Goal: Transaction & Acquisition: Purchase product/service

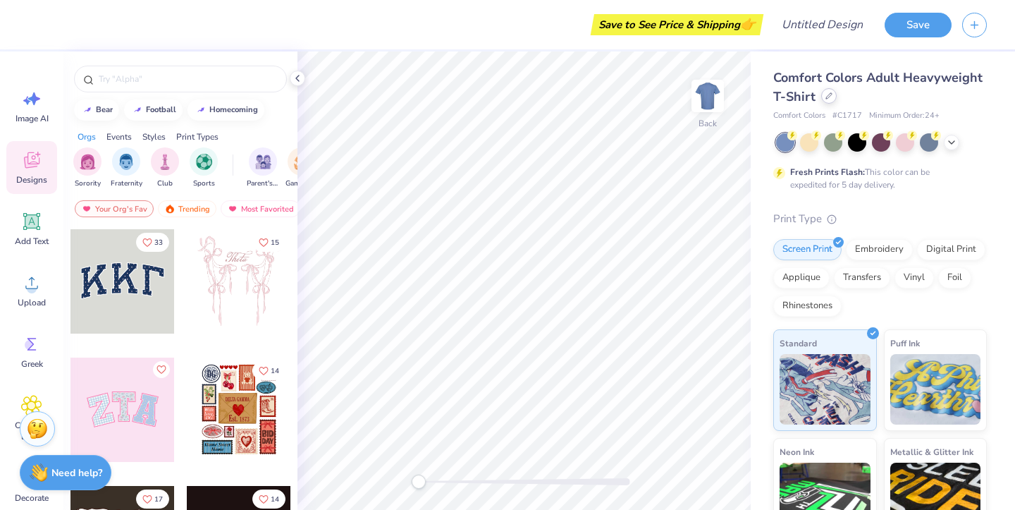
click at [834, 96] on div at bounding box center [829, 96] width 16 height 16
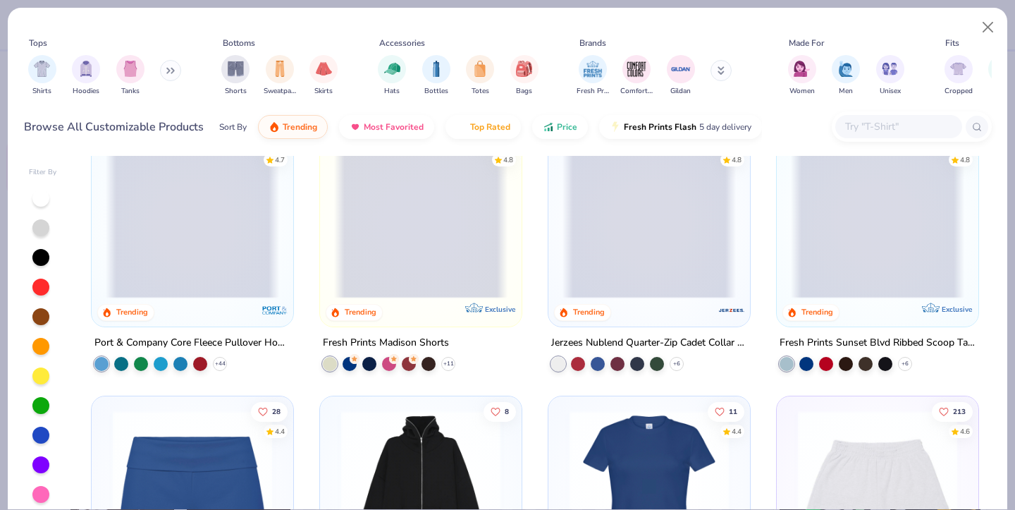
scroll to position [1121, 0]
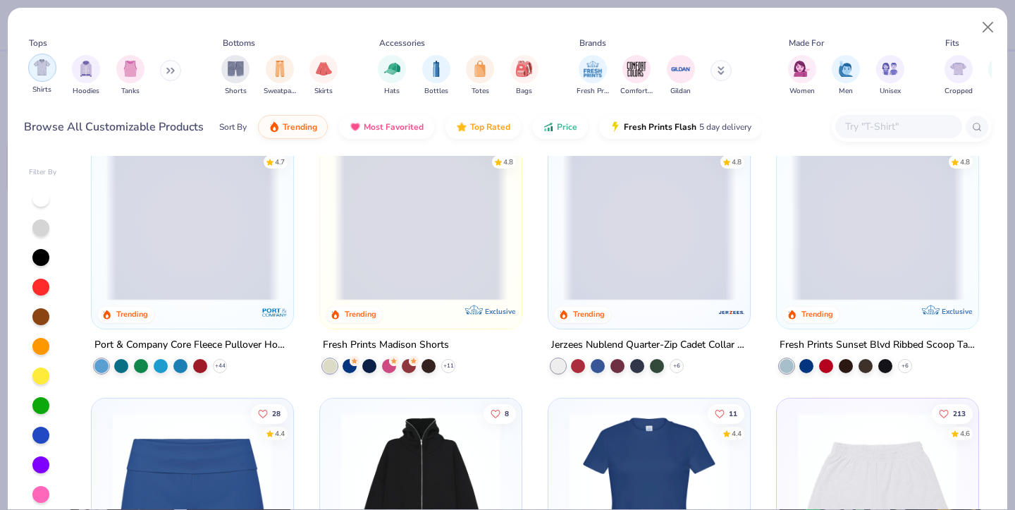
click at [44, 66] on img "filter for Shirts" at bounding box center [42, 67] width 16 height 16
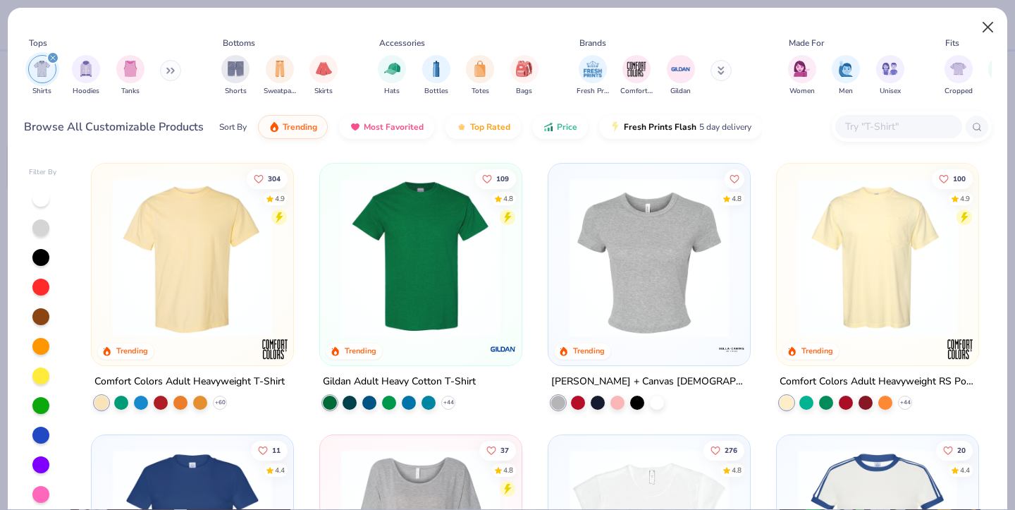
click at [985, 30] on button "Close" at bounding box center [988, 27] width 27 height 27
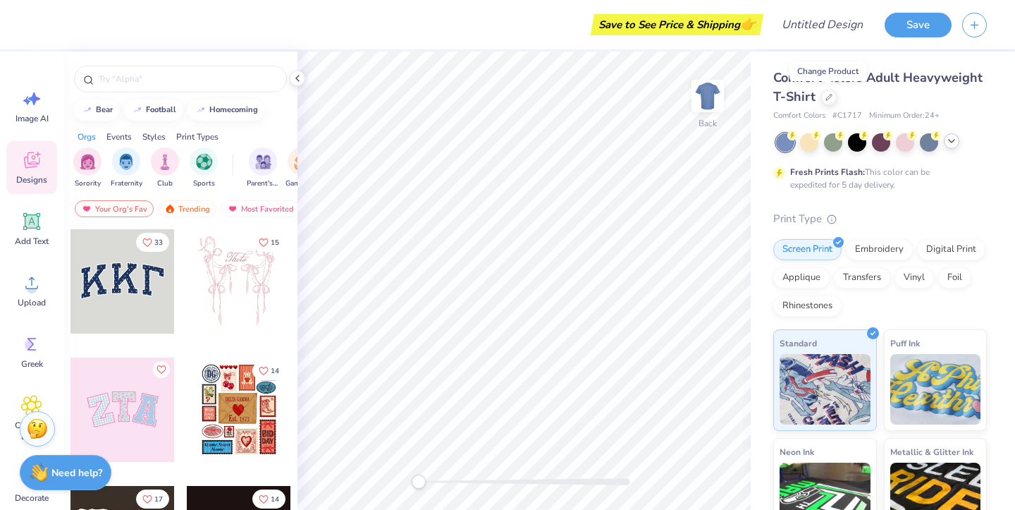
click at [949, 146] on icon at bounding box center [951, 140] width 11 height 11
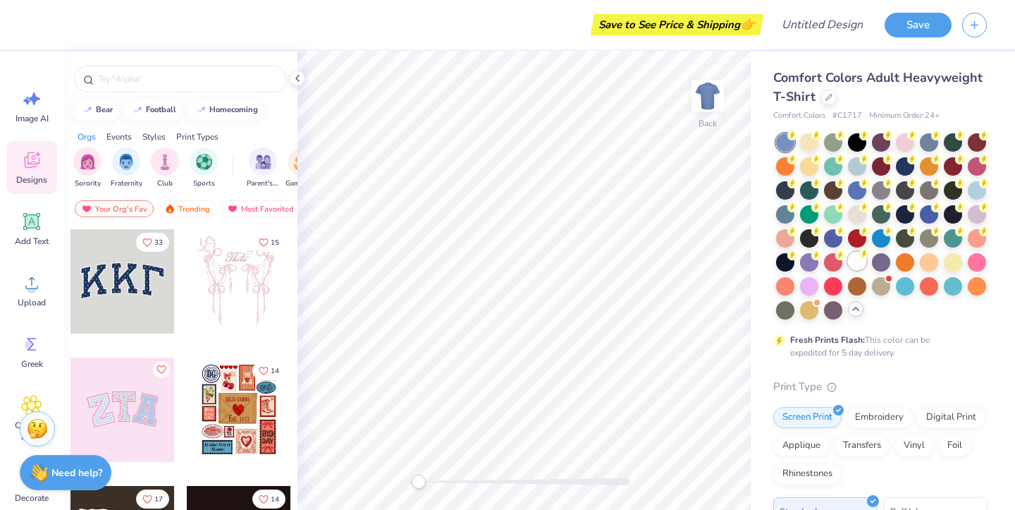
click at [858, 264] on div at bounding box center [857, 261] width 18 height 18
click at [875, 288] on div at bounding box center [881, 285] width 18 height 18
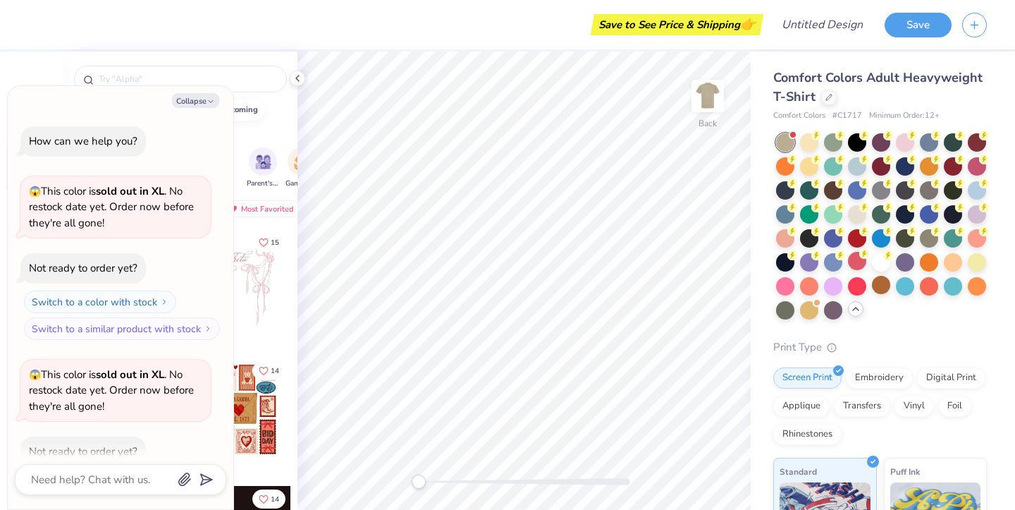
scroll to position [74, 0]
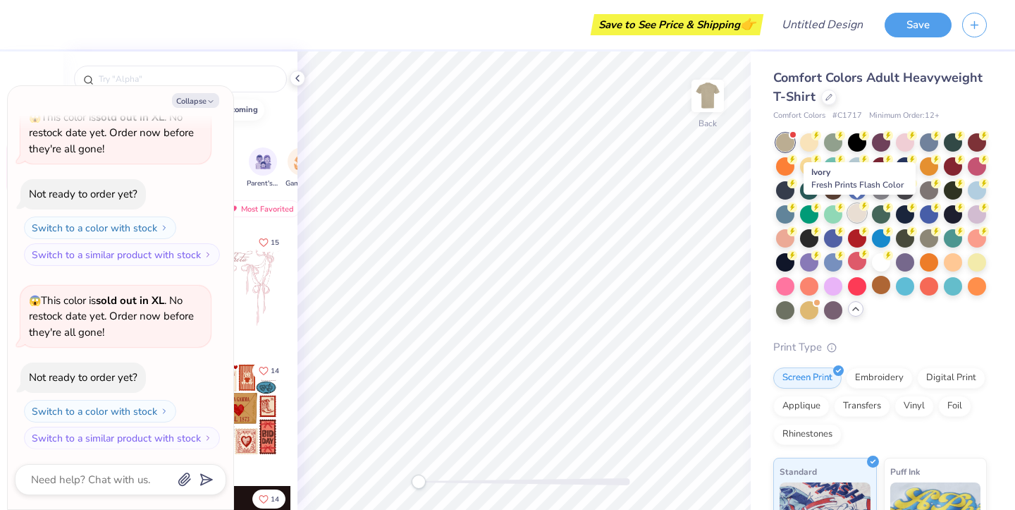
click at [860, 214] on div at bounding box center [857, 213] width 18 height 18
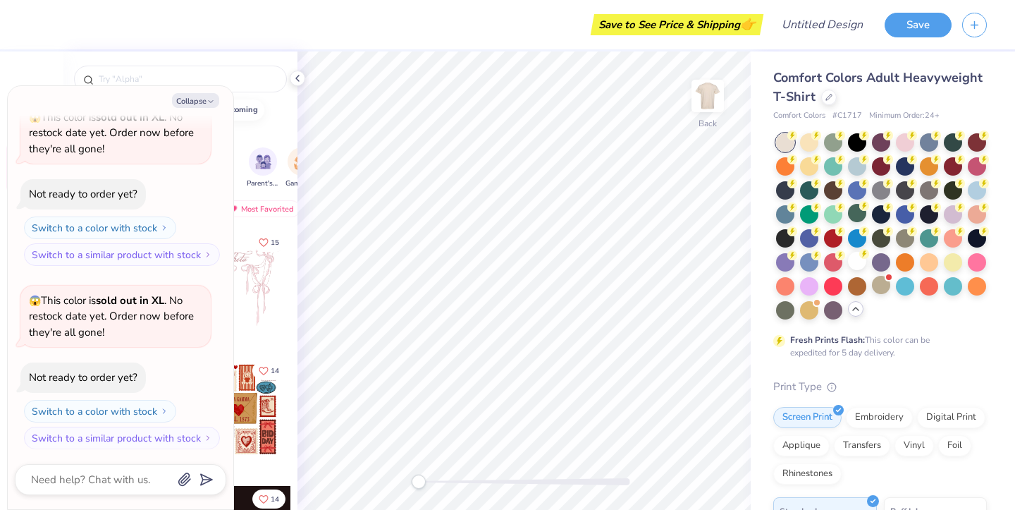
click at [783, 138] on div at bounding box center [785, 142] width 18 height 18
click at [208, 99] on icon "button" at bounding box center [210, 101] width 8 height 8
type textarea "x"
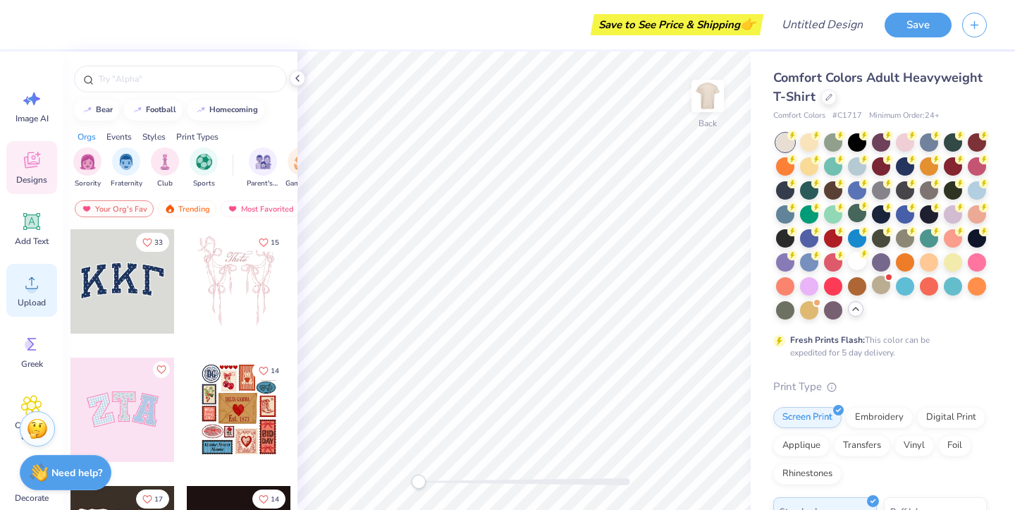
click at [36, 285] on icon at bounding box center [31, 282] width 21 height 21
click at [704, 94] on img at bounding box center [707, 96] width 56 height 56
click at [23, 287] on icon at bounding box center [31, 282] width 21 height 21
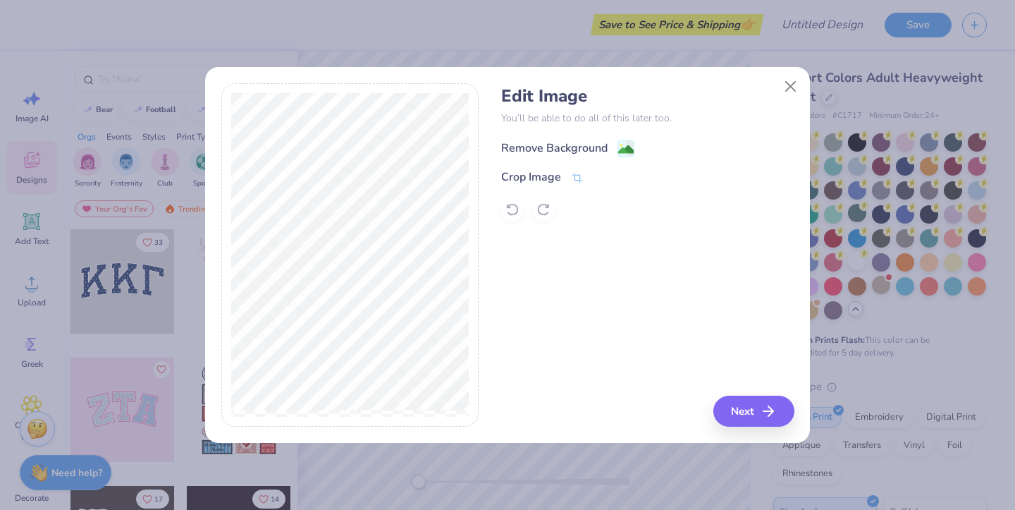
click at [581, 151] on div "Remove Background" at bounding box center [554, 148] width 106 height 17
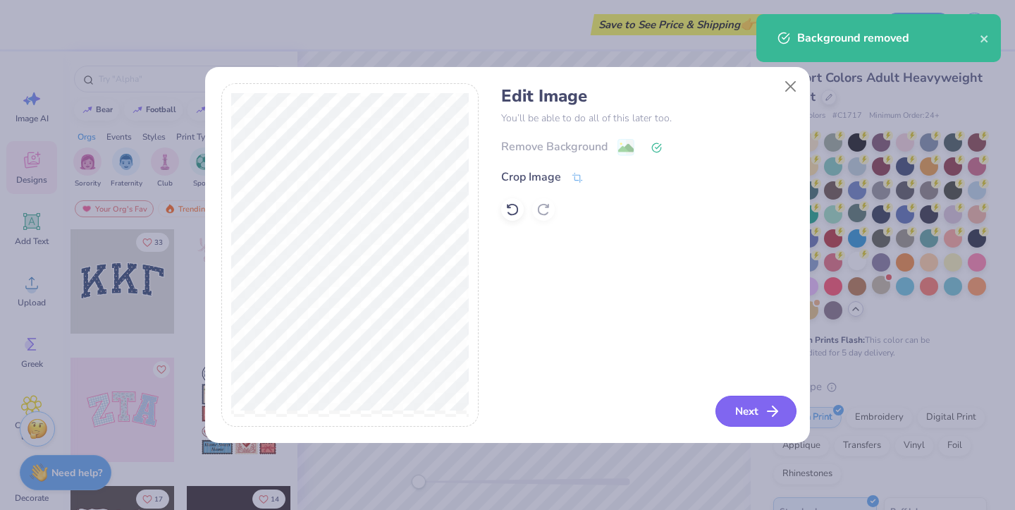
click at [755, 414] on button "Next" at bounding box center [755, 410] width 81 height 31
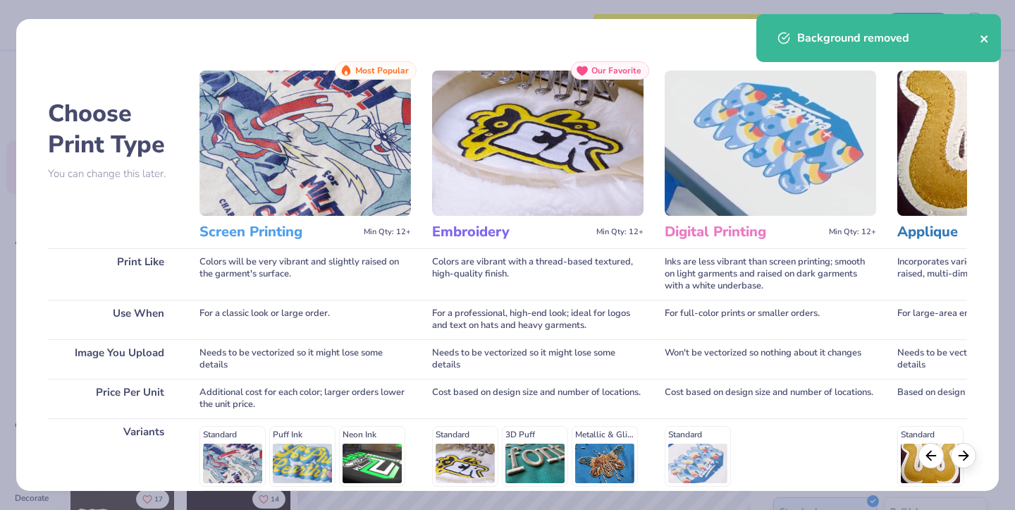
click at [985, 43] on icon "close" at bounding box center [985, 38] width 10 height 11
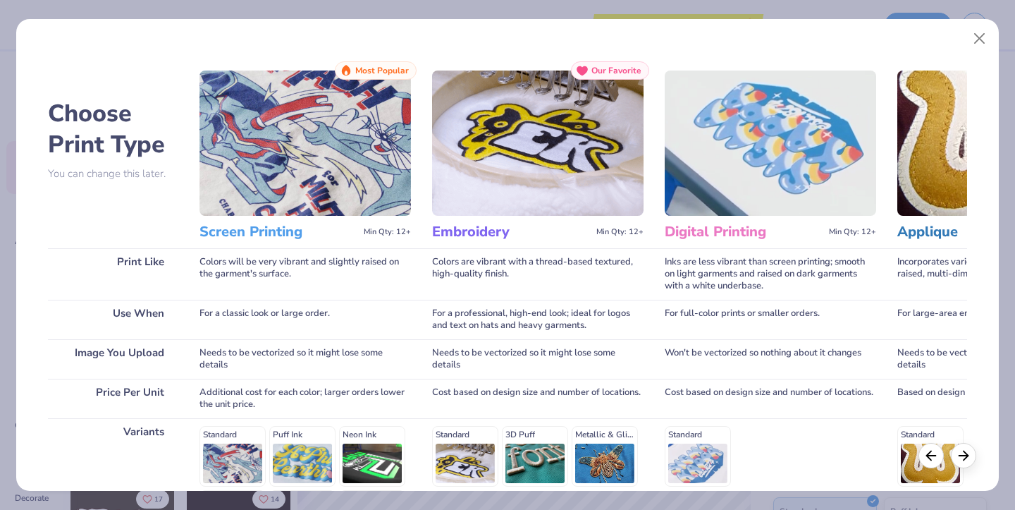
click at [977, 39] on div "Background removed" at bounding box center [878, 43] width 250 height 64
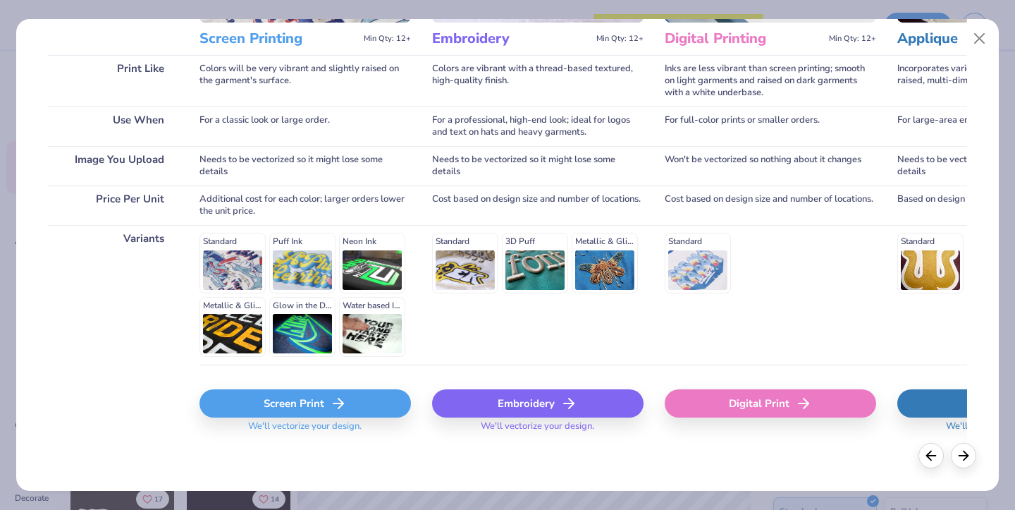
scroll to position [192, 0]
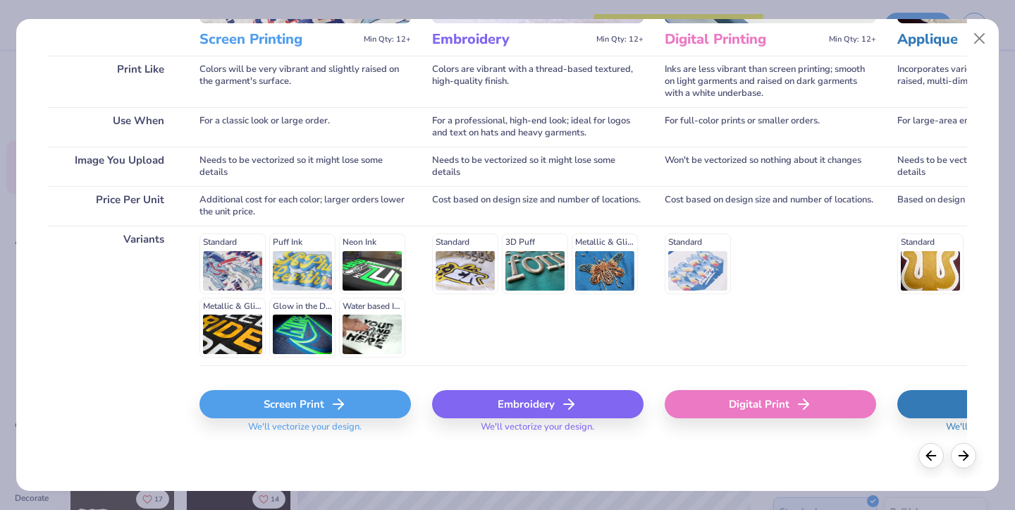
click at [279, 400] on div "Screen Print" at bounding box center [304, 404] width 211 height 28
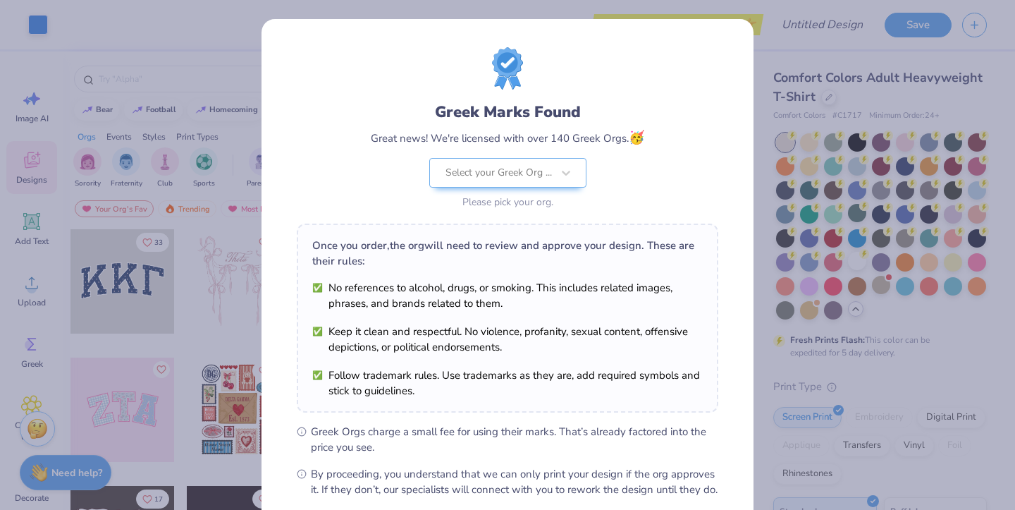
click at [496, 268] on body "Art colors Save to See Price & Shipping 👉 Design Title Save Image AI Designs Ad…" at bounding box center [507, 255] width 1015 height 510
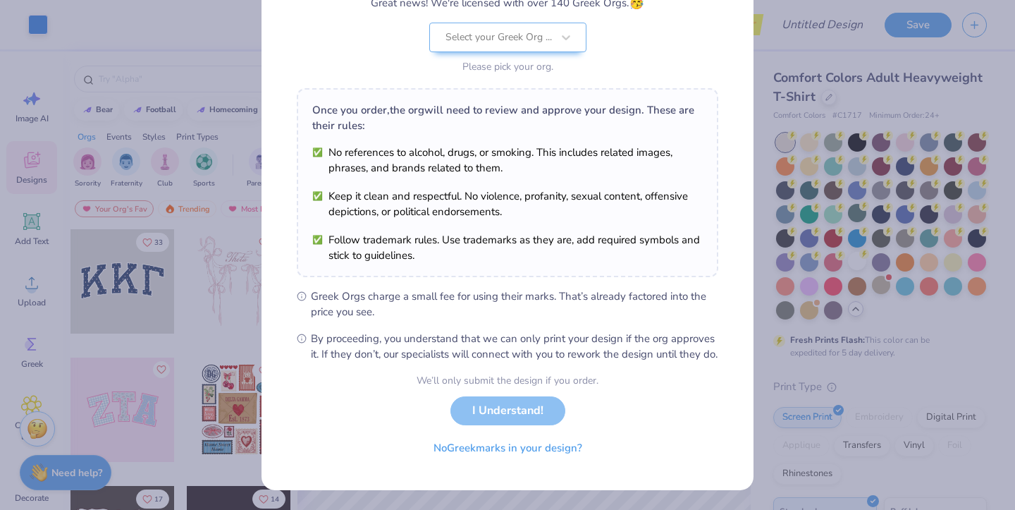
scroll to position [150, 0]
click at [487, 415] on div "We’ll only submit the design if you order. I Understand! No Greek marks in your…" at bounding box center [508, 417] width 182 height 89
click at [494, 442] on button "No Greek marks in your design?" at bounding box center [507, 444] width 173 height 29
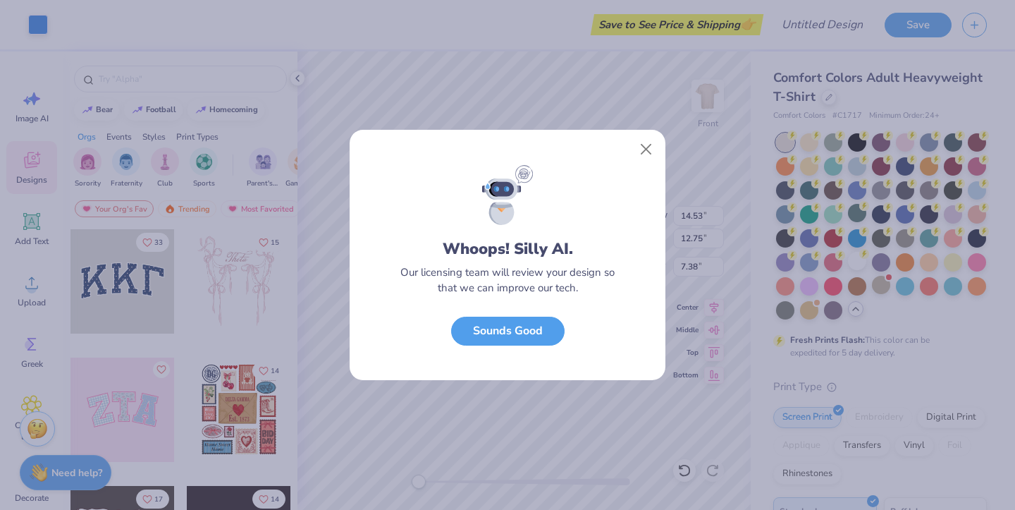
scroll to position [0, 0]
click at [521, 331] on button "Sounds Good" at bounding box center [507, 327] width 113 height 29
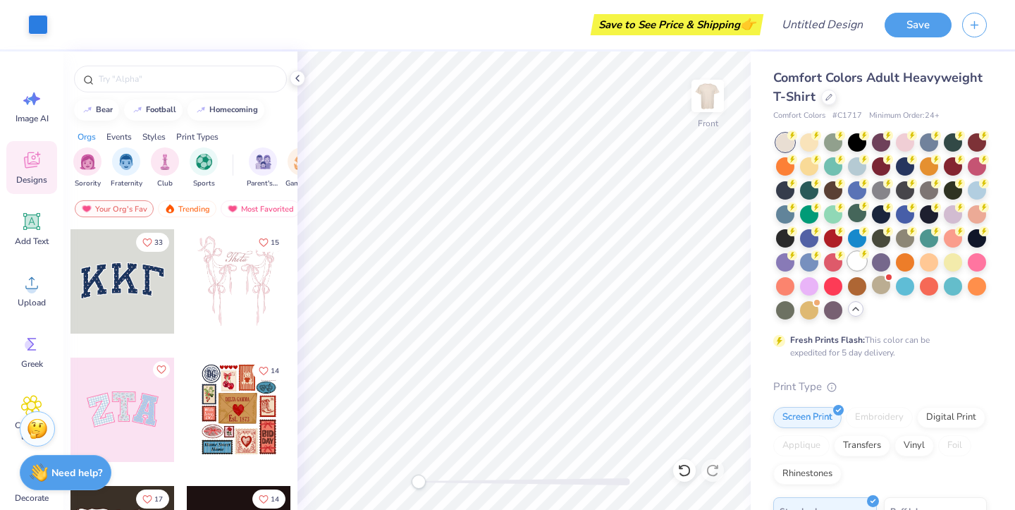
click at [856, 266] on div at bounding box center [857, 261] width 18 height 18
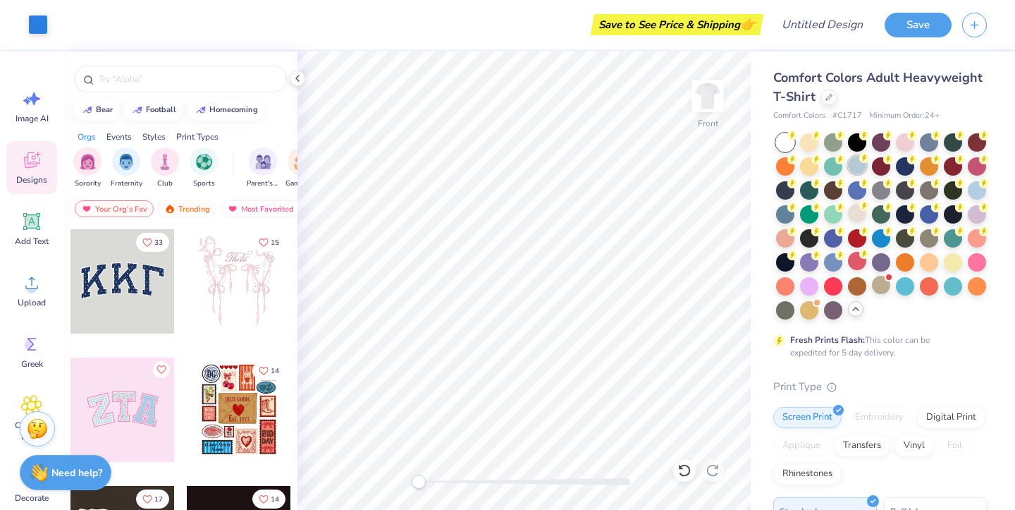
click at [856, 165] on div at bounding box center [857, 165] width 18 height 18
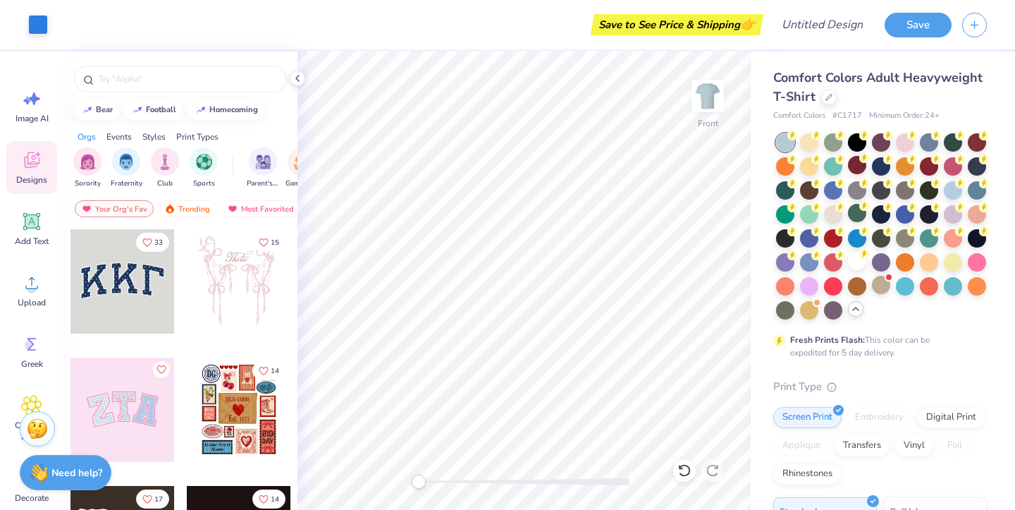
click at [820, 98] on div "Comfort Colors Adult Heavyweight T-Shirt" at bounding box center [880, 87] width 214 height 38
click at [827, 106] on div "Comfort Colors Adult Heavyweight T-Shirt" at bounding box center [880, 87] width 214 height 38
click at [827, 102] on div at bounding box center [829, 96] width 16 height 16
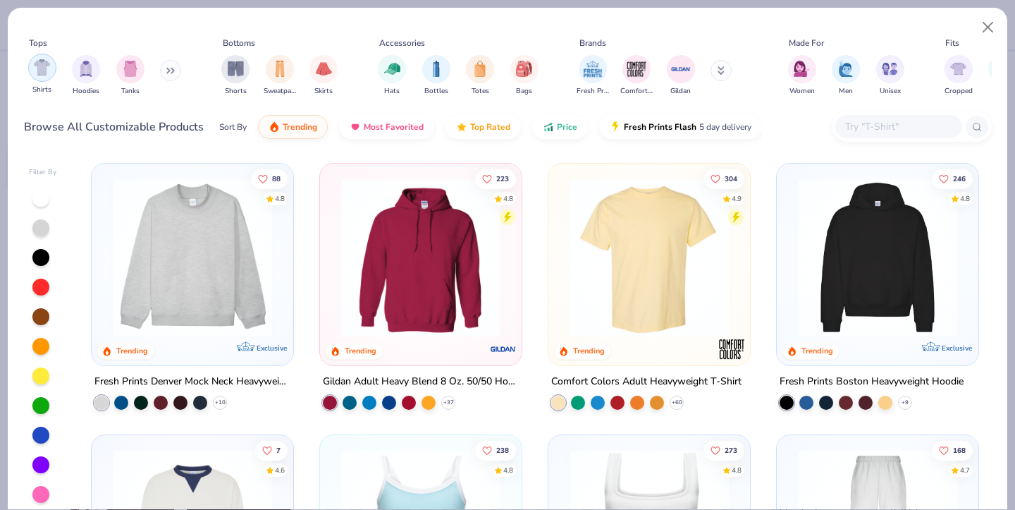
click at [38, 63] on img "filter for Shirts" at bounding box center [42, 67] width 16 height 16
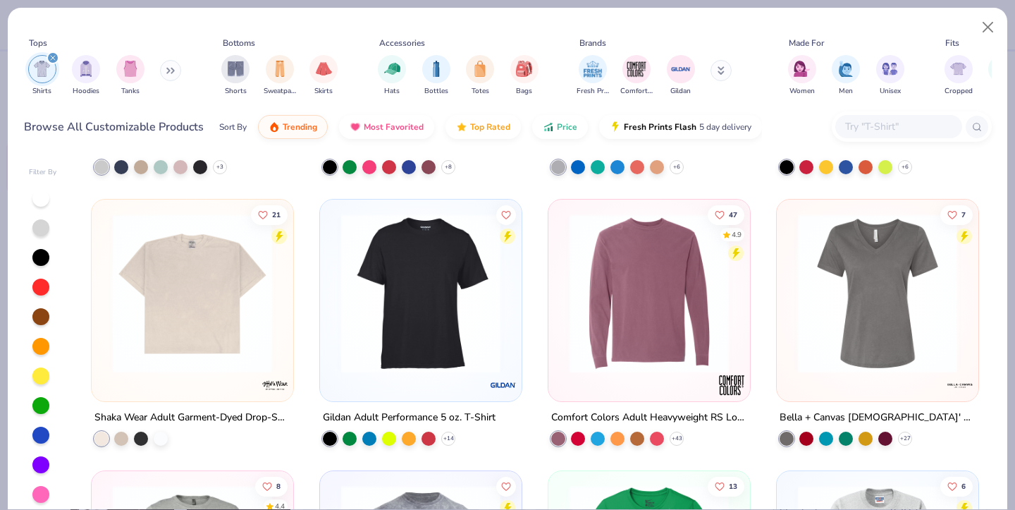
scroll to position [2410, 0]
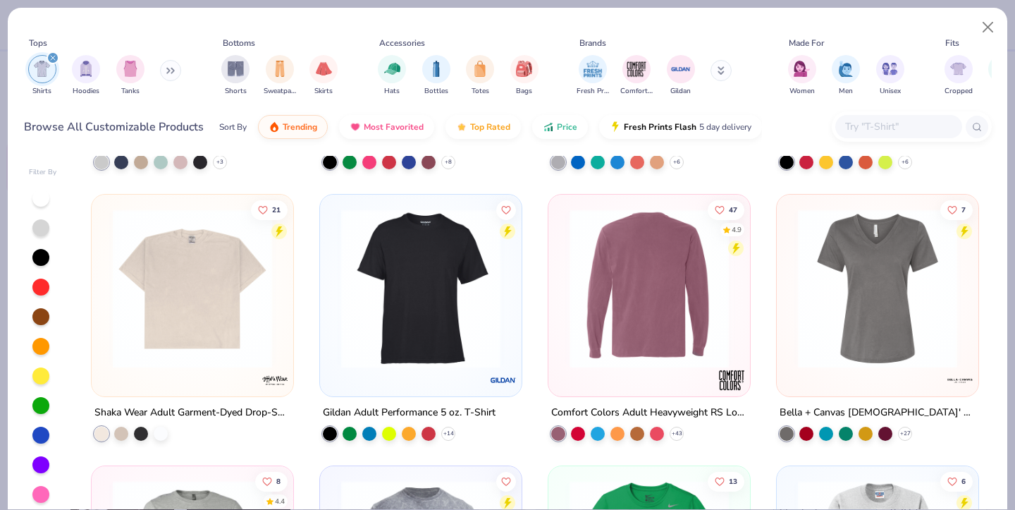
click at [454, 304] on img at bounding box center [420, 288] width 173 height 159
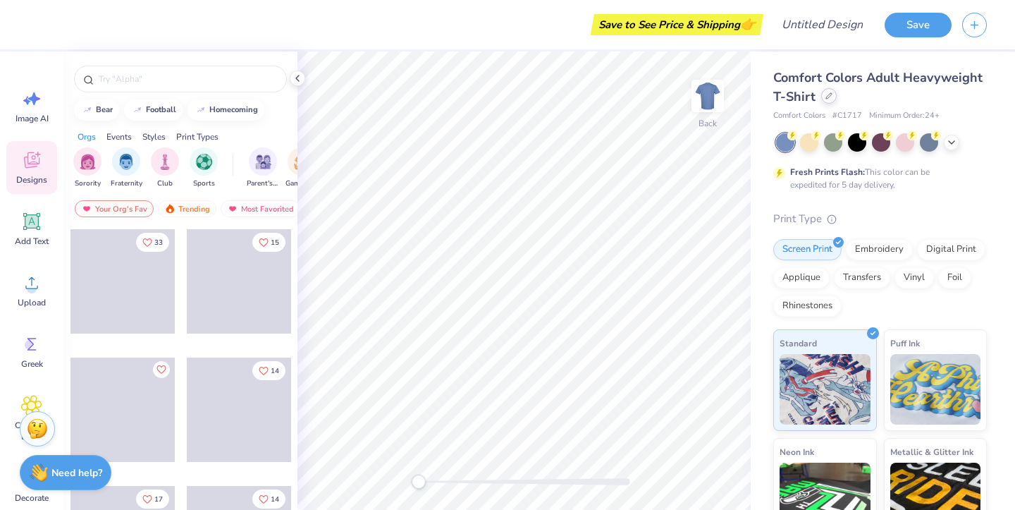
click at [829, 98] on icon at bounding box center [828, 95] width 7 height 7
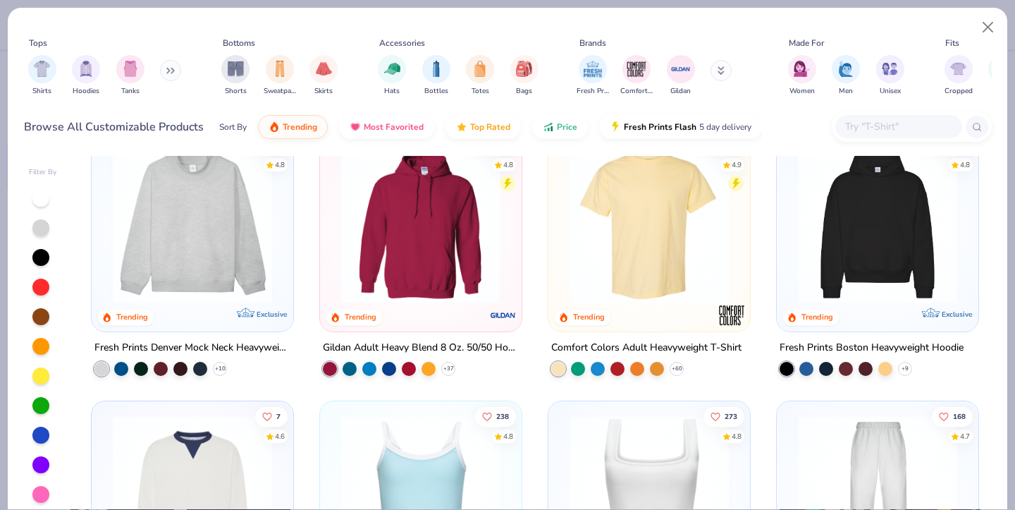
scroll to position [54, 0]
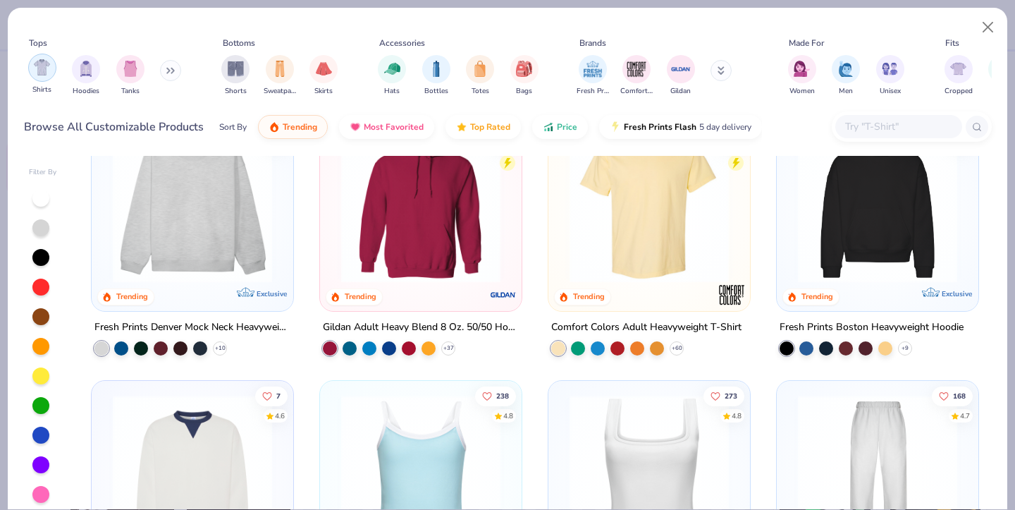
click at [29, 71] on div "filter for Shirts" at bounding box center [42, 68] width 28 height 28
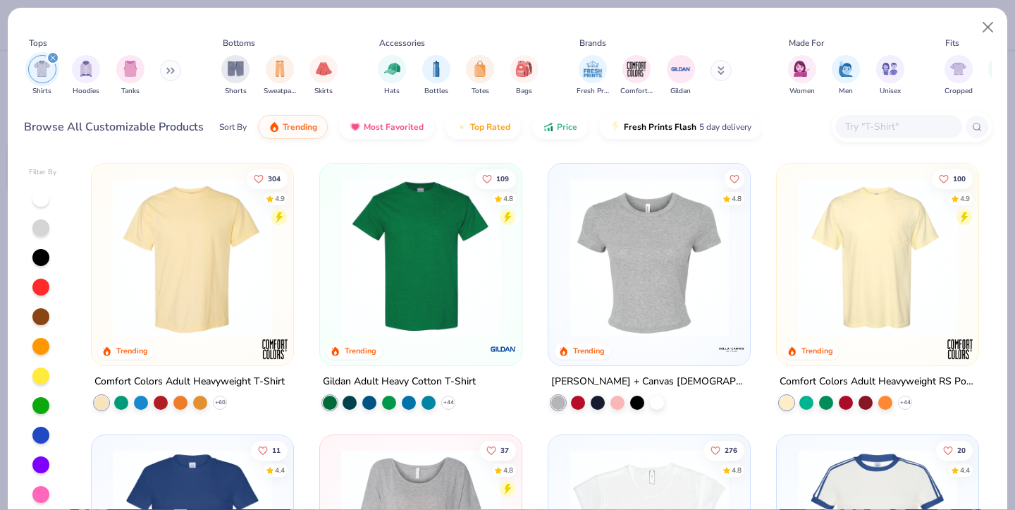
click at [872, 354] on div "100 4.9 Trending" at bounding box center [878, 264] width 202 height 202
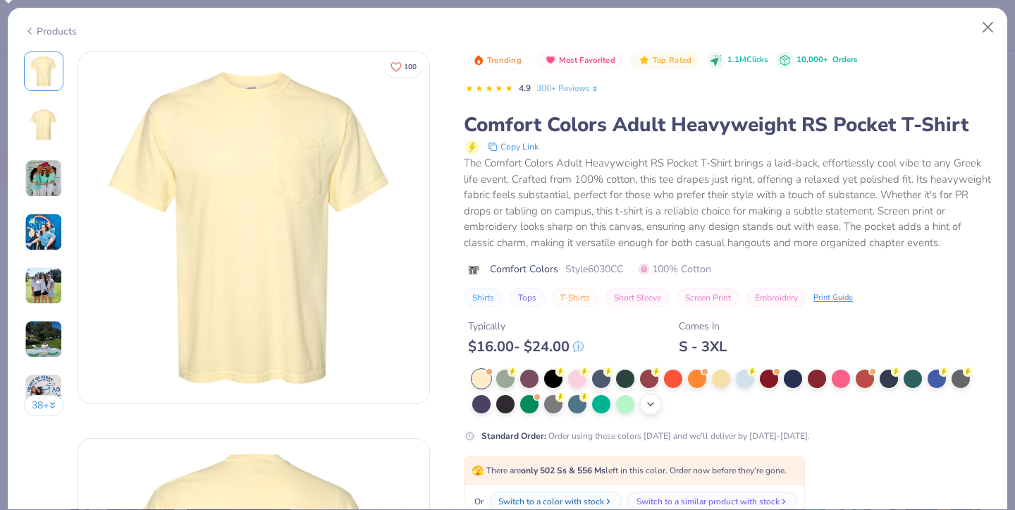
click at [653, 400] on icon at bounding box center [650, 403] width 11 height 11
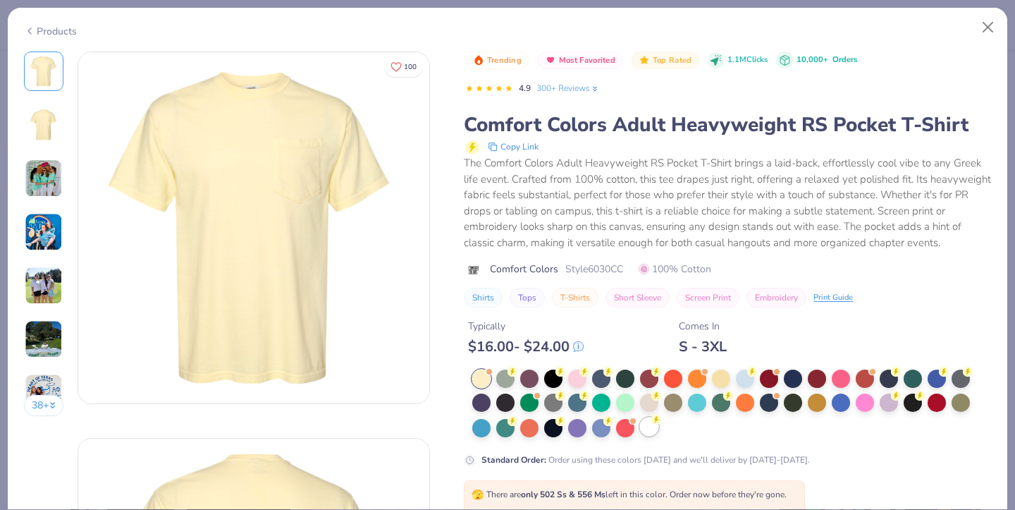
click at [653, 417] on circle at bounding box center [656, 419] width 10 height 10
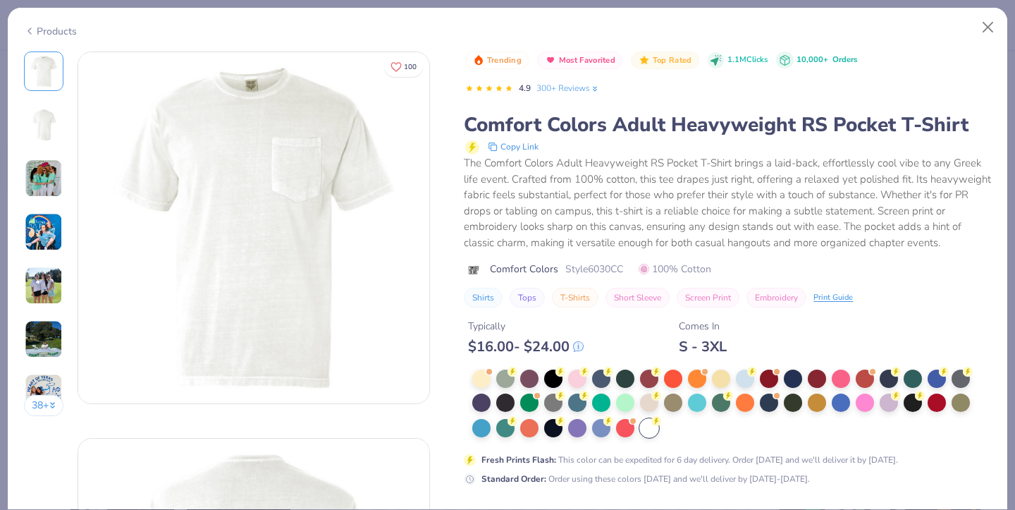
click at [37, 29] on div "Products" at bounding box center [50, 31] width 53 height 15
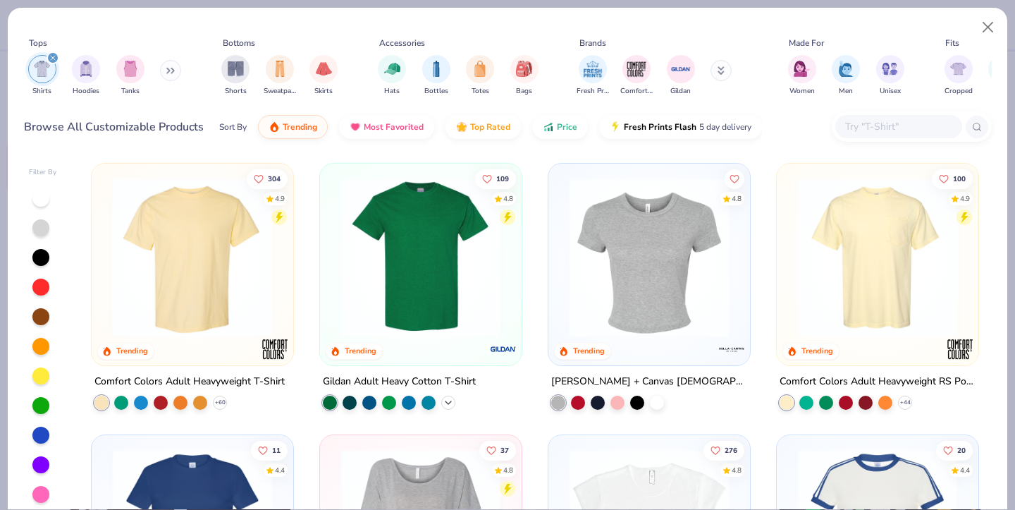
click at [453, 402] on icon at bounding box center [448, 402] width 11 height 11
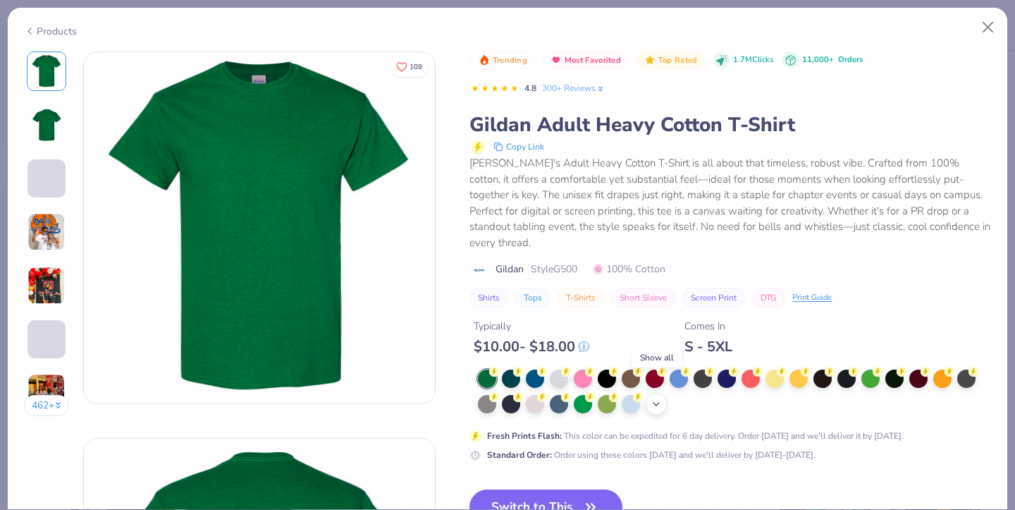
click at [660, 398] on icon at bounding box center [655, 403] width 11 height 11
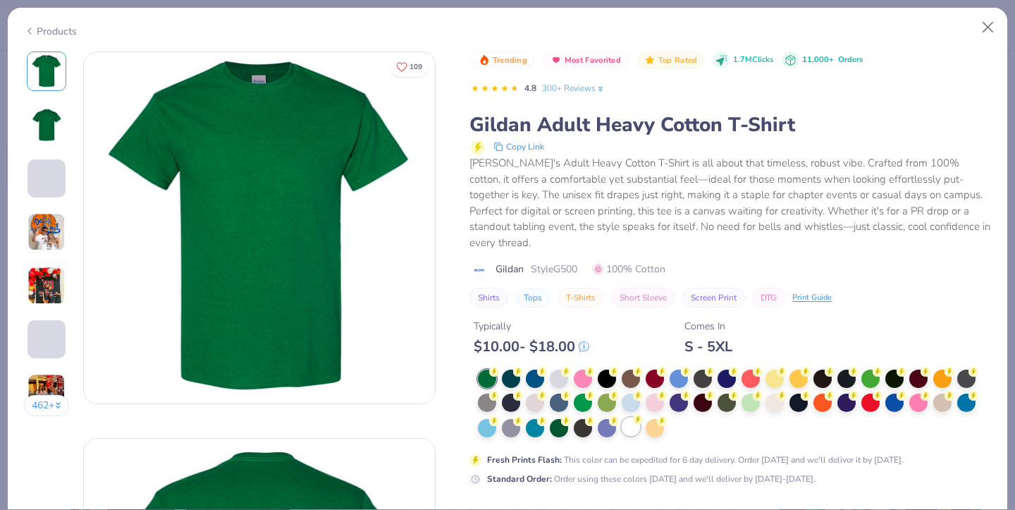
click at [629, 417] on div at bounding box center [631, 426] width 18 height 18
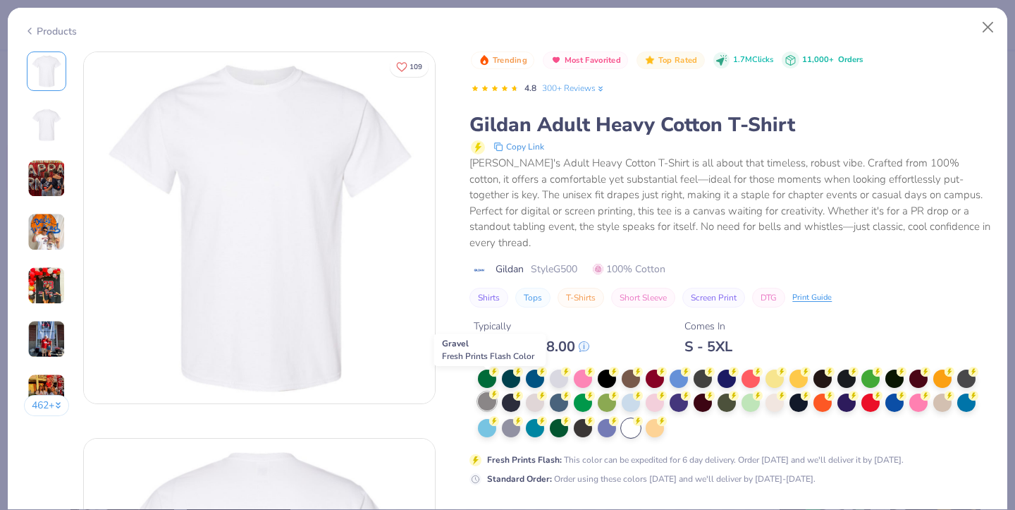
click at [486, 392] on div at bounding box center [487, 401] width 18 height 18
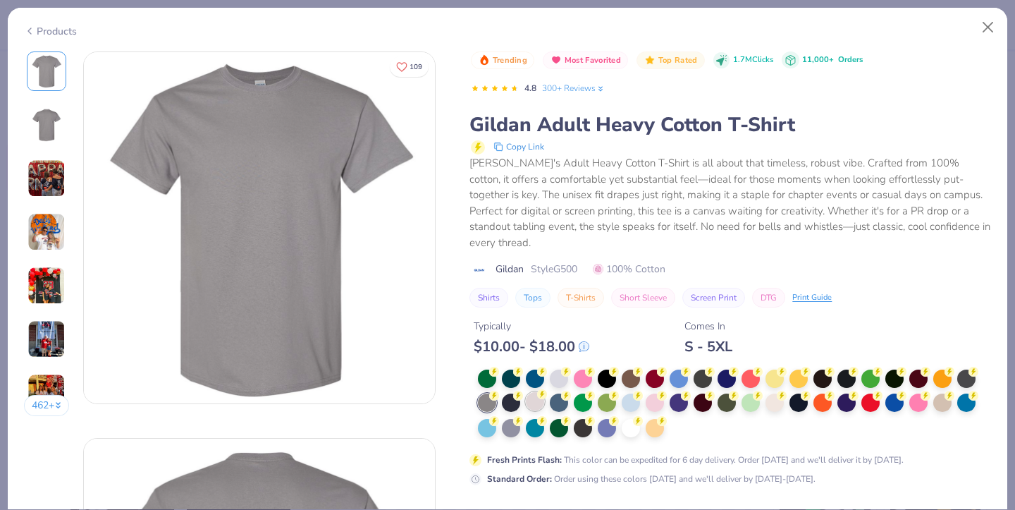
click at [532, 392] on div at bounding box center [535, 401] width 18 height 18
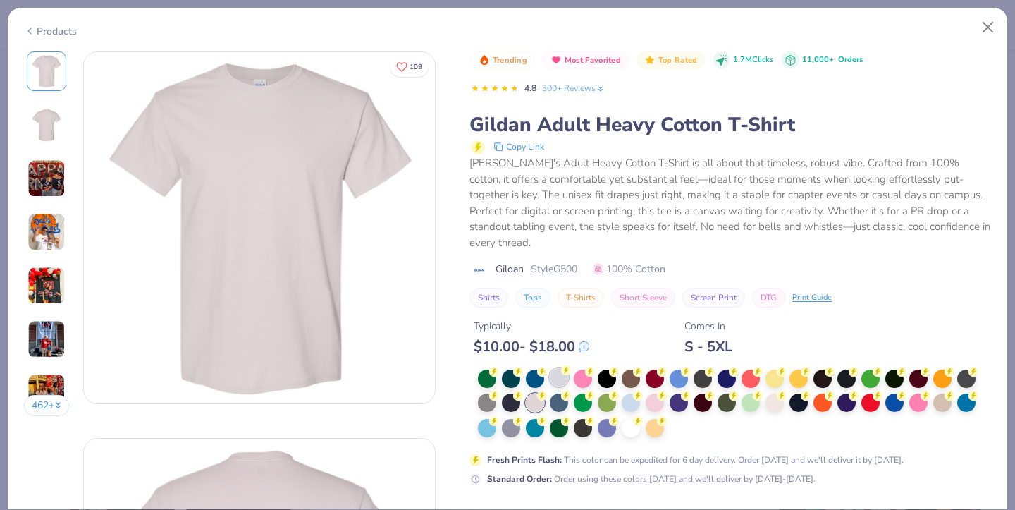
click at [557, 368] on div at bounding box center [559, 377] width 18 height 18
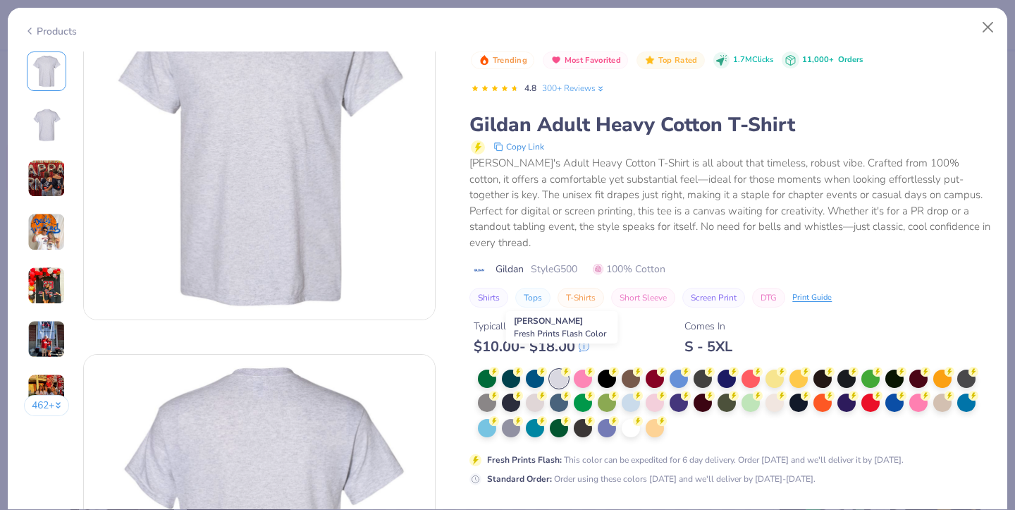
scroll to position [84, 0]
click at [634, 417] on div at bounding box center [631, 426] width 18 height 18
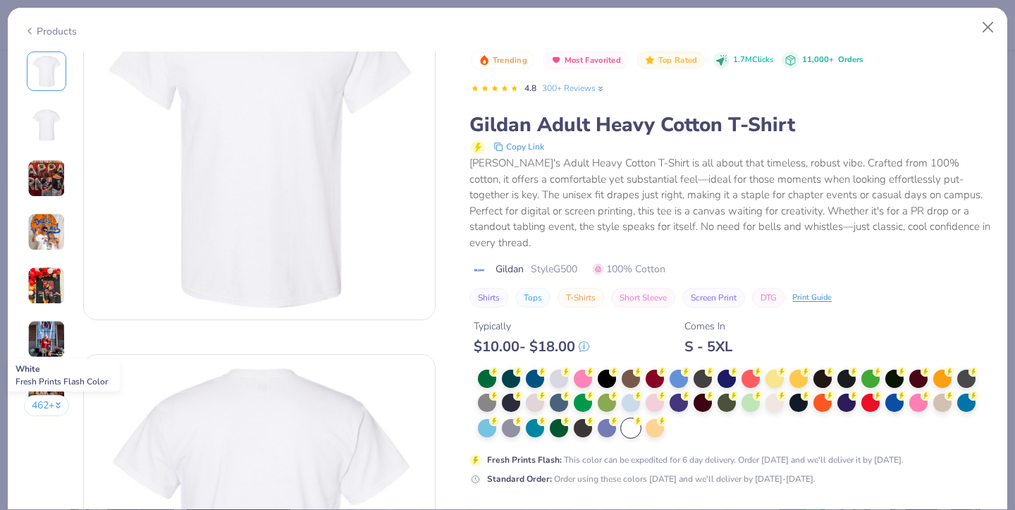
scroll to position [159, 0]
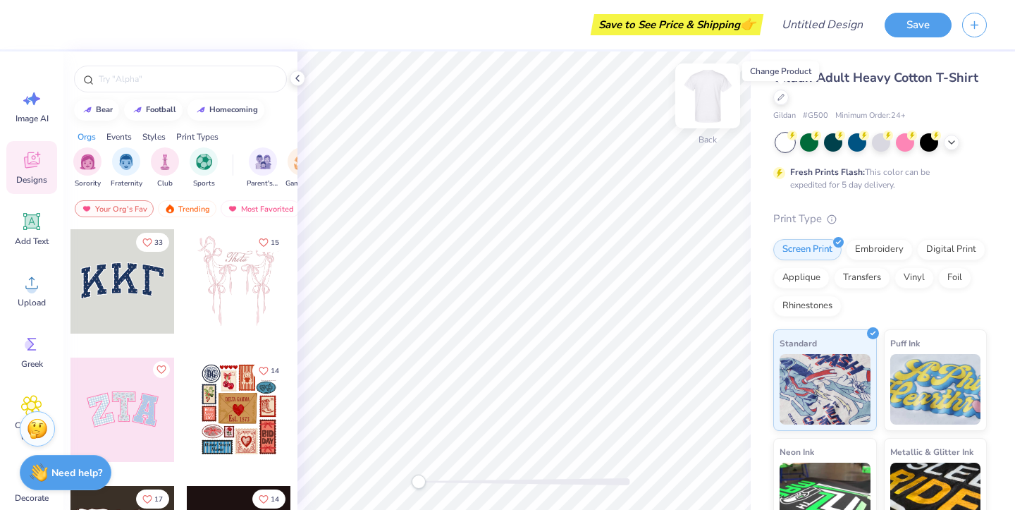
click at [700, 104] on img at bounding box center [707, 96] width 56 height 56
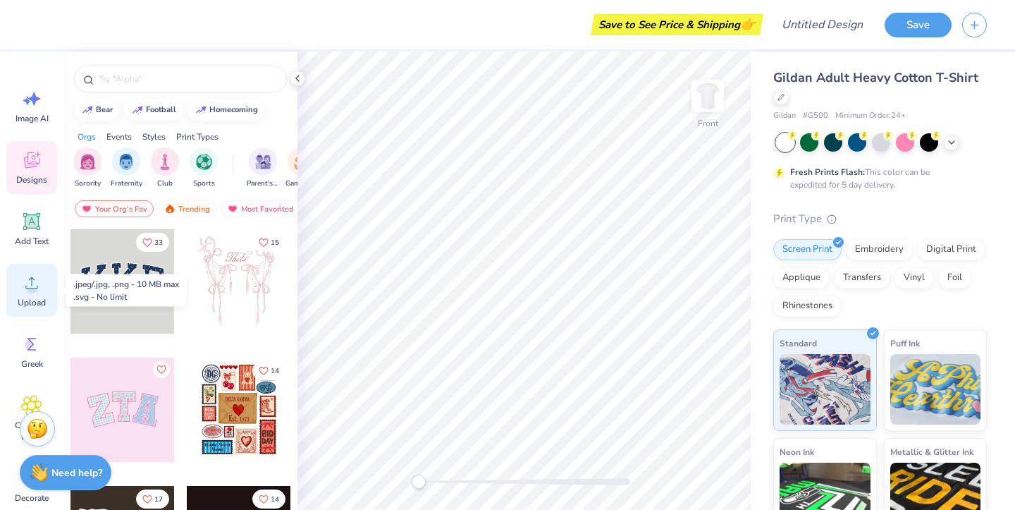
click at [33, 287] on circle at bounding box center [32, 288] width 10 height 10
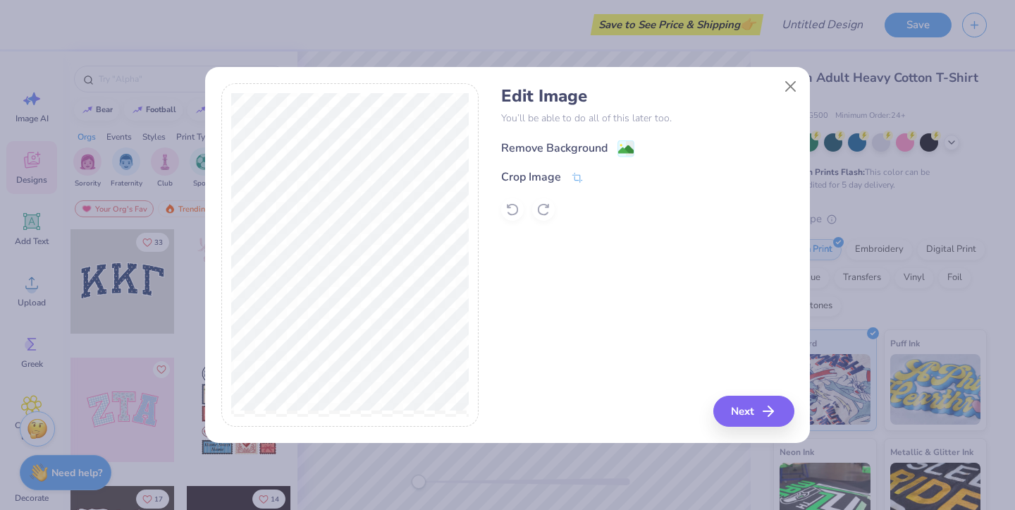
click at [531, 140] on div "Remove Background" at bounding box center [554, 148] width 106 height 17
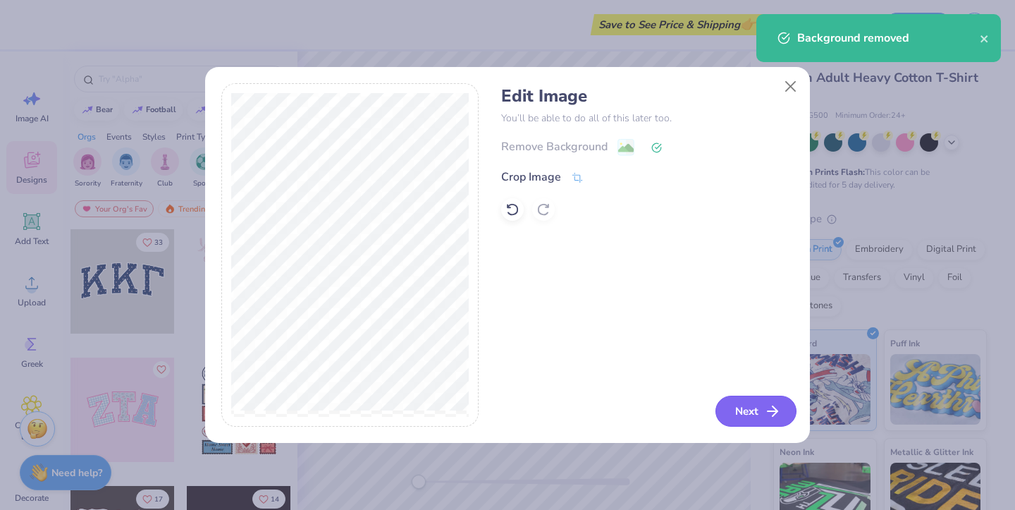
click at [759, 412] on button "Next" at bounding box center [755, 410] width 81 height 31
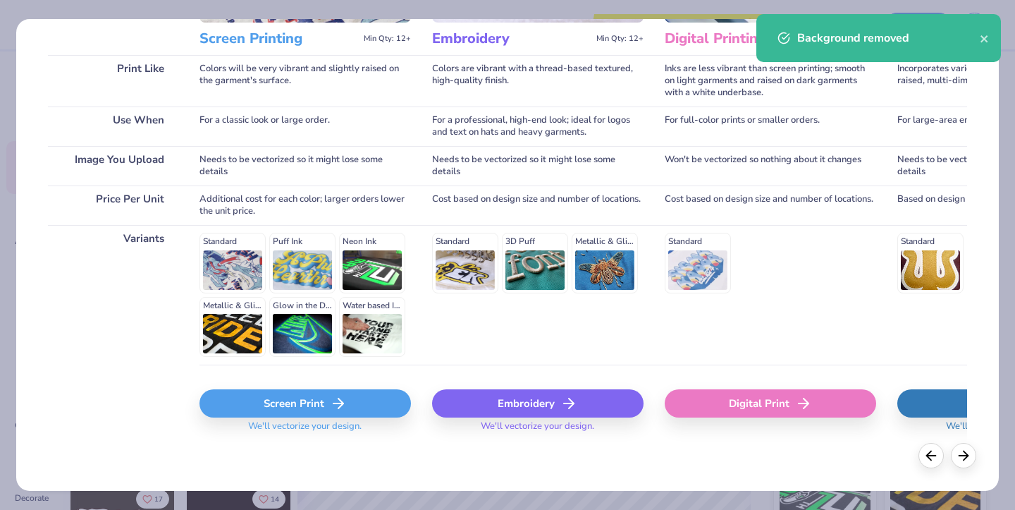
scroll to position [192, 0]
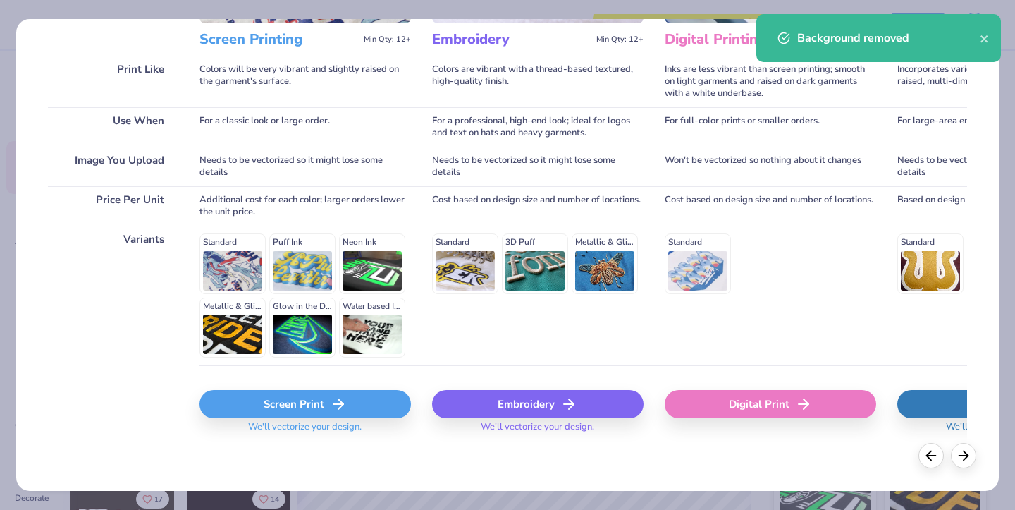
click at [252, 397] on div "Screen Print" at bounding box center [304, 404] width 211 height 28
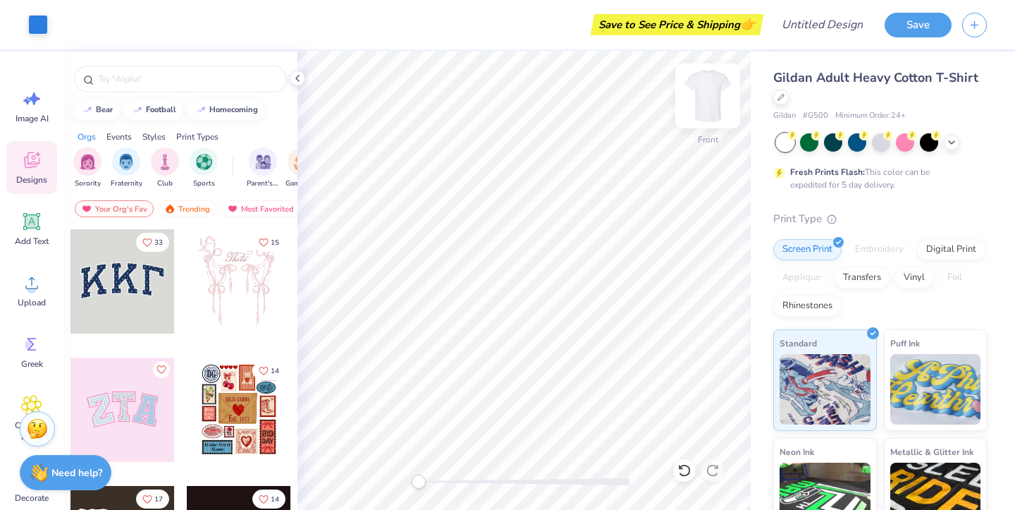
click at [710, 91] on img at bounding box center [707, 96] width 56 height 56
click at [710, 90] on img at bounding box center [707, 96] width 56 height 56
click at [710, 306] on icon at bounding box center [714, 305] width 20 height 17
click at [715, 320] on div "Front W 12.86 H 11.29 Y 6.62 Center Middle Top Bottom" at bounding box center [523, 280] width 453 height 458
click at [715, 326] on icon at bounding box center [714, 327] width 12 height 9
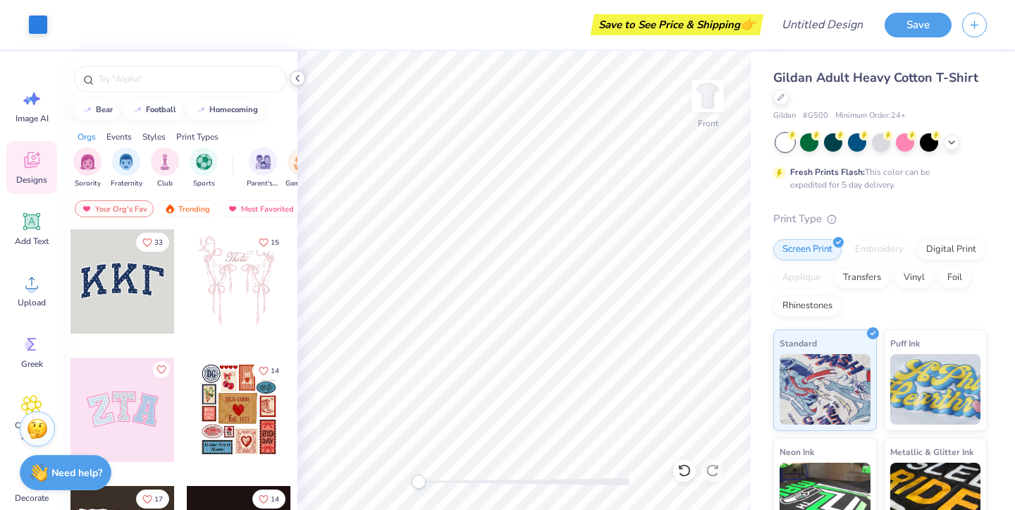
click at [297, 82] on icon at bounding box center [297, 78] width 11 height 11
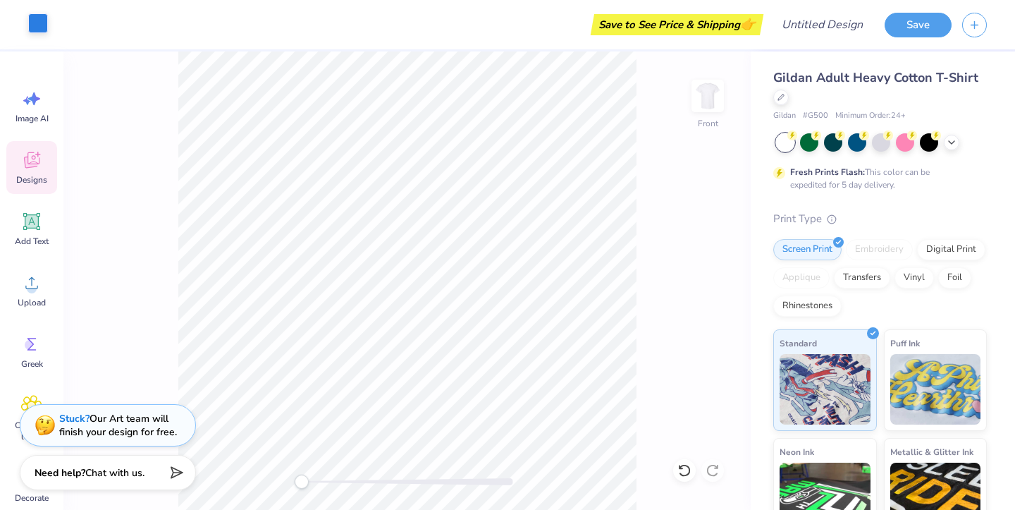
click at [33, 25] on div at bounding box center [38, 23] width 20 height 20
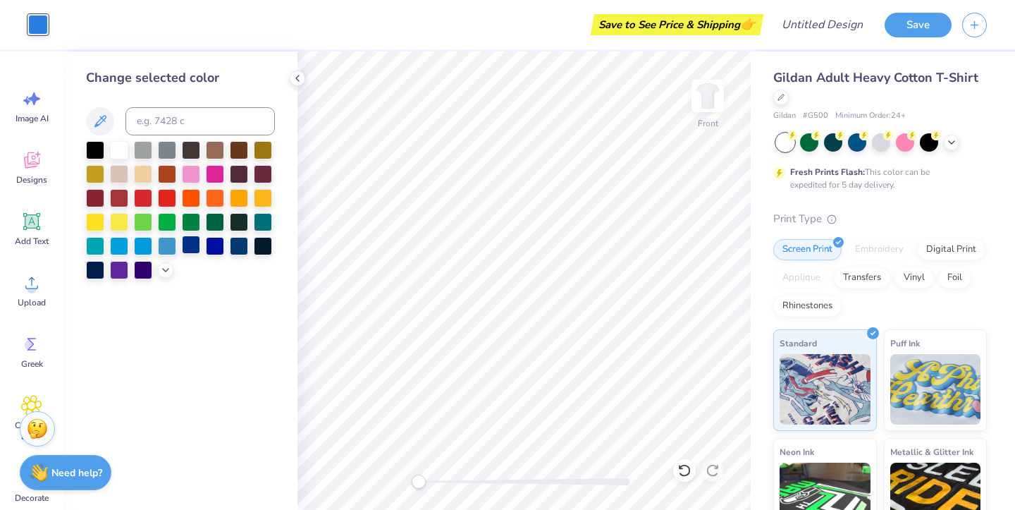
click at [187, 248] on div at bounding box center [191, 244] width 18 height 18
click at [712, 106] on img at bounding box center [707, 96] width 56 height 56
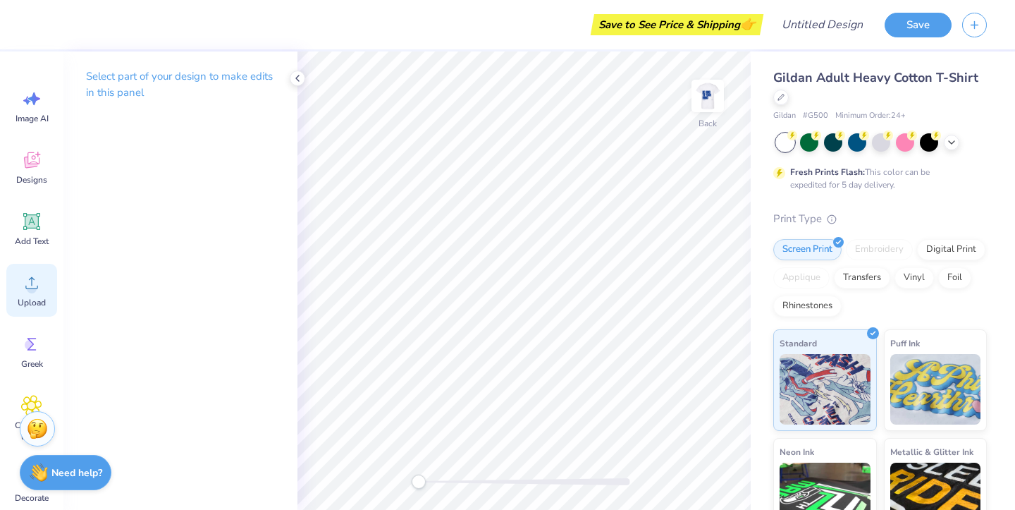
click at [25, 281] on icon at bounding box center [31, 282] width 21 height 21
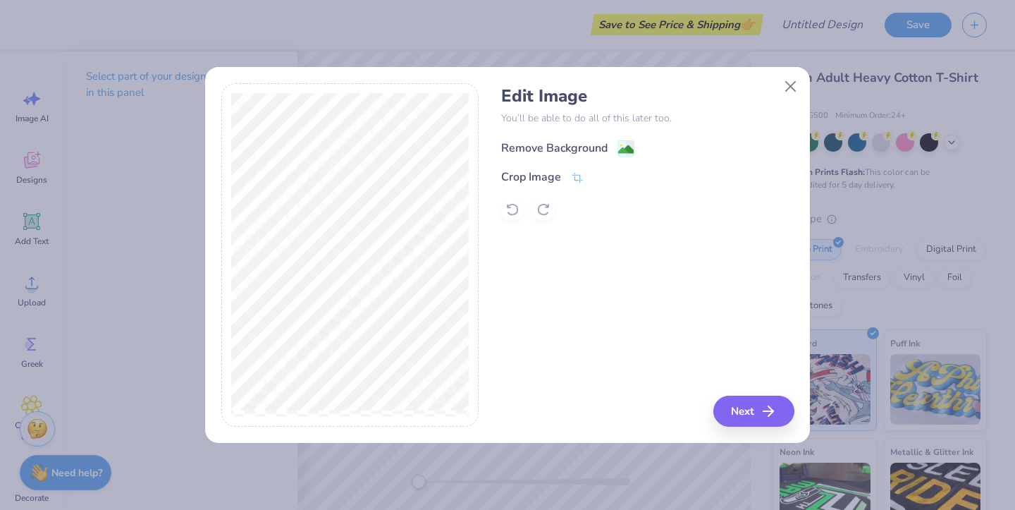
click at [545, 152] on div "Remove Background" at bounding box center [554, 148] width 106 height 17
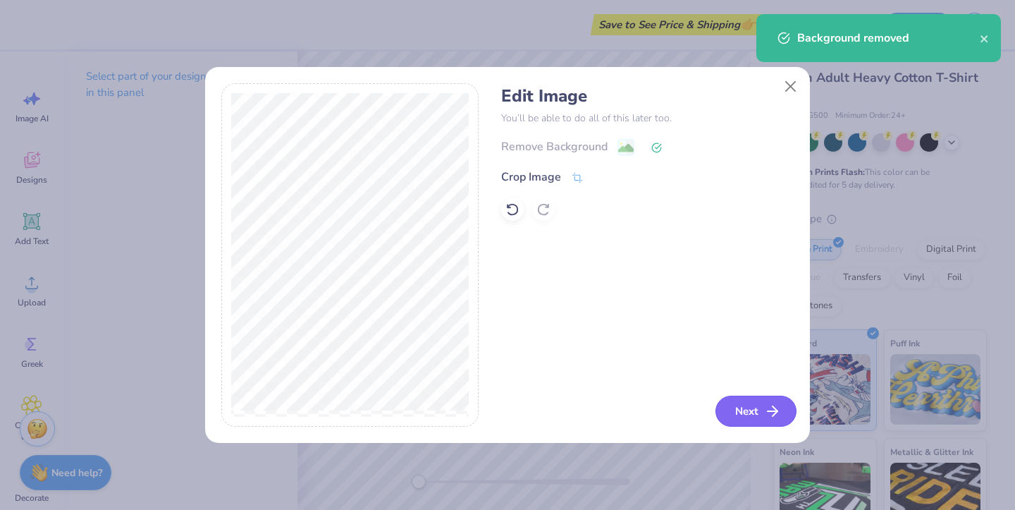
click at [755, 405] on button "Next" at bounding box center [755, 410] width 81 height 31
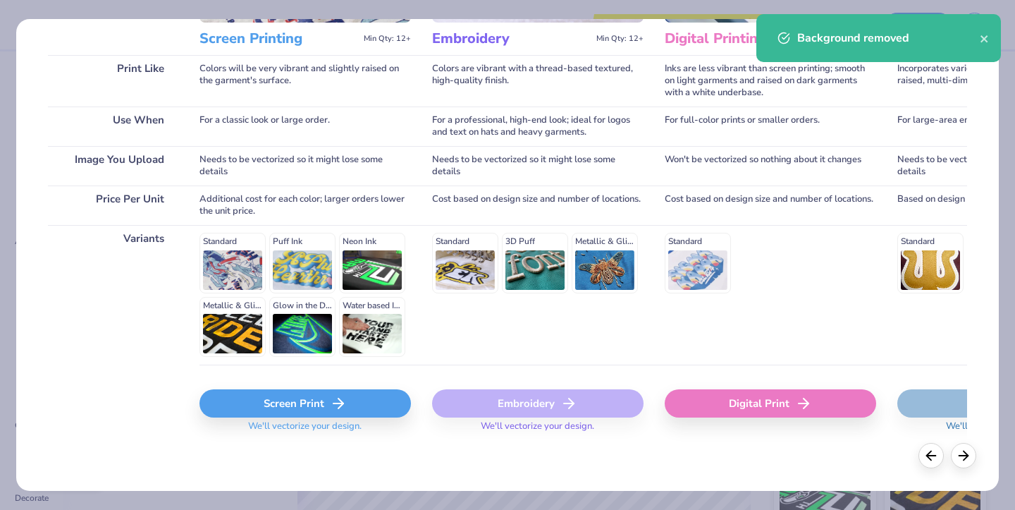
click at [294, 406] on div "Screen Print" at bounding box center [304, 403] width 211 height 28
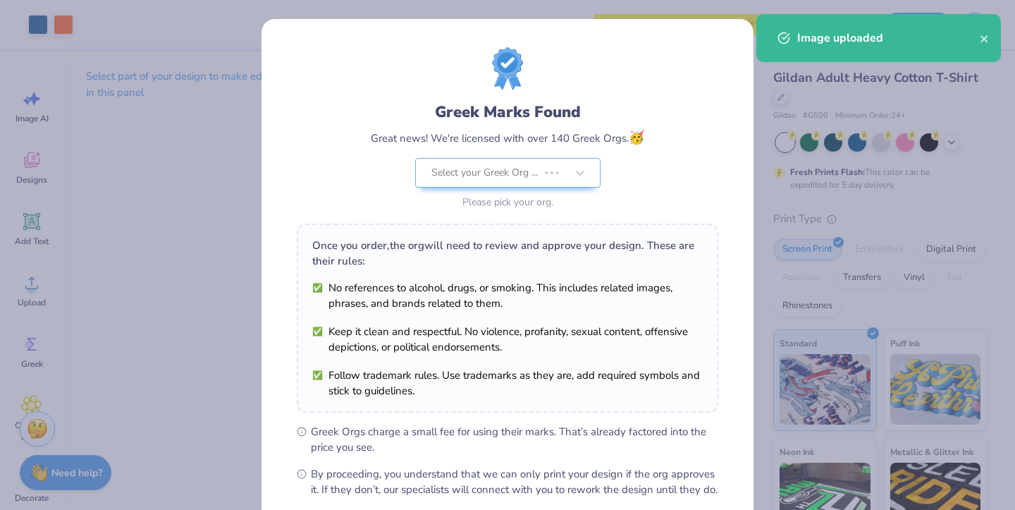
click at [560, 333] on body "Art colors Save to See Price & Shipping 👉 Design Title Save Image AI Designs Ad…" at bounding box center [507, 255] width 1015 height 510
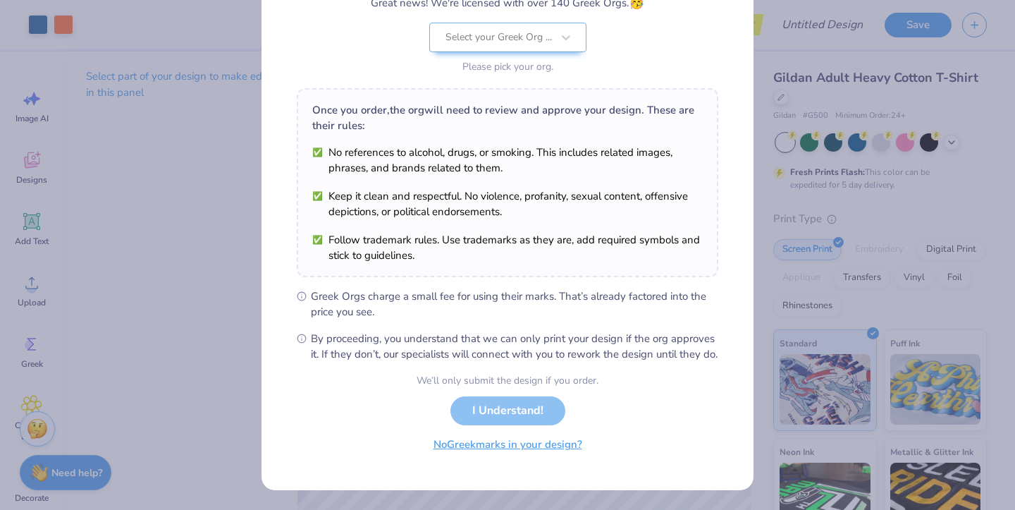
scroll to position [150, 0]
click at [485, 448] on button "No Greek marks in your design?" at bounding box center [507, 444] width 173 height 29
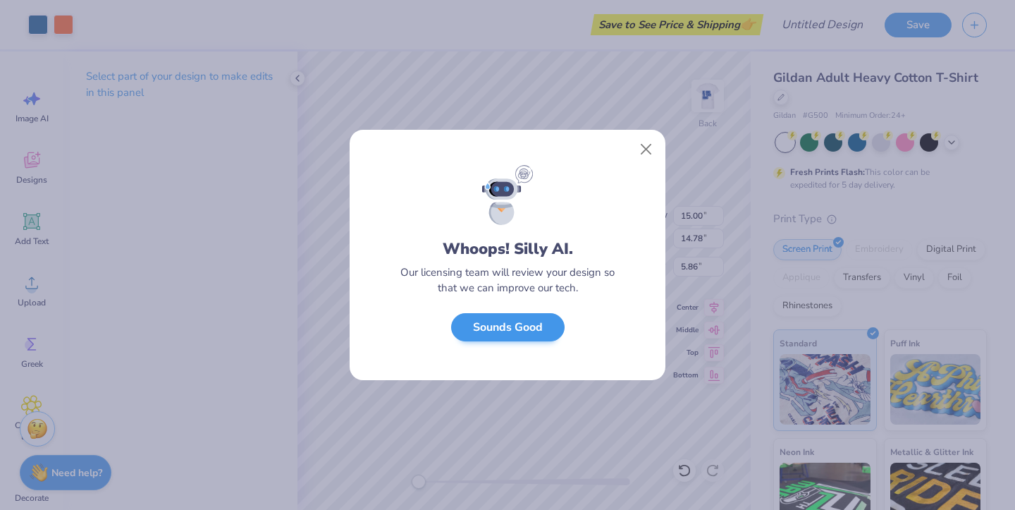
click at [513, 336] on button "Sounds Good" at bounding box center [507, 327] width 113 height 29
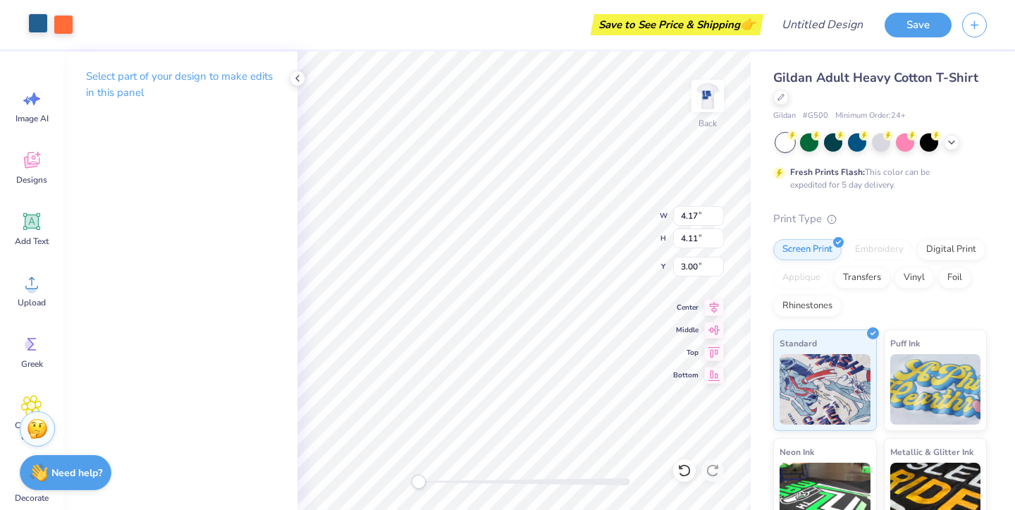
click at [41, 27] on div at bounding box center [38, 23] width 20 height 20
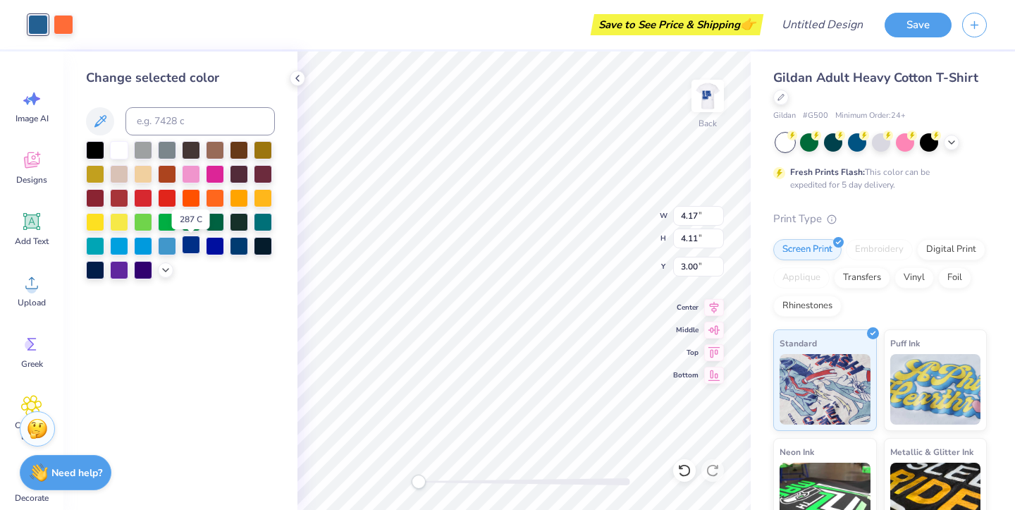
click at [195, 246] on div at bounding box center [191, 244] width 18 height 18
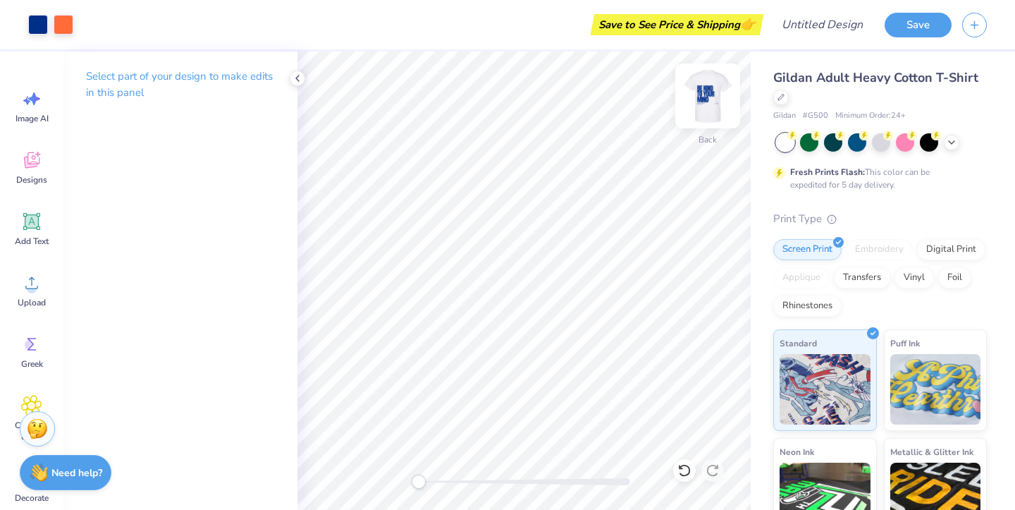
click at [705, 104] on img at bounding box center [707, 96] width 56 height 56
click at [705, 101] on img at bounding box center [707, 96] width 56 height 56
click at [709, 100] on img at bounding box center [707, 96] width 56 height 56
click at [709, 99] on img at bounding box center [707, 96] width 56 height 56
click at [712, 105] on img at bounding box center [707, 96] width 56 height 56
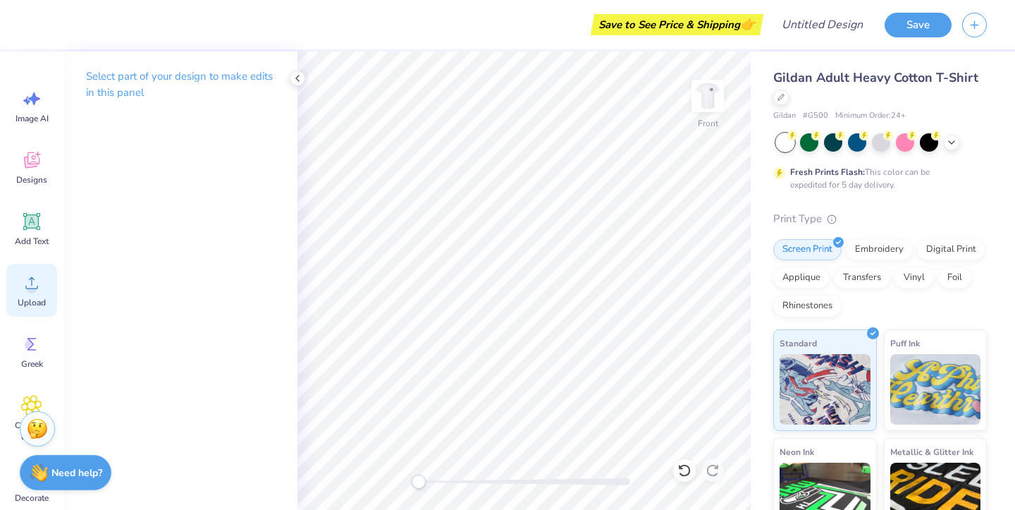
click at [23, 278] on icon at bounding box center [31, 282] width 21 height 21
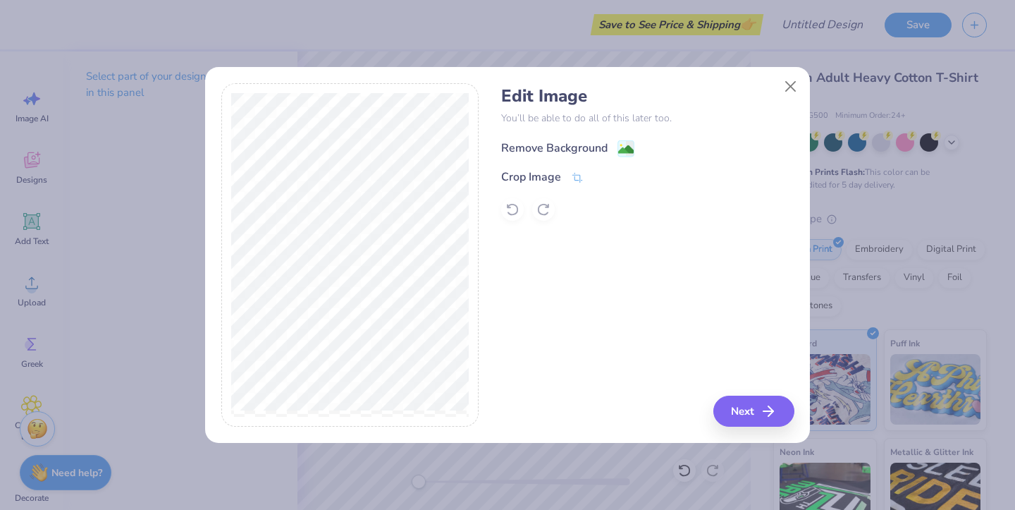
click at [529, 147] on div "Remove Background" at bounding box center [554, 148] width 106 height 17
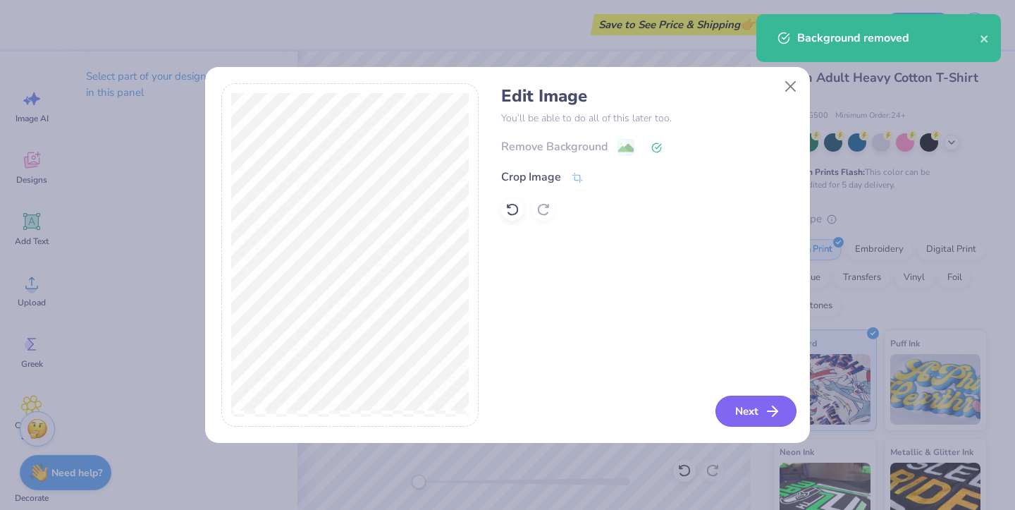
click at [749, 414] on button "Next" at bounding box center [755, 410] width 81 height 31
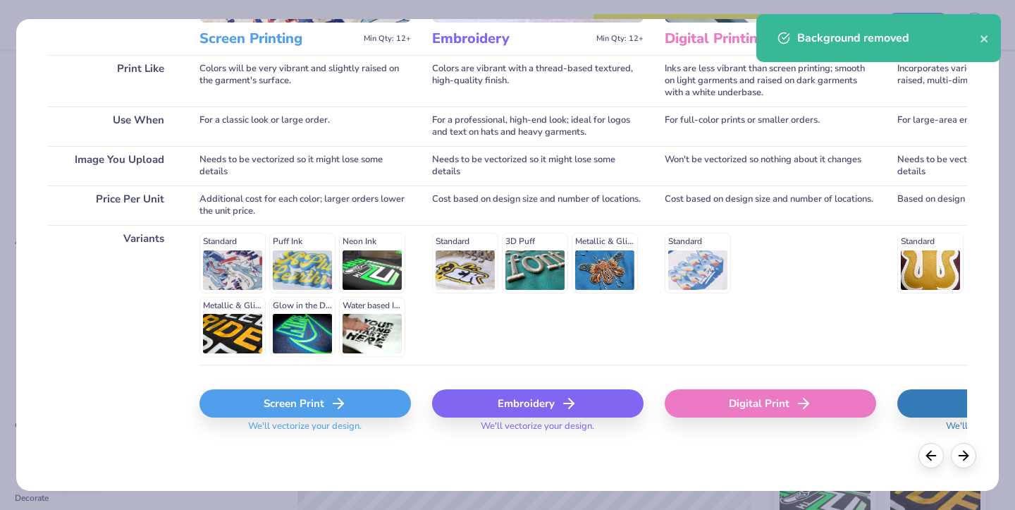
click at [280, 391] on div "Screen Print" at bounding box center [304, 403] width 211 height 28
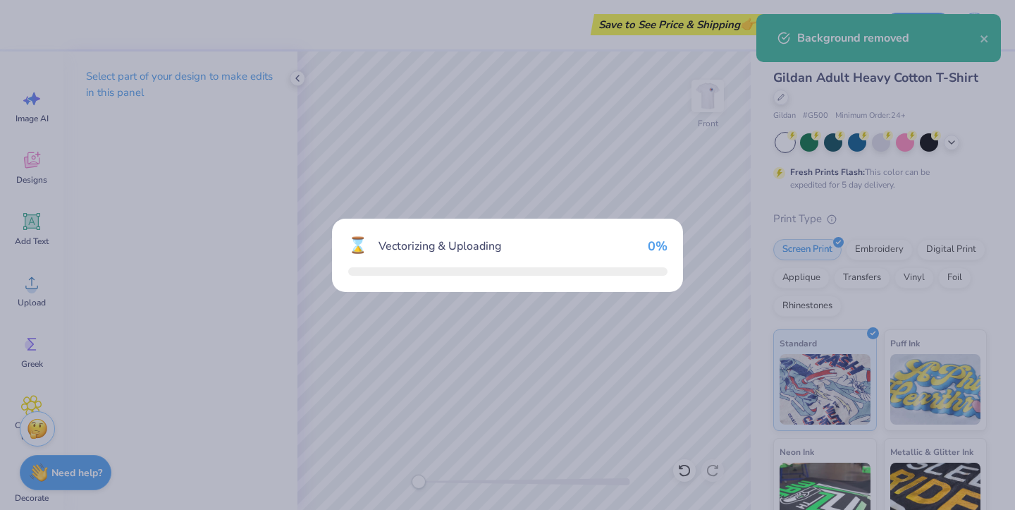
scroll to position [192, 0]
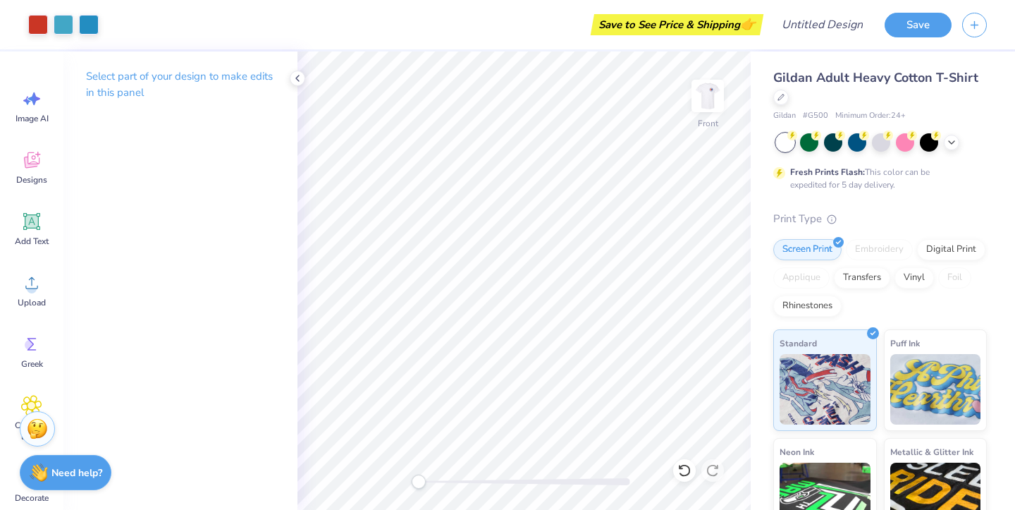
click at [960, 140] on div at bounding box center [881, 142] width 211 height 18
click at [957, 143] on div at bounding box center [952, 141] width 16 height 16
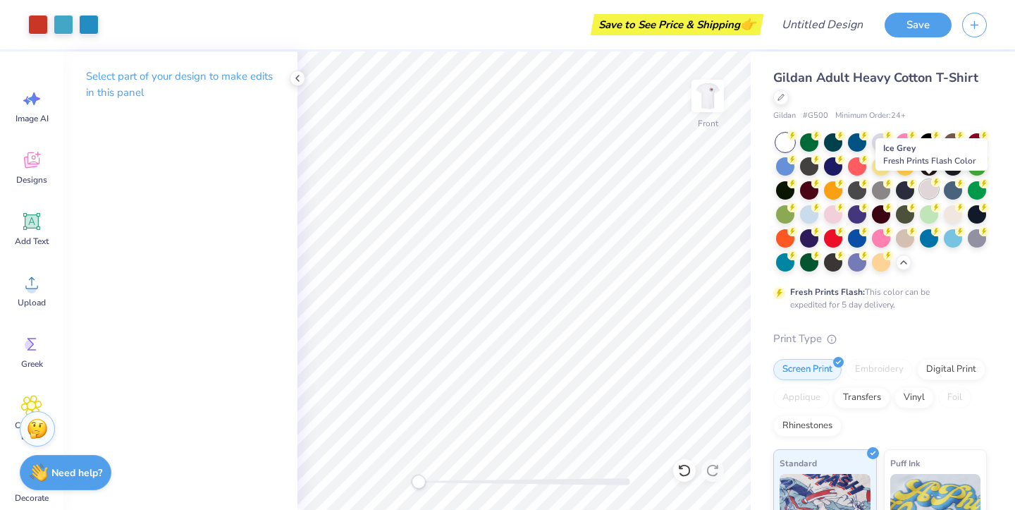
click at [930, 187] on div at bounding box center [929, 189] width 18 height 18
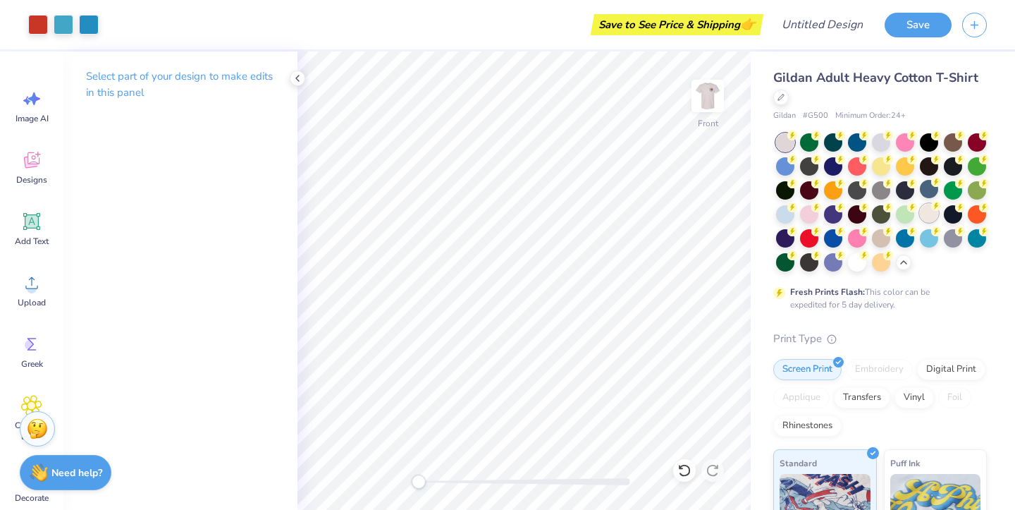
click at [927, 211] on div at bounding box center [929, 213] width 18 height 18
click at [881, 145] on div at bounding box center [881, 141] width 18 height 18
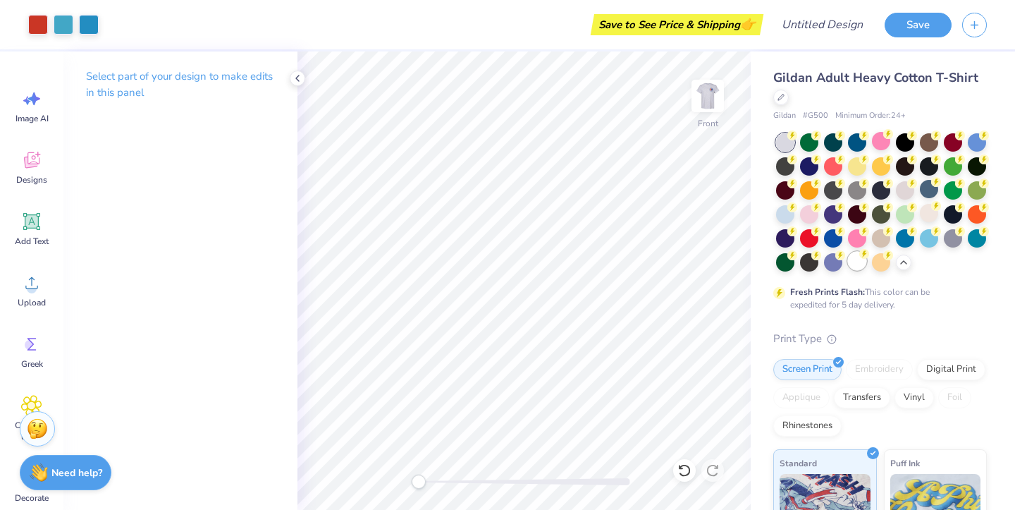
click at [853, 262] on div at bounding box center [857, 261] width 18 height 18
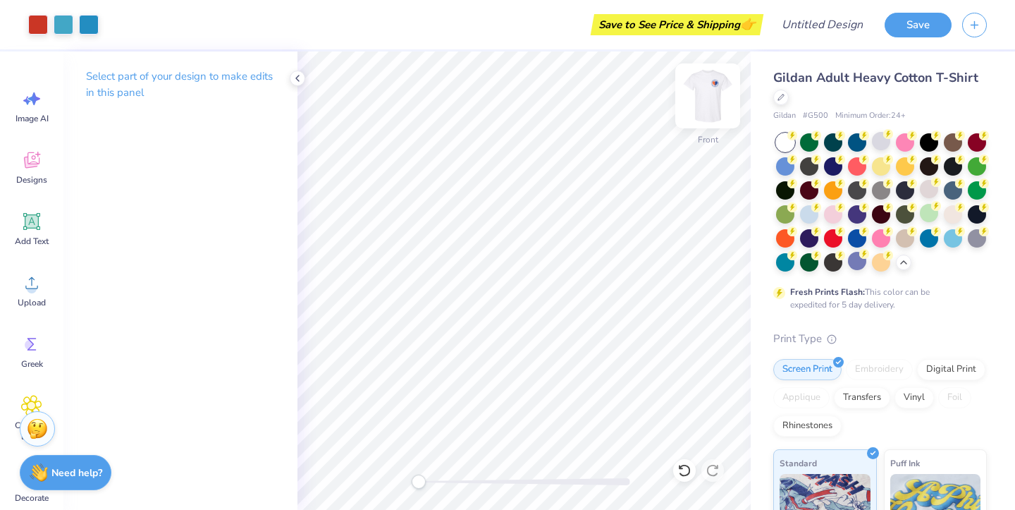
click at [698, 106] on img at bounding box center [707, 96] width 56 height 56
click at [705, 103] on img at bounding box center [707, 96] width 56 height 56
click at [715, 94] on img at bounding box center [707, 96] width 56 height 56
click at [715, 94] on img at bounding box center [707, 96] width 28 height 28
click at [46, 25] on div at bounding box center [38, 23] width 20 height 20
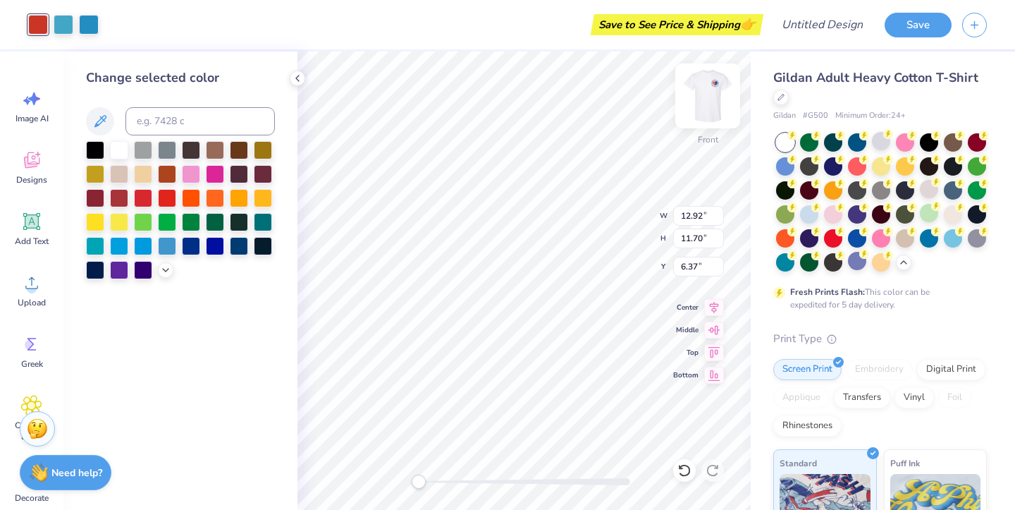
click at [708, 110] on img at bounding box center [707, 96] width 56 height 56
type input "13.13"
type input "11.89"
type input "4.63"
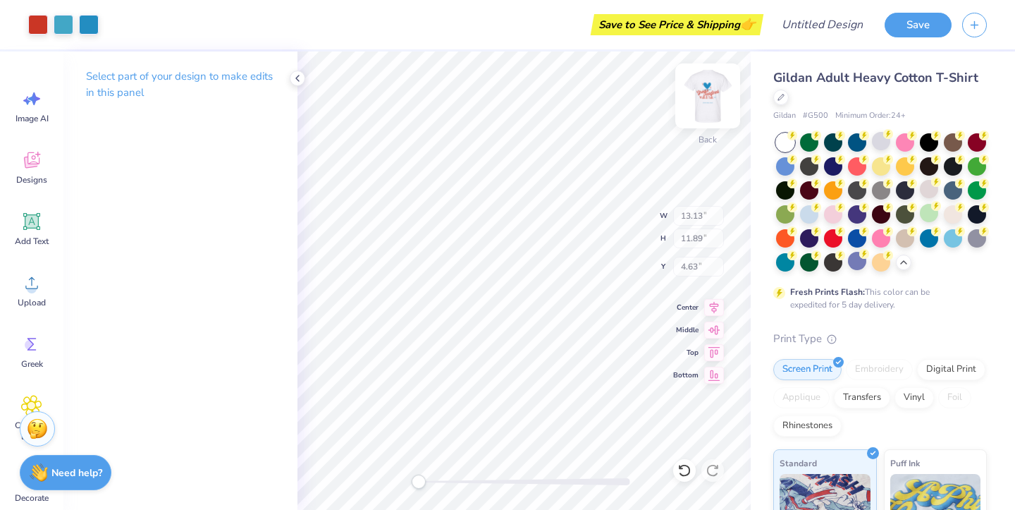
type input "4.17"
type input "4.11"
type input "3.00"
click at [65, 18] on div at bounding box center [64, 23] width 20 height 20
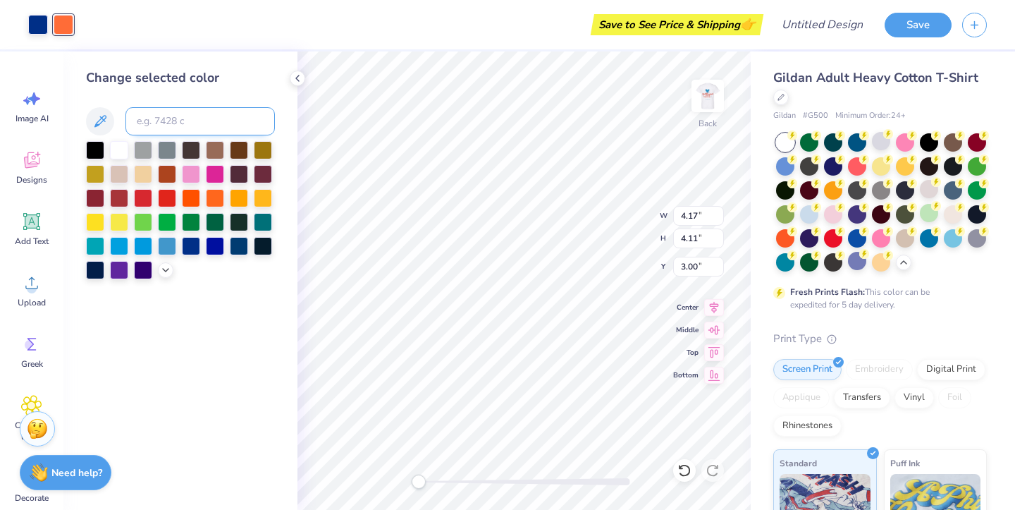
click at [163, 116] on input at bounding box center [199, 121] width 149 height 28
click at [166, 307] on div "Change selected color" at bounding box center [180, 280] width 234 height 458
click at [214, 195] on div at bounding box center [215, 196] width 18 height 18
click at [703, 99] on img at bounding box center [707, 96] width 56 height 56
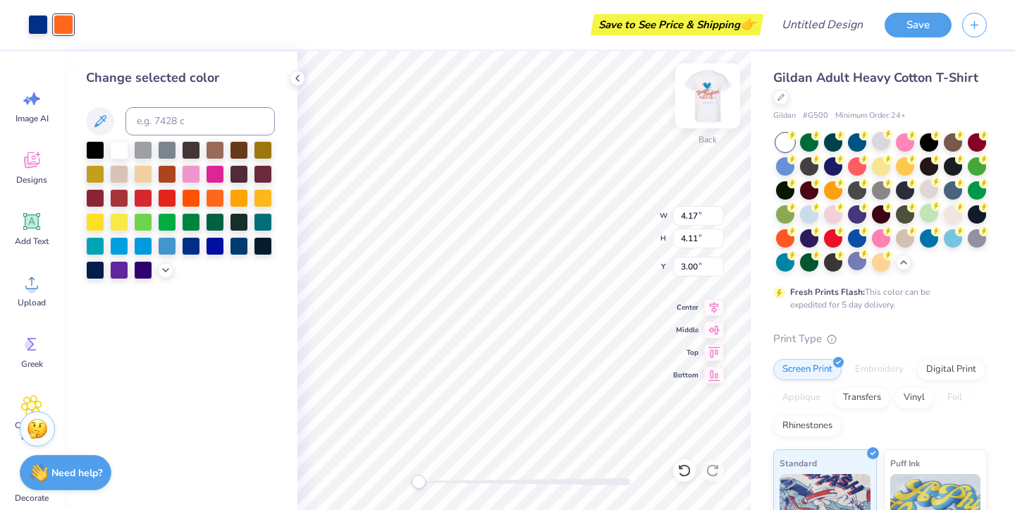
type input "4.11"
type input "4.05"
type input "4.76"
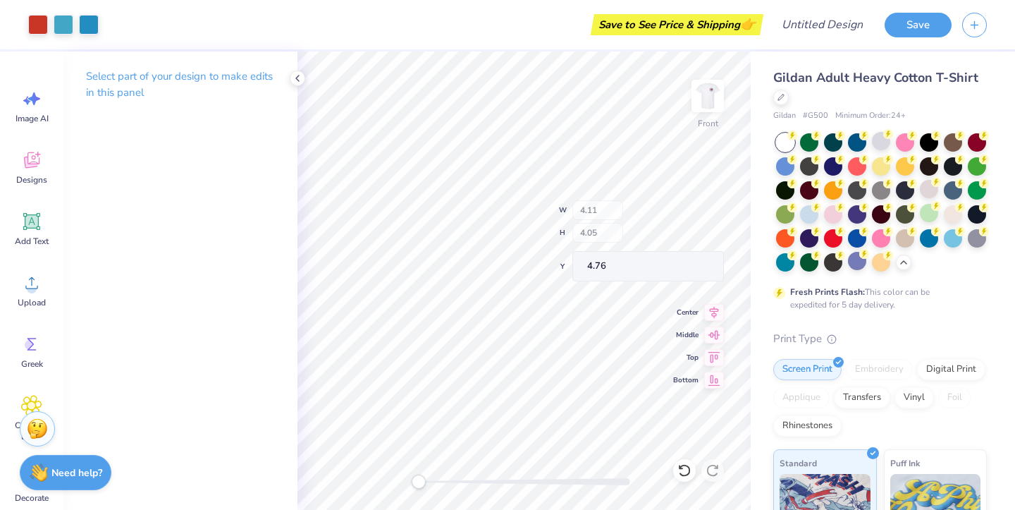
type input "12.92"
type input "11.70"
type input "6.37"
click at [54, 16] on div at bounding box center [64, 23] width 20 height 20
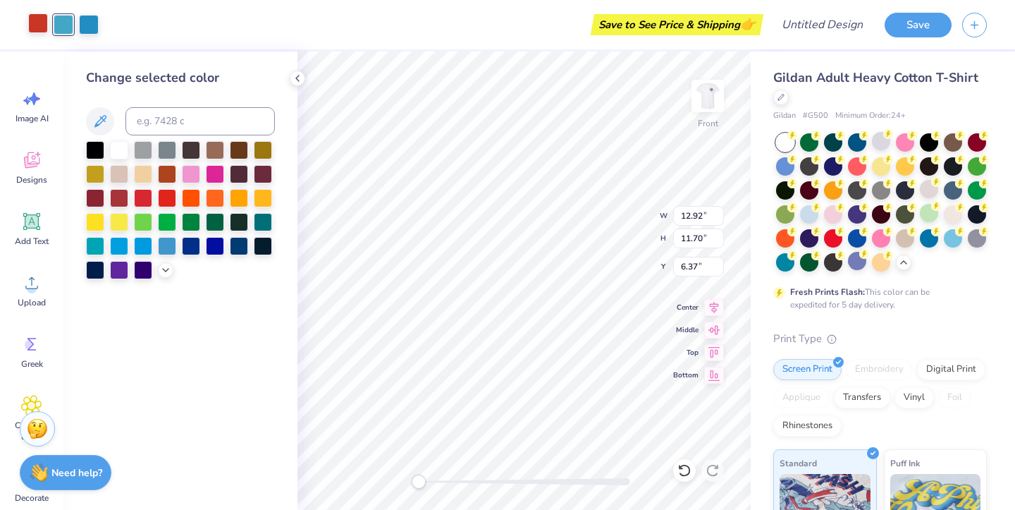
click at [35, 17] on div at bounding box center [38, 23] width 20 height 20
click at [216, 193] on div at bounding box center [215, 196] width 18 height 18
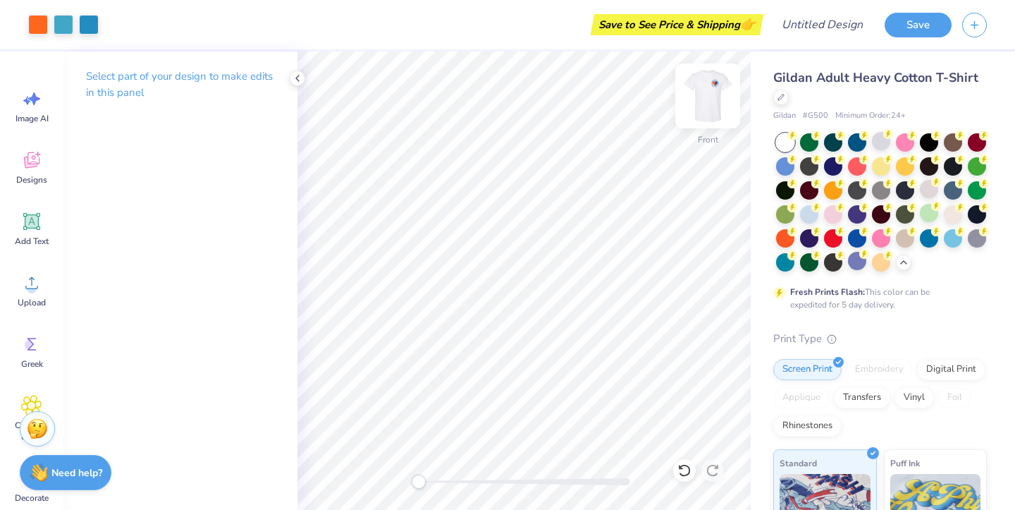
click at [698, 90] on img at bounding box center [707, 96] width 56 height 56
click at [698, 90] on img at bounding box center [707, 96] width 28 height 28
click at [80, 23] on div at bounding box center [89, 23] width 20 height 20
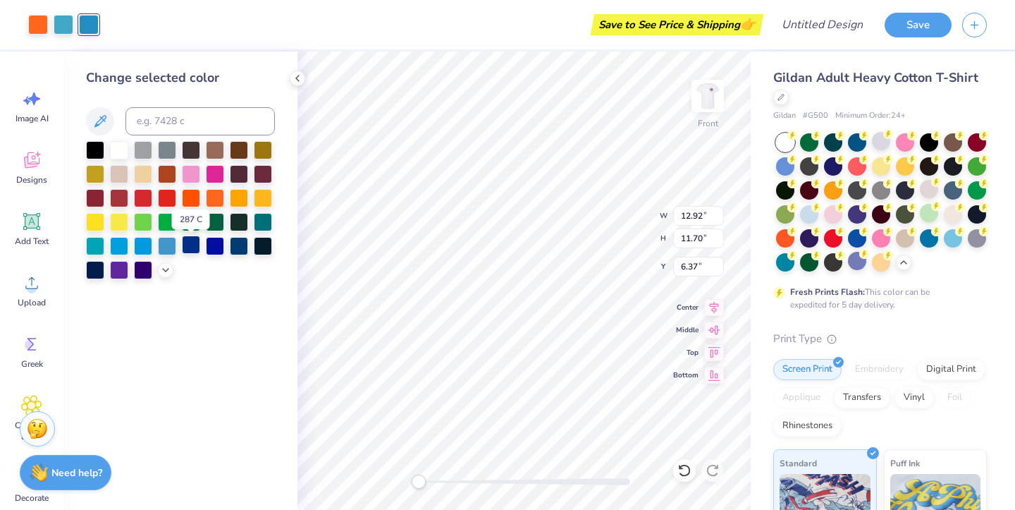
click at [195, 249] on div at bounding box center [191, 244] width 18 height 18
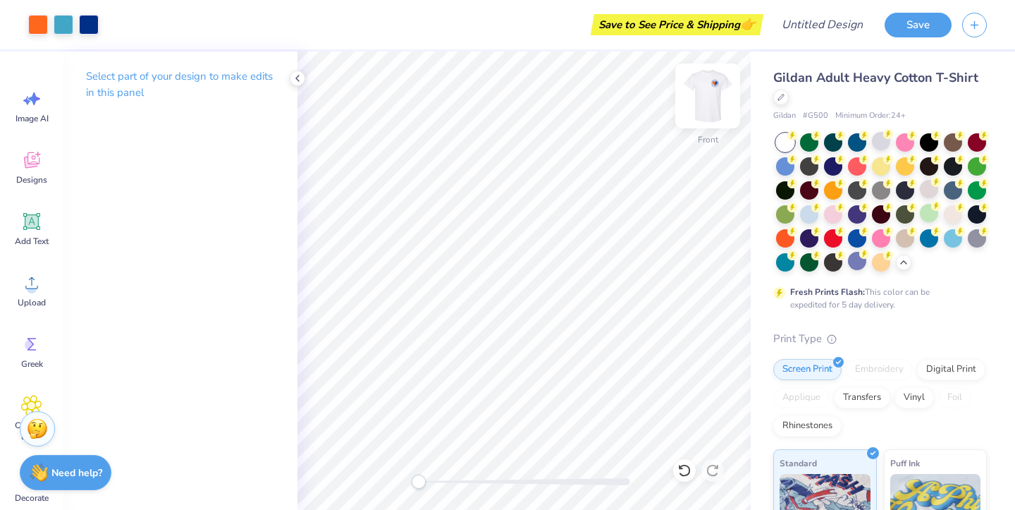
click at [715, 85] on img at bounding box center [707, 96] width 56 height 56
click at [715, 85] on img at bounding box center [707, 96] width 28 height 28
click at [717, 85] on img at bounding box center [707, 96] width 56 height 56
click at [717, 85] on img at bounding box center [707, 96] width 28 height 28
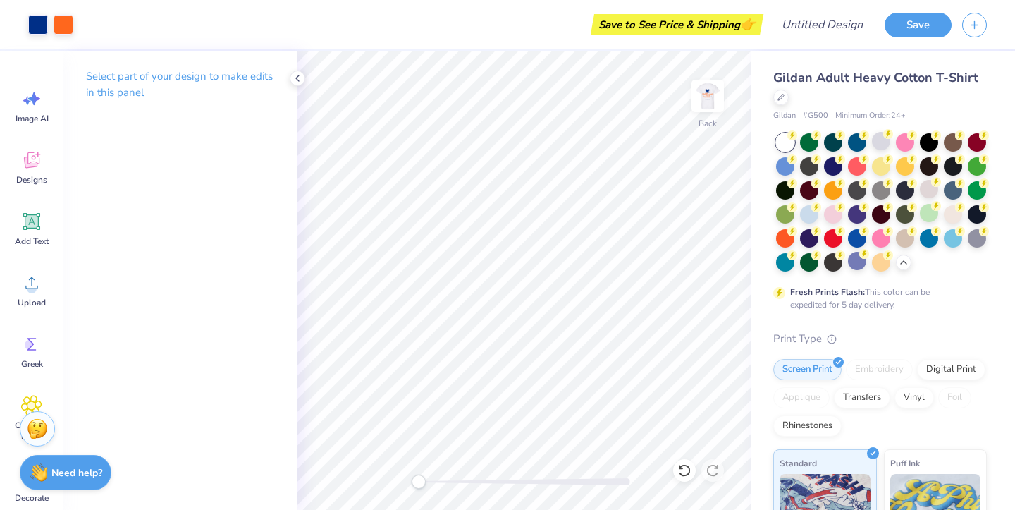
click at [717, 85] on img at bounding box center [707, 96] width 28 height 28
click at [727, 101] on img at bounding box center [707, 96] width 56 height 56
type input "13.13"
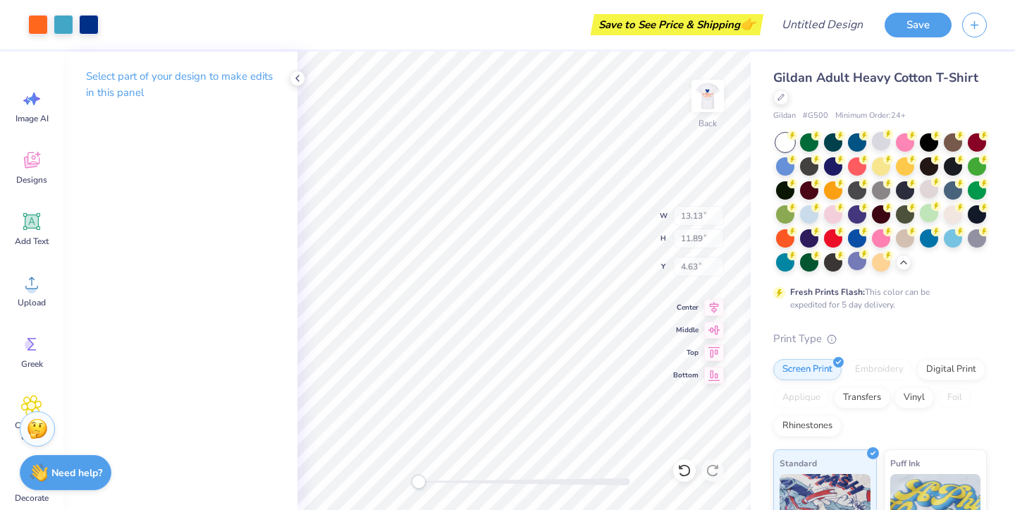
type input "11.89"
type input "4.63"
type input "4.17"
type input "4.11"
type input "3.00"
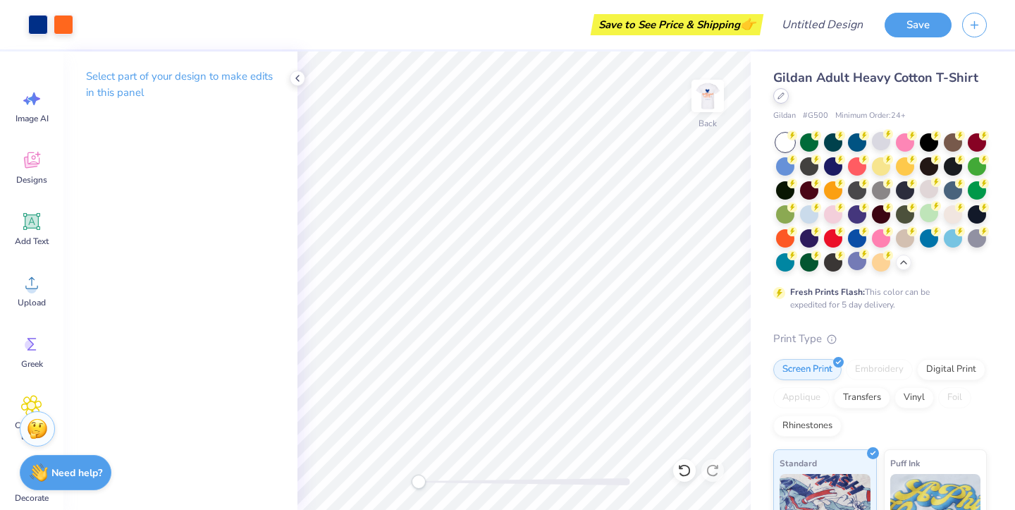
click at [774, 100] on div at bounding box center [781, 96] width 16 height 16
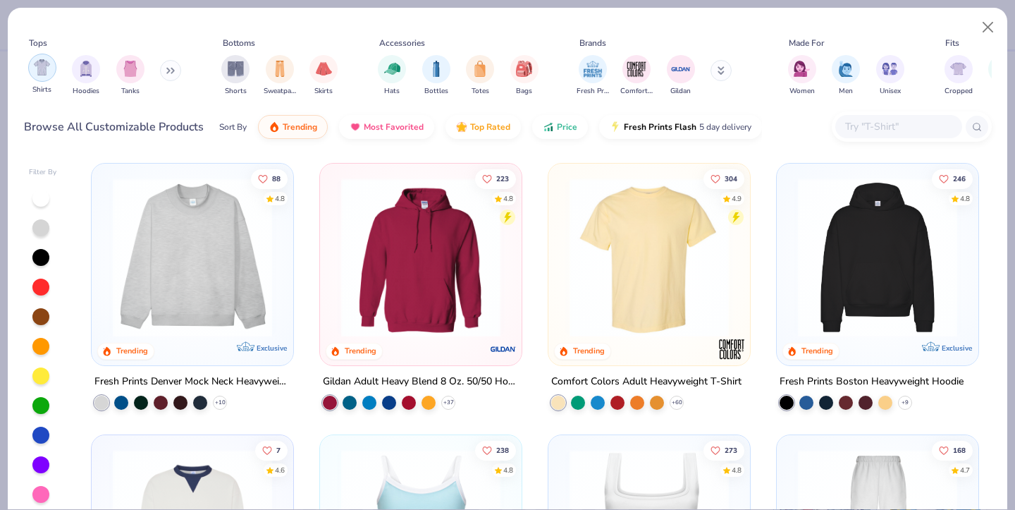
click at [37, 61] on img "filter for Shirts" at bounding box center [42, 67] width 16 height 16
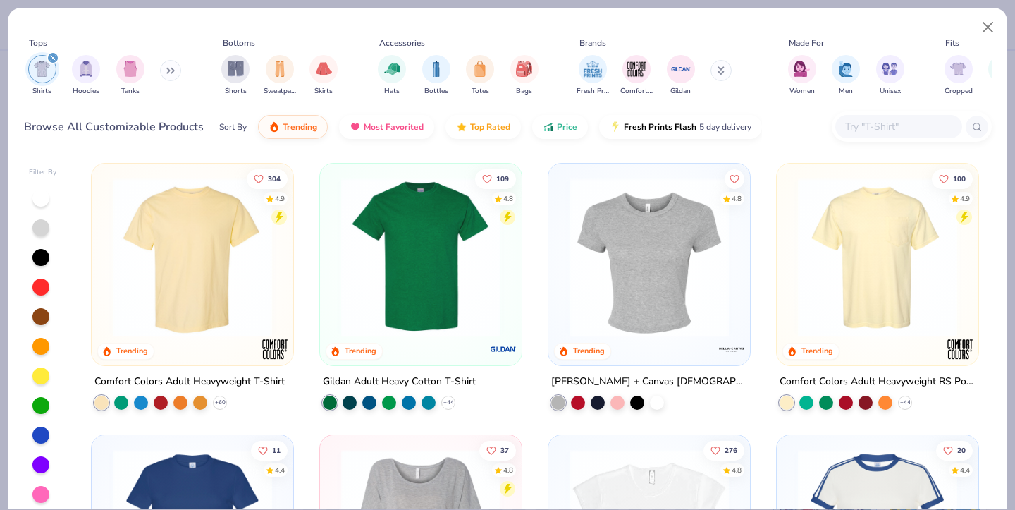
click at [487, 333] on div at bounding box center [503, 349] width 32 height 32
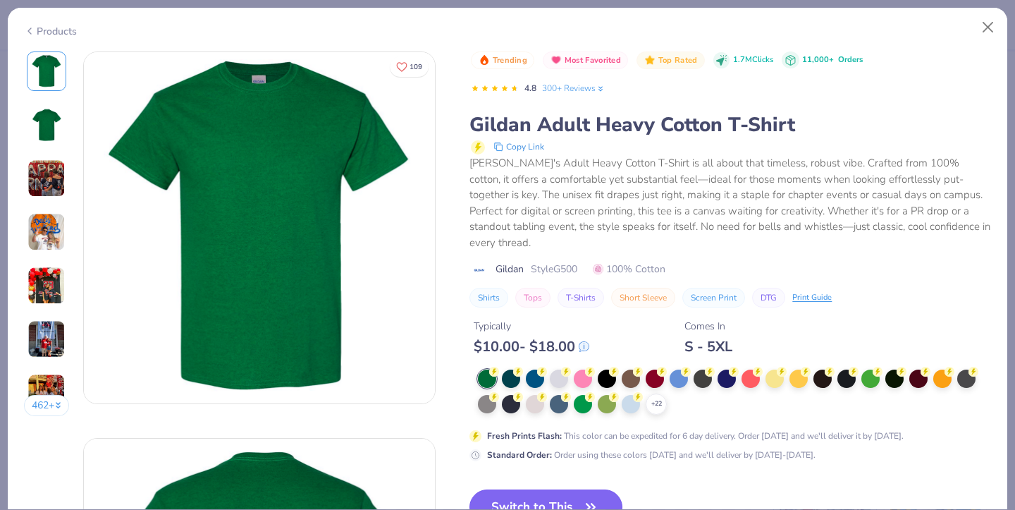
click at [555, 489] on button "Switch to This" at bounding box center [545, 506] width 153 height 35
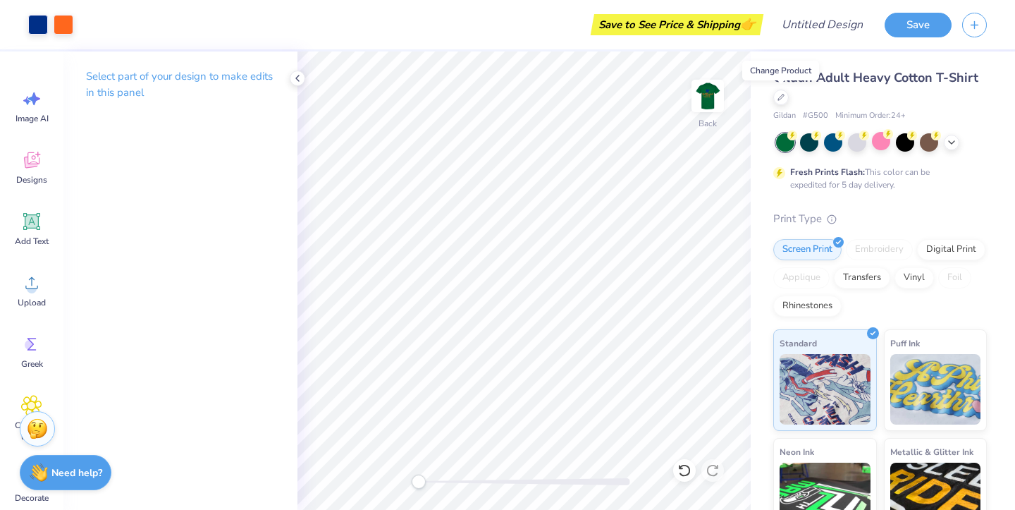
scroll to position [15, 0]
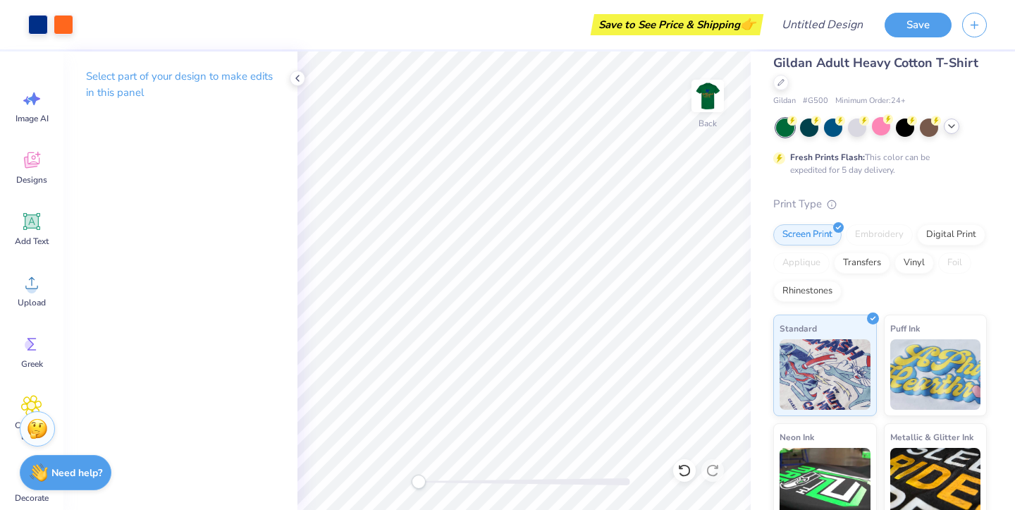
click at [957, 122] on div at bounding box center [952, 126] width 16 height 16
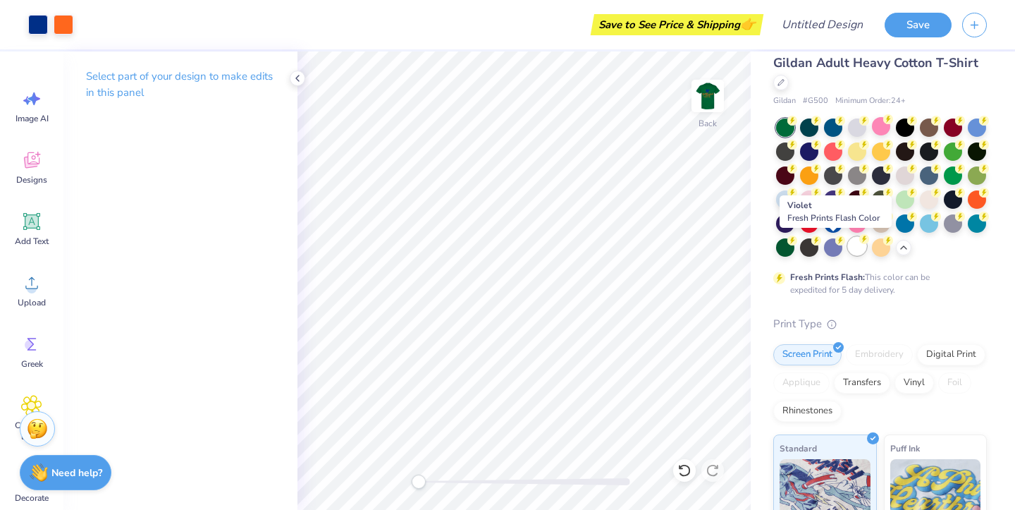
click at [853, 247] on div at bounding box center [857, 246] width 18 height 18
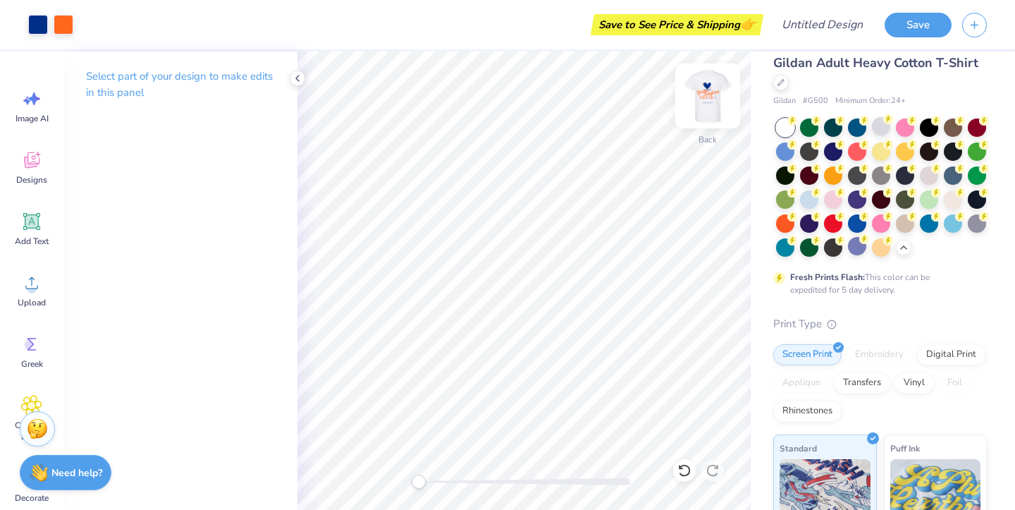
click at [708, 94] on img at bounding box center [707, 96] width 56 height 56
click at [708, 94] on img at bounding box center [707, 96] width 28 height 28
click at [708, 93] on img at bounding box center [707, 96] width 56 height 56
click at [706, 101] on img at bounding box center [707, 96] width 56 height 56
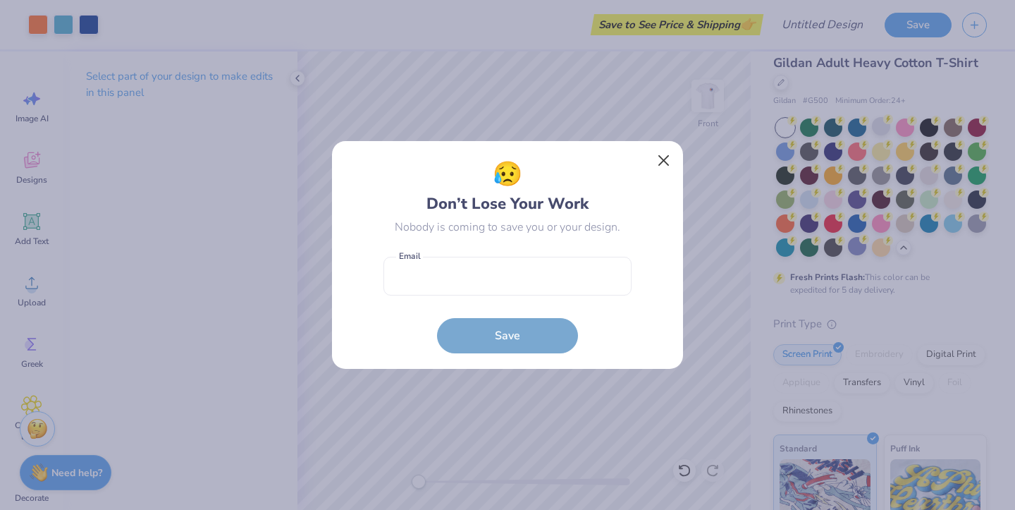
click at [662, 165] on button "Close" at bounding box center [663, 160] width 27 height 27
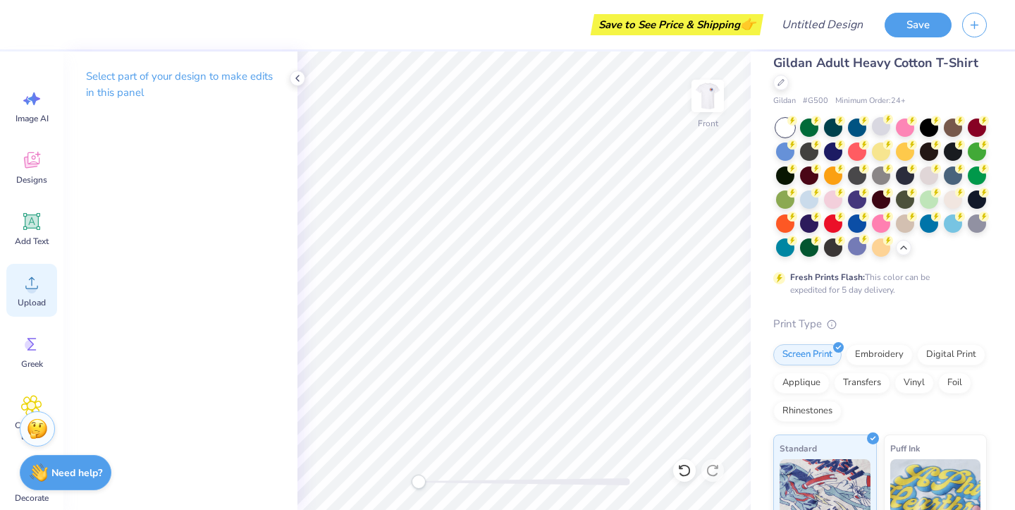
click at [32, 295] on div "Upload" at bounding box center [31, 290] width 51 height 53
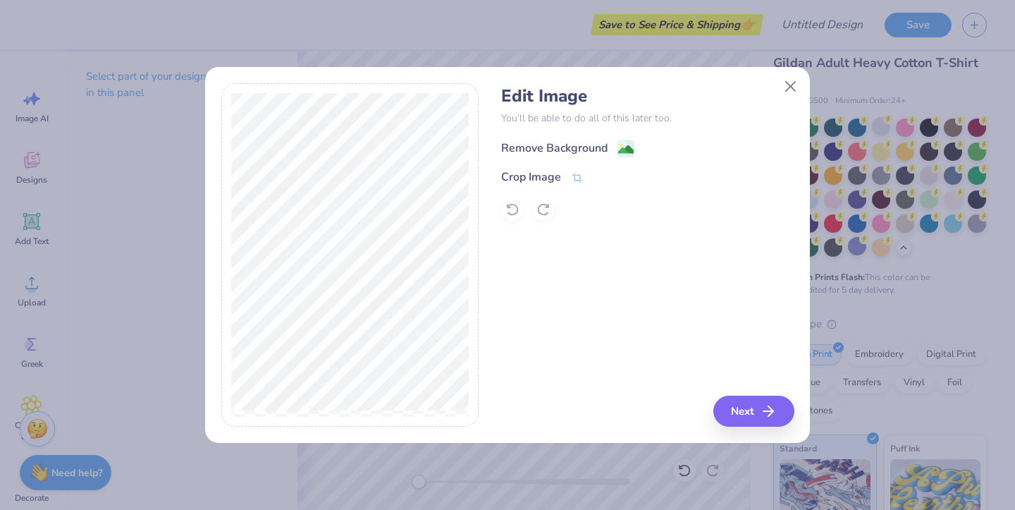
click at [526, 149] on div "Remove Background" at bounding box center [554, 148] width 106 height 17
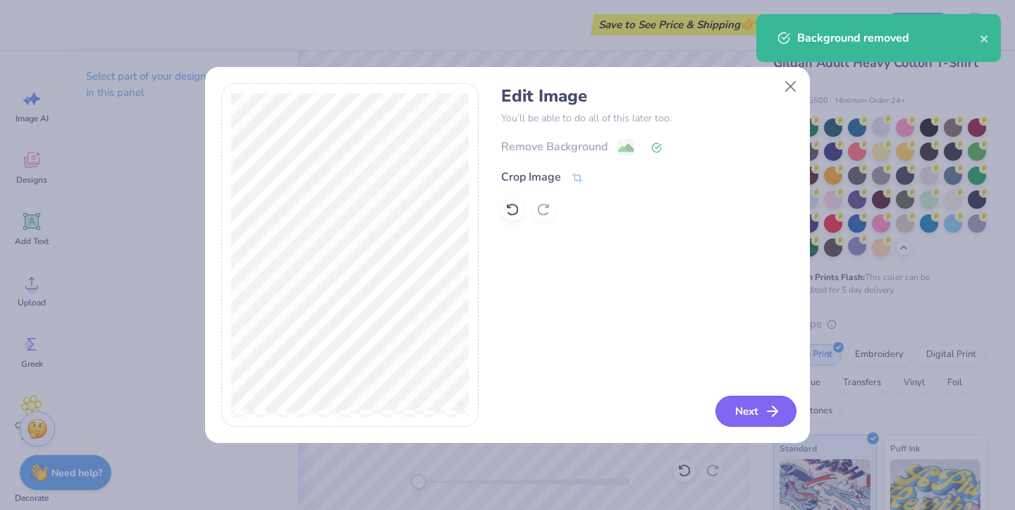
click at [762, 407] on button "Next" at bounding box center [755, 410] width 81 height 31
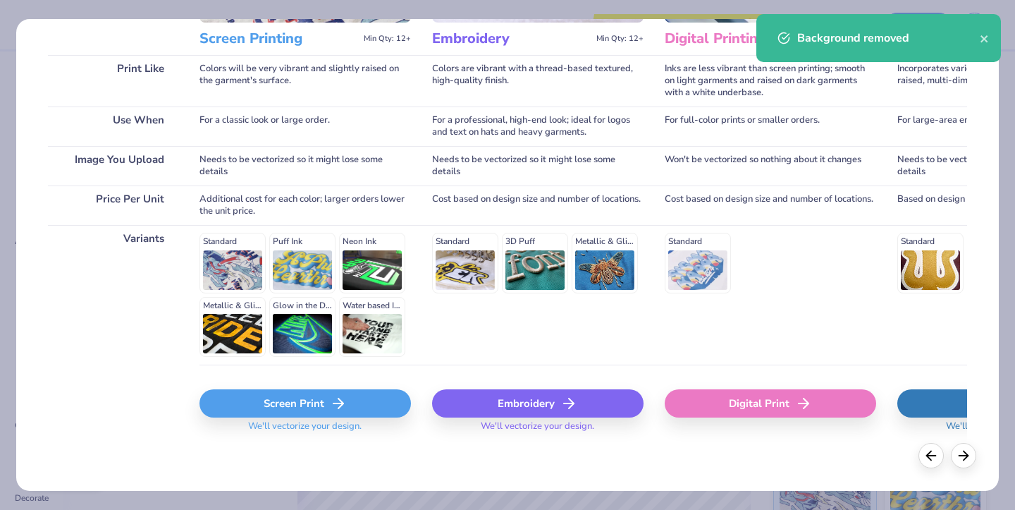
scroll to position [192, 0]
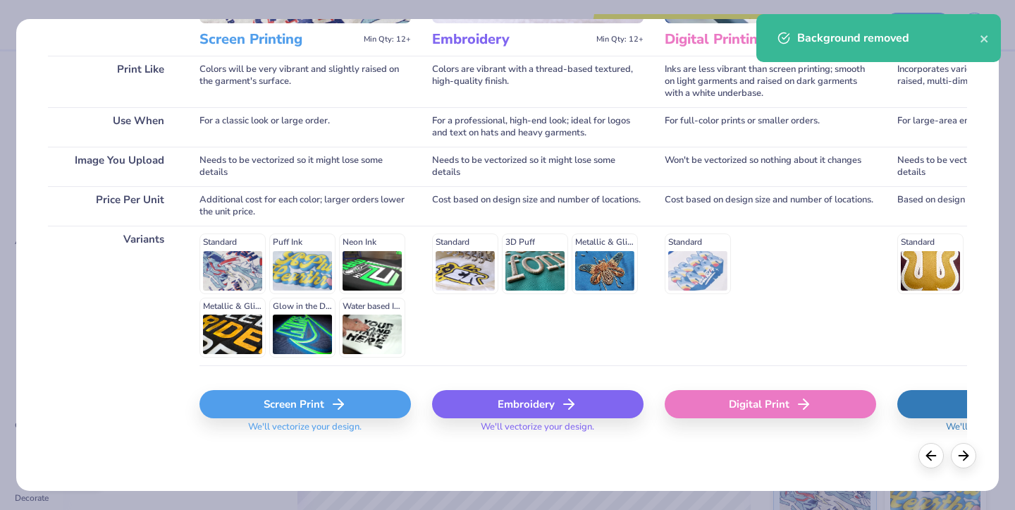
click at [259, 410] on div "Screen Print" at bounding box center [304, 404] width 211 height 28
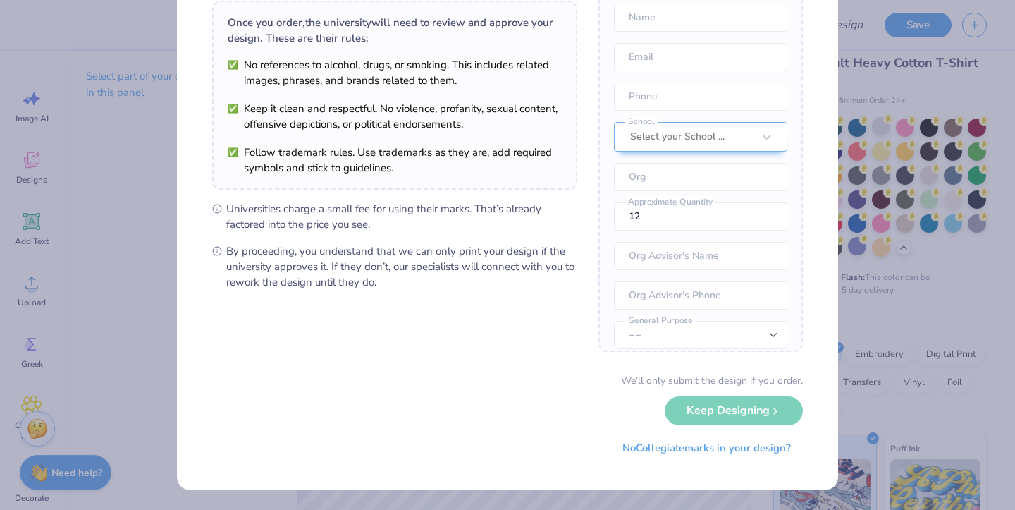
scroll to position [104, 0]
click at [664, 440] on button "No Collegiate marks in your design?" at bounding box center [706, 445] width 192 height 29
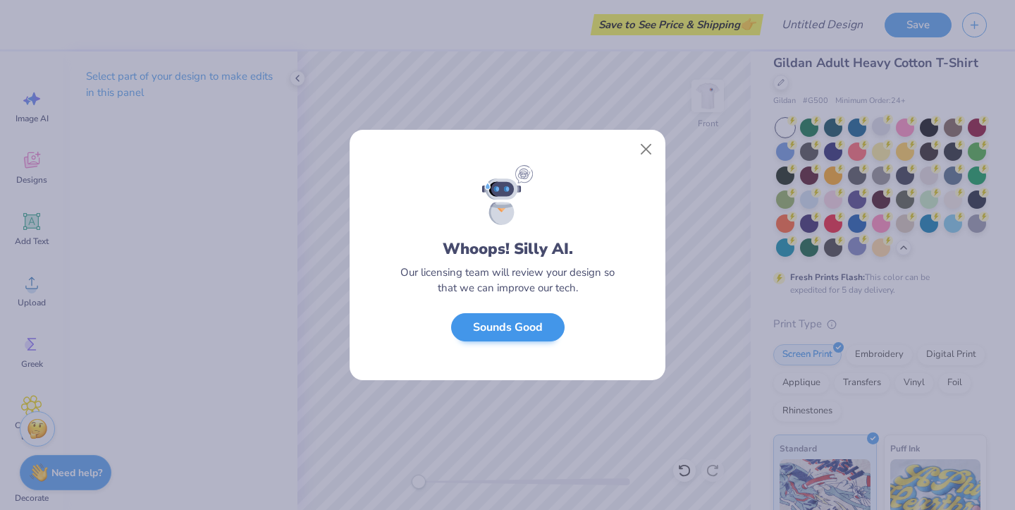
click at [498, 327] on button "Sounds Good" at bounding box center [507, 327] width 113 height 29
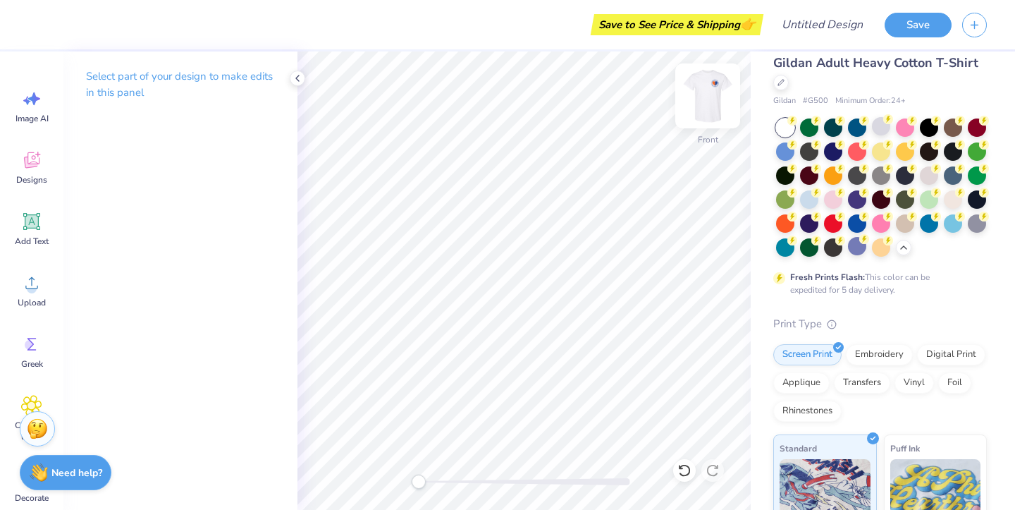
click at [702, 108] on img at bounding box center [707, 96] width 56 height 56
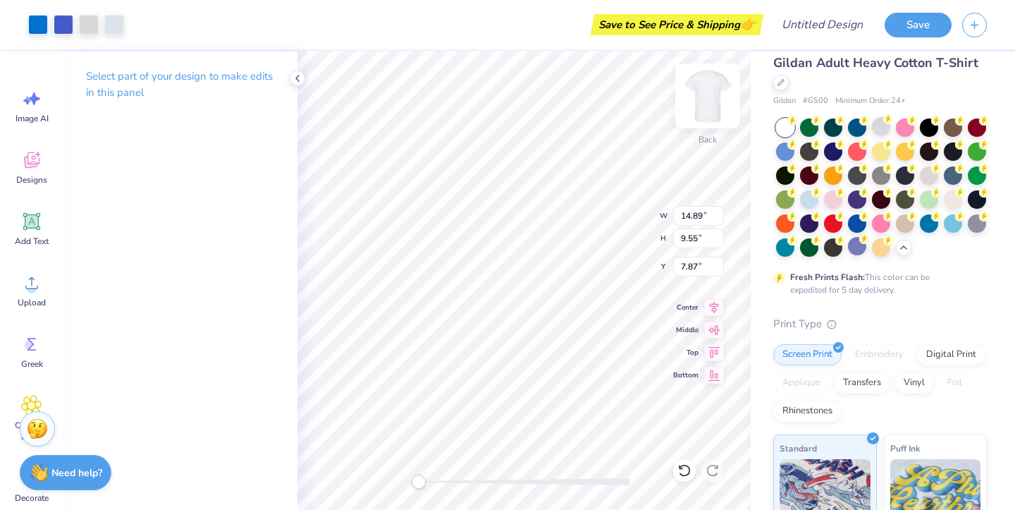
type input "4.17"
type input "4.11"
type input "3.00"
click at [116, 26] on div at bounding box center [114, 23] width 20 height 20
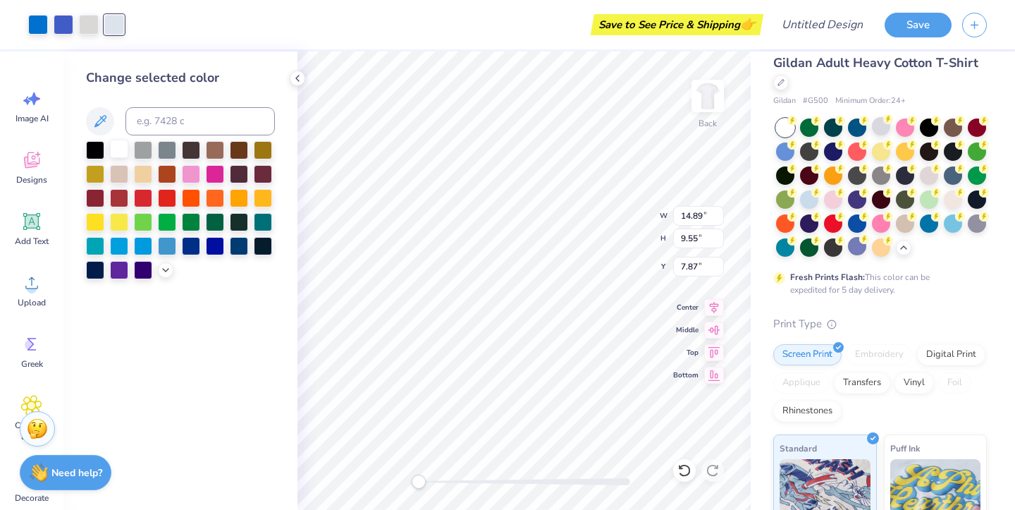
click at [123, 156] on div at bounding box center [119, 149] width 18 height 18
click at [79, 24] on div at bounding box center [89, 23] width 20 height 20
click at [121, 158] on div at bounding box center [119, 149] width 18 height 18
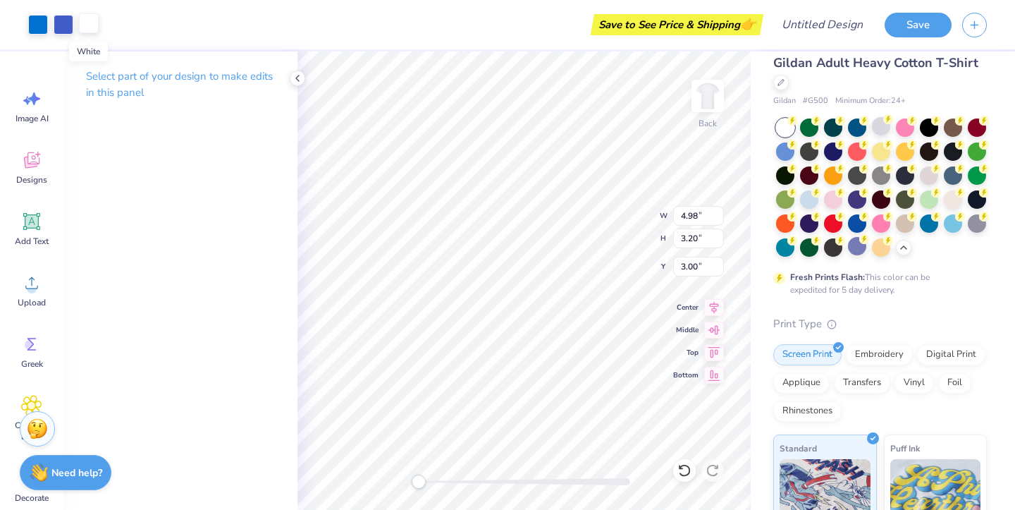
click at [91, 29] on div at bounding box center [89, 23] width 20 height 20
click at [705, 93] on img at bounding box center [707, 96] width 56 height 56
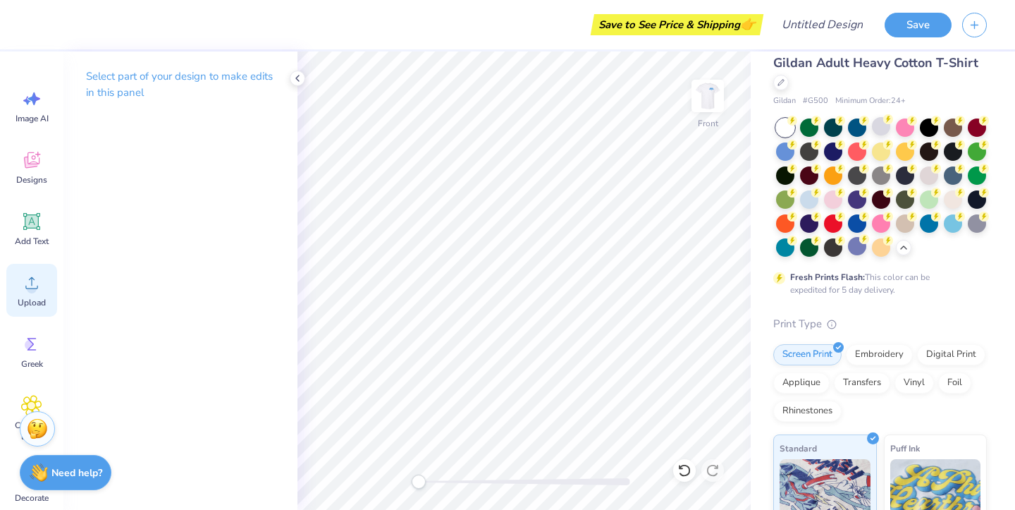
click at [25, 277] on icon at bounding box center [31, 282] width 21 height 21
click at [24, 273] on icon at bounding box center [31, 282] width 21 height 21
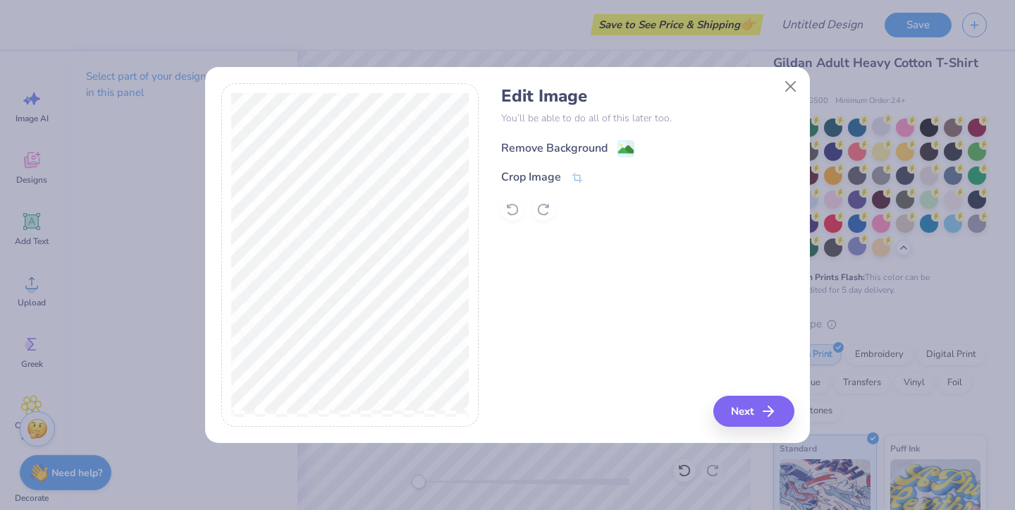
click at [553, 147] on div "Remove Background" at bounding box center [554, 148] width 106 height 17
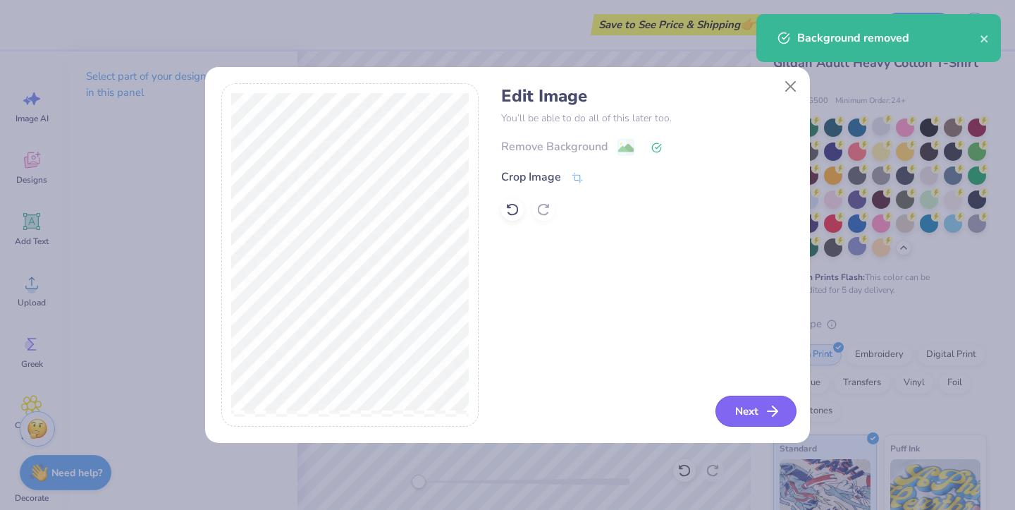
click at [748, 409] on button "Next" at bounding box center [755, 410] width 81 height 31
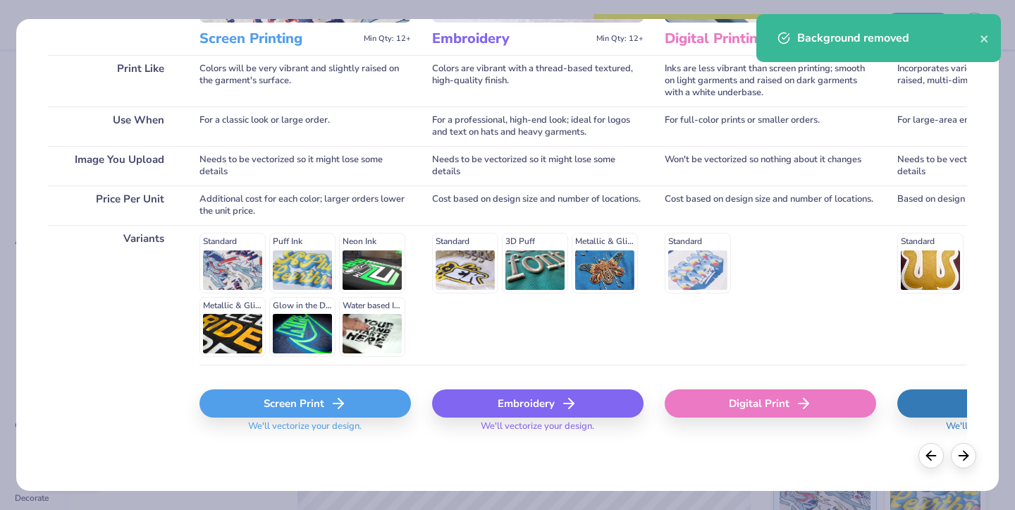
click at [298, 390] on div "Screen Print" at bounding box center [304, 403] width 211 height 28
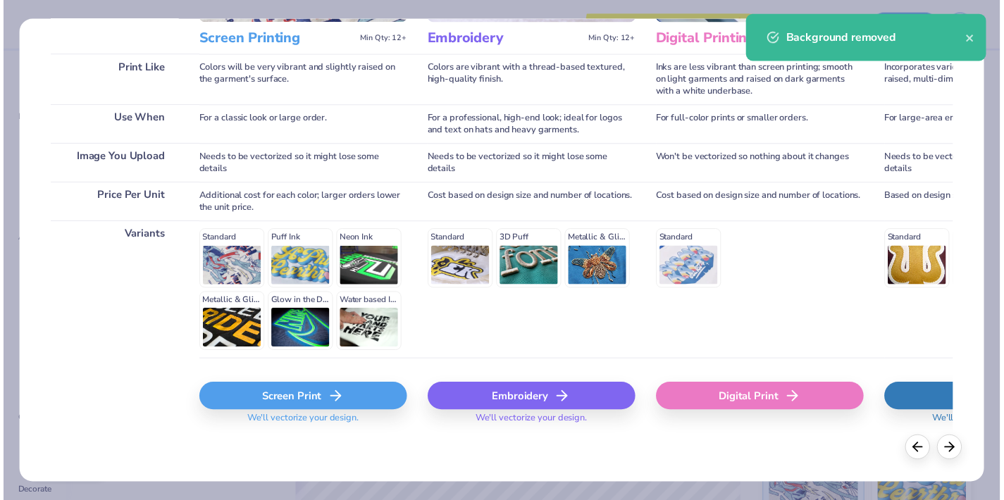
scroll to position [192, 0]
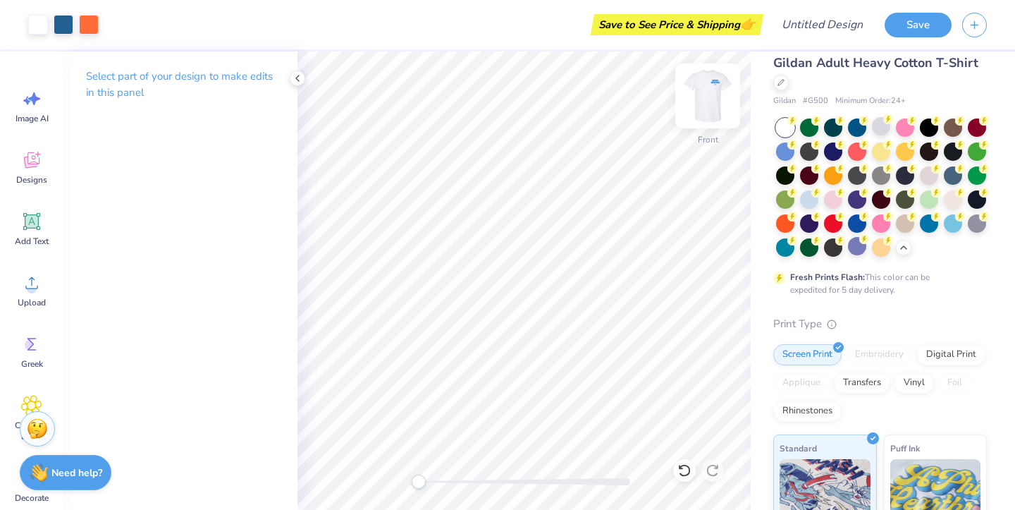
click at [710, 92] on img at bounding box center [707, 96] width 56 height 56
click at [711, 92] on img at bounding box center [707, 96] width 56 height 56
click at [67, 27] on div at bounding box center [64, 23] width 20 height 20
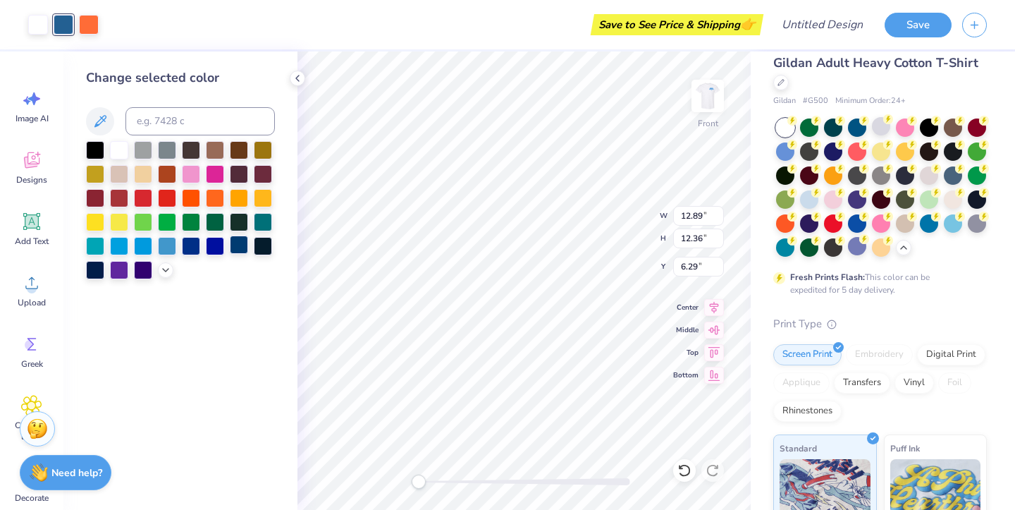
click at [240, 250] on div at bounding box center [239, 244] width 18 height 18
click at [190, 247] on div at bounding box center [191, 244] width 18 height 18
click at [706, 103] on img at bounding box center [707, 96] width 56 height 56
type input "13.10"
type input "12.56"
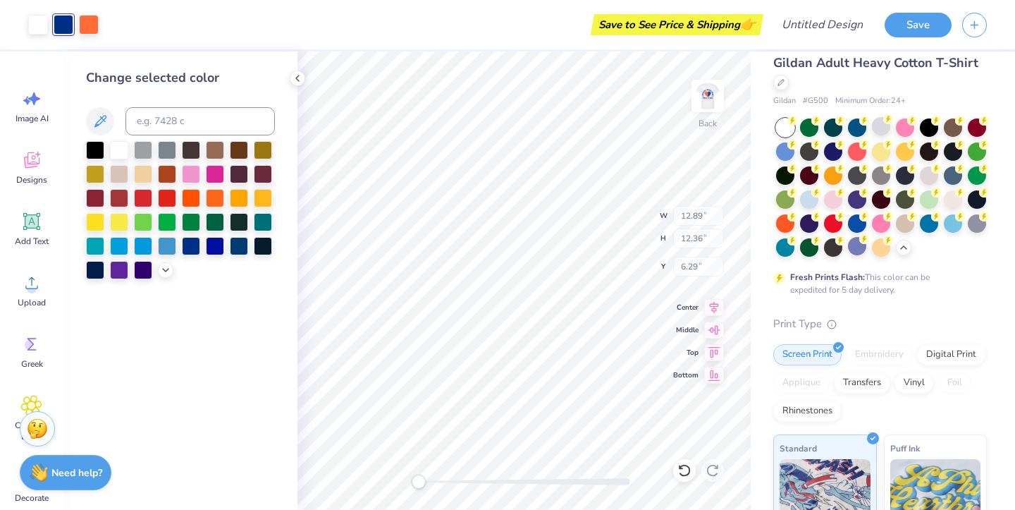
type input "4.56"
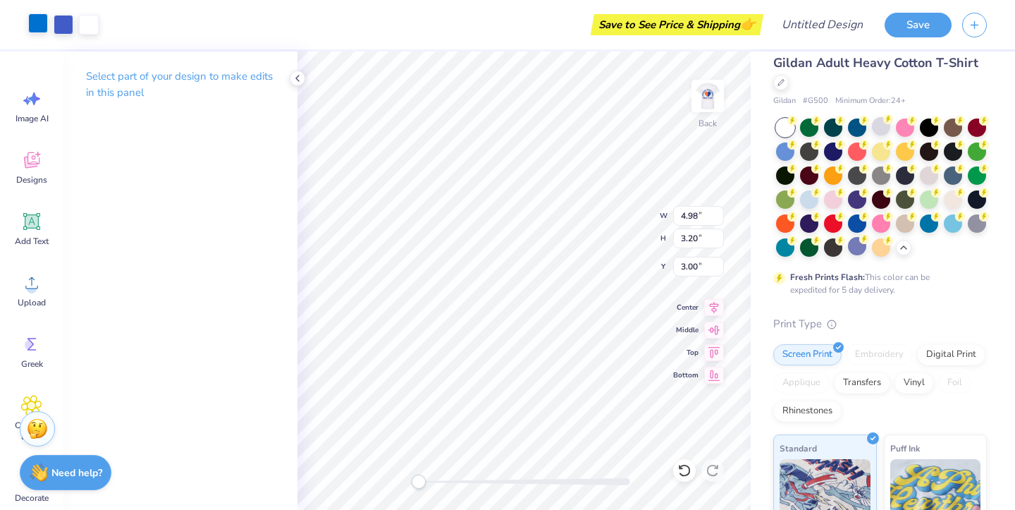
click at [35, 22] on div at bounding box center [38, 23] width 20 height 20
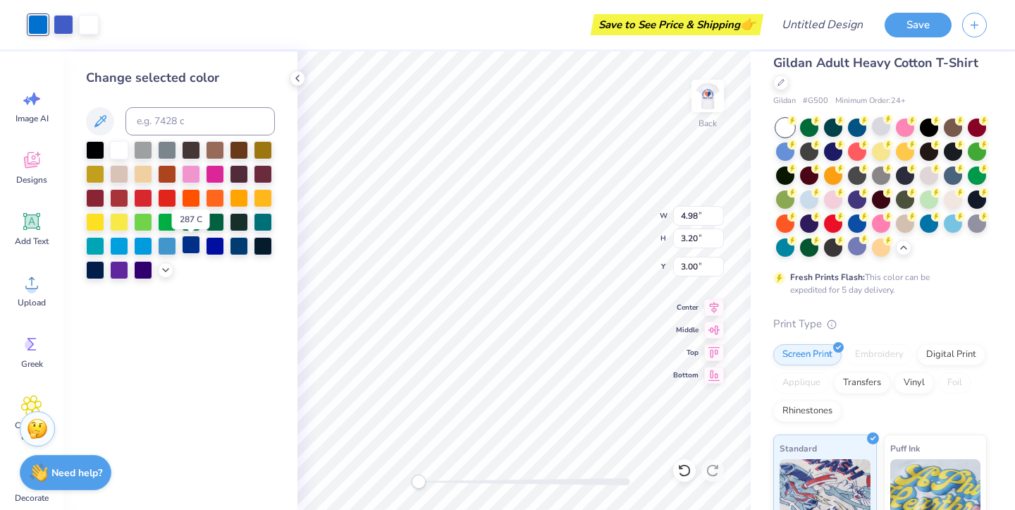
click at [194, 250] on div at bounding box center [191, 244] width 18 height 18
click at [66, 30] on div at bounding box center [64, 23] width 20 height 20
click at [192, 248] on div at bounding box center [191, 244] width 18 height 18
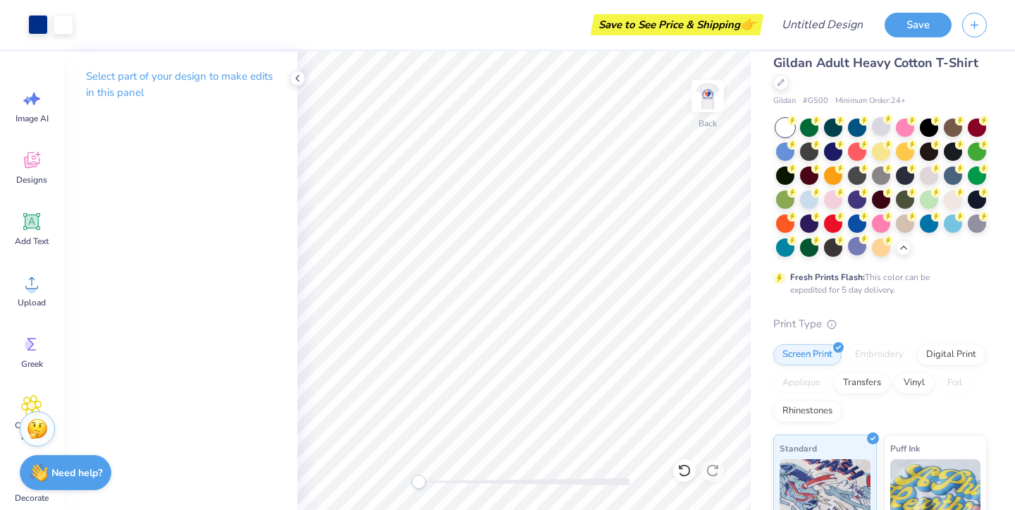
click at [23, 19] on div "Art colors" at bounding box center [36, 24] width 73 height 49
click at [705, 116] on img at bounding box center [707, 96] width 56 height 56
click at [703, 113] on img at bounding box center [707, 96] width 56 height 56
click at [703, 112] on img at bounding box center [707, 96] width 56 height 56
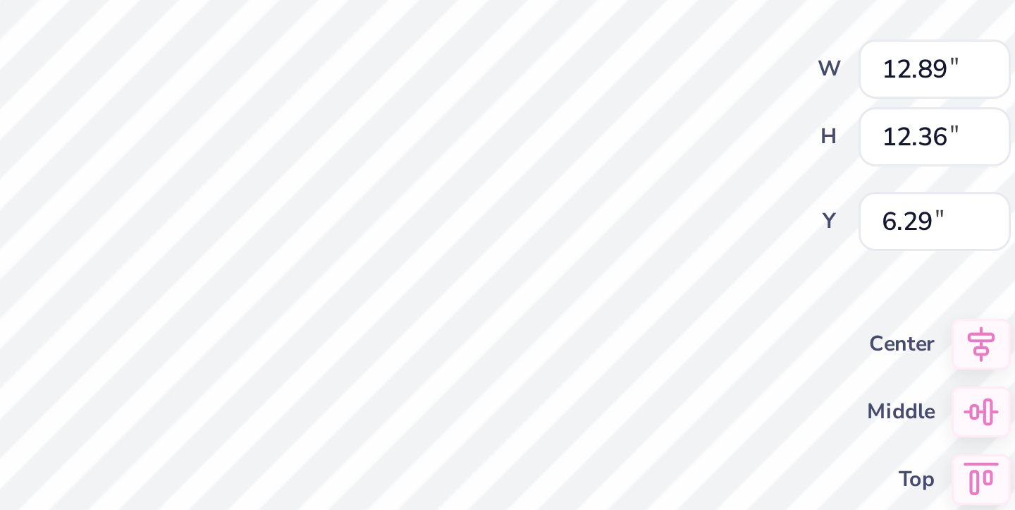
type input "0.55"
type input "0.92"
type input "13.67"
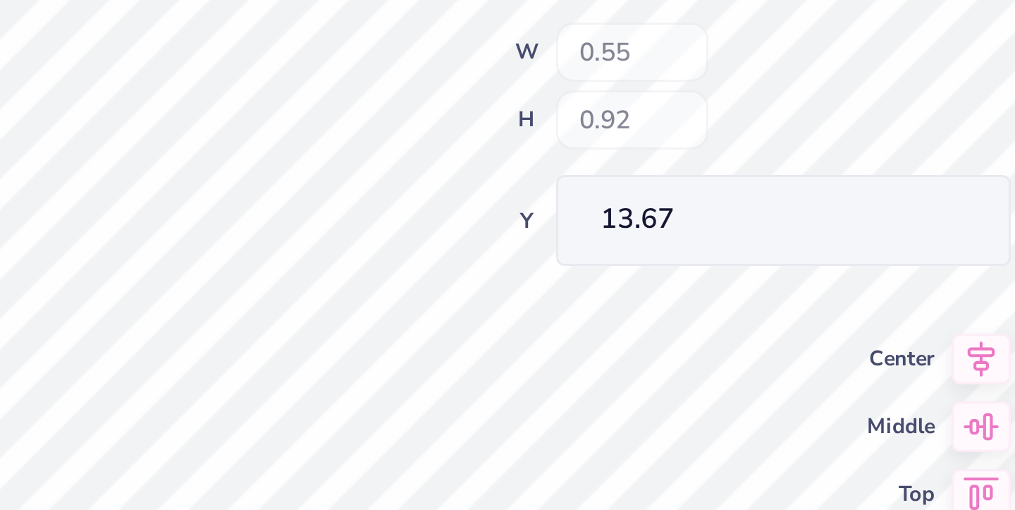
type input "0.57"
type input "0.94"
type input "13.66"
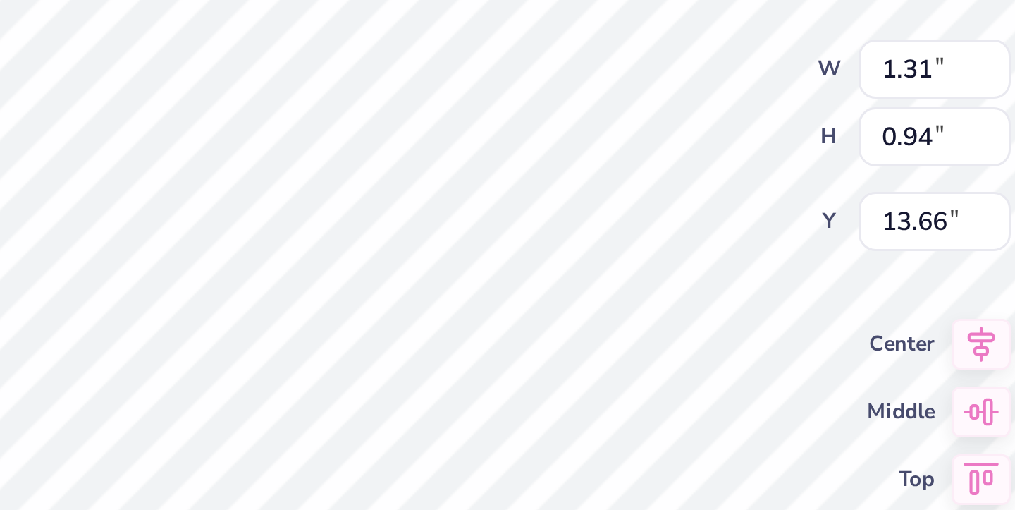
type input "13.78"
type input "3.66"
type input "5.88"
type input "8.97"
type input "0.55"
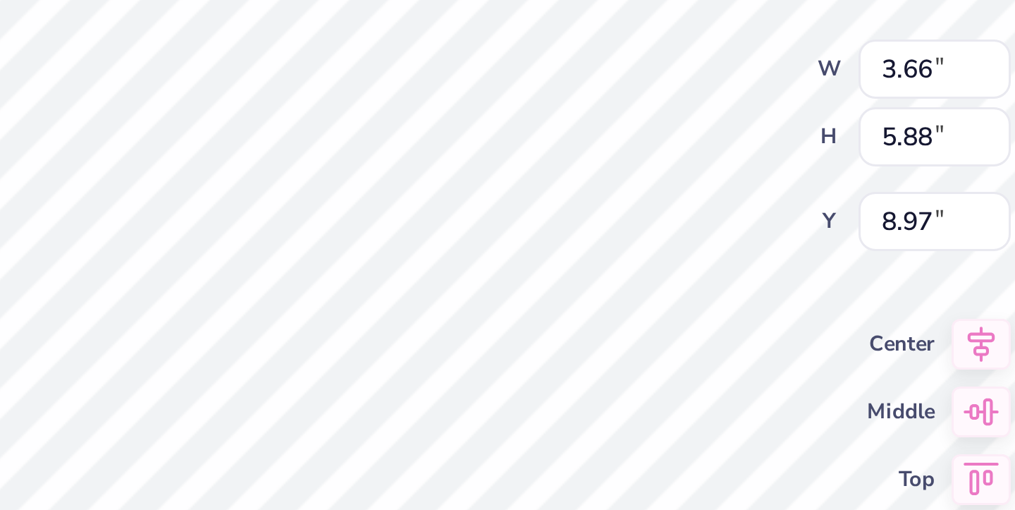
type input "0.92"
type input "13.67"
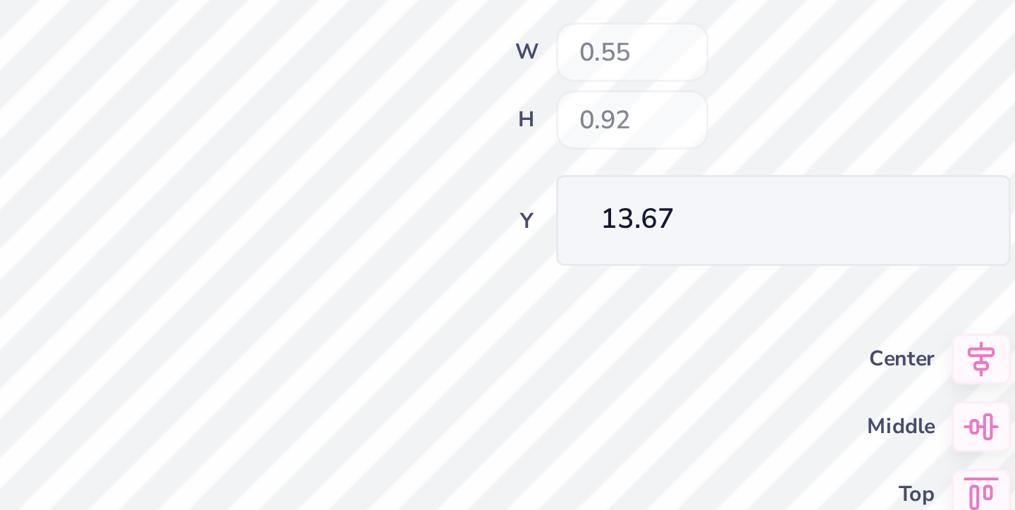
type input "0.56"
type input "0.93"
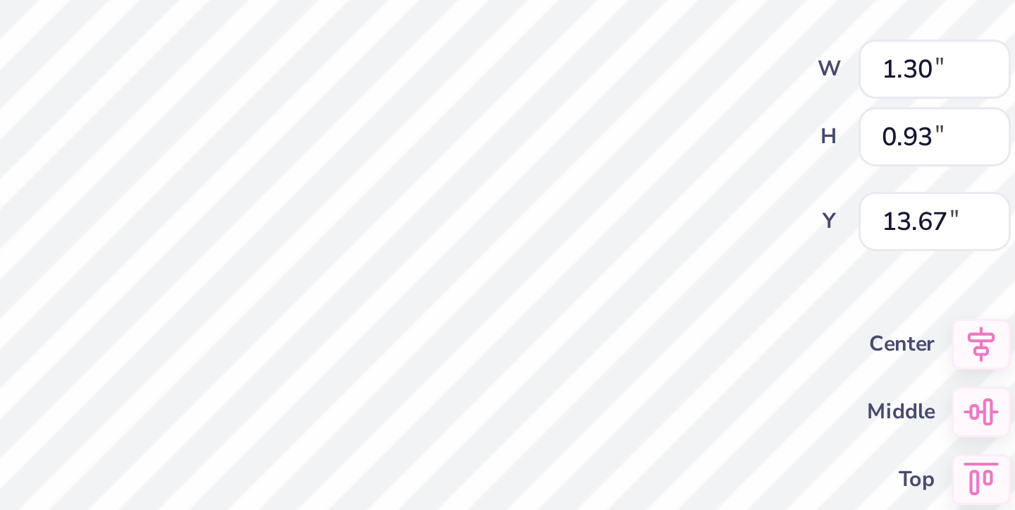
type input "13.79"
type input "8.97"
type input "6.17"
type input "13.79"
click at [143, 180] on html "Art colors Save to See Price & Shipping 👉 Design Title Save Image AI Designs Ad…" at bounding box center [507, 255] width 1015 height 510
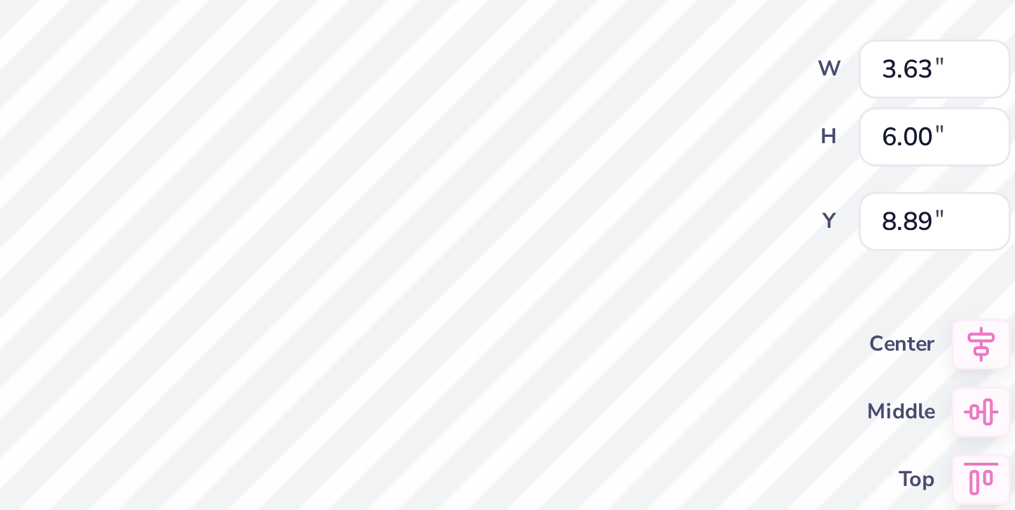
type input "15.00"
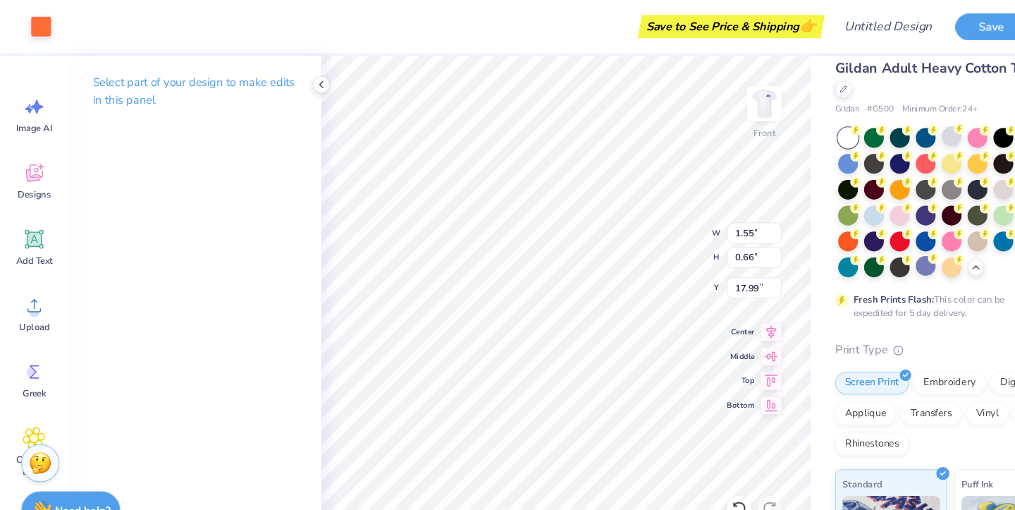
type input "3.63"
type input "6.00"
type input "15.00"
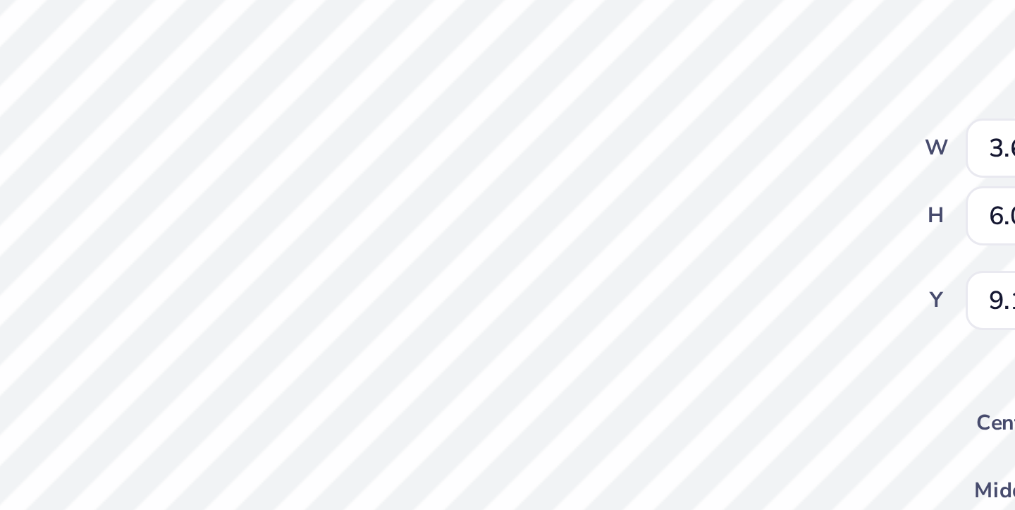
type input "3.66"
type input "5.88"
type input "8.97"
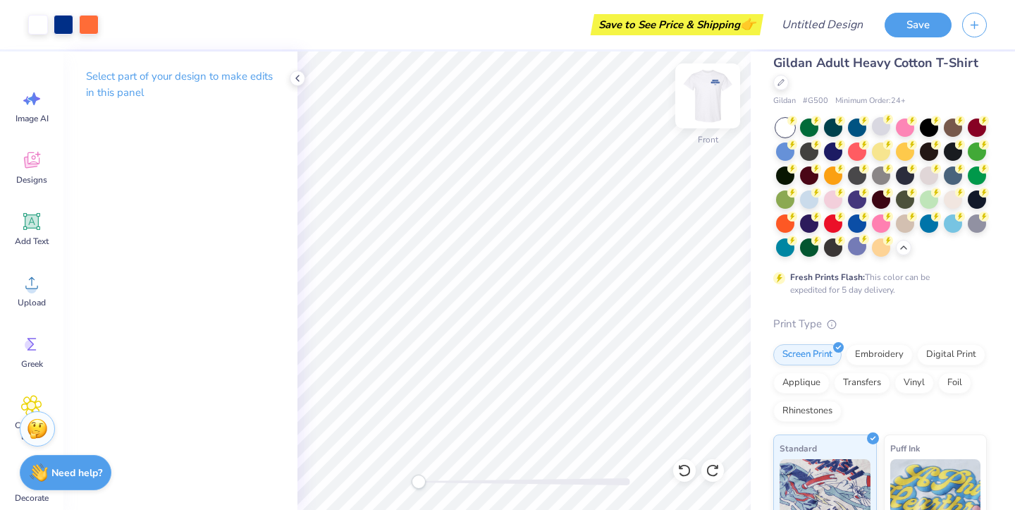
click at [702, 98] on img at bounding box center [707, 96] width 56 height 56
click at [701, 88] on img at bounding box center [707, 96] width 56 height 56
click at [47, 25] on div at bounding box center [38, 23] width 20 height 20
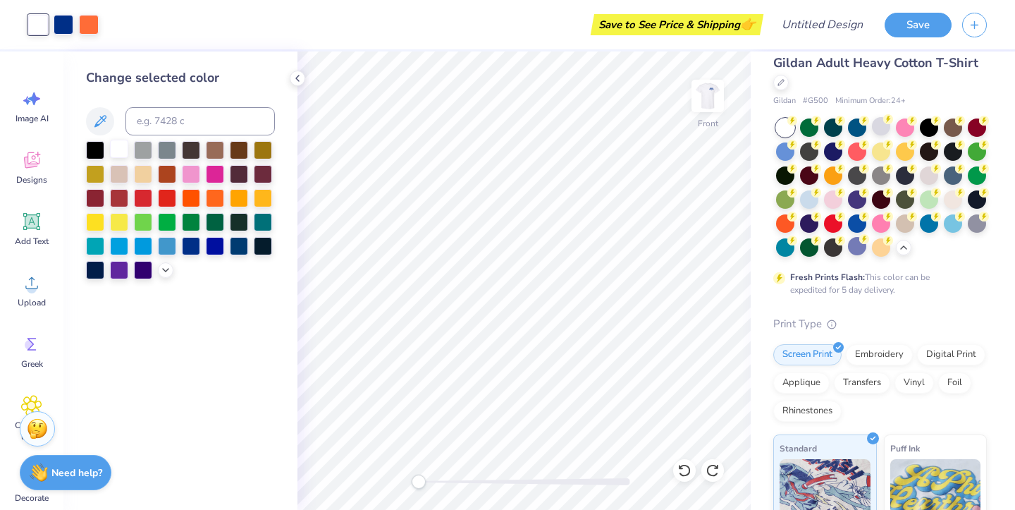
click at [116, 153] on div at bounding box center [119, 149] width 18 height 18
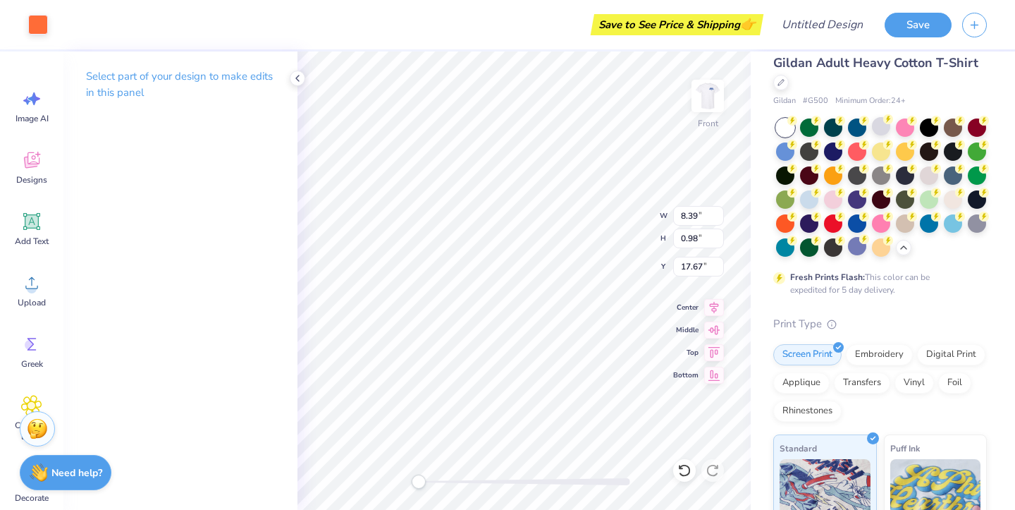
type input "17.37"
click at [703, 109] on img at bounding box center [707, 96] width 56 height 56
click at [704, 109] on img at bounding box center [707, 96] width 56 height 56
click at [705, 92] on img at bounding box center [707, 96] width 56 height 56
click at [705, 92] on img at bounding box center [707, 96] width 28 height 28
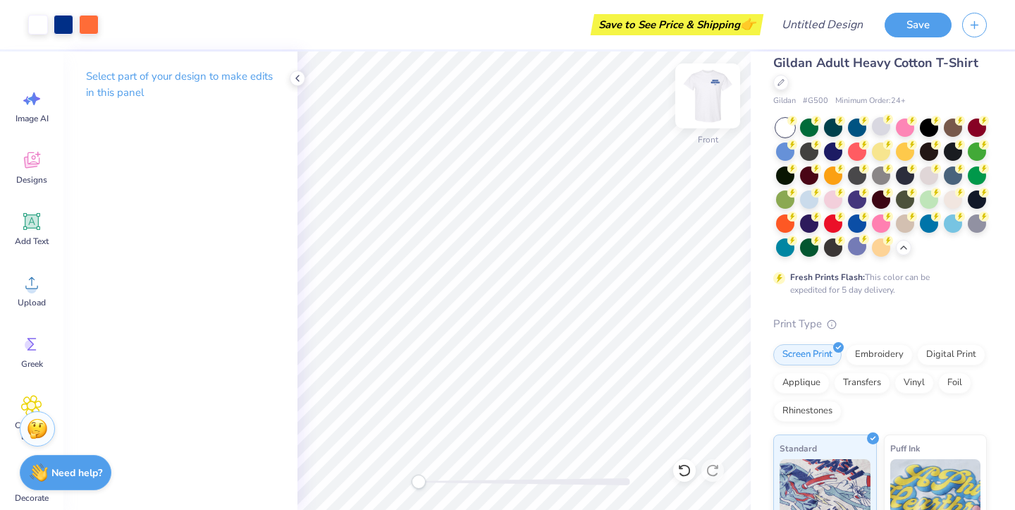
click at [720, 105] on img at bounding box center [707, 96] width 56 height 56
click at [760, 199] on div "Art colors Save to See Price & Shipping 👉 Design Title Save Image AI Designs Ad…" at bounding box center [507, 255] width 1015 height 510
type input "19.88"
type input "2.72"
type input "1.53"
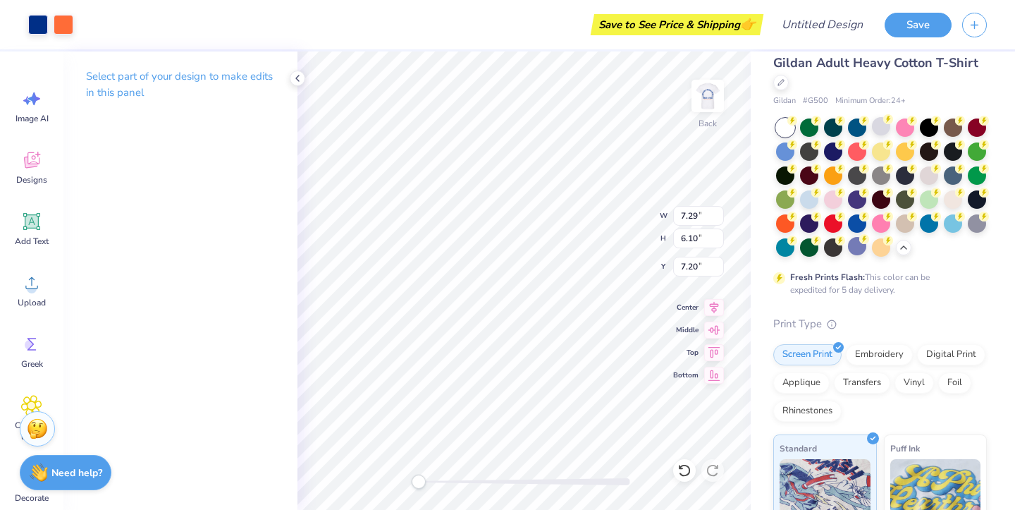
type input "11.01"
type input "7.29"
type input "6.10"
type input "7.20"
type input "3.00"
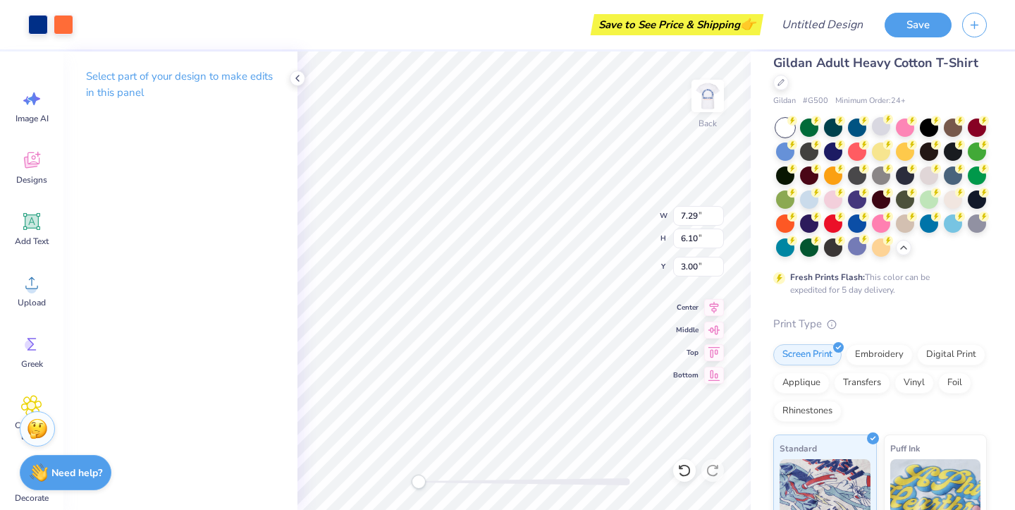
type input "3.59"
type input "2.29"
type input "3.72"
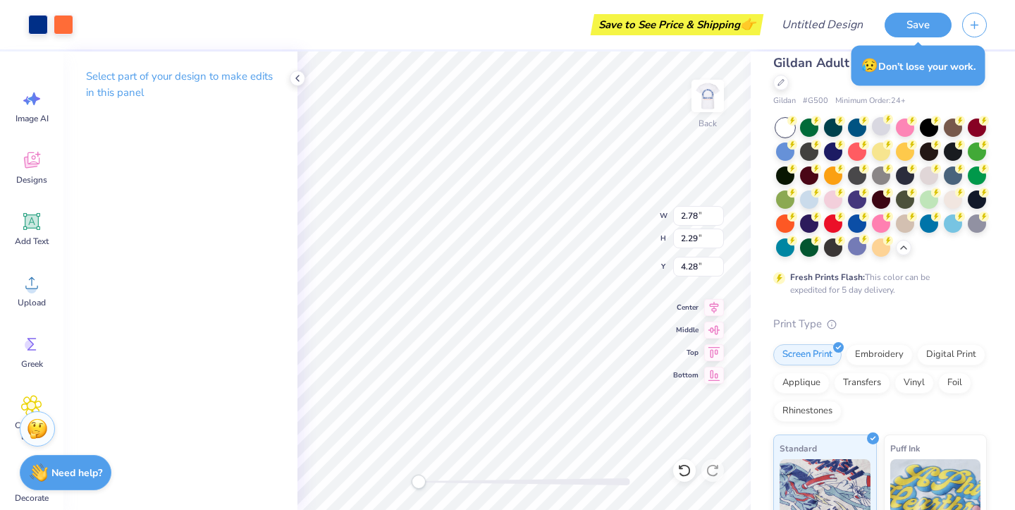
type input "3.00"
type input "5.22"
type input "5.16"
type input "3.00"
type input "3.83"
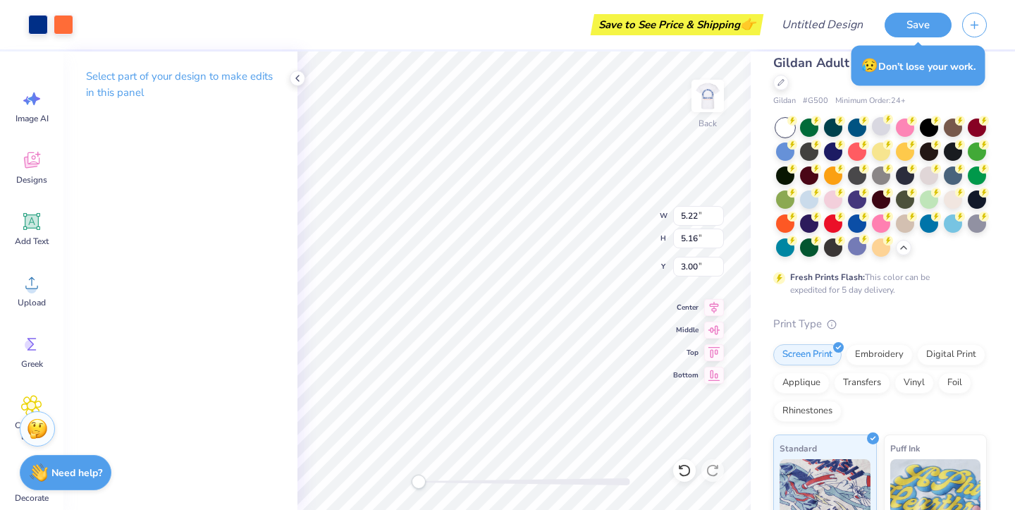
type input "3.49"
type input "3.00"
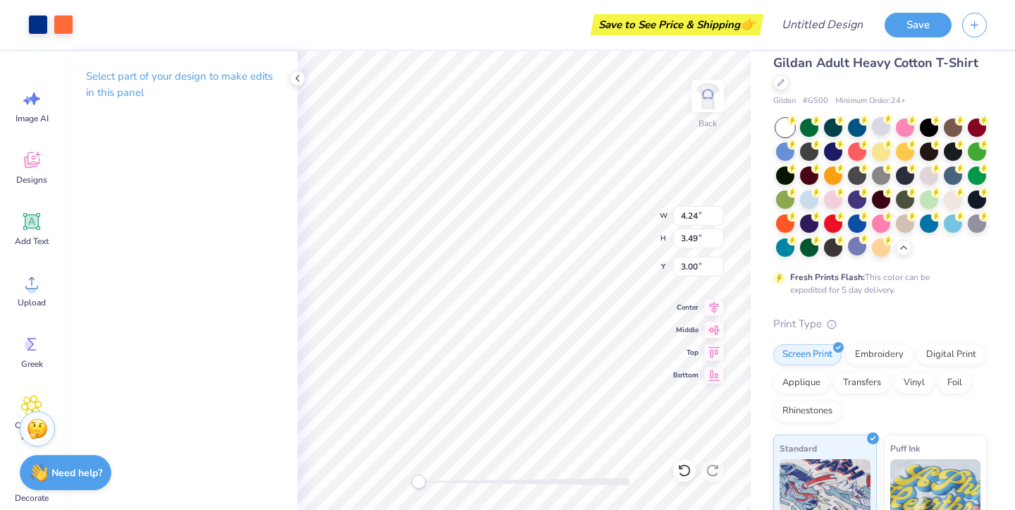
type input "3.52"
type input "2.71"
type input "3.00"
click at [716, 106] on img at bounding box center [707, 96] width 56 height 56
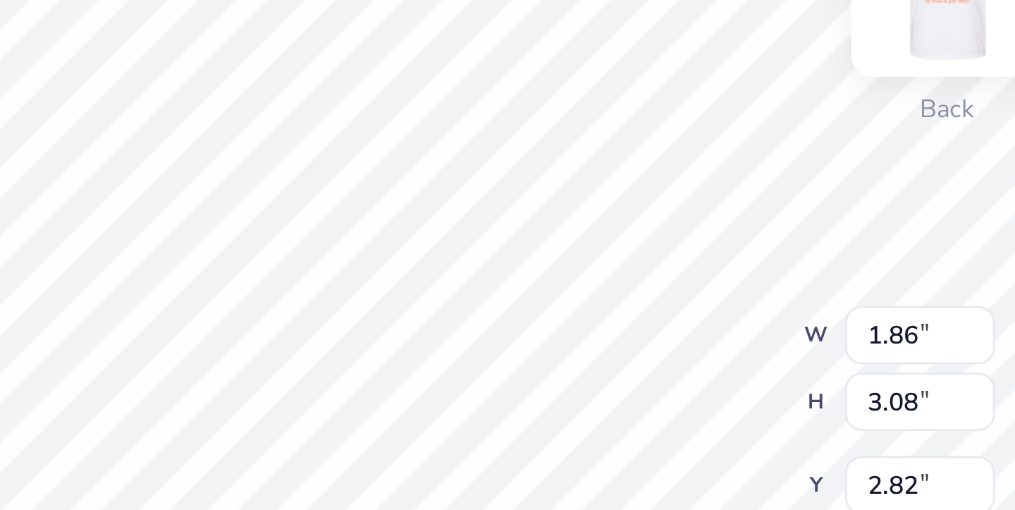
type input "1.87"
type input "3.02"
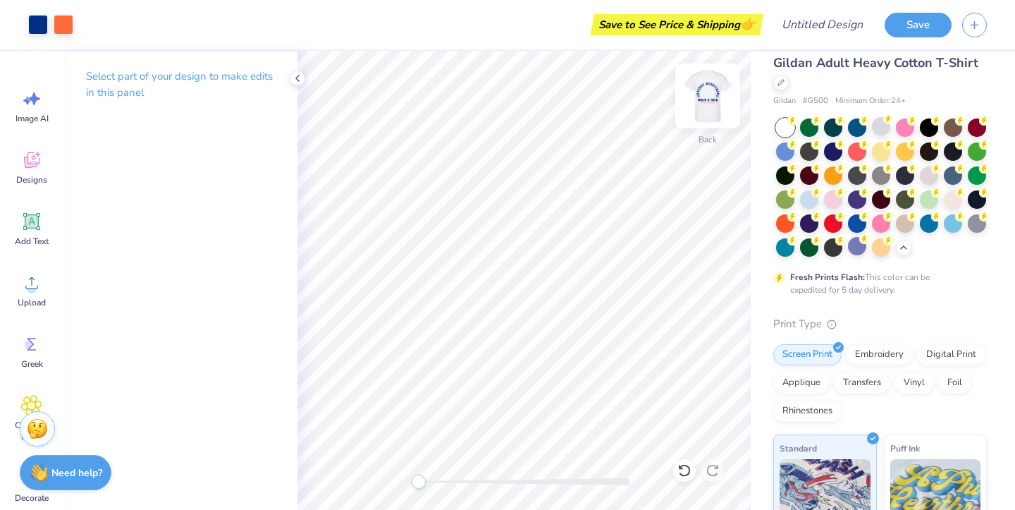
click at [719, 97] on img at bounding box center [707, 96] width 56 height 56
click at [699, 114] on img at bounding box center [707, 96] width 56 height 56
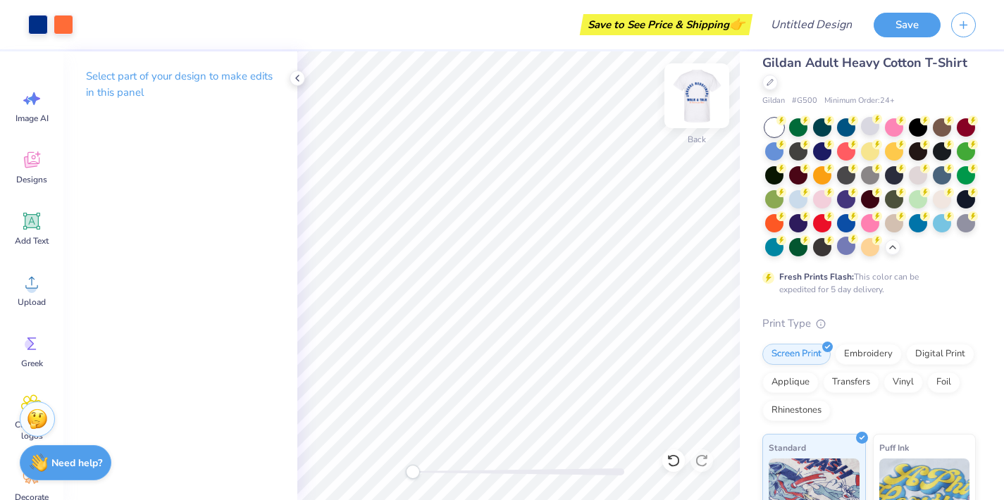
click at [709, 84] on img at bounding box center [697, 96] width 56 height 56
click at [25, 287] on icon at bounding box center [31, 282] width 21 height 21
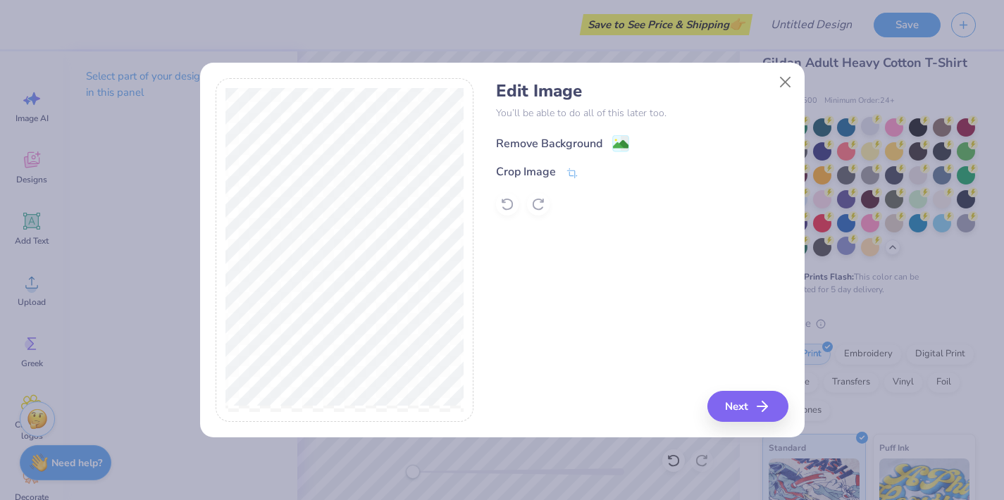
click at [552, 146] on div "Remove Background" at bounding box center [549, 143] width 106 height 17
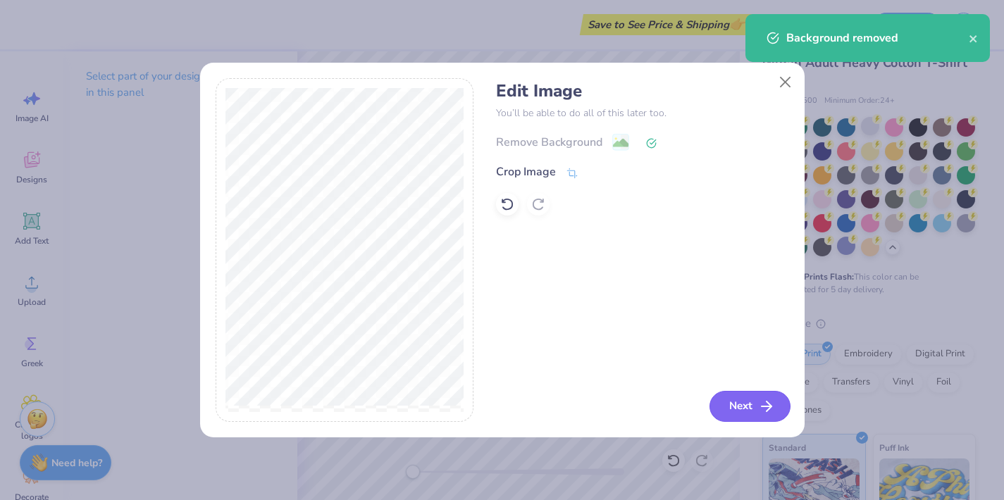
click at [753, 416] on button "Next" at bounding box center [750, 406] width 81 height 31
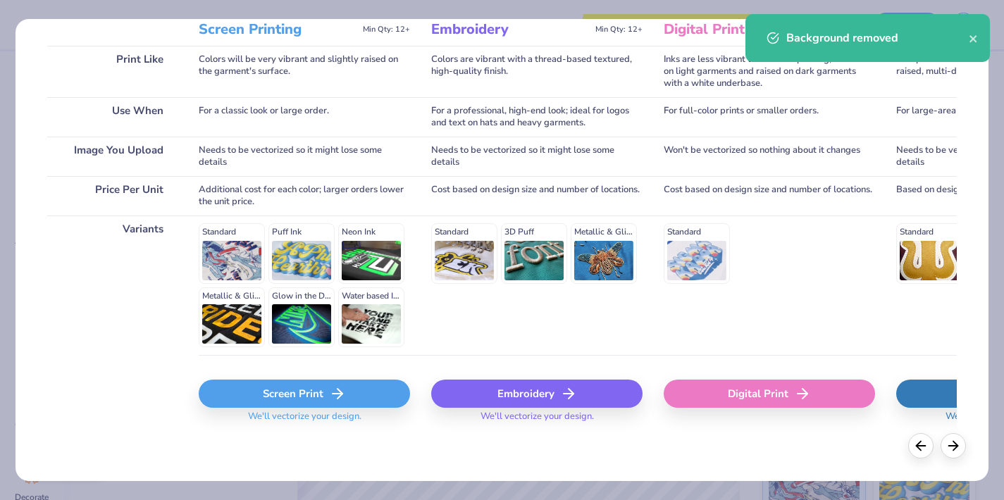
scroll to position [203, 0]
click at [281, 401] on div "Screen Print" at bounding box center [304, 394] width 211 height 28
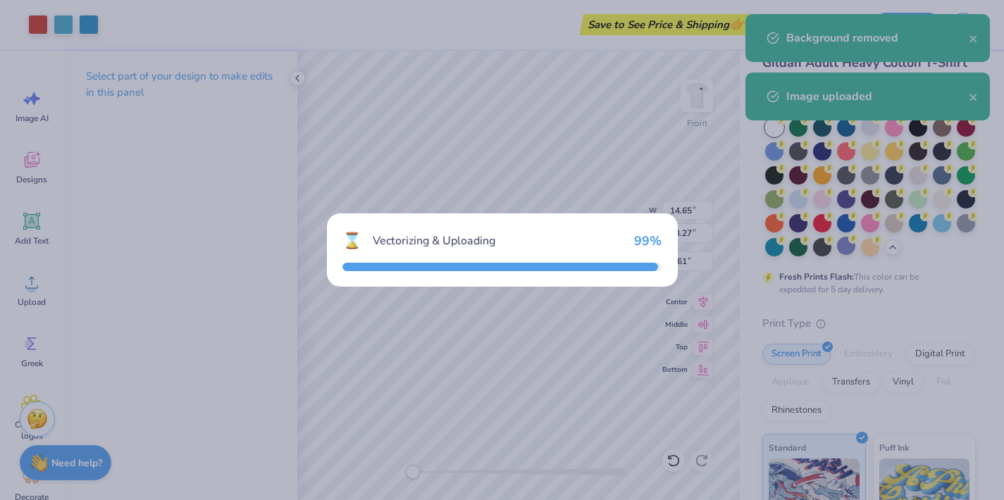
scroll to position [0, 0]
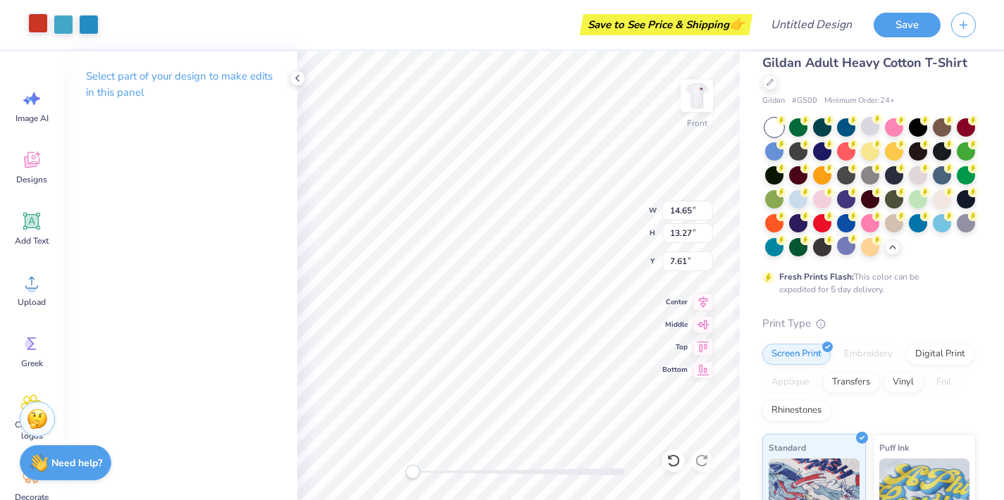
click at [32, 16] on div at bounding box center [38, 23] width 20 height 20
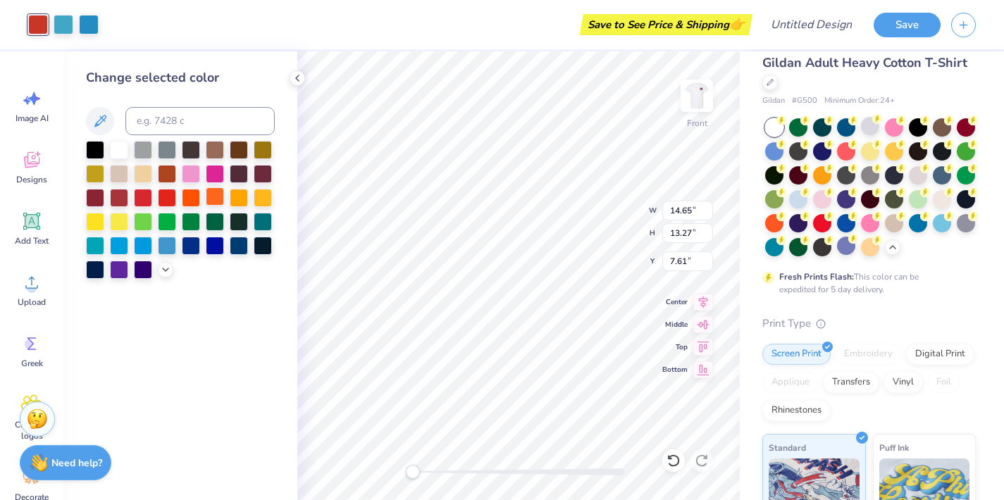
click at [217, 202] on div at bounding box center [215, 196] width 18 height 18
click at [66, 29] on div at bounding box center [64, 23] width 20 height 20
click at [194, 247] on div at bounding box center [191, 244] width 18 height 18
click at [94, 24] on div at bounding box center [89, 23] width 20 height 20
click at [190, 248] on div at bounding box center [191, 244] width 18 height 18
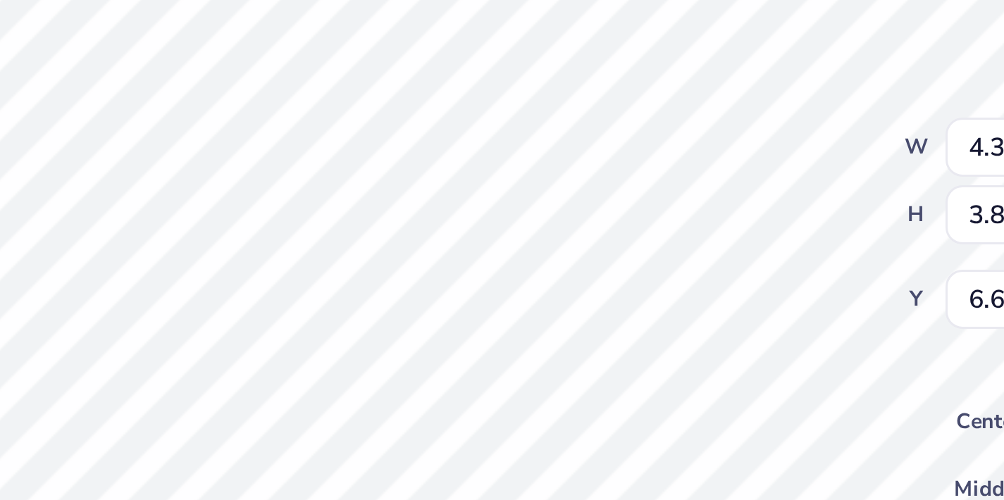
type input "6.43"
type input "12.61"
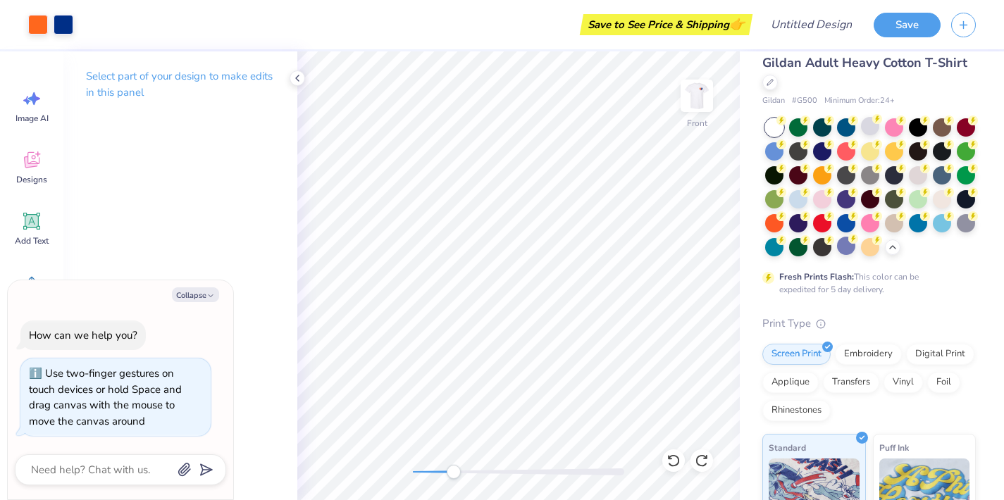
click at [454, 463] on div "Front" at bounding box center [518, 275] width 443 height 449
type textarea "x"
type input "10.49"
type textarea "x"
type input "6.88"
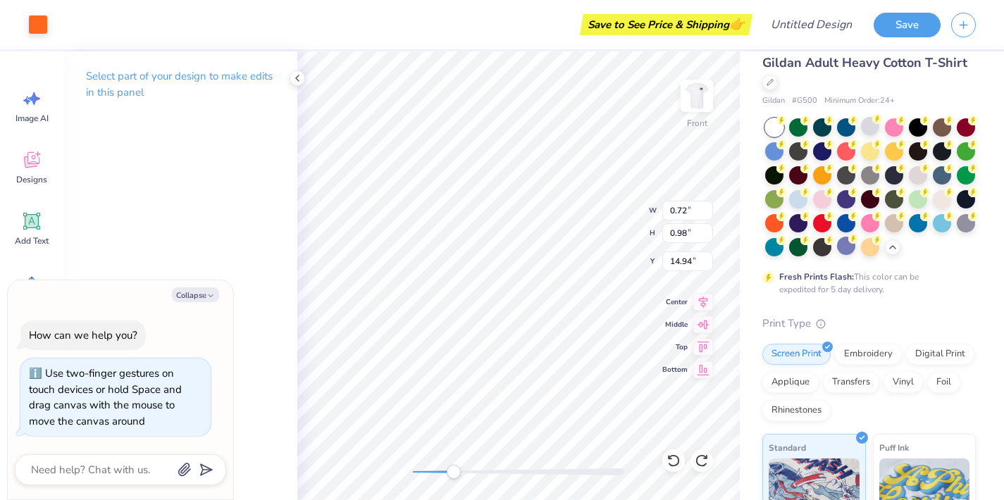
type input "5.53"
type input "10.40"
drag, startPoint x: 412, startPoint y: 468, endPoint x: 755, endPoint y: 355, distance: 361.3
click at [755, 355] on div "Art colors Save to See Price & Shipping 👉 Design Title Save Image AI Designs Ad…" at bounding box center [502, 250] width 1004 height 500
type textarea "x"
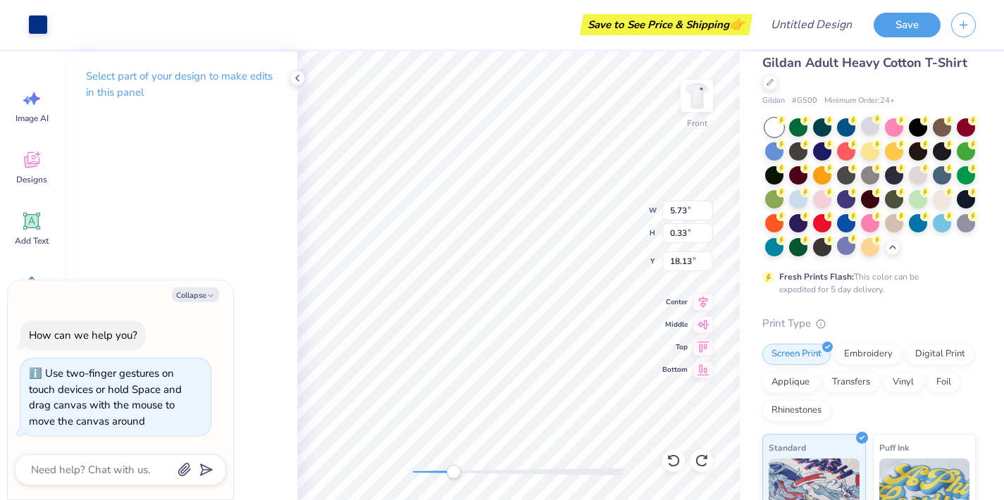
type input "17.38"
type textarea "x"
type input "7.42"
type input "0.54"
type input "17.32"
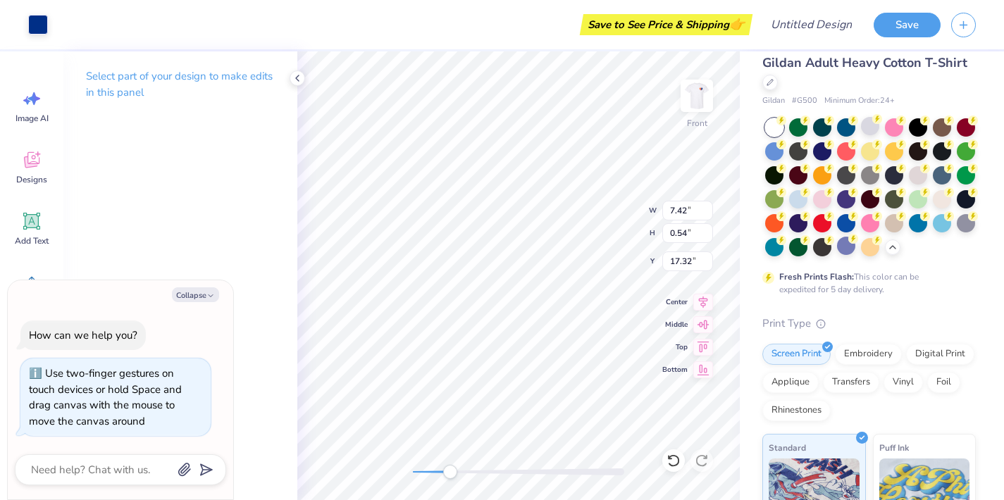
click at [317, 474] on div "Front W 7.42 7.42 " H 0.54 0.54 " Y 17.32 17.32 " Center Middle Top Bottom" at bounding box center [518, 275] width 443 height 449
type textarea "x"
type input "5.73"
type input "0.33"
type input "17.38"
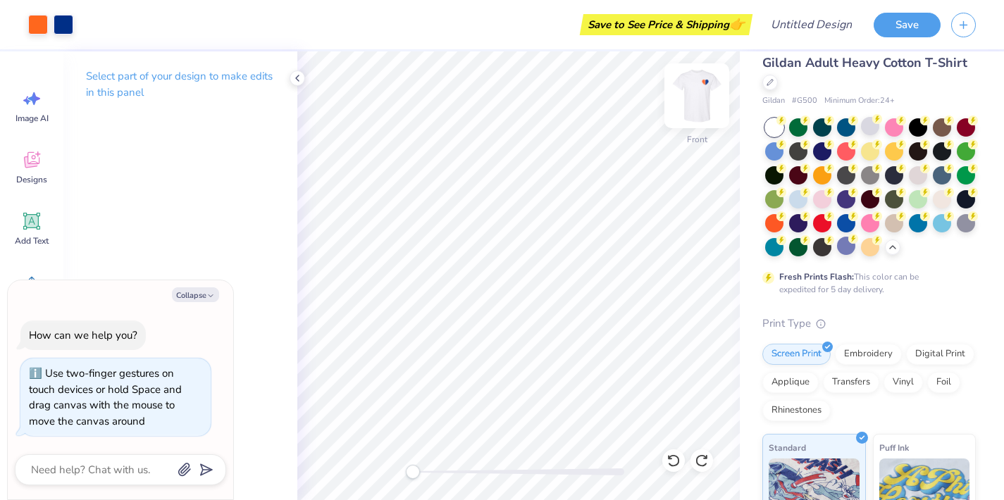
click at [701, 99] on img at bounding box center [697, 96] width 56 height 56
click at [701, 98] on img at bounding box center [697, 96] width 56 height 56
click at [701, 98] on img at bounding box center [697, 96] width 28 height 28
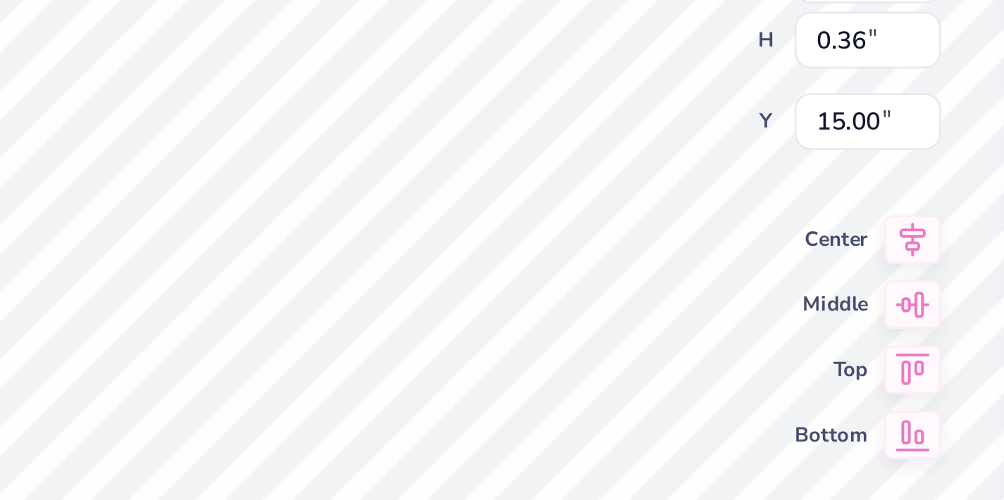
type textarea "x"
type input "1.76"
type input "0.71"
type input "14.90"
type textarea "x"
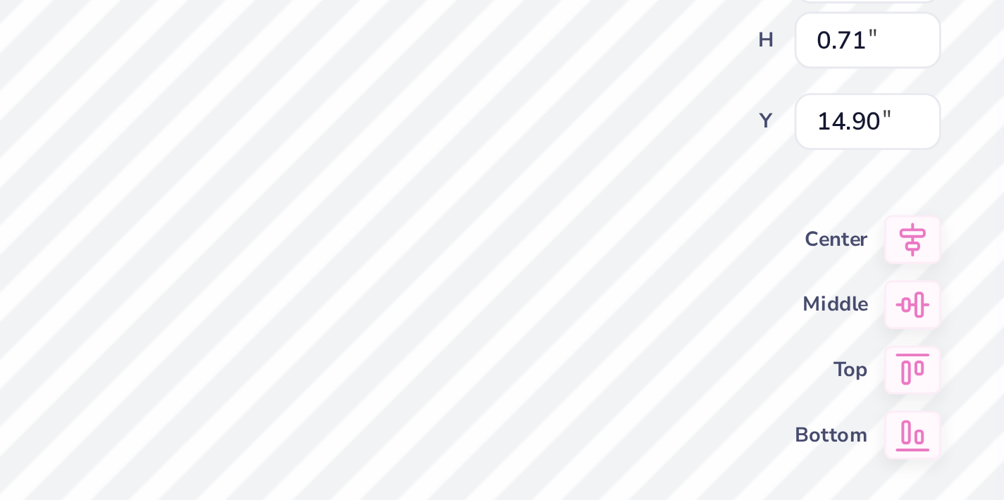
type input "1.15"
type input "0.36"
type input "15.00"
type textarea "x"
type input "15.25"
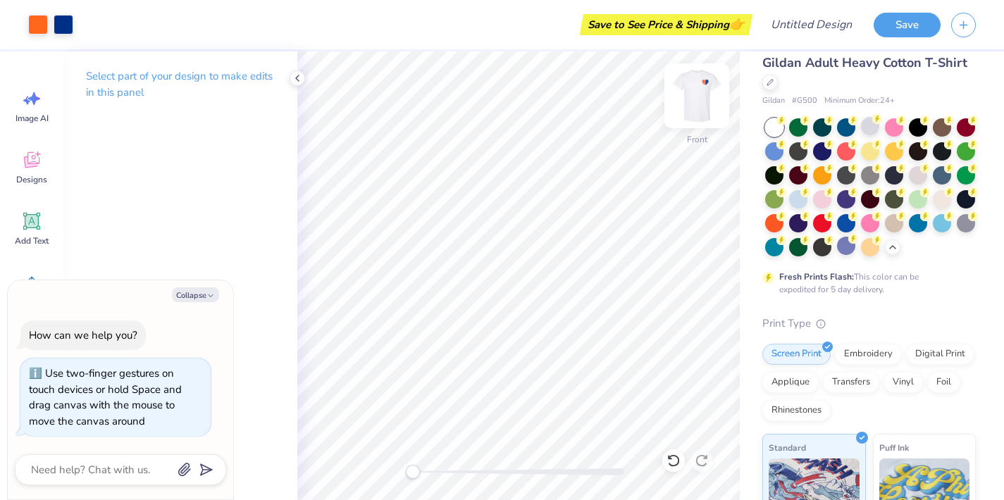
click at [706, 99] on img at bounding box center [697, 96] width 56 height 56
click at [706, 99] on img at bounding box center [697, 96] width 28 height 28
click at [705, 103] on img at bounding box center [697, 96] width 56 height 56
click at [194, 297] on button "Collapse" at bounding box center [195, 295] width 47 height 15
type textarea "x"
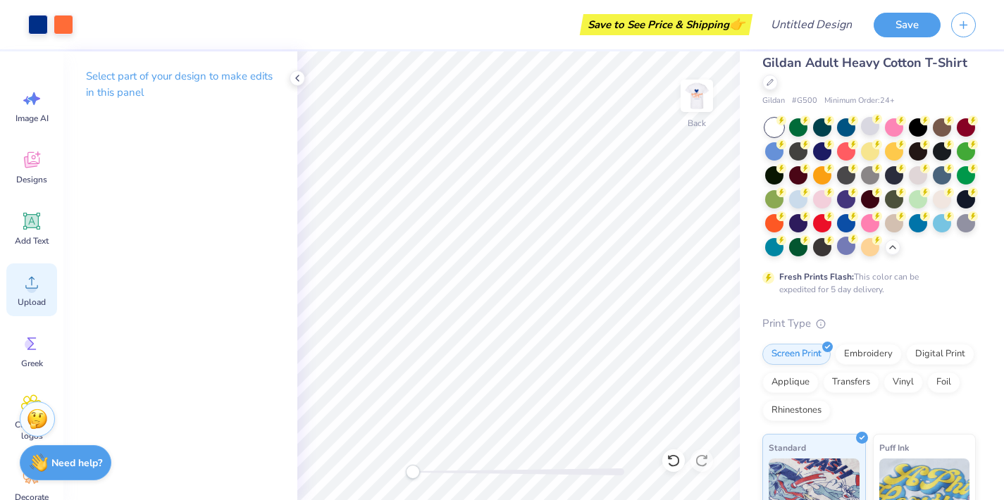
click at [26, 288] on icon at bounding box center [31, 282] width 21 height 21
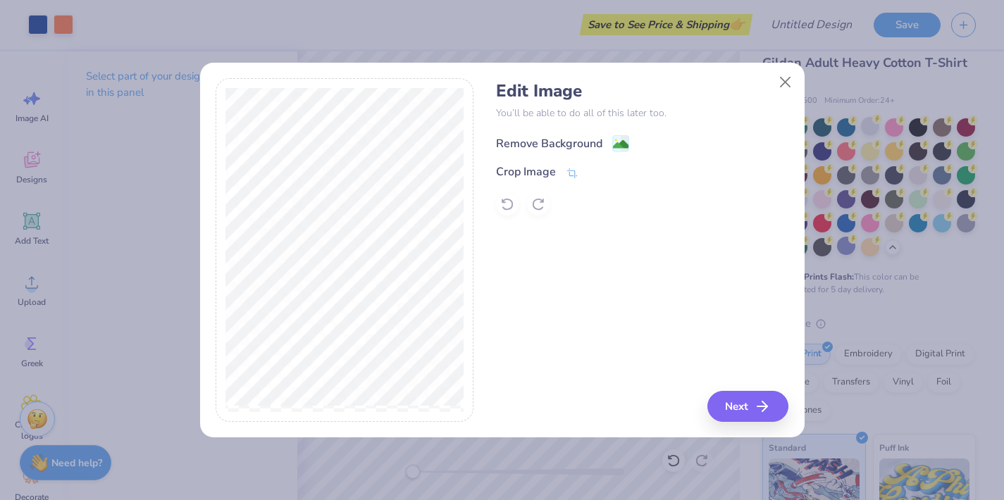
click at [533, 139] on div "Remove Background" at bounding box center [549, 143] width 106 height 17
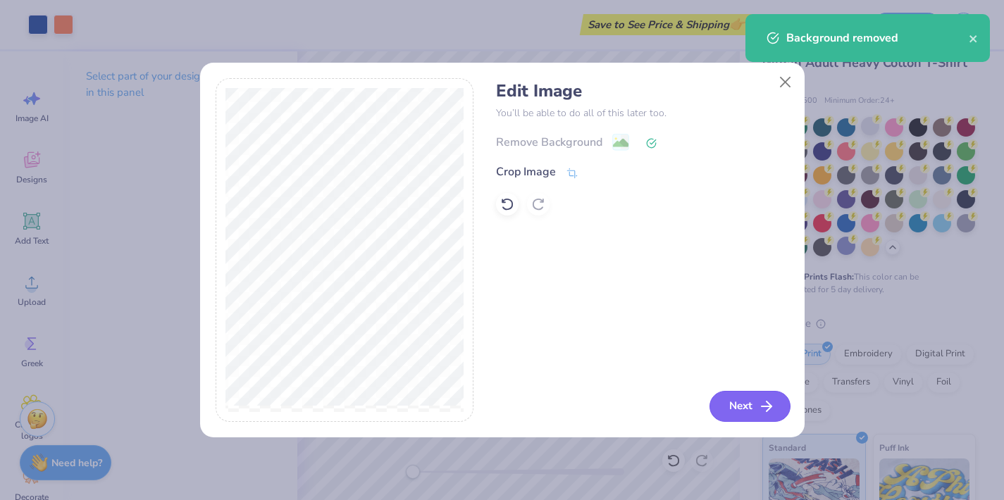
click at [755, 409] on button "Next" at bounding box center [750, 406] width 81 height 31
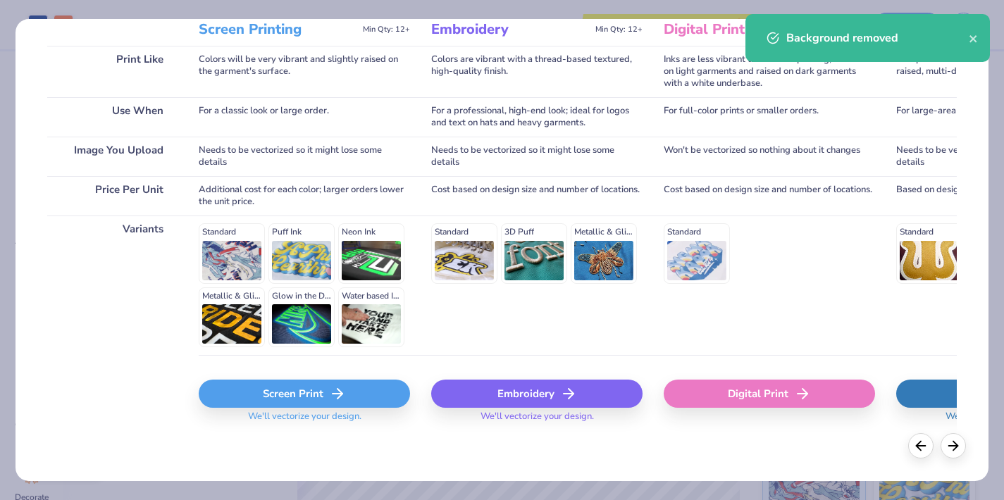
scroll to position [202, 0]
click at [262, 398] on div "Screen Print" at bounding box center [304, 395] width 211 height 28
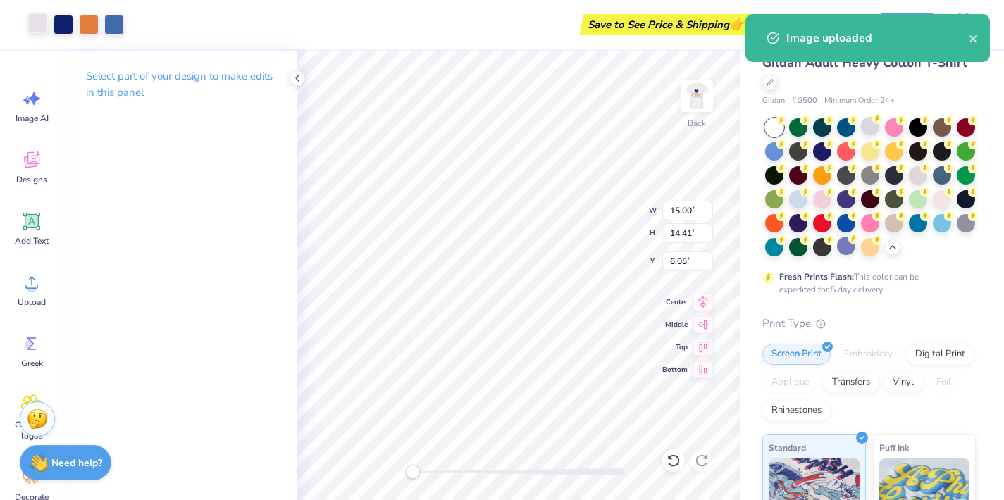
click at [36, 31] on div at bounding box center [38, 23] width 20 height 20
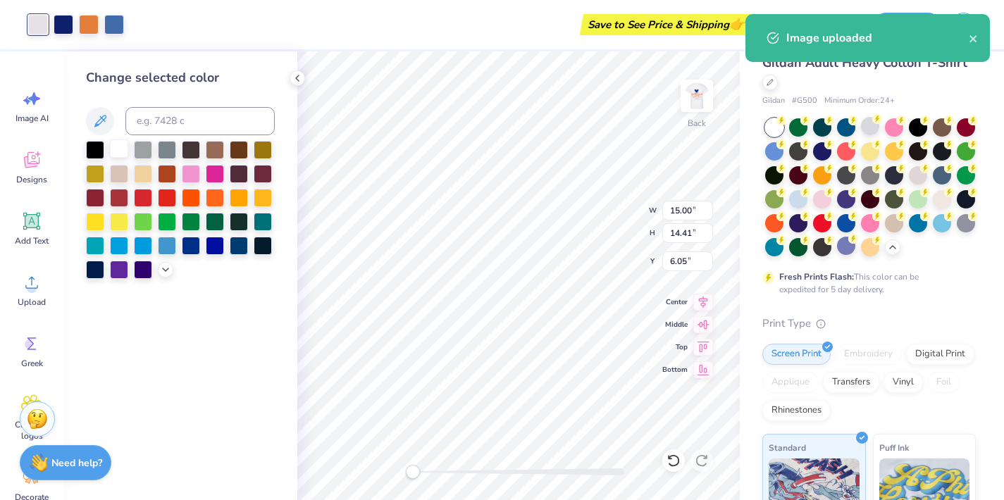
click at [120, 157] on div at bounding box center [119, 149] width 18 height 18
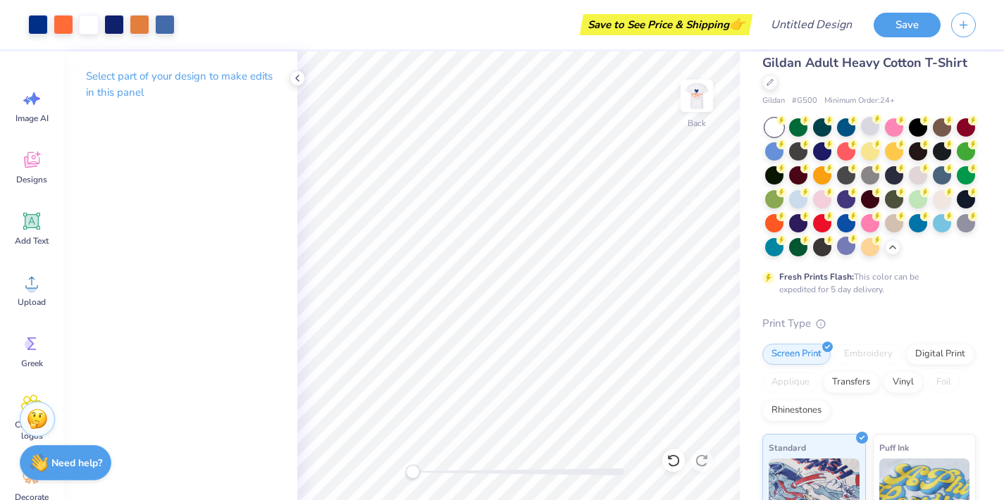
click at [771, 132] on div at bounding box center [774, 127] width 18 height 18
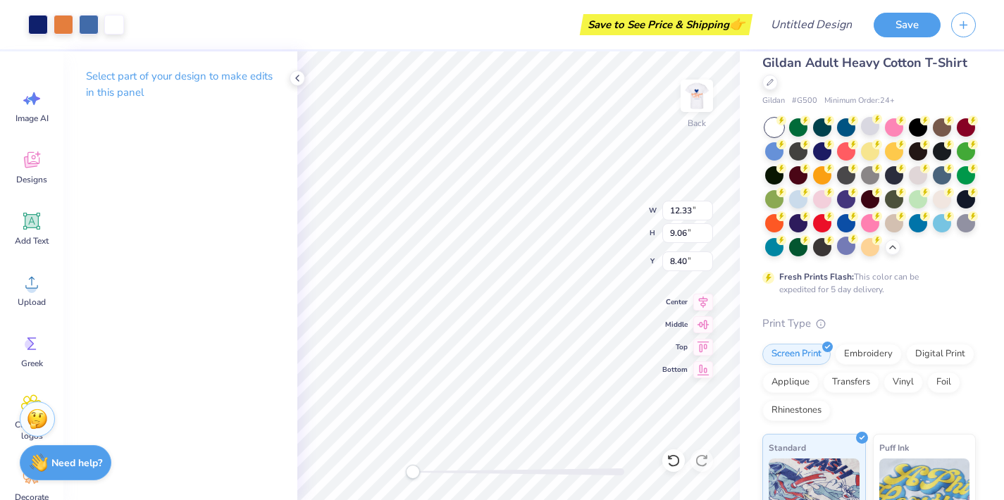
type input "6.72"
type input "4.98"
type input "4.84"
type input "6.94"
type input "5.10"
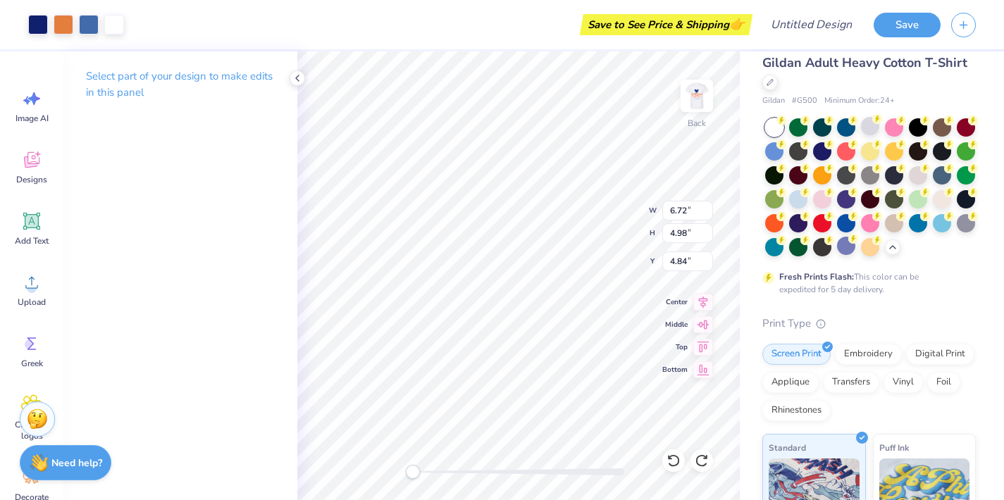
type input "12.36"
type input "3.00"
click at [692, 86] on img at bounding box center [697, 96] width 56 height 56
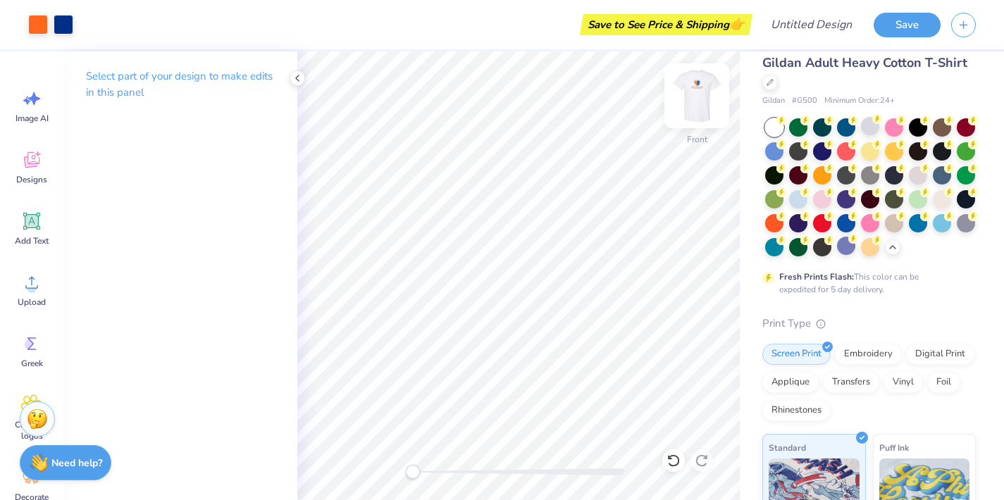
click at [692, 86] on img at bounding box center [697, 96] width 56 height 56
click at [54, 25] on div at bounding box center [64, 23] width 20 height 20
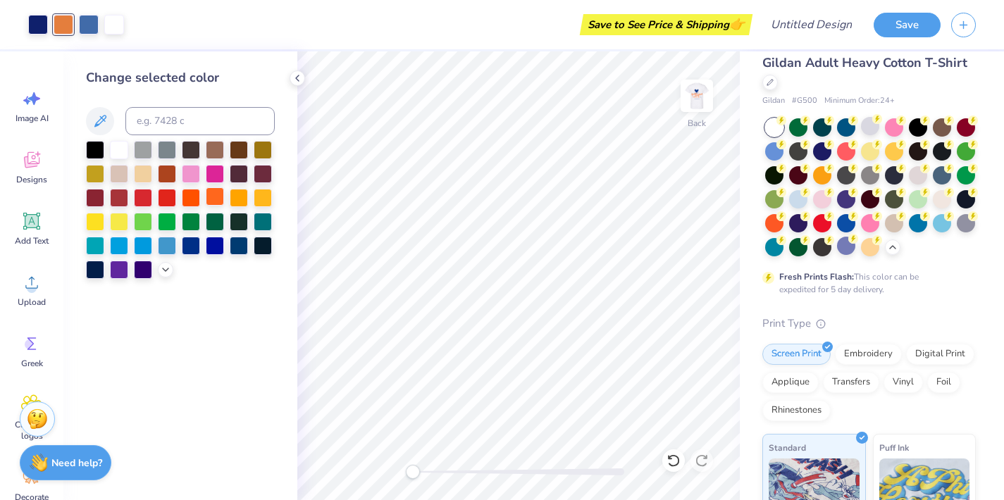
click at [213, 204] on div at bounding box center [215, 196] width 18 height 18
click at [211, 197] on div at bounding box center [215, 196] width 18 height 18
click at [90, 24] on div at bounding box center [89, 23] width 20 height 20
click at [198, 251] on div at bounding box center [191, 244] width 18 height 18
click at [37, 25] on div at bounding box center [38, 23] width 20 height 20
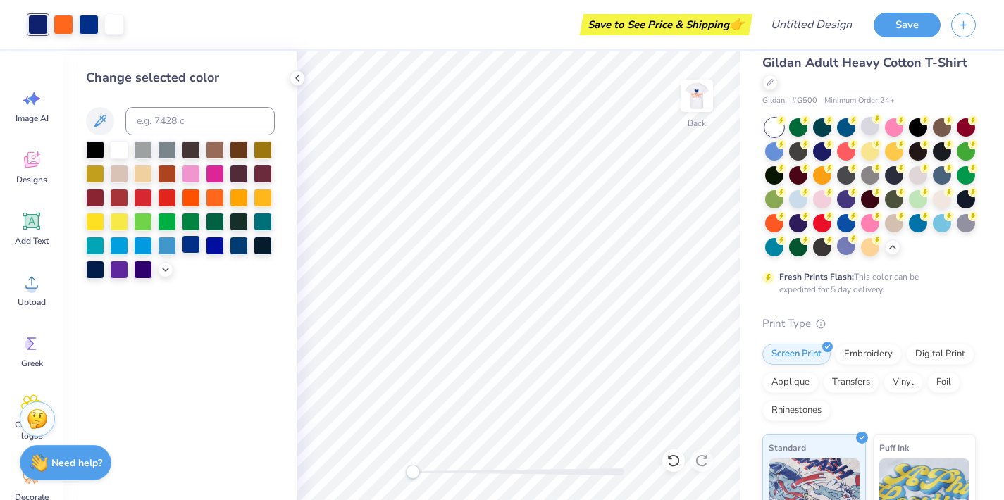
click at [188, 244] on div at bounding box center [191, 244] width 18 height 18
click at [295, 81] on icon at bounding box center [297, 78] width 11 height 11
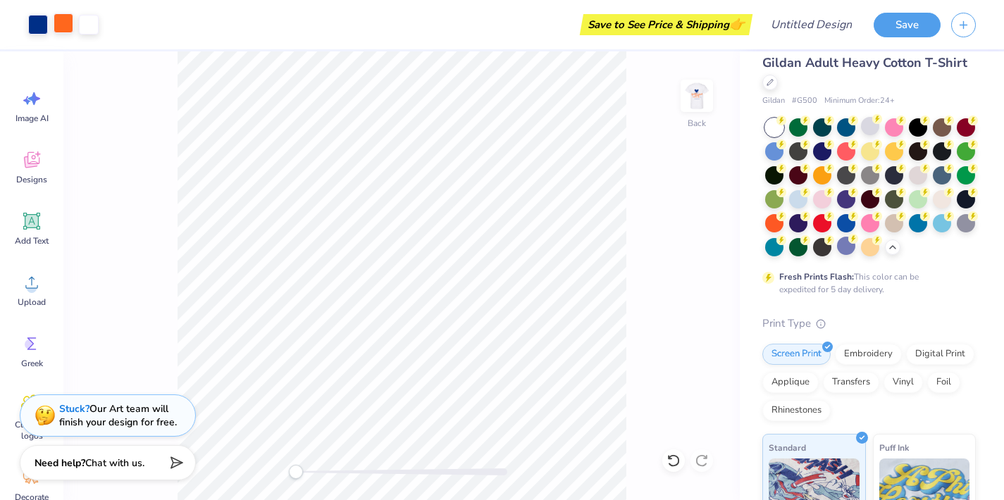
click at [70, 33] on div at bounding box center [64, 23] width 20 height 20
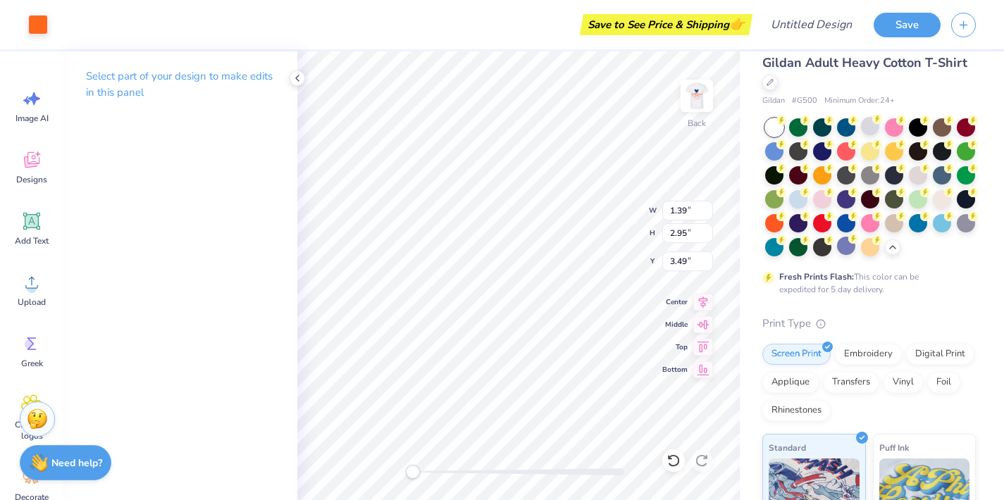
click at [35, 37] on div "Art colors" at bounding box center [24, 24] width 48 height 49
click at [39, 24] on div at bounding box center [38, 23] width 20 height 20
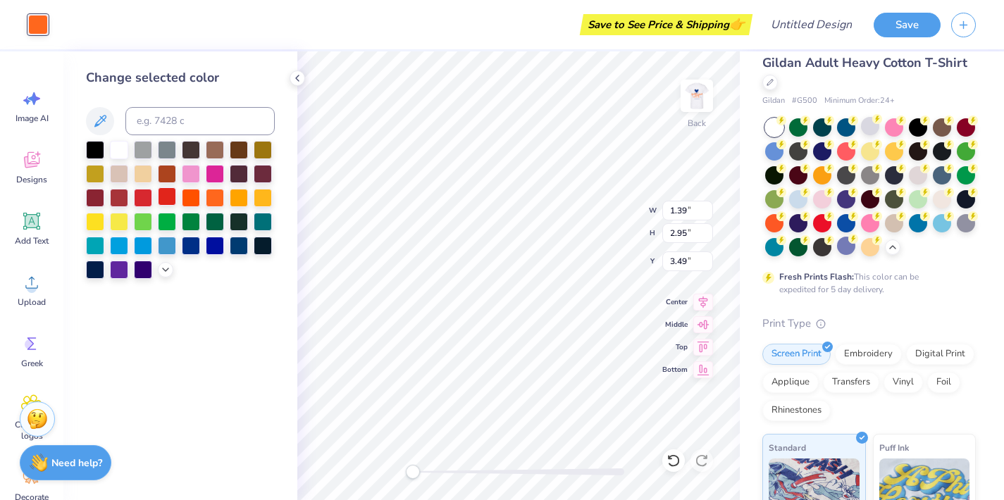
click at [174, 198] on div at bounding box center [167, 196] width 18 height 18
click at [235, 221] on div at bounding box center [239, 220] width 18 height 18
click at [259, 204] on div at bounding box center [263, 196] width 18 height 18
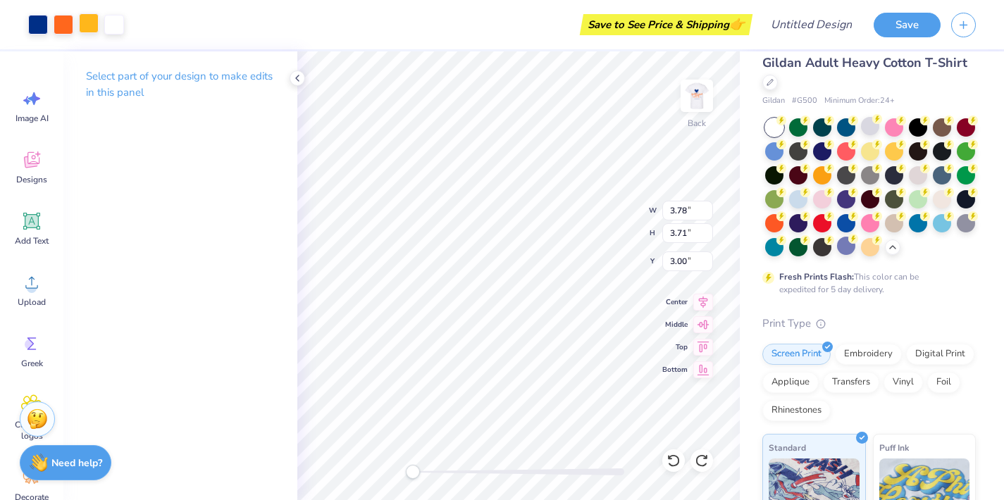
click at [82, 25] on div at bounding box center [89, 23] width 20 height 20
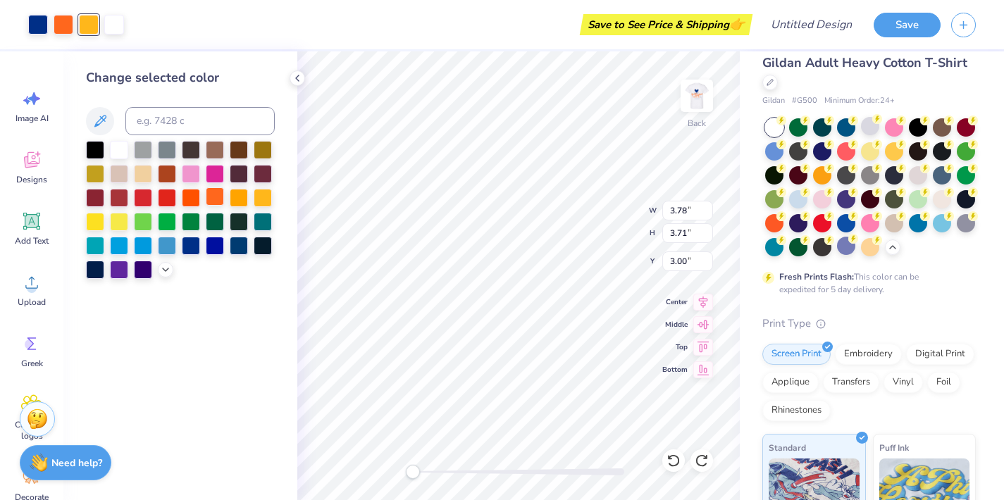
click at [215, 202] on div at bounding box center [215, 196] width 18 height 18
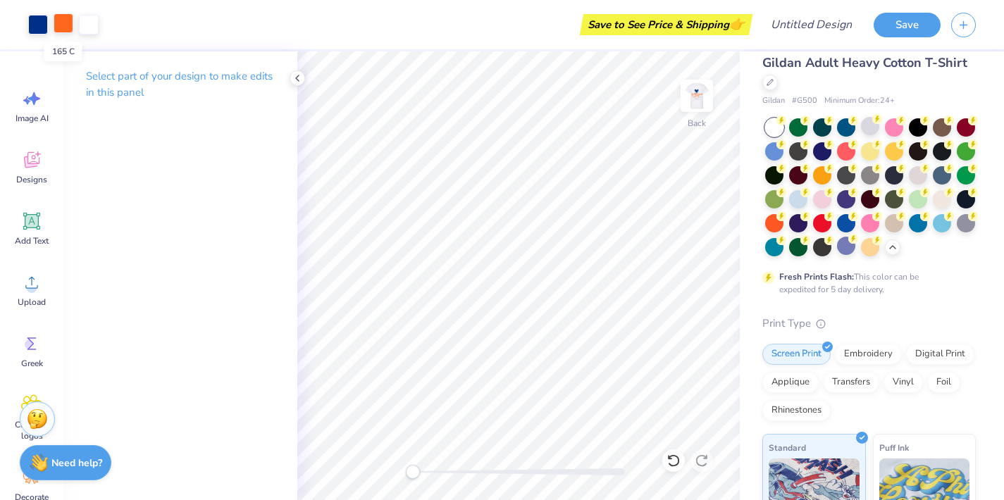
click at [63, 19] on div at bounding box center [64, 23] width 20 height 20
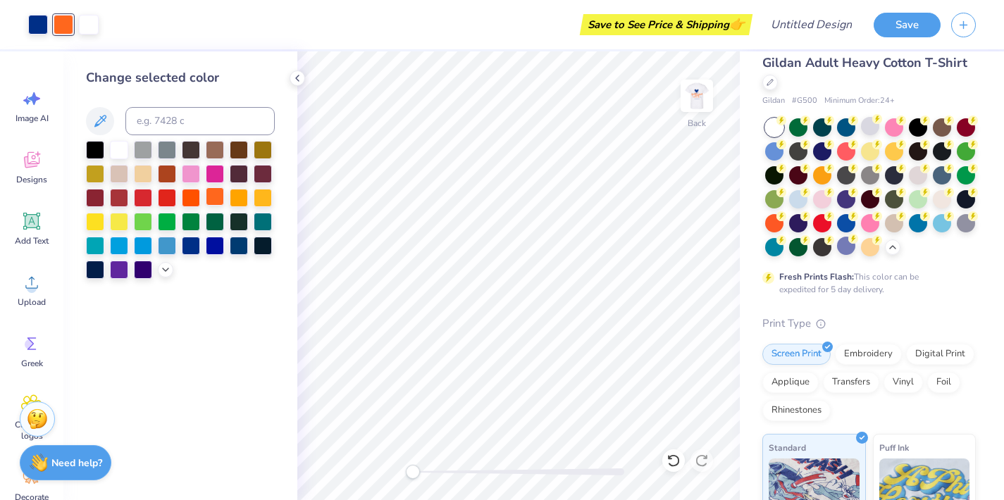
click at [209, 198] on div at bounding box center [215, 196] width 18 height 18
click at [187, 198] on div at bounding box center [191, 196] width 18 height 18
click at [214, 199] on div at bounding box center [215, 196] width 18 height 18
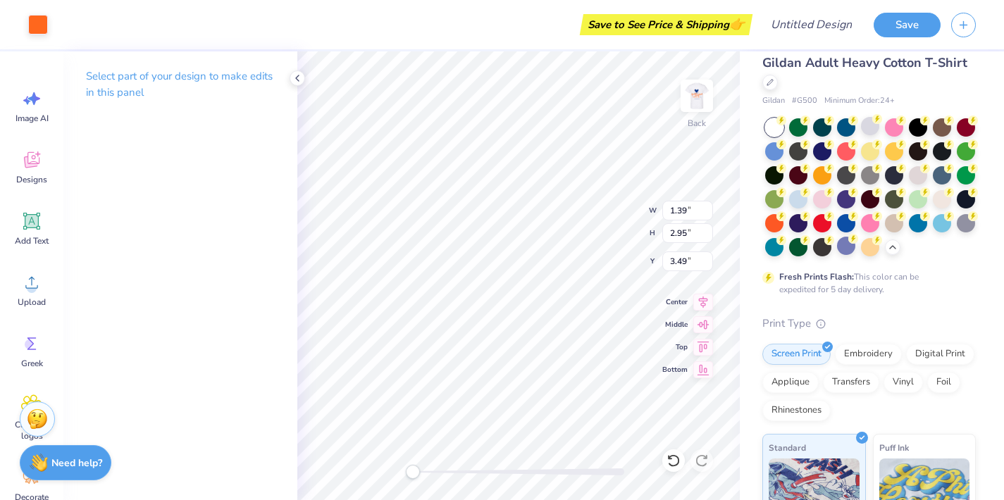
click at [23, 21] on div "Art colors" at bounding box center [24, 24] width 48 height 49
click at [35, 11] on div "Art colors" at bounding box center [24, 24] width 48 height 49
click at [39, 29] on div at bounding box center [38, 23] width 20 height 20
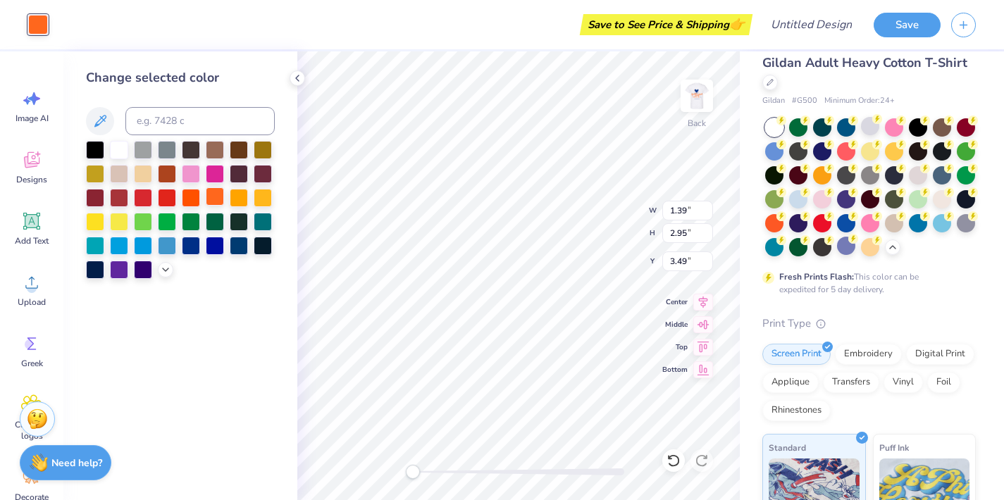
click at [218, 199] on div at bounding box center [215, 196] width 18 height 18
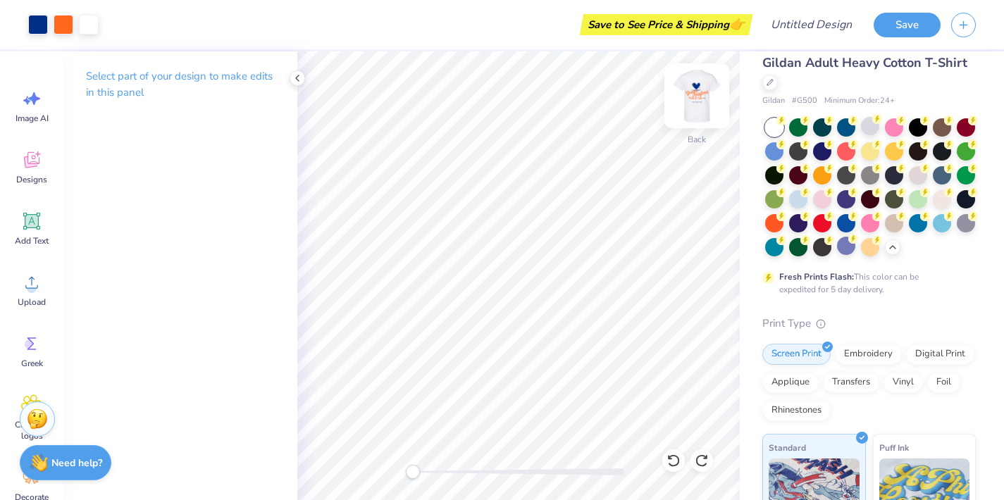
click at [701, 107] on img at bounding box center [697, 96] width 56 height 56
click at [701, 104] on img at bounding box center [697, 96] width 56 height 56
click at [701, 104] on img at bounding box center [697, 96] width 28 height 28
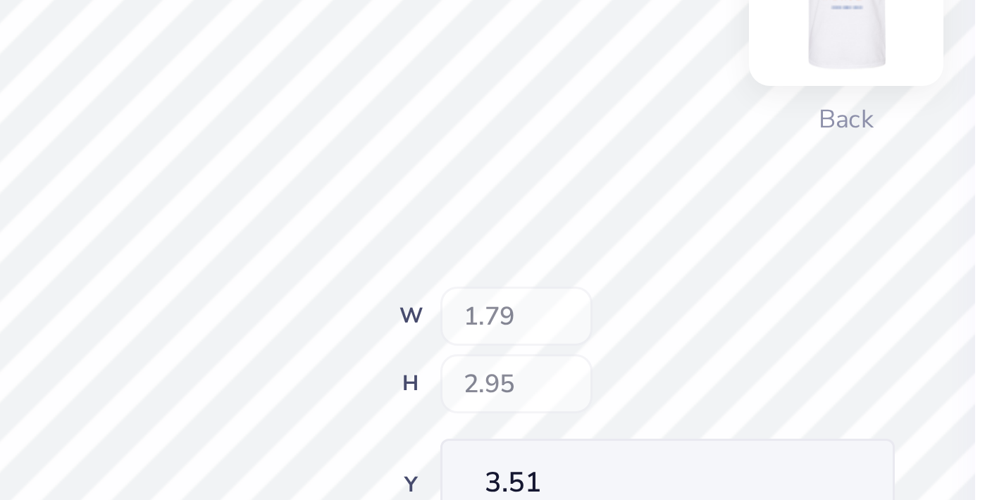
type input "0.81"
type input "1.90"
type input "3.94"
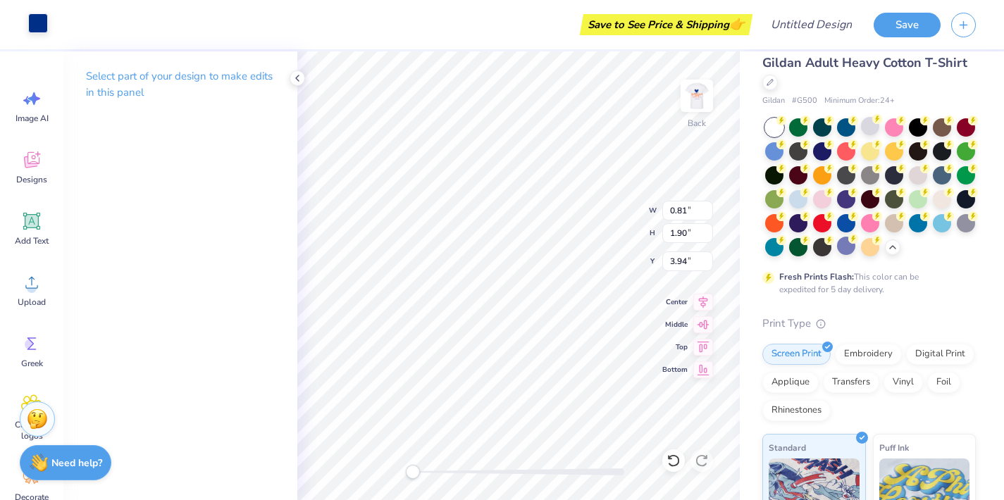
click at [39, 31] on div at bounding box center [38, 23] width 20 height 20
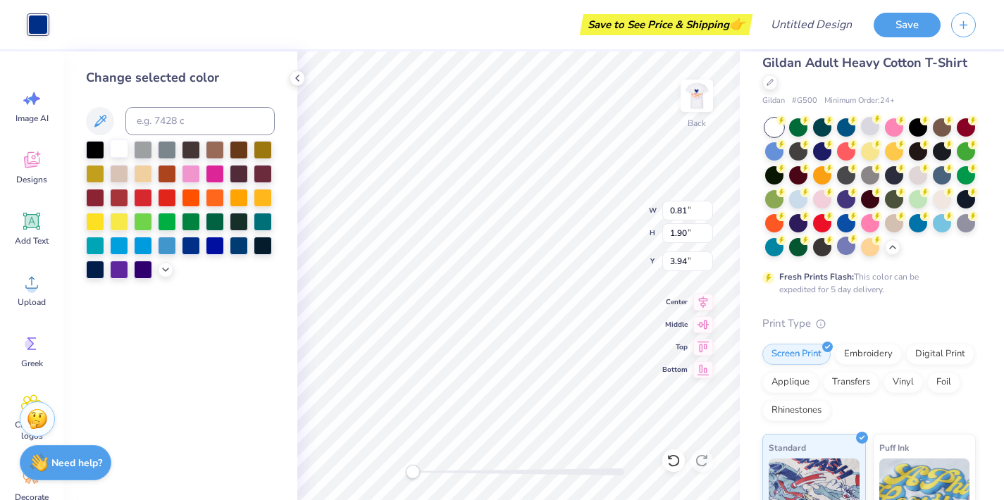
click at [118, 152] on div at bounding box center [119, 149] width 18 height 18
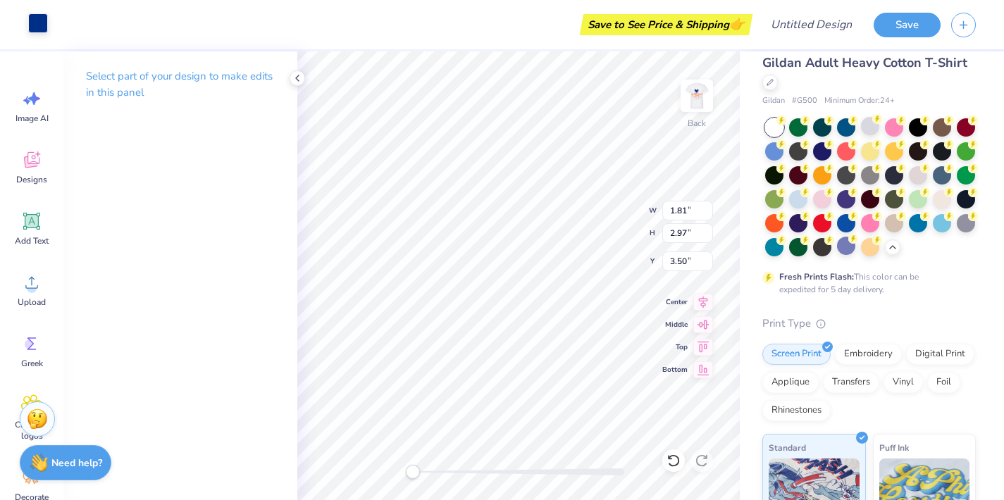
click at [35, 31] on div at bounding box center [38, 23] width 20 height 20
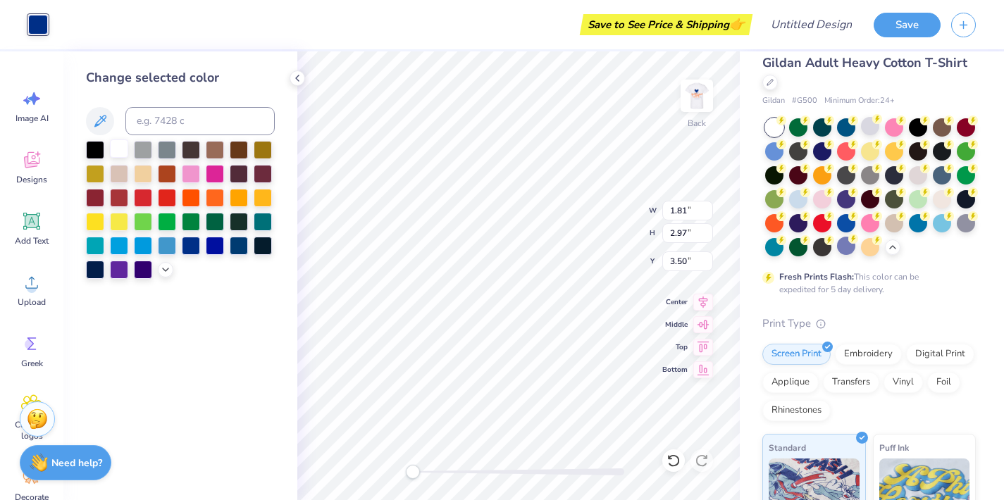
click at [125, 158] on div at bounding box center [119, 149] width 18 height 18
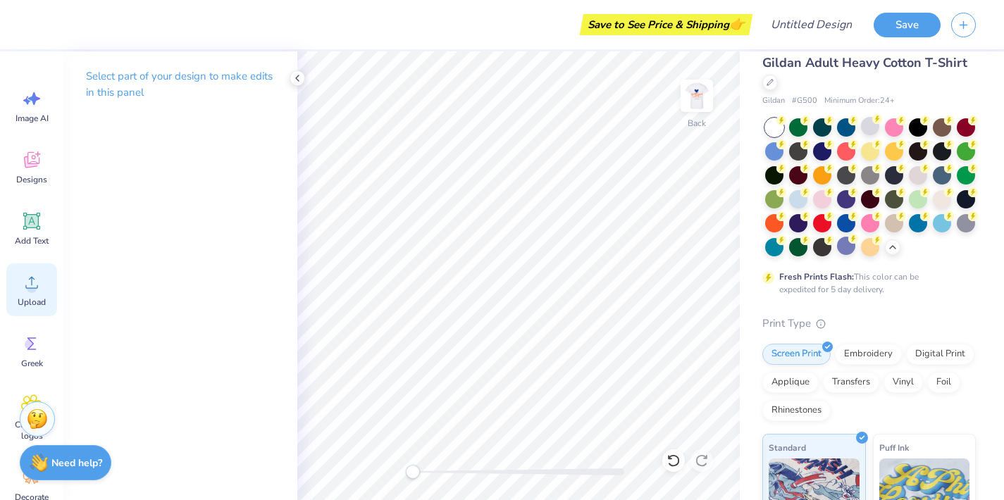
click at [35, 288] on circle at bounding box center [32, 288] width 10 height 10
click at [693, 92] on img at bounding box center [697, 96] width 56 height 56
click at [24, 283] on icon at bounding box center [31, 282] width 21 height 21
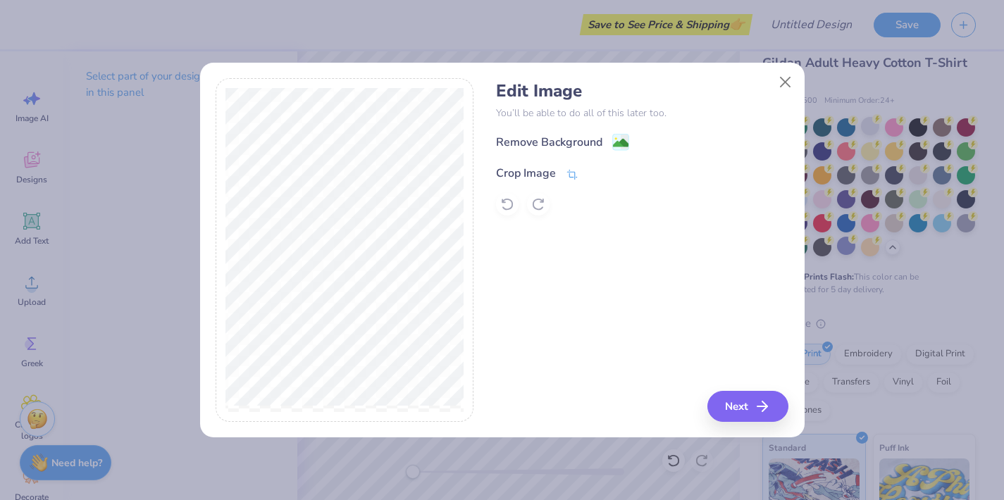
click at [509, 169] on div "Crop Image" at bounding box center [526, 173] width 60 height 17
click at [522, 146] on div "Remove Background Crop Image" at bounding box center [642, 174] width 292 height 82
click at [597, 170] on icon at bounding box center [595, 172] width 8 height 8
click at [567, 147] on div "Remove Background" at bounding box center [549, 143] width 106 height 17
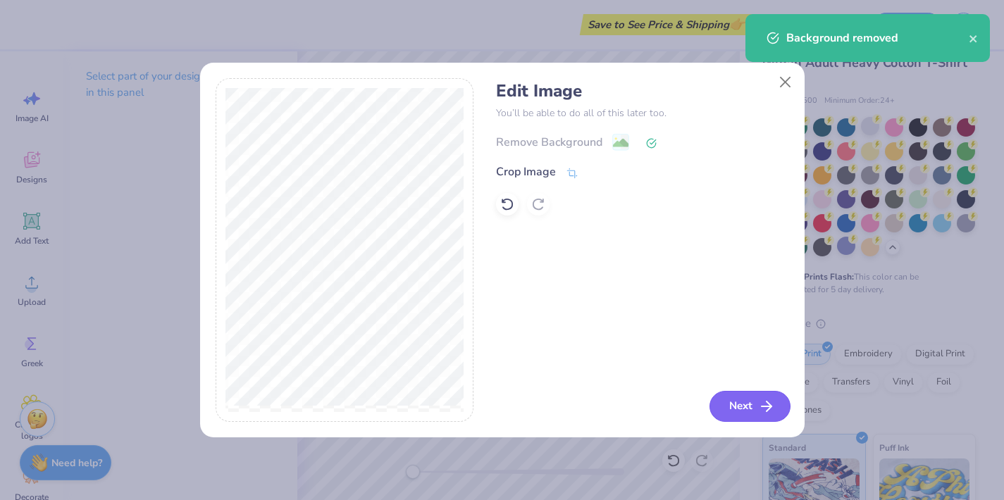
click at [746, 413] on button "Next" at bounding box center [750, 406] width 81 height 31
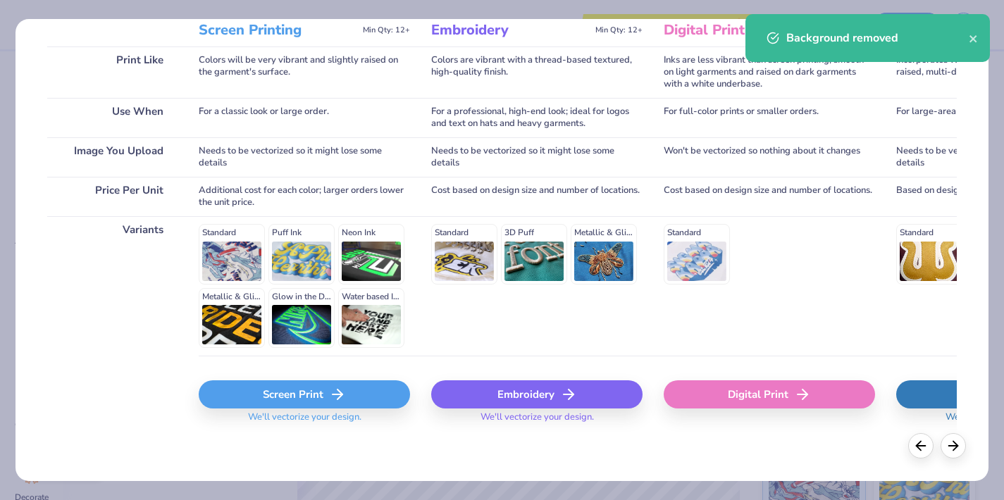
click at [283, 396] on div "Screen Print" at bounding box center [304, 395] width 211 height 28
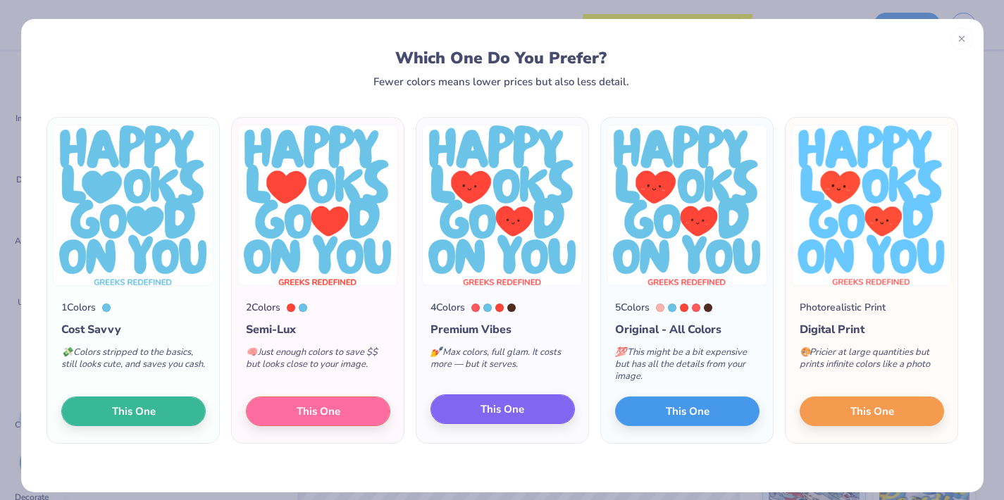
click at [488, 411] on span "This One" at bounding box center [503, 410] width 44 height 16
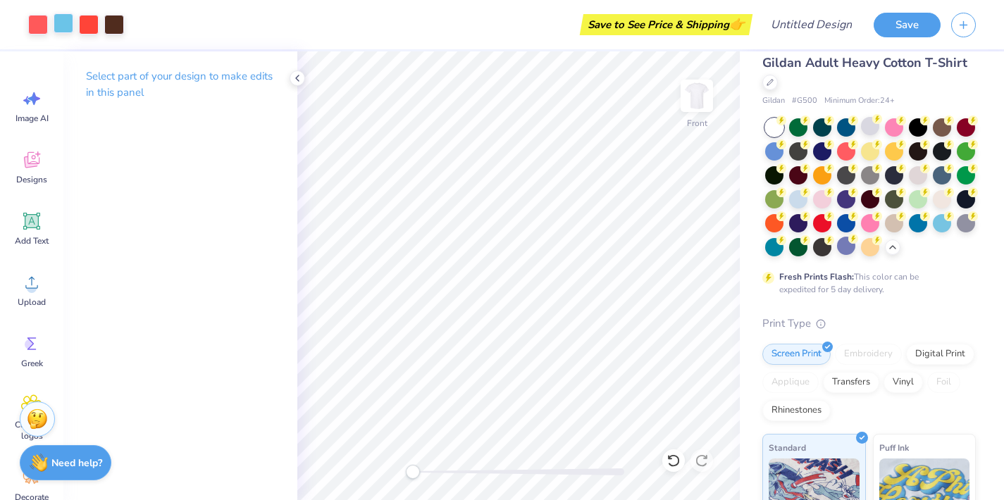
click at [67, 32] on div at bounding box center [64, 23] width 20 height 20
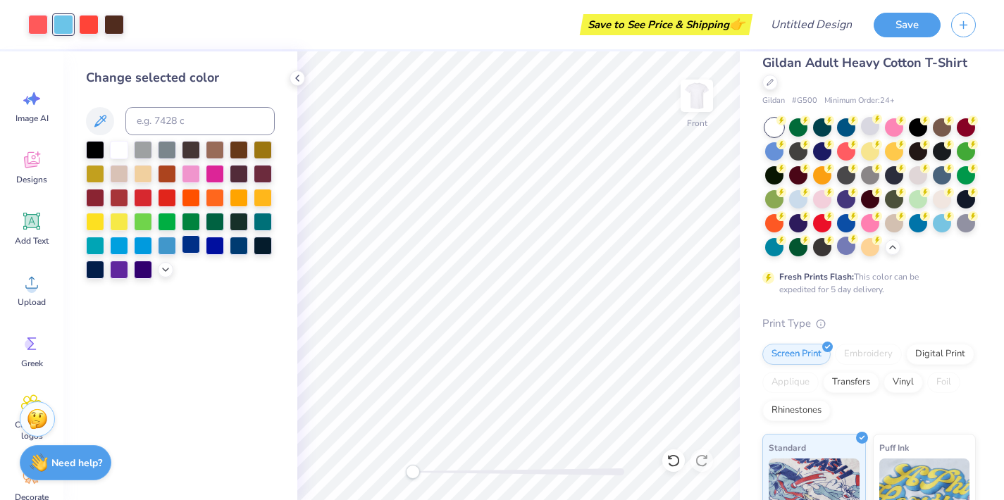
click at [186, 251] on div at bounding box center [191, 244] width 18 height 18
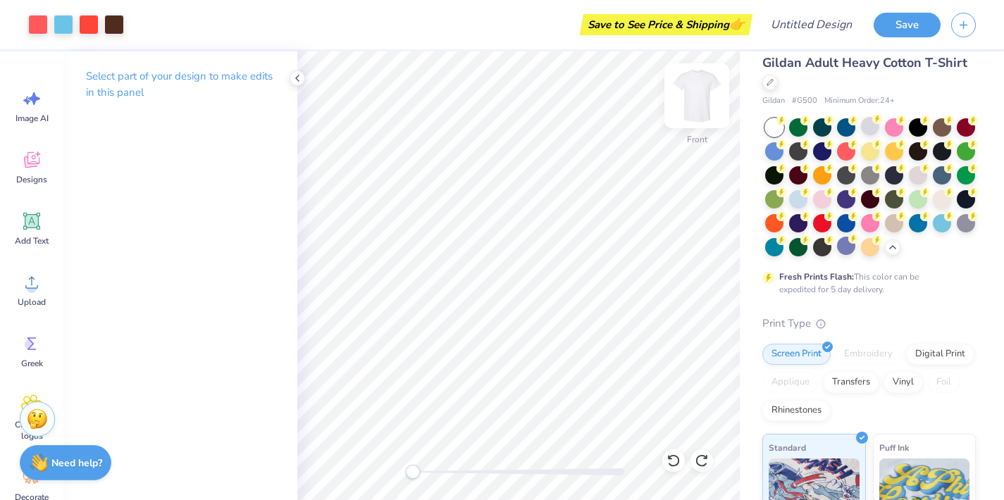
click at [691, 96] on img at bounding box center [697, 96] width 56 height 56
click at [28, 285] on circle at bounding box center [32, 288] width 10 height 10
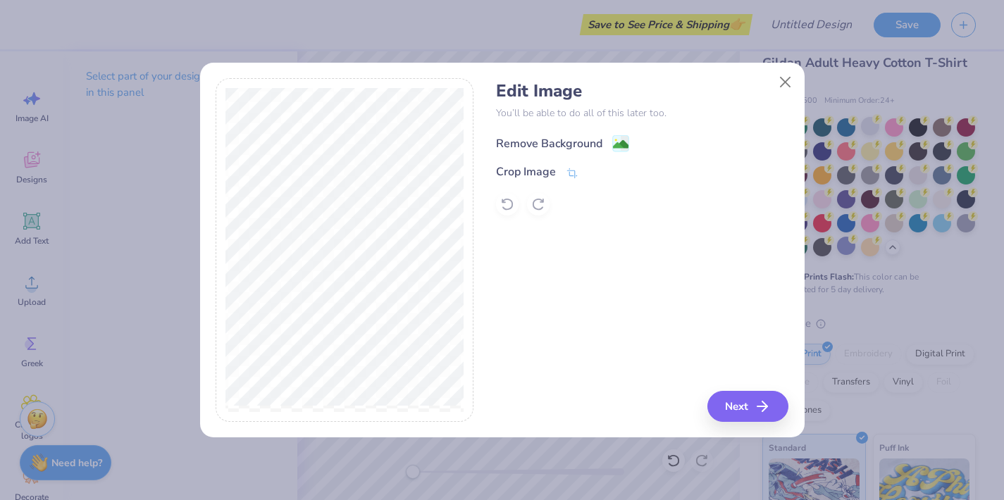
click at [564, 144] on div "Remove Background" at bounding box center [549, 143] width 106 height 17
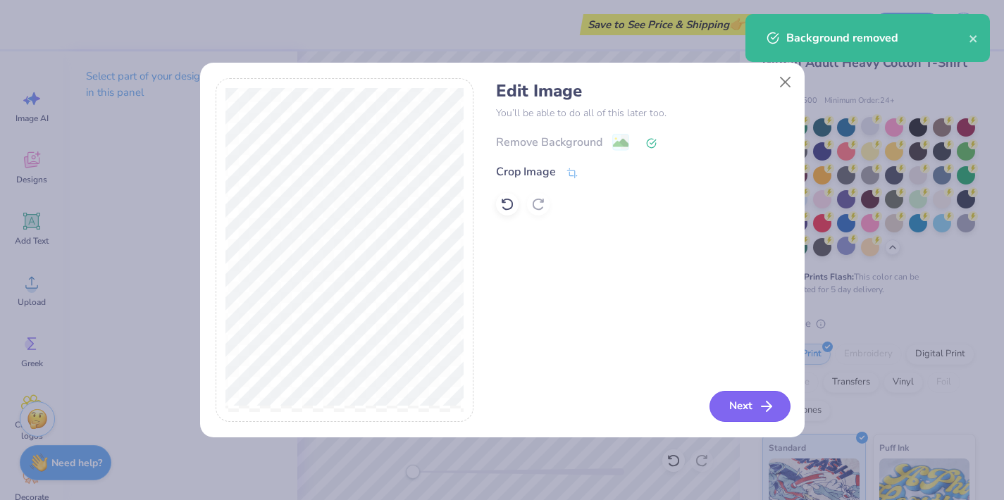
click at [731, 408] on button "Next" at bounding box center [750, 406] width 81 height 31
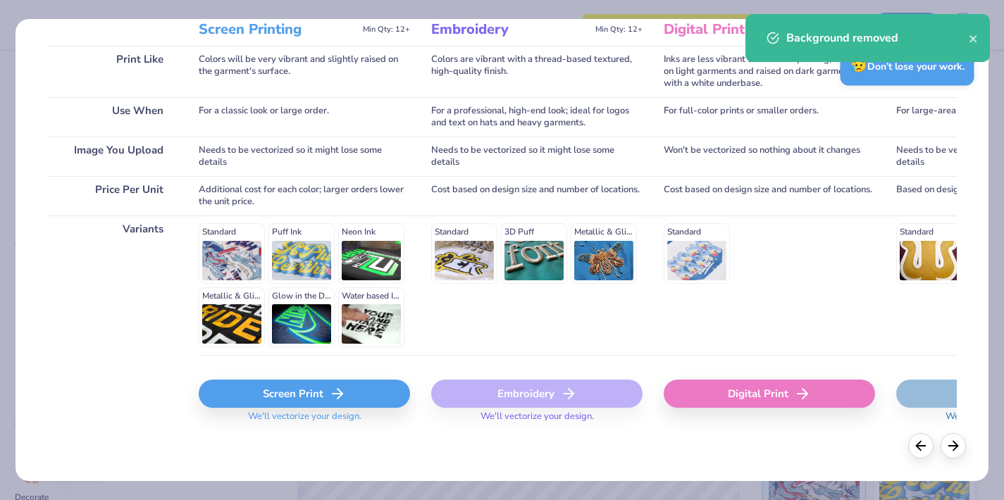
click at [272, 392] on div "Screen Print" at bounding box center [304, 394] width 211 height 28
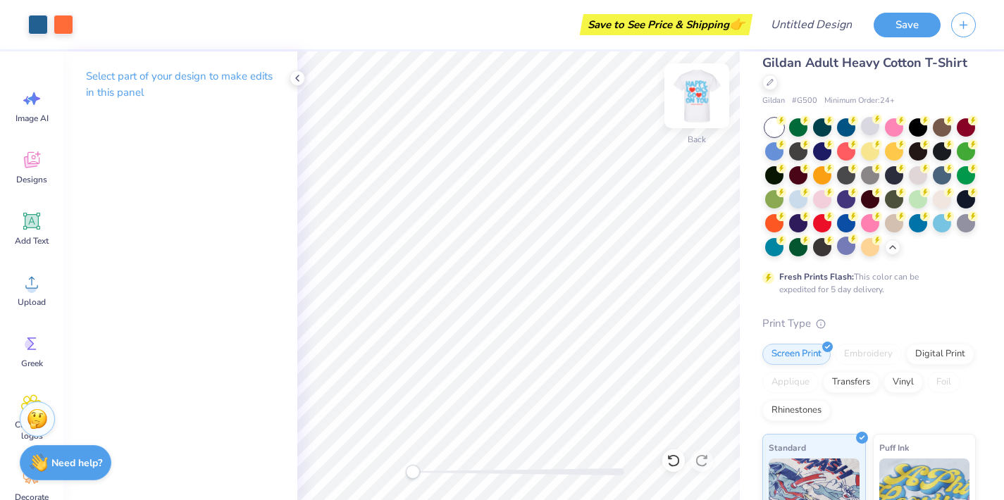
click at [688, 95] on img at bounding box center [697, 96] width 56 height 56
click at [689, 95] on img at bounding box center [697, 96] width 56 height 56
click at [35, 292] on icon at bounding box center [31, 282] width 21 height 21
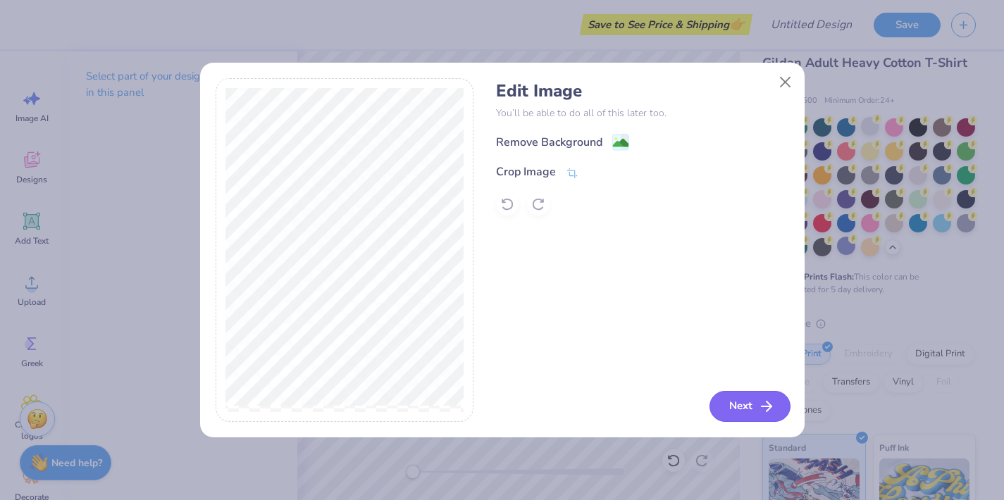
click at [736, 410] on button "Next" at bounding box center [750, 406] width 81 height 31
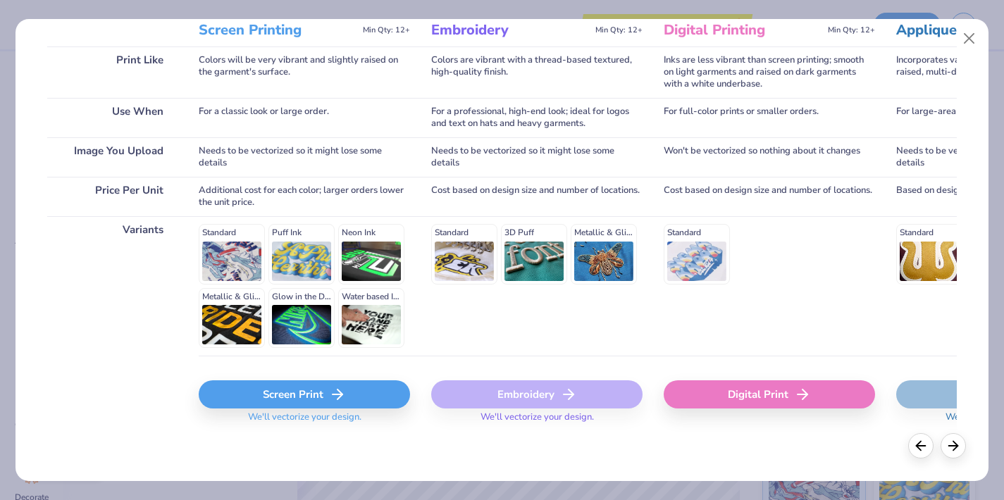
click at [298, 397] on div "Screen Print" at bounding box center [304, 395] width 211 height 28
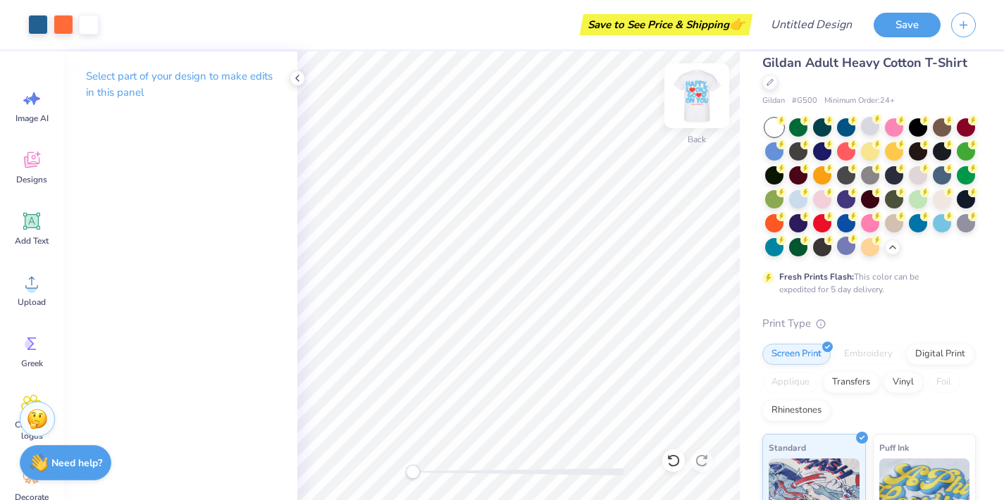
click at [710, 97] on img at bounding box center [697, 96] width 56 height 56
click at [40, 22] on div at bounding box center [38, 23] width 20 height 20
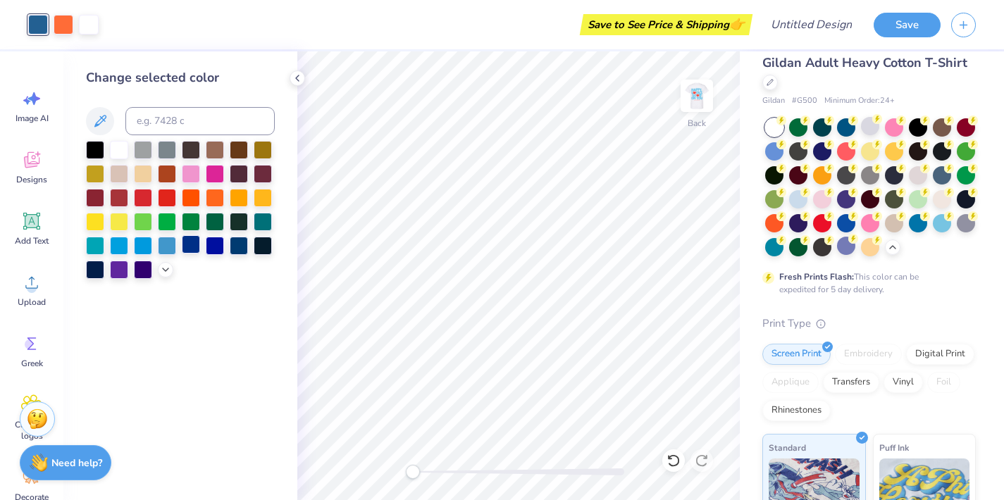
click at [186, 251] on div at bounding box center [191, 244] width 18 height 18
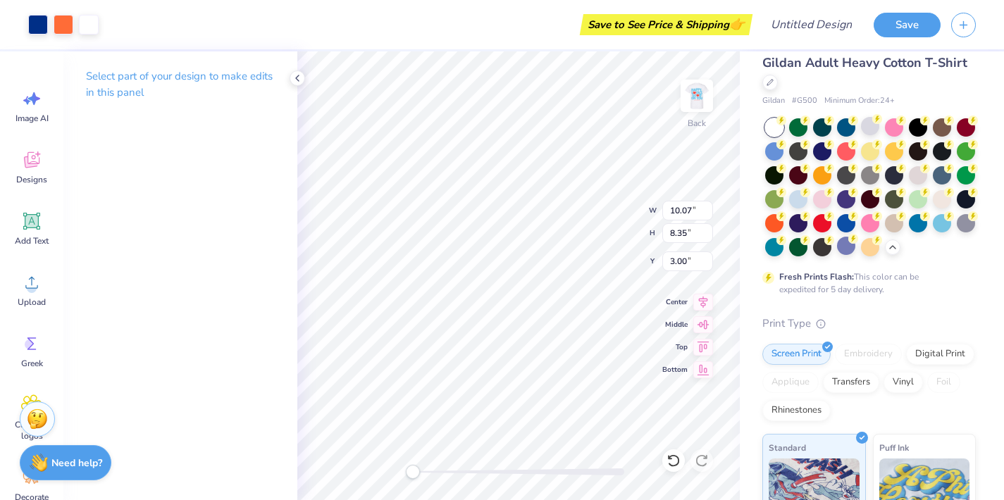
type input "4.23"
type input "4.12"
type input "5.90"
type input "5.71"
type input "3.00"
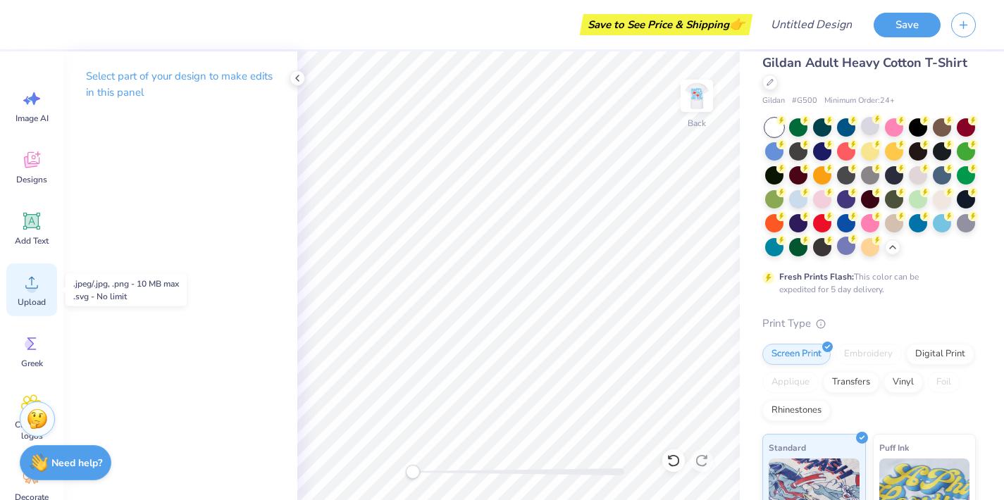
click at [30, 292] on circle at bounding box center [32, 288] width 10 height 10
click at [708, 105] on img at bounding box center [697, 96] width 56 height 56
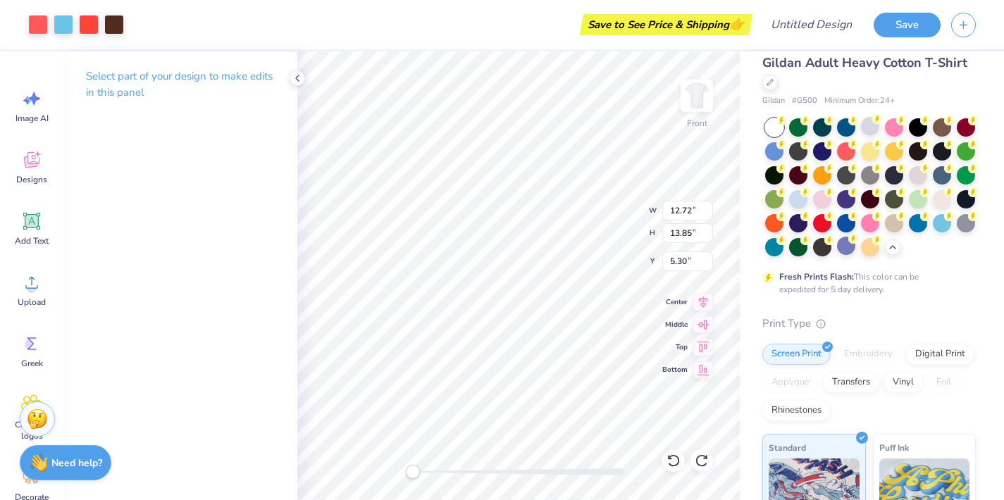
click at [75, 28] on div at bounding box center [76, 25] width 96 height 20
click at [70, 28] on div at bounding box center [64, 23] width 20 height 20
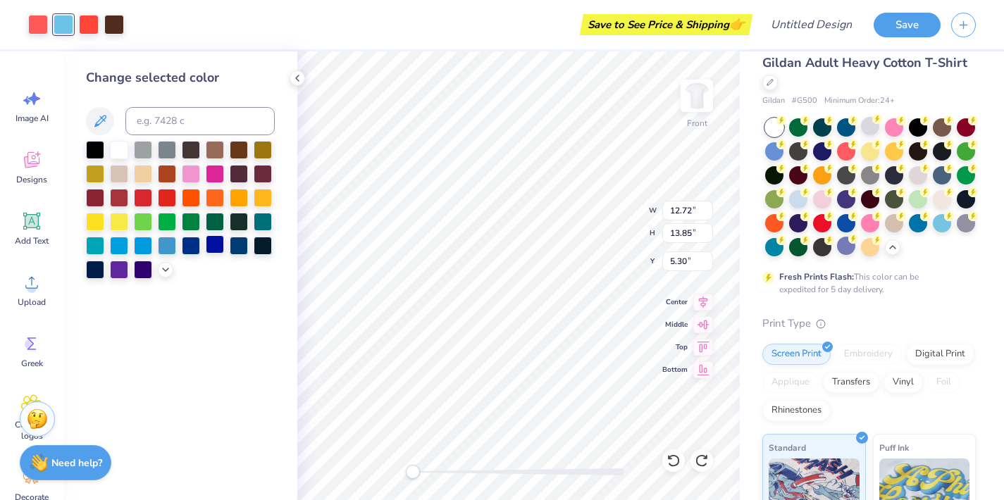
click at [219, 253] on div at bounding box center [215, 244] width 18 height 18
click at [39, 30] on div at bounding box center [38, 23] width 20 height 20
click at [209, 200] on div at bounding box center [215, 196] width 18 height 18
click at [187, 198] on div at bounding box center [191, 196] width 18 height 18
click at [211, 204] on div at bounding box center [215, 196] width 18 height 18
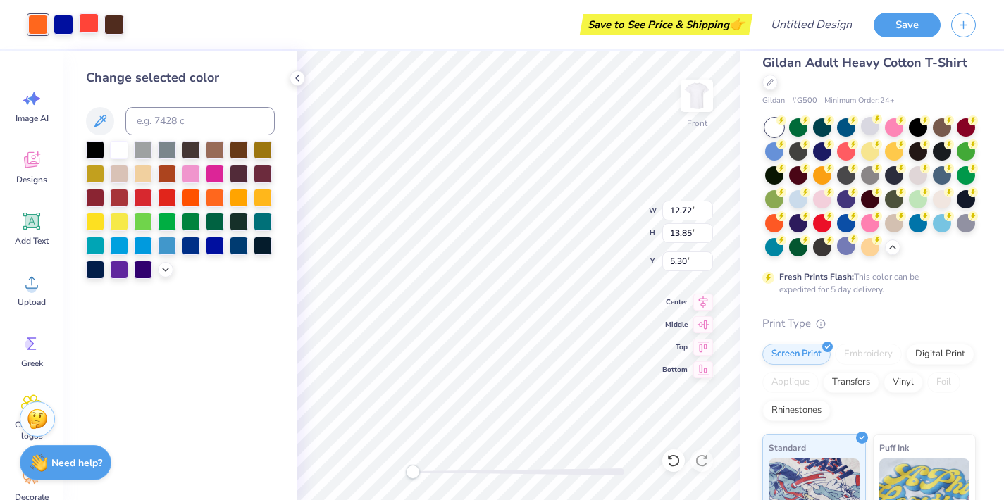
click at [92, 20] on div at bounding box center [89, 23] width 20 height 20
click at [212, 196] on div at bounding box center [215, 196] width 18 height 18
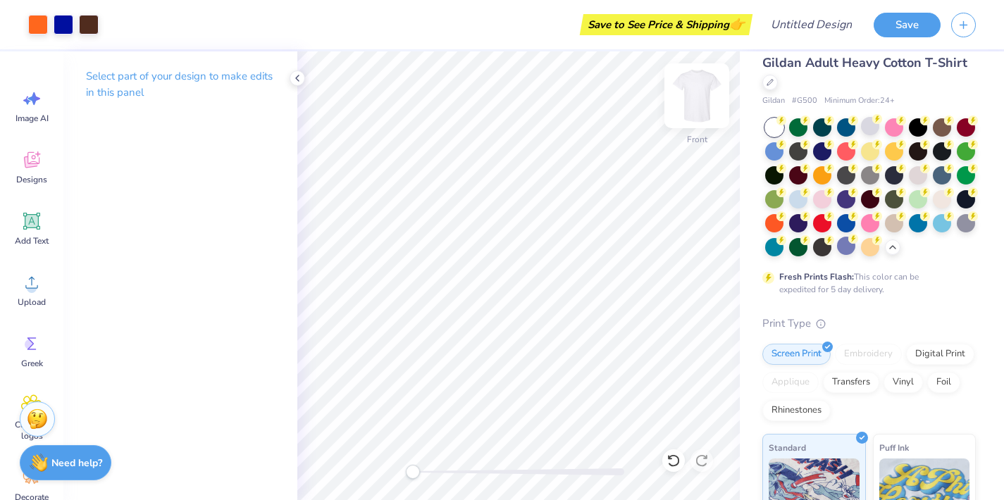
click at [687, 92] on img at bounding box center [697, 96] width 56 height 56
click at [687, 92] on img at bounding box center [697, 96] width 28 height 28
click at [95, 25] on div at bounding box center [89, 23] width 20 height 20
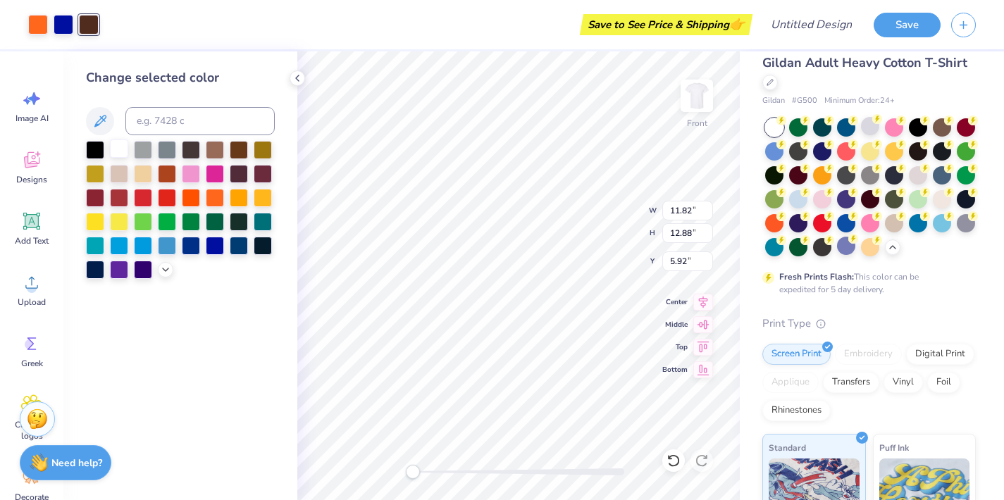
click at [110, 151] on div at bounding box center [119, 149] width 18 height 18
click at [95, 152] on div at bounding box center [95, 149] width 18 height 18
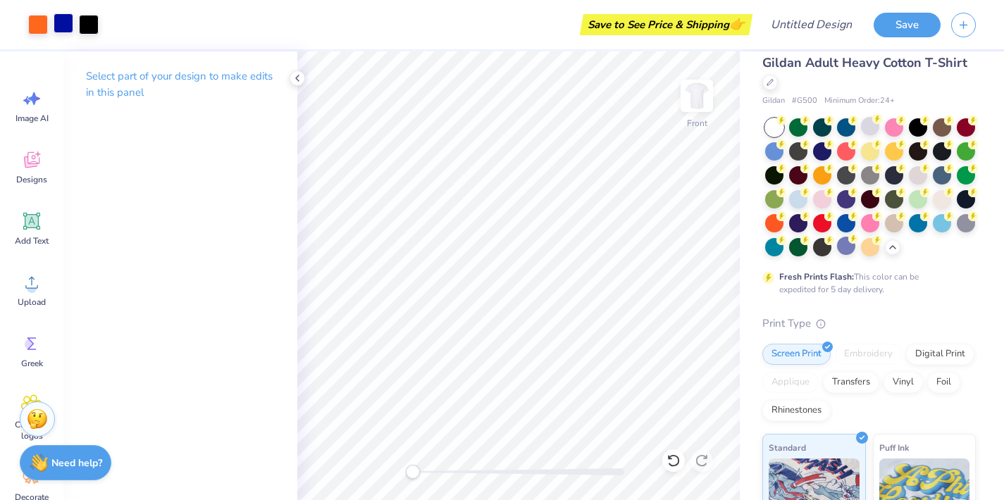
click at [71, 31] on div at bounding box center [64, 23] width 20 height 20
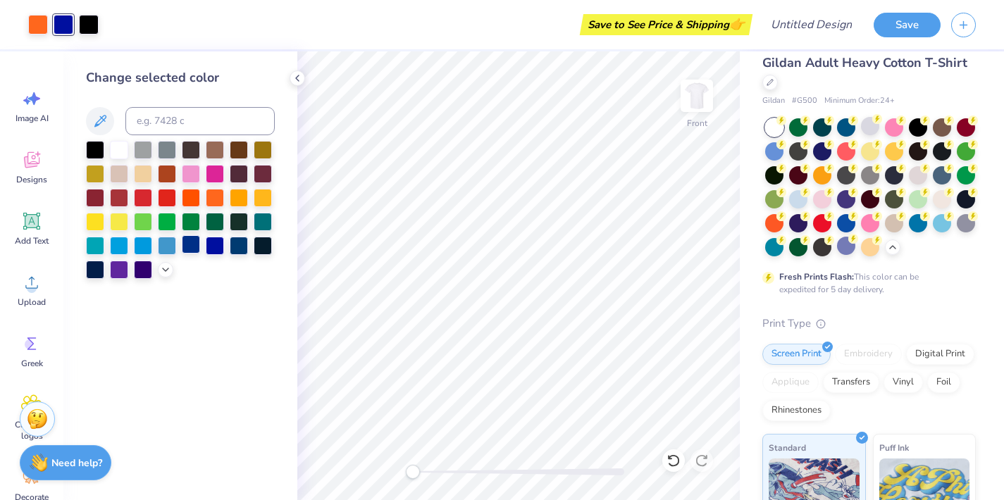
click at [193, 249] on div at bounding box center [191, 244] width 18 height 18
click at [242, 249] on div at bounding box center [239, 244] width 18 height 18
click at [191, 253] on div at bounding box center [191, 244] width 18 height 18
click at [214, 249] on div at bounding box center [215, 244] width 18 height 18
click at [197, 250] on div at bounding box center [191, 244] width 18 height 18
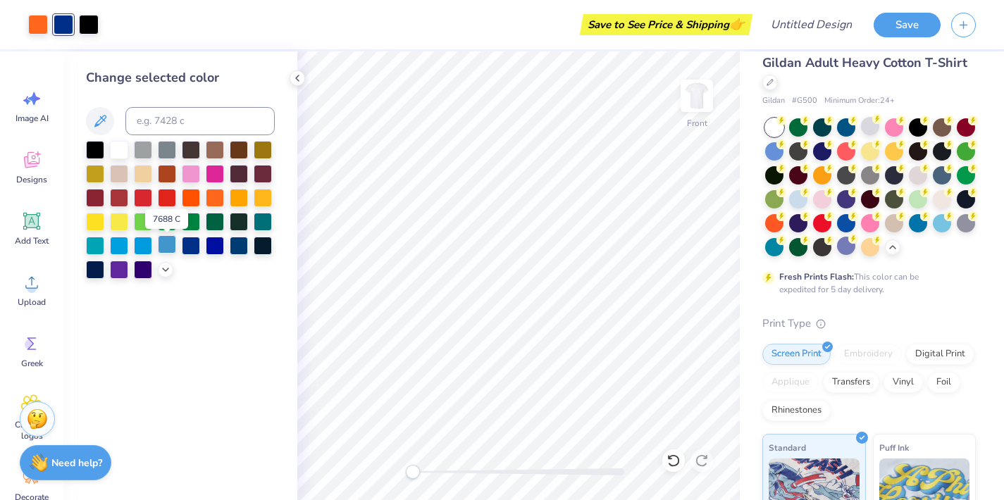
click at [165, 249] on div at bounding box center [167, 244] width 18 height 18
click at [170, 272] on icon at bounding box center [165, 268] width 11 height 11
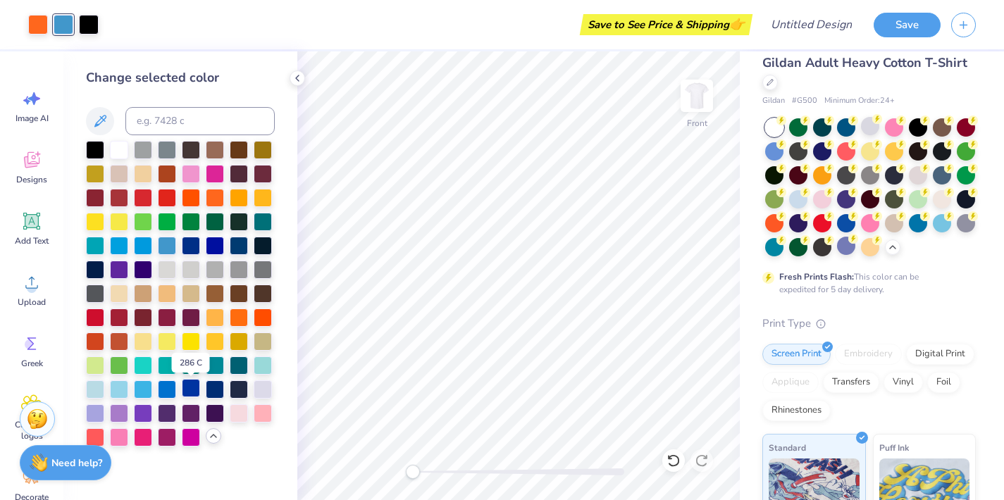
click at [196, 387] on div at bounding box center [191, 388] width 18 height 18
click at [219, 389] on div at bounding box center [215, 388] width 18 height 18
click at [195, 388] on div at bounding box center [191, 388] width 18 height 18
click at [197, 383] on div at bounding box center [191, 388] width 18 height 18
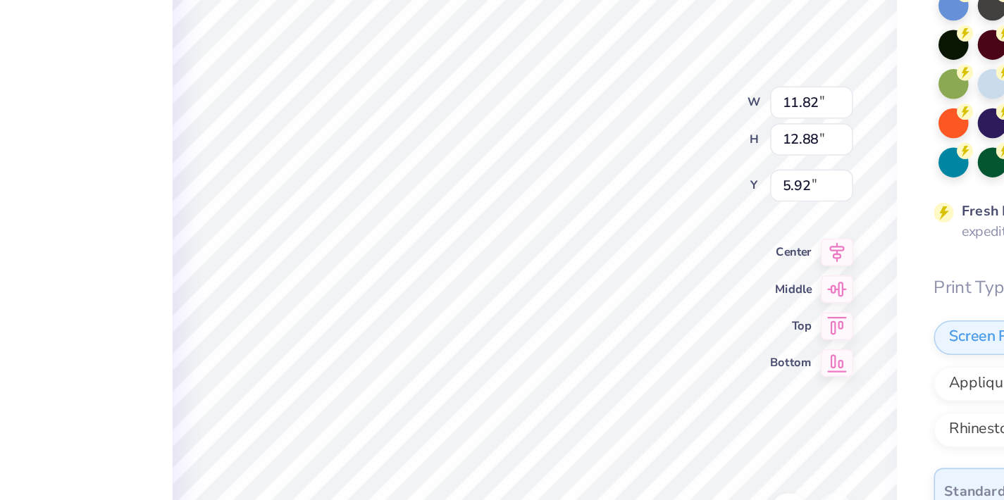
type input "2.17"
type input "2.78"
type input "12.27"
type input "0.41"
type input "0.48"
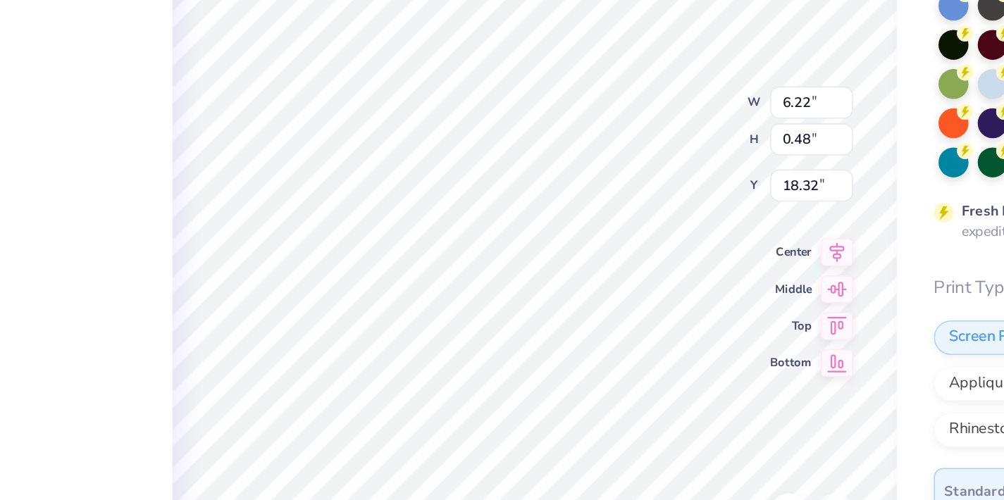
type input "18.87"
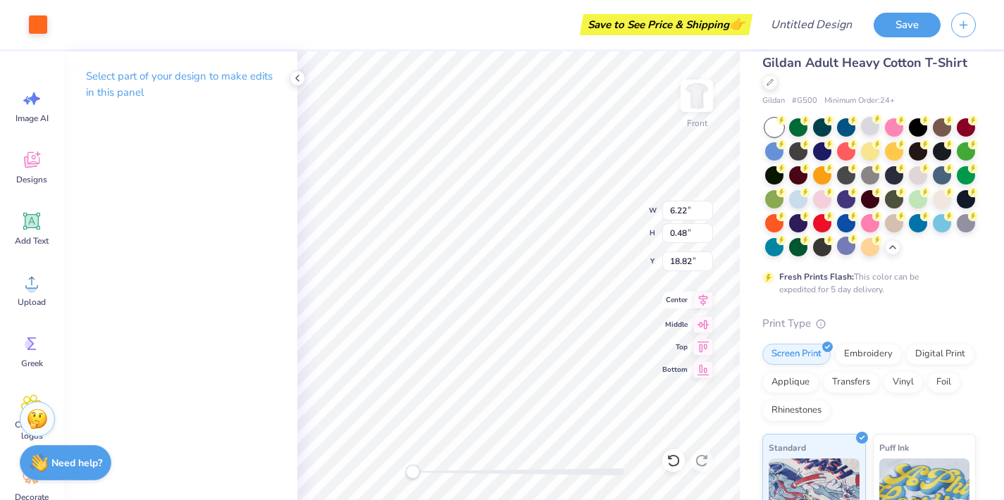
click at [708, 302] on icon at bounding box center [703, 300] width 20 height 17
click at [701, 375] on icon at bounding box center [703, 367] width 20 height 17
type input "27.52"
click at [703, 308] on icon at bounding box center [703, 300] width 20 height 17
click at [520, 358] on div "Front W 6.22 6.22 " H 0.48 0.48 " Y 27.52 27.52 " Center Middle Top Bottom" at bounding box center [518, 275] width 443 height 449
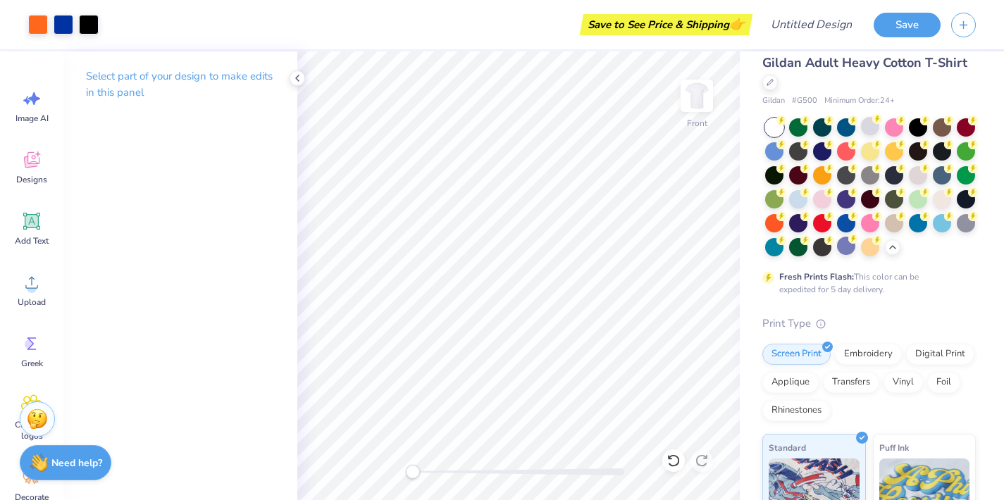
click at [355, 428] on div "Front" at bounding box center [518, 275] width 443 height 449
drag, startPoint x: 517, startPoint y: 471, endPoint x: 674, endPoint y: 469, distance: 157.2
click at [674, 469] on div "Front" at bounding box center [518, 275] width 443 height 449
click at [622, 500] on html "Art colors Save to See Price & Shipping 👉 Design Title Save Image AI Designs Ad…" at bounding box center [502, 250] width 1004 height 500
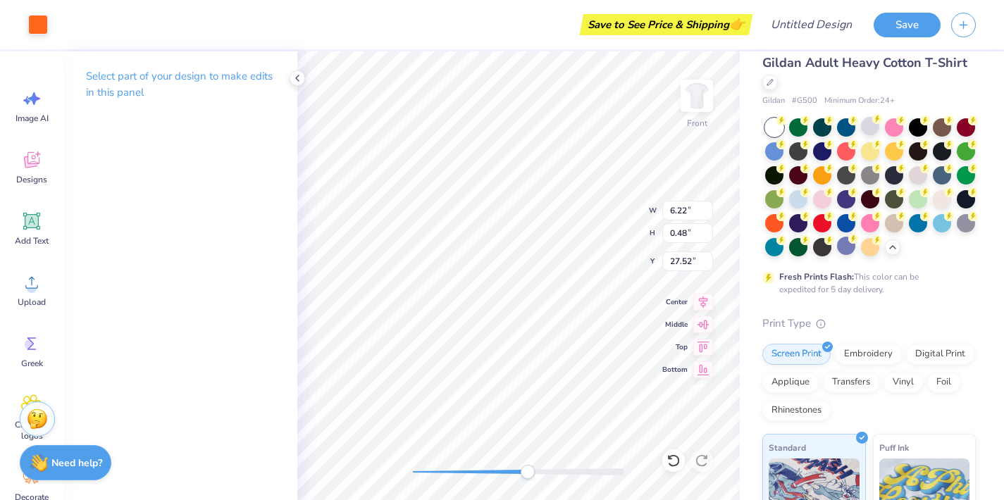
click at [523, 430] on div "Front W 6.22 6.22 " H 0.48 0.48 " Y 27.52 27.52 " Center Middle Top Bottom" at bounding box center [518, 275] width 443 height 449
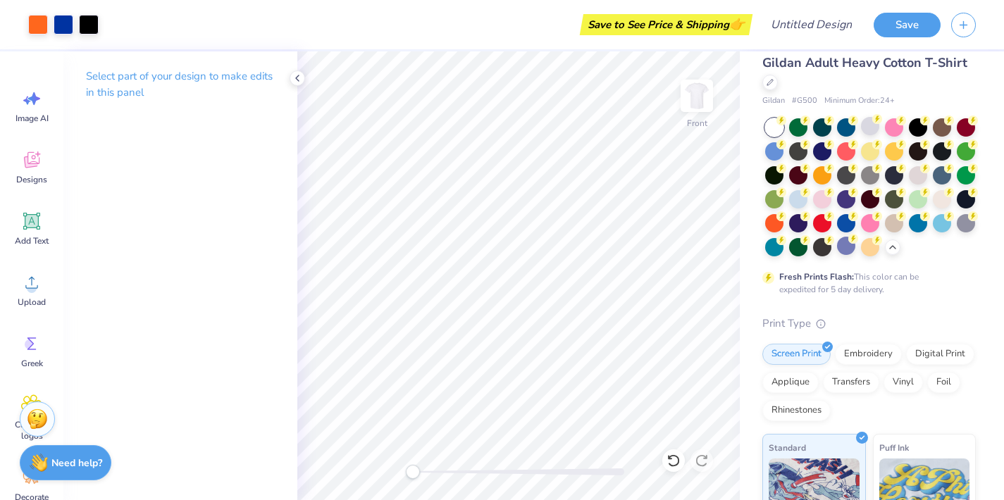
click at [383, 467] on div "Front" at bounding box center [518, 275] width 443 height 449
click at [670, 464] on icon at bounding box center [673, 461] width 12 height 13
click at [671, 460] on icon at bounding box center [674, 461] width 14 height 14
click at [703, 302] on icon at bounding box center [703, 300] width 20 height 17
type input "19.17"
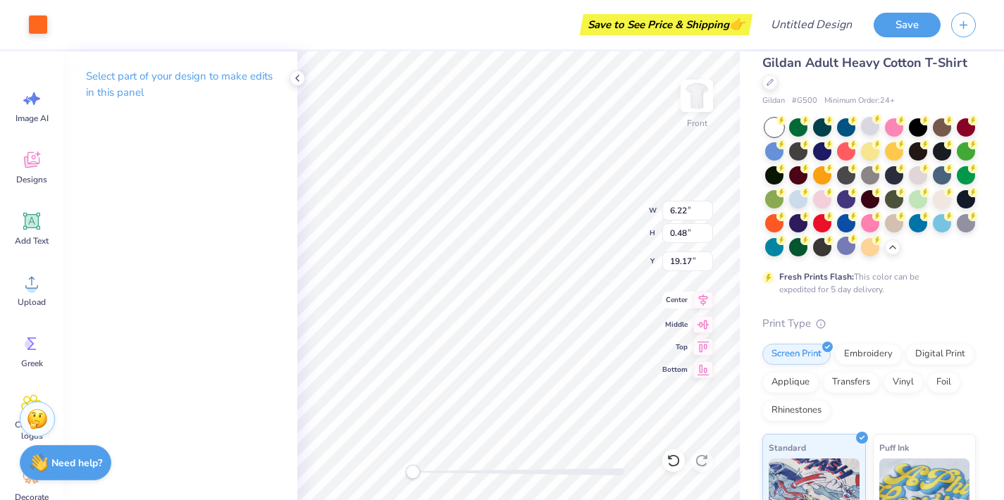
click at [705, 304] on icon at bounding box center [703, 300] width 20 height 17
click at [705, 103] on img at bounding box center [697, 96] width 56 height 56
click at [705, 105] on img at bounding box center [697, 96] width 56 height 56
click at [684, 81] on img at bounding box center [697, 96] width 56 height 56
click at [712, 98] on div at bounding box center [697, 95] width 65 height 65
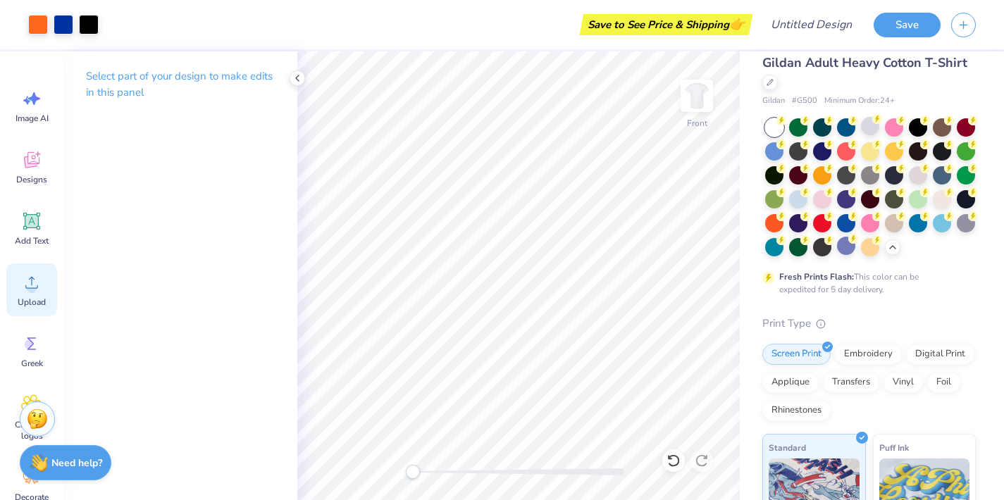
click at [42, 278] on icon at bounding box center [31, 282] width 21 height 21
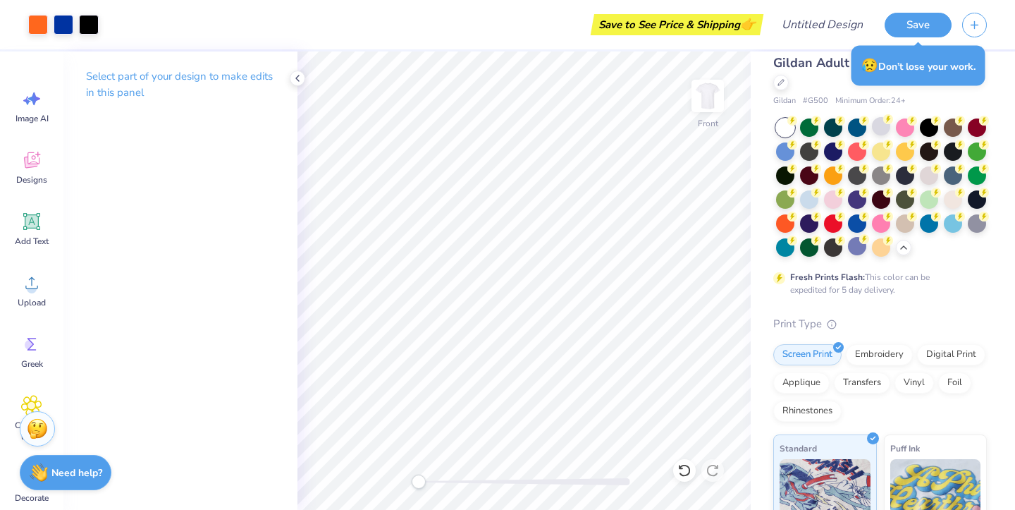
click at [992, 178] on div "Gildan Adult Heavy Cotton T-Shirt Gildan # G500 Minimum Order: 24 + Fresh Print…" at bounding box center [883, 395] width 264 height 716
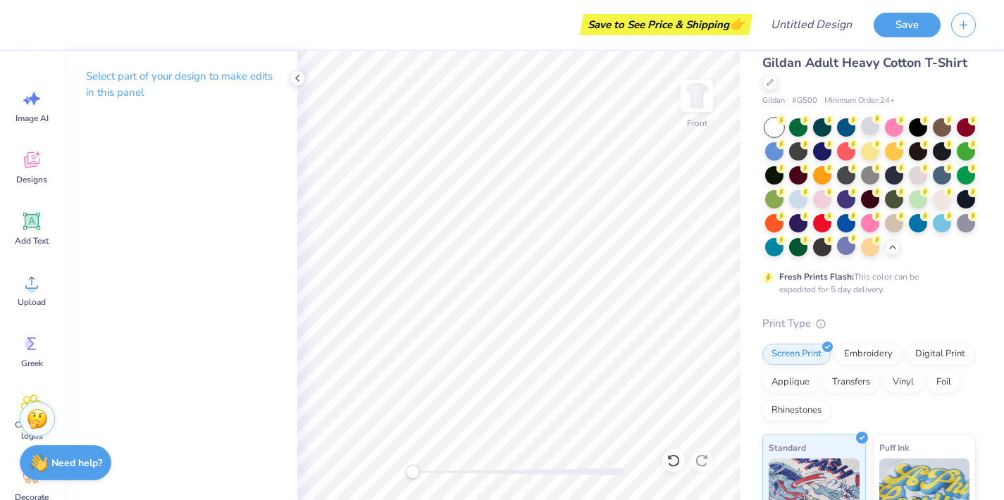
click at [27, 261] on div "Image AI Designs Add Text Upload Greek Clipart & logos Decorate" at bounding box center [31, 296] width 51 height 432
click at [36, 288] on circle at bounding box center [32, 288] width 10 height 10
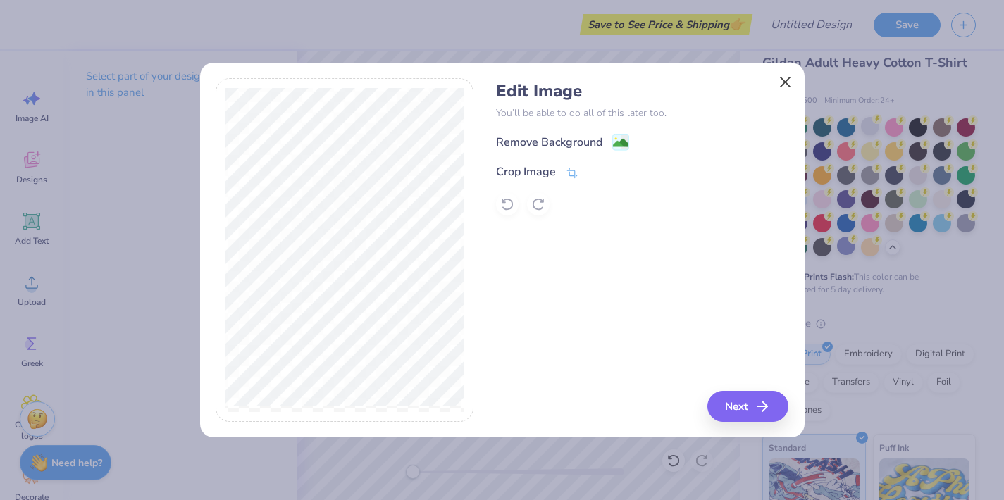
click at [788, 92] on button "Close" at bounding box center [785, 81] width 27 height 27
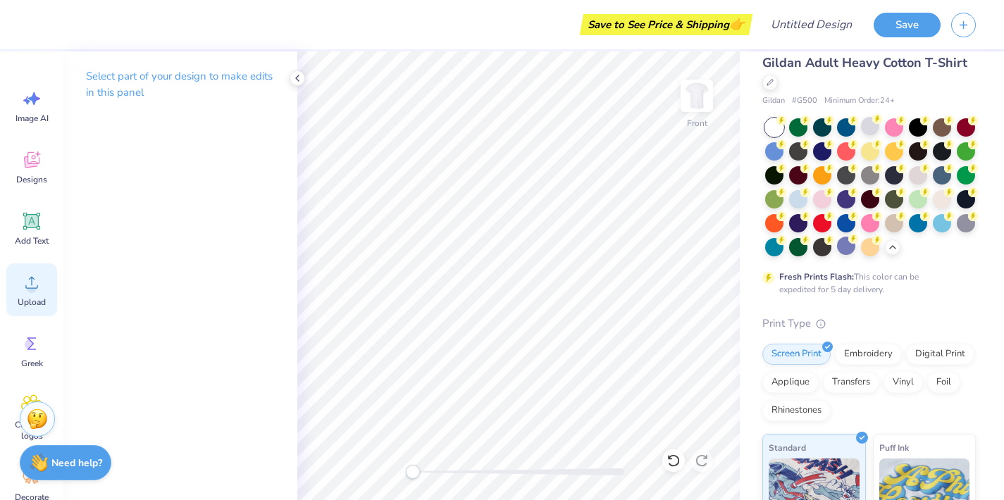
click at [30, 289] on circle at bounding box center [32, 288] width 10 height 10
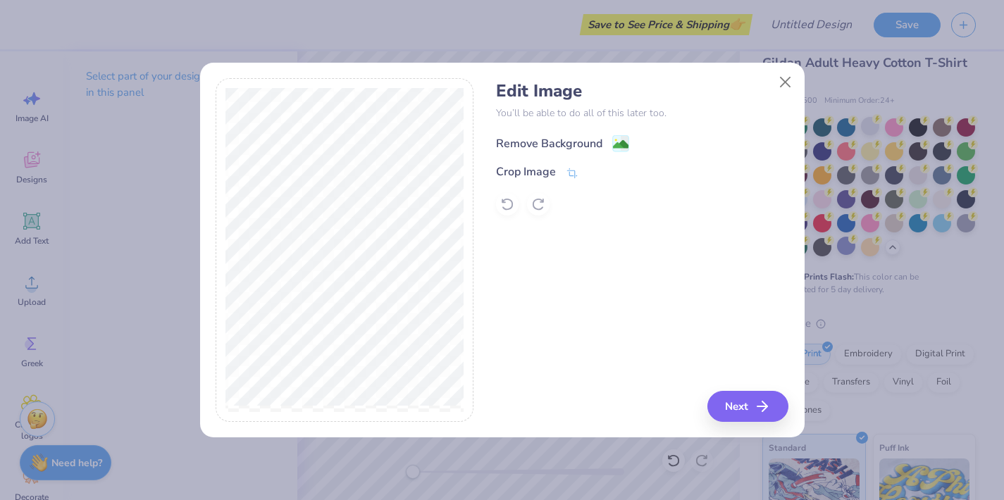
click at [524, 152] on div "Remove Background" at bounding box center [549, 143] width 106 height 17
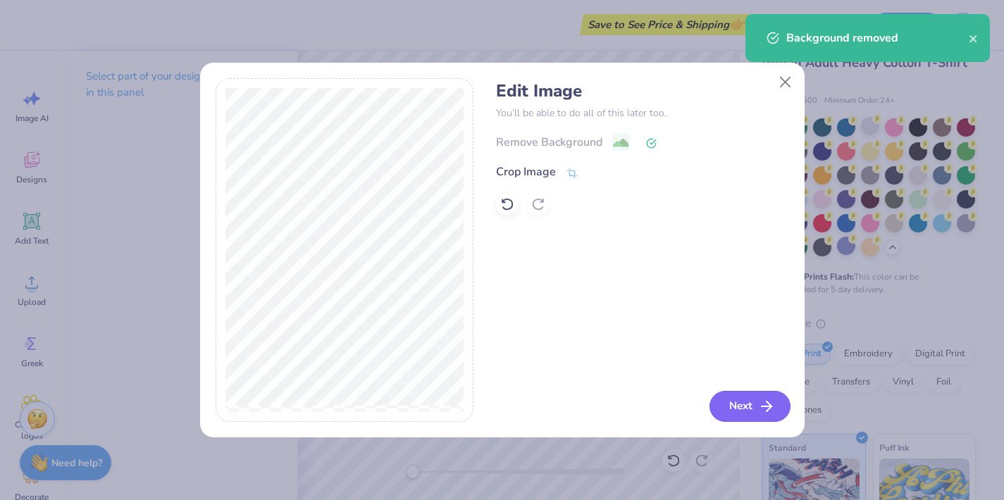
click at [754, 399] on button "Next" at bounding box center [750, 406] width 81 height 31
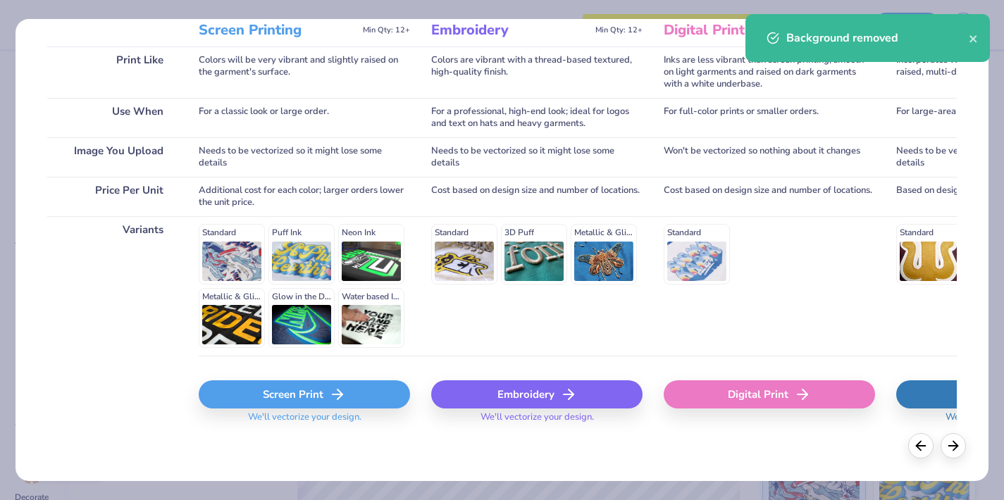
click at [292, 428] on span "We'll vectorize your design." at bounding box center [304, 422] width 125 height 20
click at [289, 379] on div "Screen Print We'll vectorize your design." at bounding box center [304, 398] width 211 height 84
click at [303, 390] on div "Screen Print" at bounding box center [304, 395] width 211 height 28
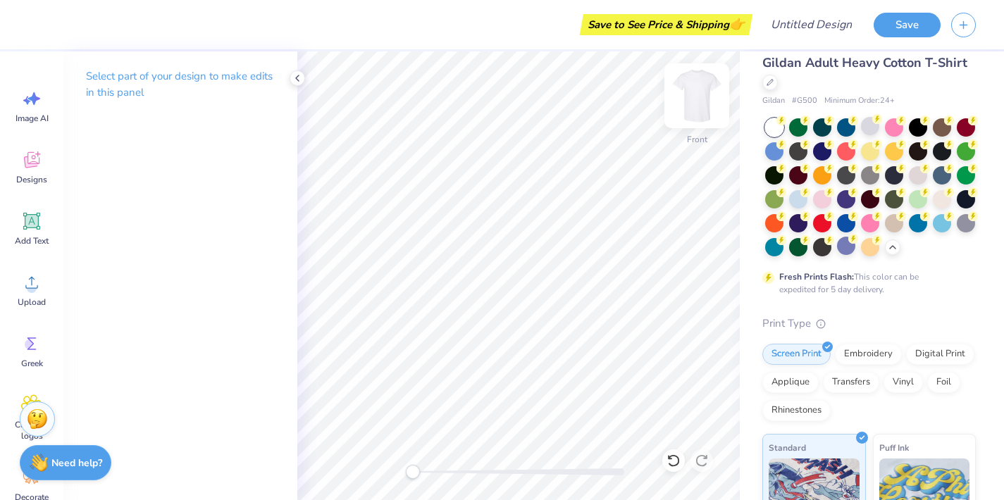
click at [691, 104] on img at bounding box center [697, 96] width 56 height 56
click at [42, 25] on div at bounding box center [38, 23] width 20 height 20
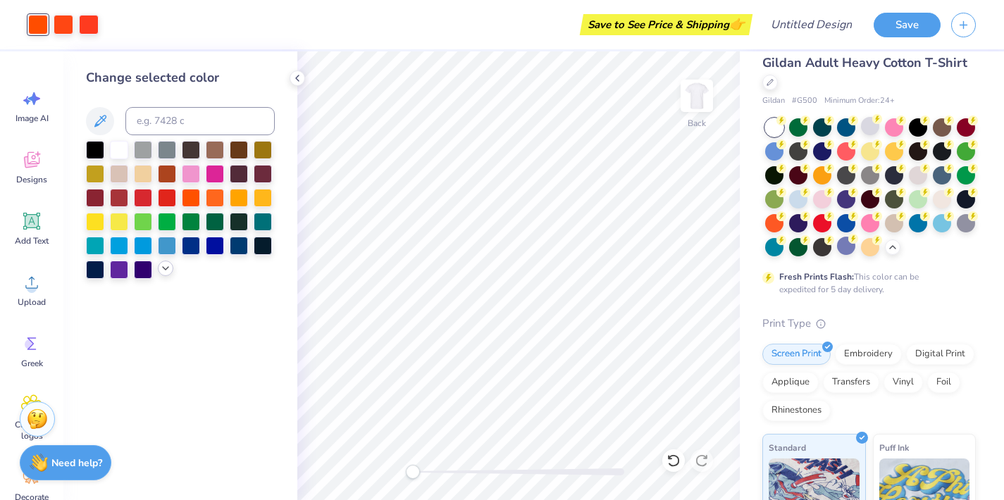
click at [166, 270] on polyline at bounding box center [166, 268] width 6 height 3
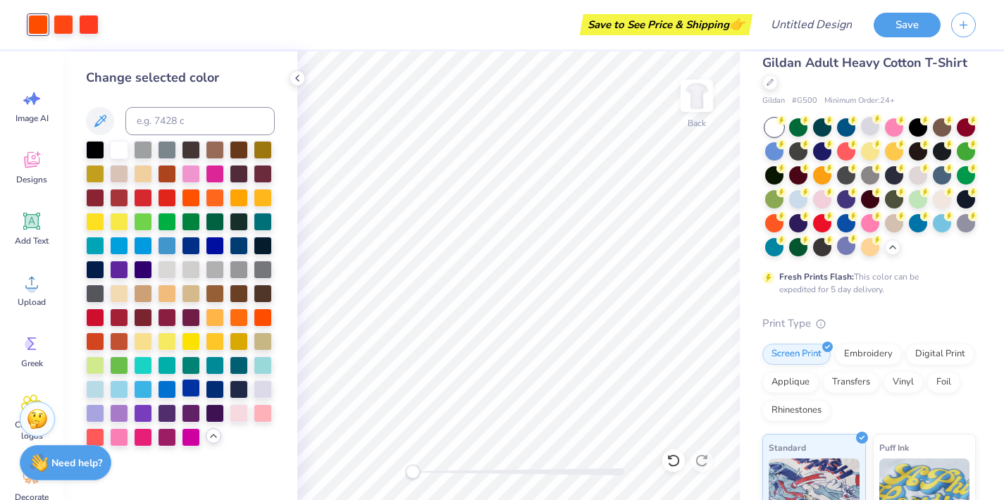
click at [191, 395] on div at bounding box center [191, 388] width 18 height 18
click at [67, 25] on div at bounding box center [64, 23] width 20 height 20
click at [218, 373] on div at bounding box center [215, 364] width 18 height 18
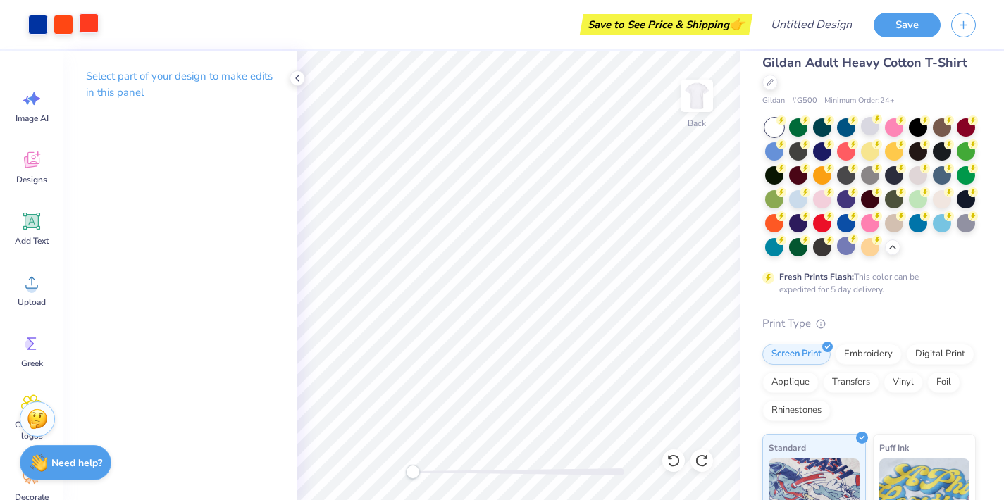
click at [85, 22] on div at bounding box center [89, 23] width 20 height 20
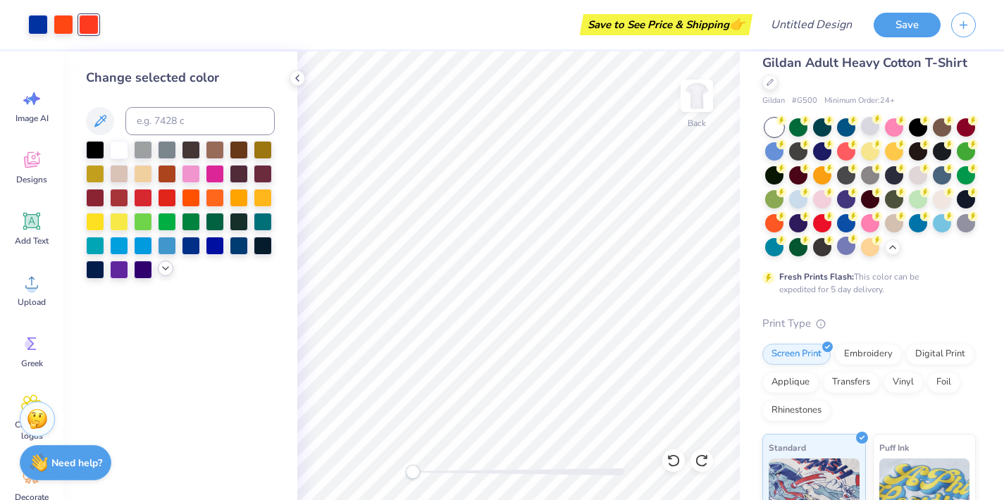
click at [166, 274] on icon at bounding box center [165, 268] width 11 height 11
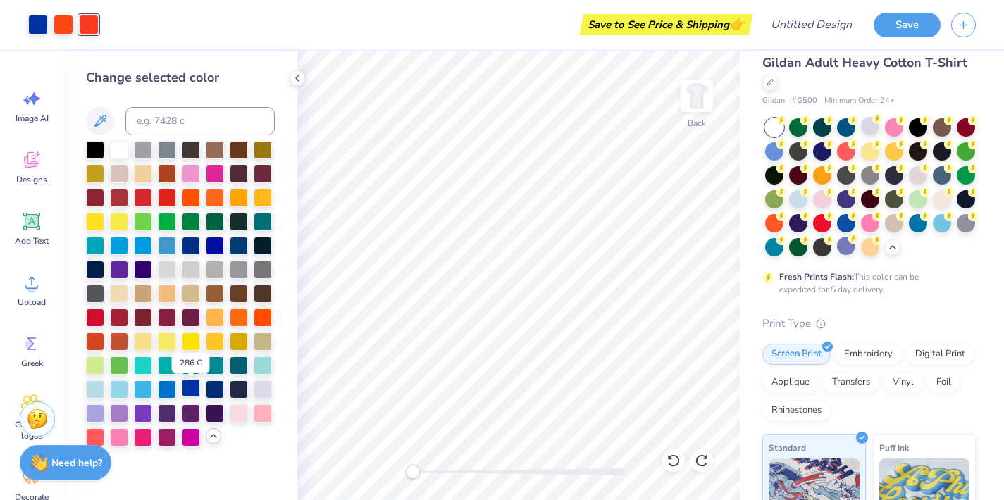
click at [190, 393] on div at bounding box center [191, 388] width 18 height 18
click at [63, 18] on div at bounding box center [64, 23] width 20 height 20
click at [196, 382] on div at bounding box center [191, 388] width 18 height 18
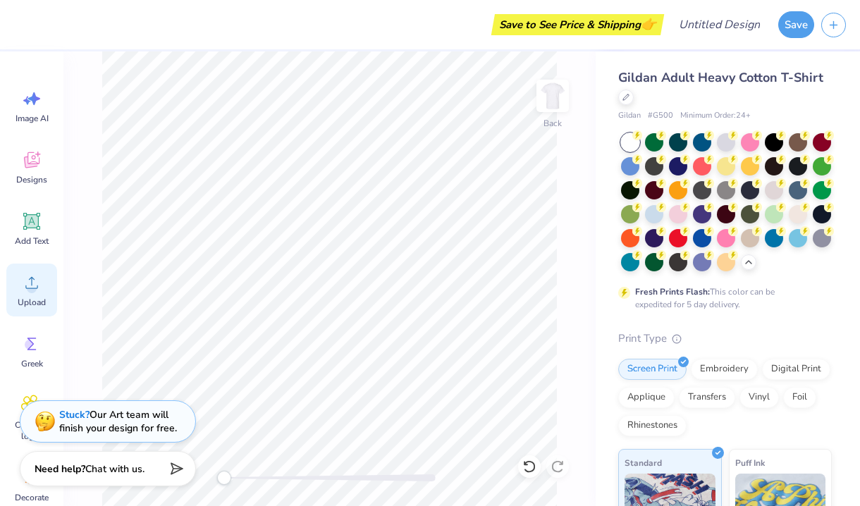
click at [51, 299] on div "Upload" at bounding box center [31, 290] width 51 height 53
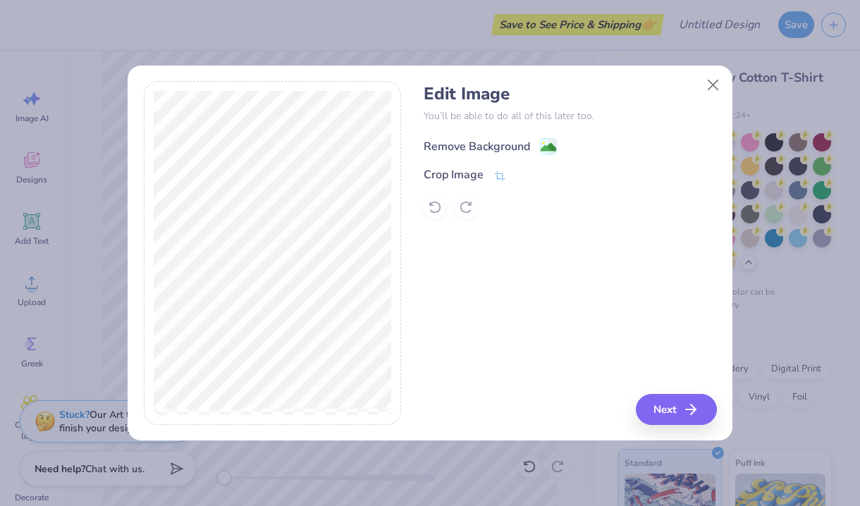
click at [481, 147] on div "Remove Background" at bounding box center [477, 146] width 106 height 17
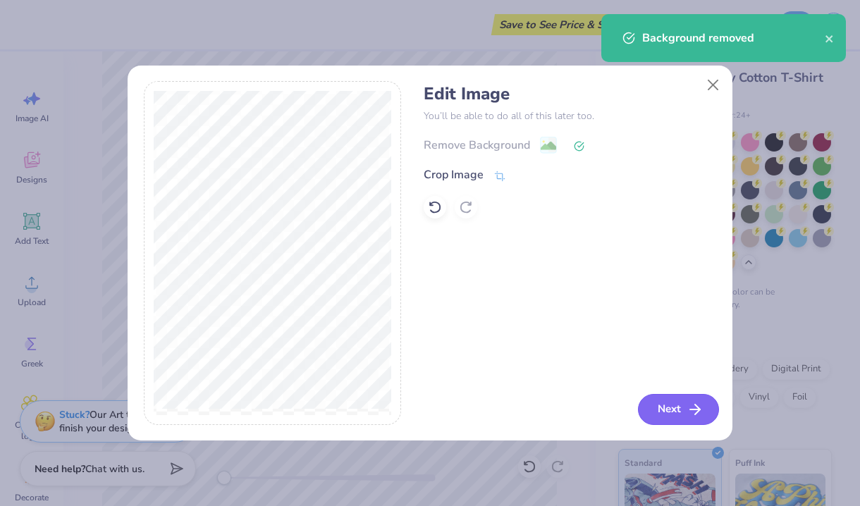
click at [691, 417] on icon "button" at bounding box center [694, 409] width 17 height 17
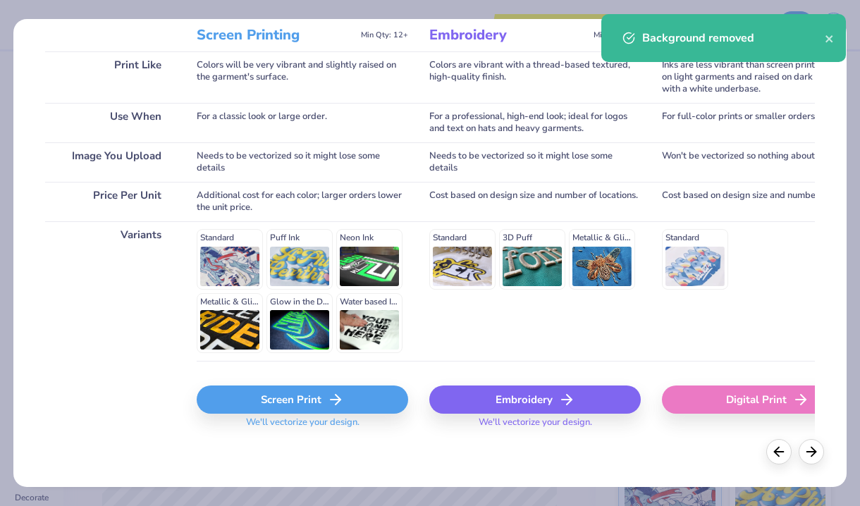
scroll to position [197, 0]
click at [284, 388] on div "Screen Print" at bounding box center [302, 399] width 211 height 28
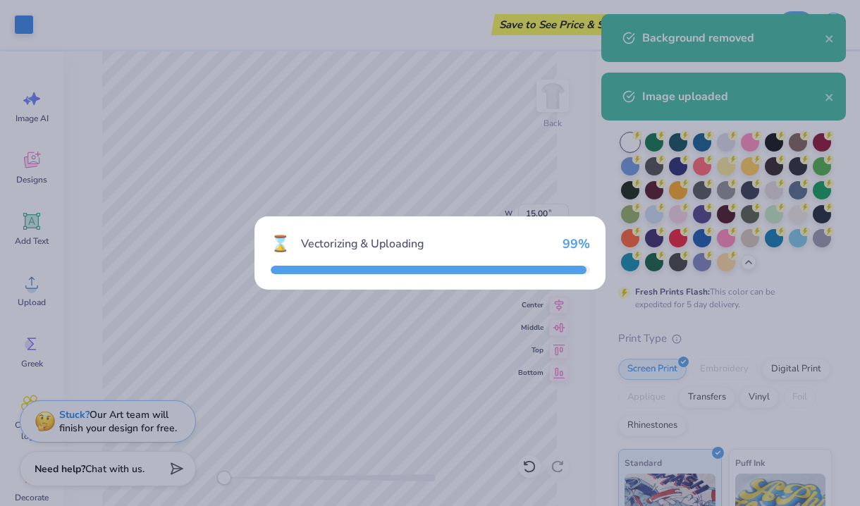
scroll to position [0, 0]
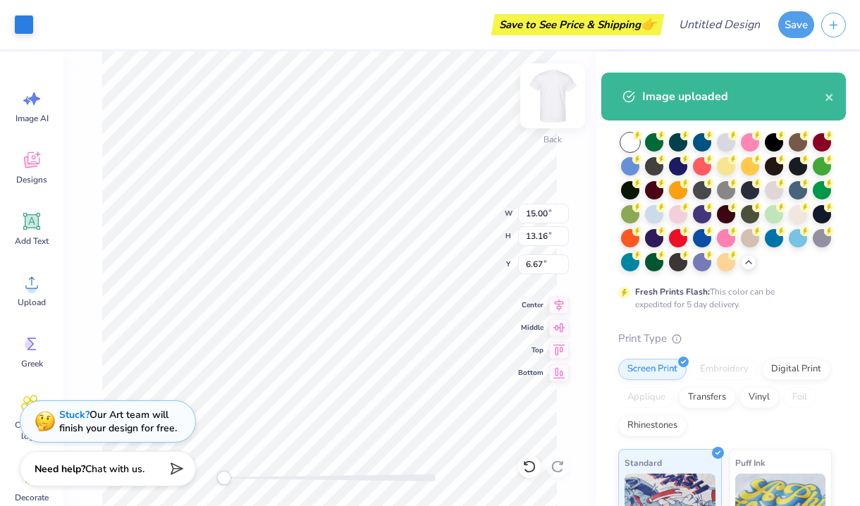
click at [546, 95] on img at bounding box center [552, 96] width 56 height 56
type input "14.64"
type input "12.85"
type input "8.42"
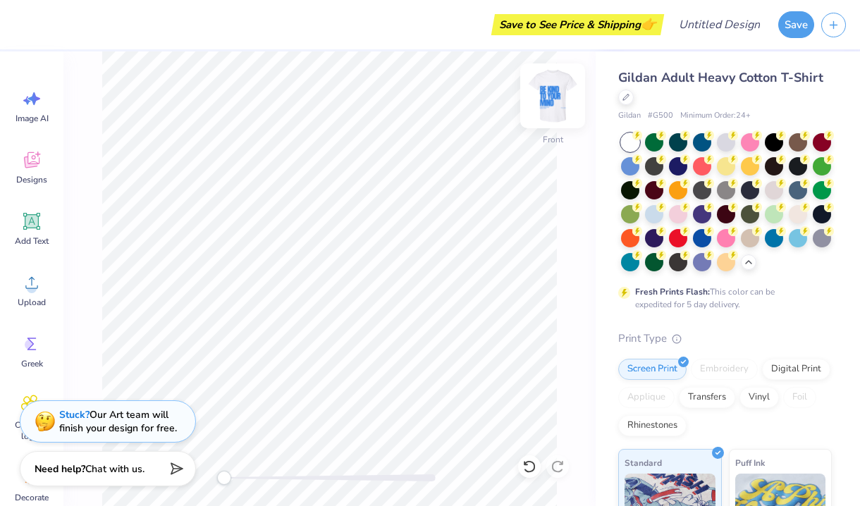
click at [557, 102] on img at bounding box center [552, 96] width 56 height 56
click at [562, 105] on img at bounding box center [552, 96] width 56 height 56
click at [557, 305] on icon at bounding box center [559, 303] width 9 height 12
click at [23, 19] on div at bounding box center [24, 23] width 20 height 20
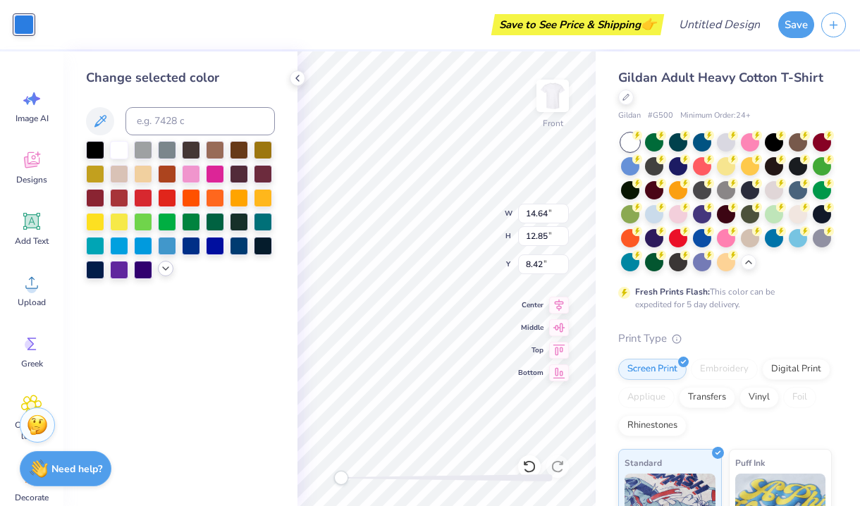
click at [159, 267] on div at bounding box center [166, 269] width 16 height 16
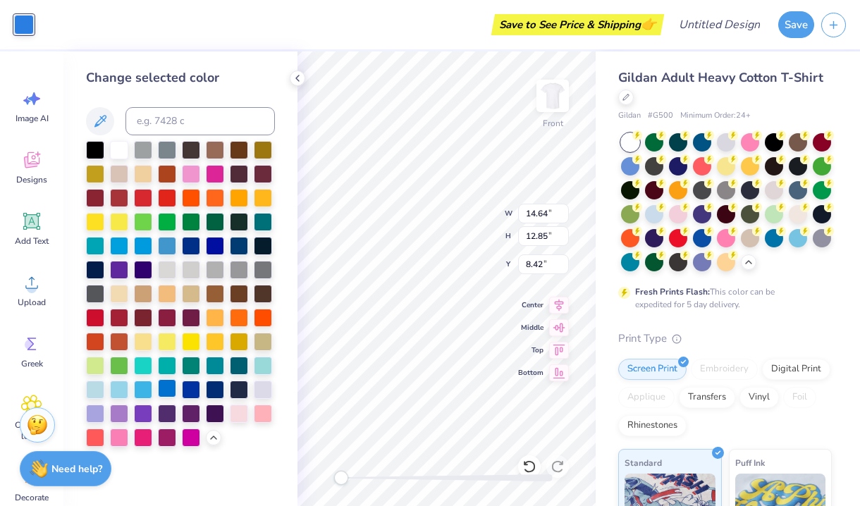
click at [168, 388] on div at bounding box center [167, 388] width 18 height 18
click at [188, 390] on div at bounding box center [191, 388] width 18 height 18
click at [173, 390] on div at bounding box center [167, 388] width 18 height 18
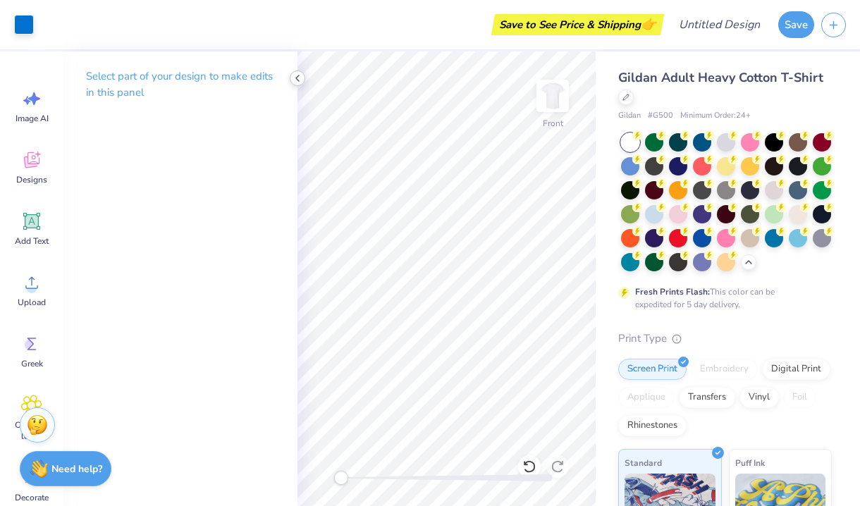
click at [301, 80] on icon at bounding box center [297, 78] width 11 height 11
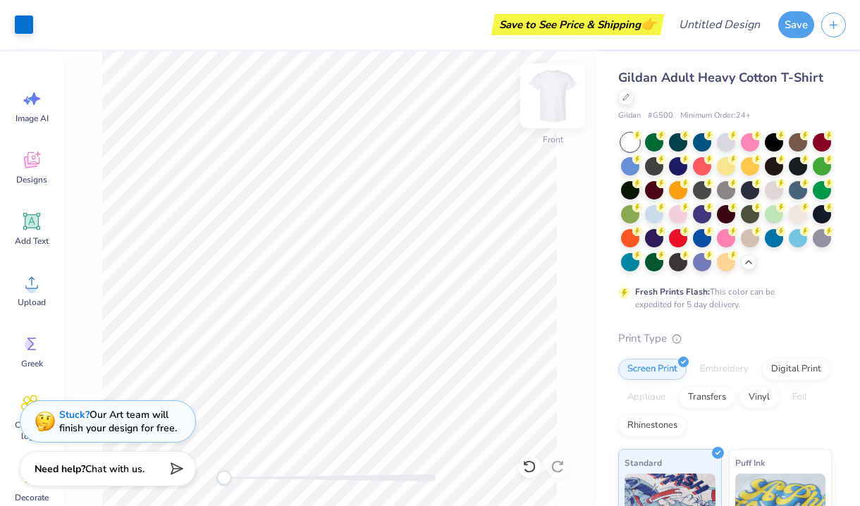
click at [562, 99] on img at bounding box center [552, 96] width 56 height 56
click at [562, 92] on img at bounding box center [552, 96] width 56 height 56
click at [557, 104] on img at bounding box center [552, 96] width 56 height 56
click at [45, 283] on div "Upload" at bounding box center [31, 290] width 51 height 53
click at [547, 109] on img at bounding box center [552, 96] width 56 height 56
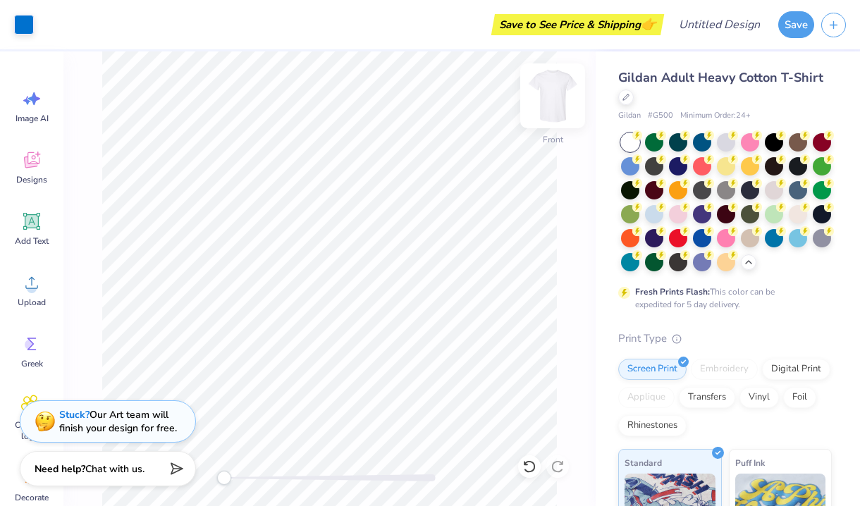
click at [557, 88] on img at bounding box center [552, 96] width 56 height 56
click at [548, 106] on img at bounding box center [552, 96] width 56 height 56
click at [27, 26] on div at bounding box center [24, 23] width 20 height 20
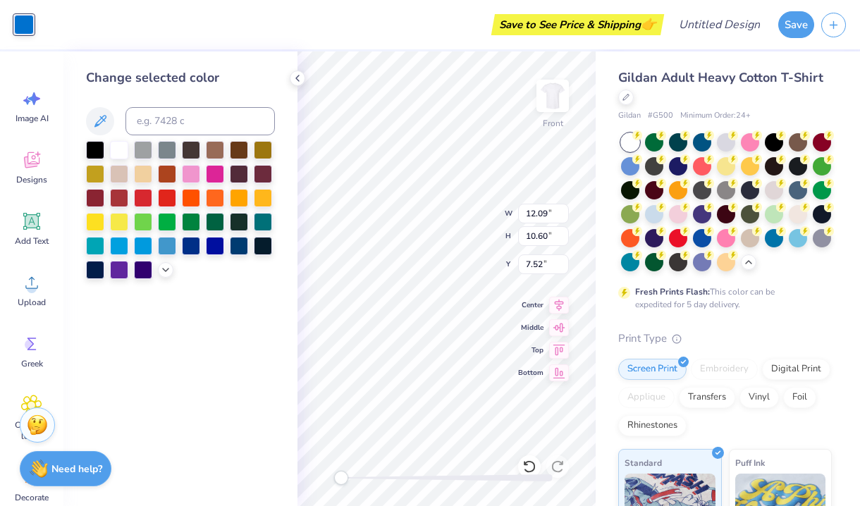
click at [174, 277] on div at bounding box center [180, 210] width 189 height 138
click at [165, 273] on icon at bounding box center [165, 268] width 11 height 11
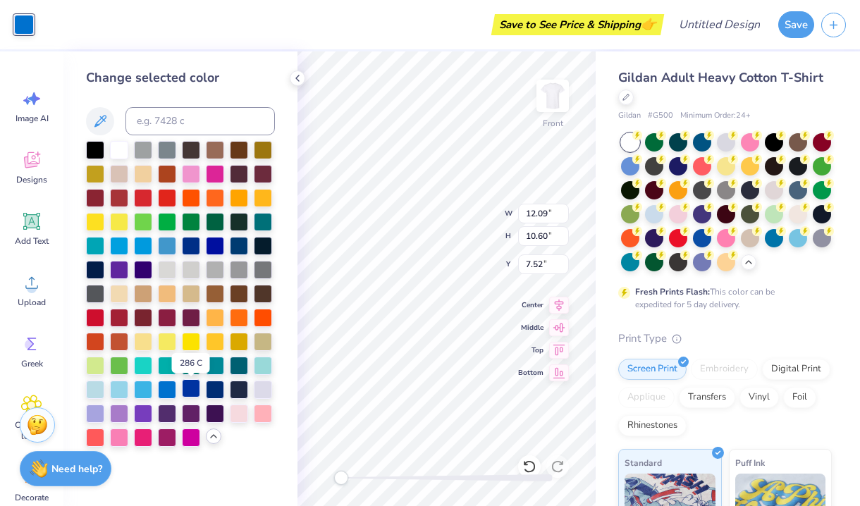
click at [187, 394] on div at bounding box center [191, 388] width 18 height 18
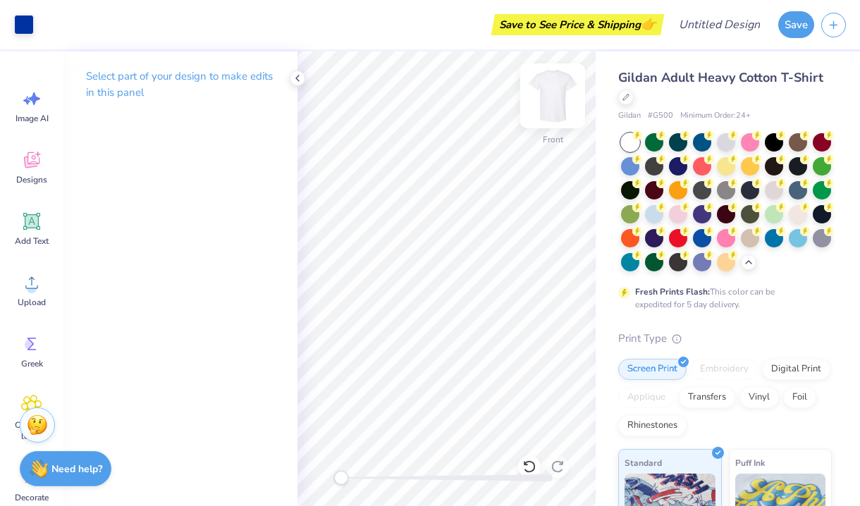
click at [574, 89] on img at bounding box center [552, 96] width 56 height 56
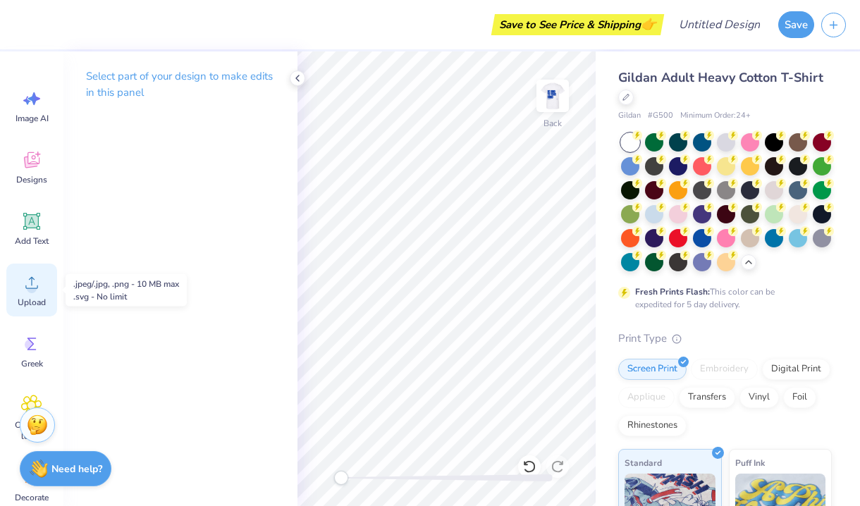
click at [25, 288] on icon at bounding box center [31, 282] width 21 height 21
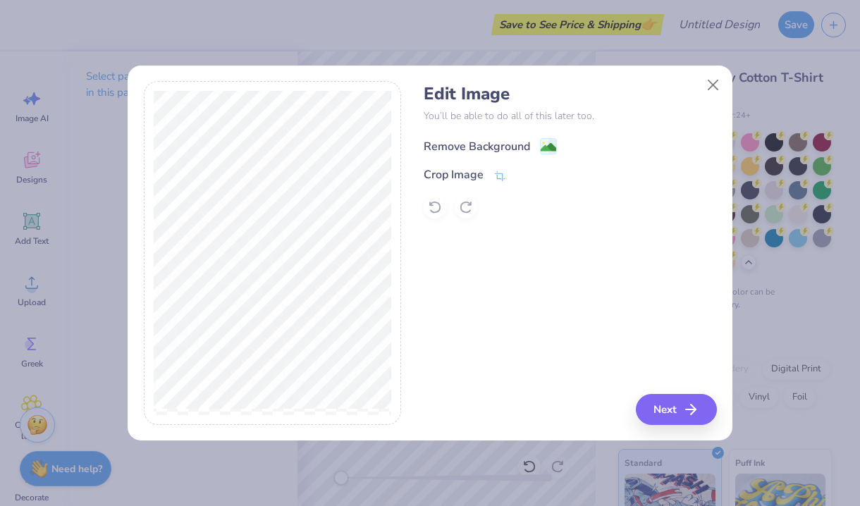
click at [479, 147] on div "Remove Background" at bounding box center [477, 146] width 106 height 17
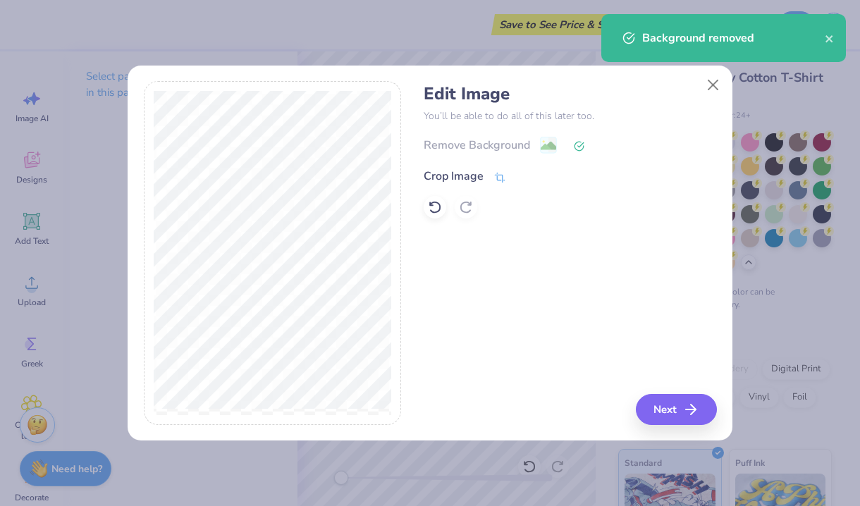
click at [486, 178] on div "Crop Image" at bounding box center [465, 176] width 82 height 17
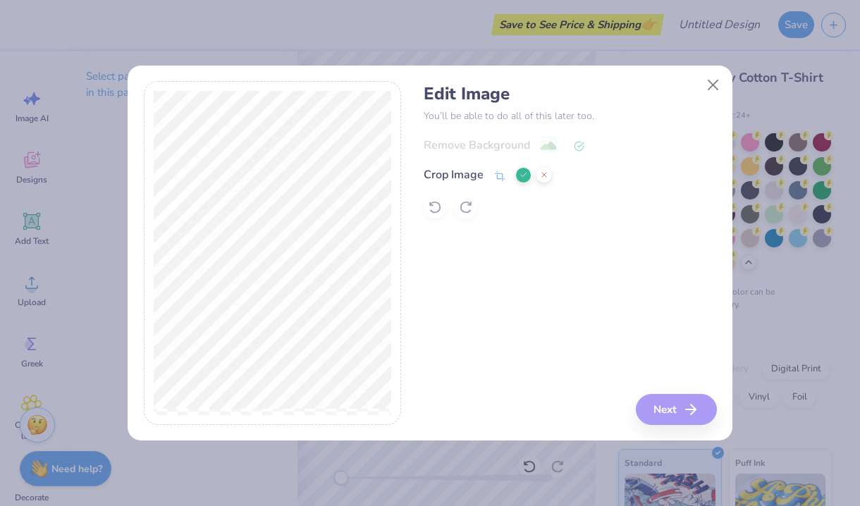
click at [458, 180] on div "Crop Image" at bounding box center [454, 174] width 60 height 17
click at [525, 178] on icon at bounding box center [523, 175] width 8 height 8
click at [505, 146] on div "Remove Background" at bounding box center [477, 146] width 106 height 17
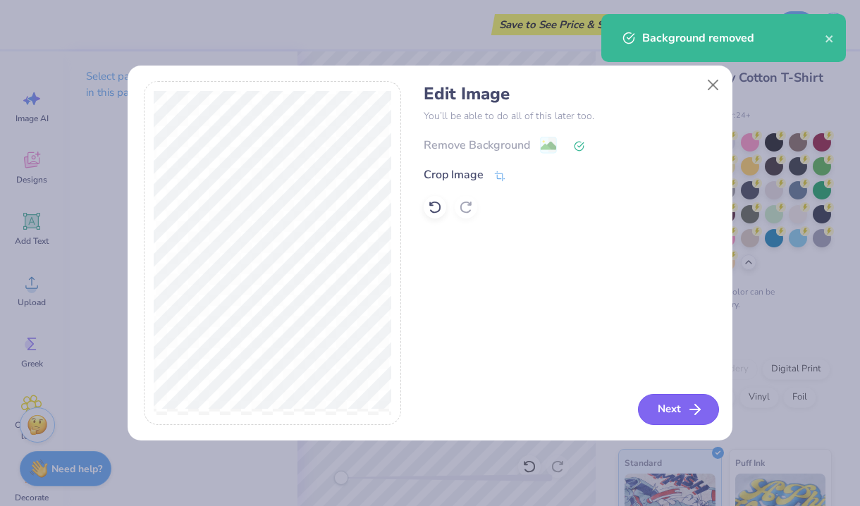
click at [655, 417] on button "Next" at bounding box center [678, 409] width 81 height 31
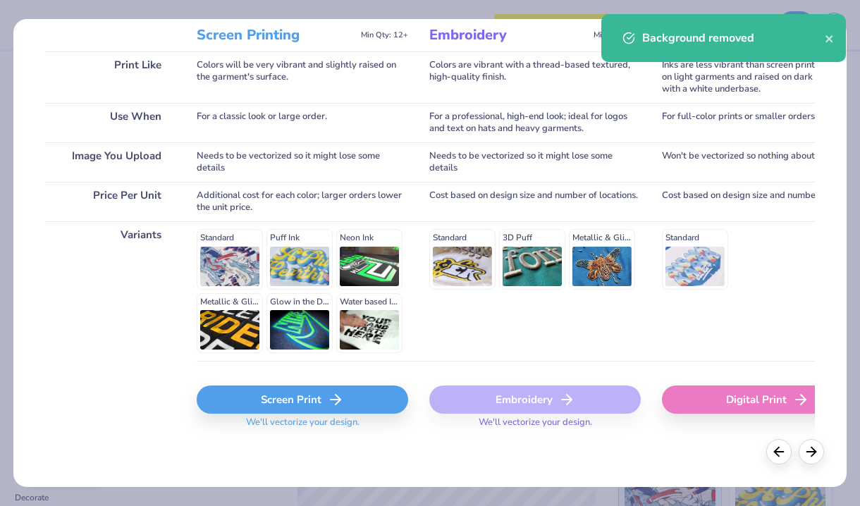
scroll to position [196, 0]
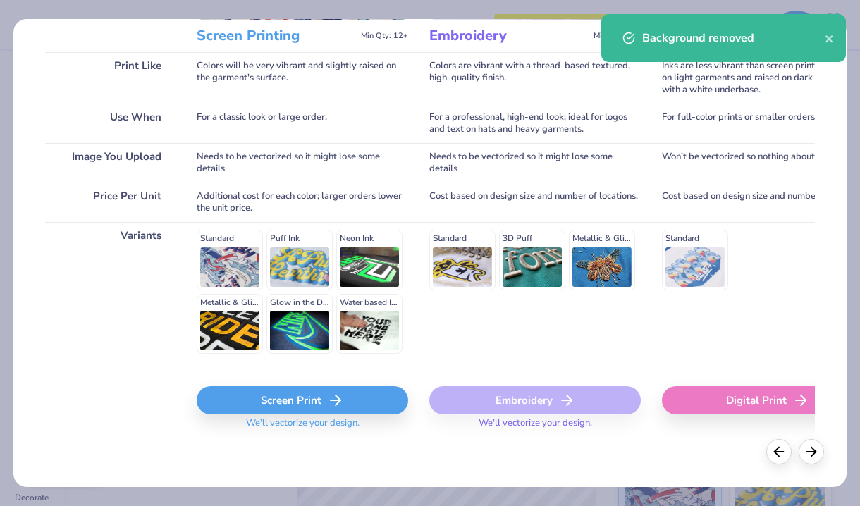
click at [289, 395] on div "Screen Print" at bounding box center [302, 400] width 211 height 28
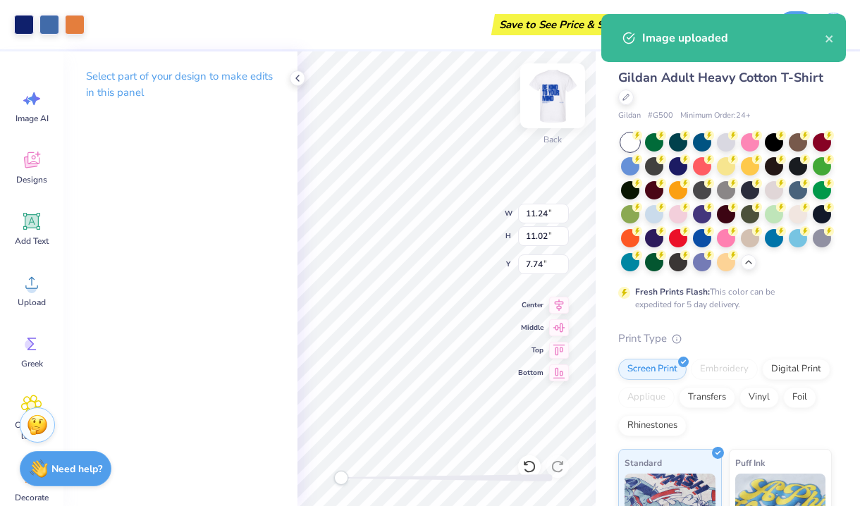
click at [562, 101] on img at bounding box center [552, 96] width 56 height 56
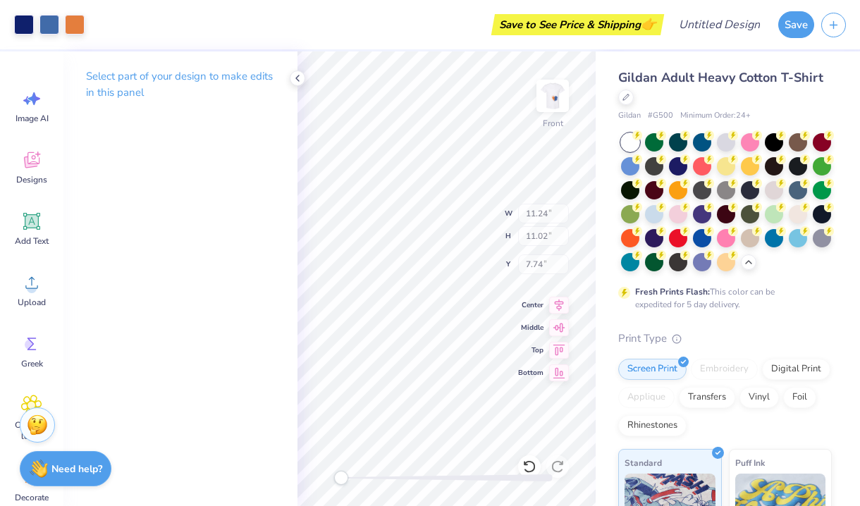
type input "7.07"
type input "6.92"
type input "13.36"
click at [557, 94] on img at bounding box center [552, 96] width 56 height 56
type input "7.18"
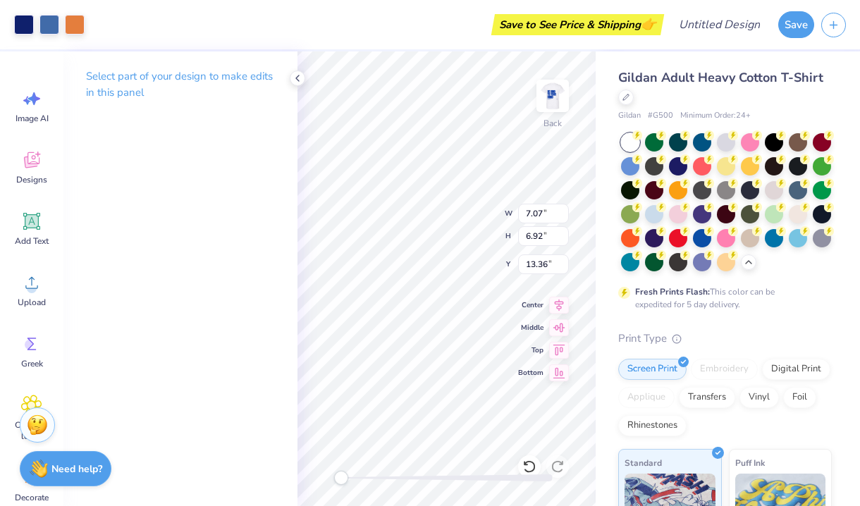
type input "7.04"
type input "11.74"
click at [300, 74] on icon at bounding box center [297, 78] width 11 height 11
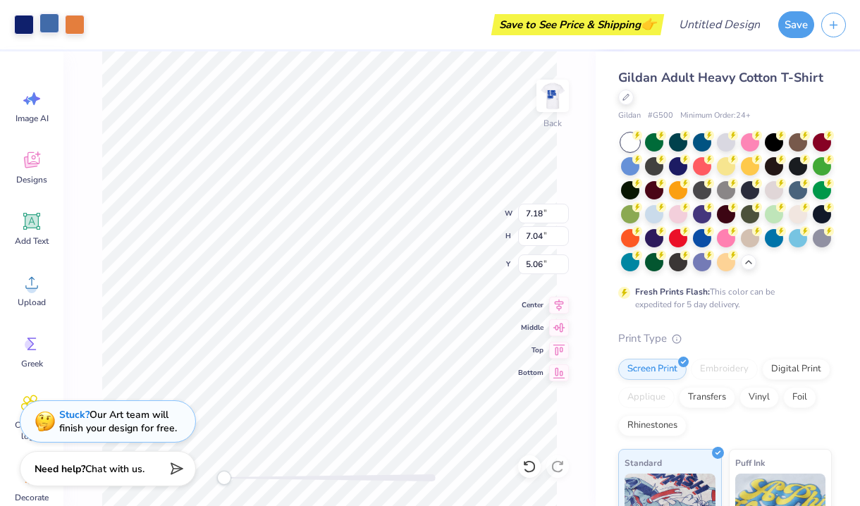
click at [52, 25] on div at bounding box center [49, 23] width 20 height 20
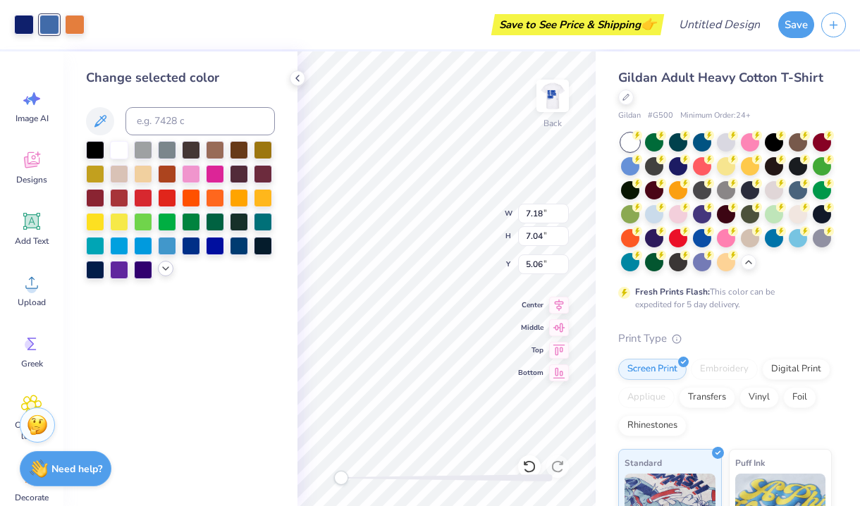
click at [166, 273] on icon at bounding box center [165, 268] width 11 height 11
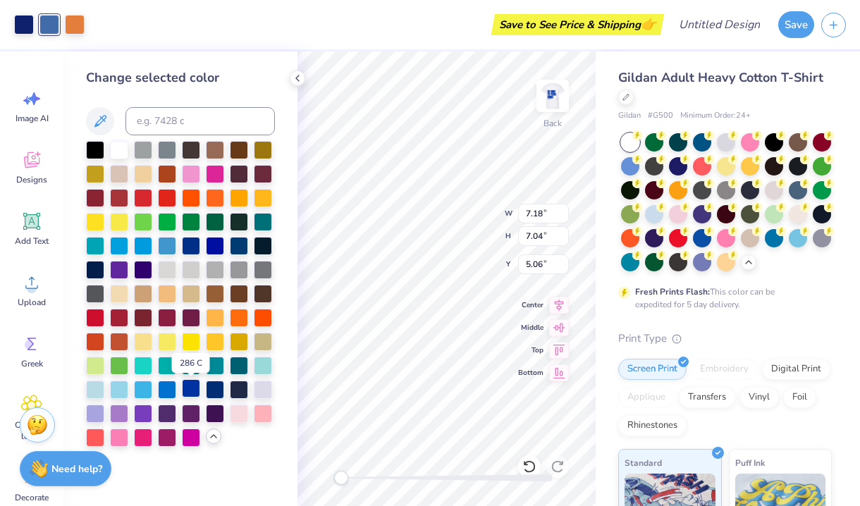
click at [187, 393] on div at bounding box center [191, 388] width 18 height 18
type input "4.24"
type input "4.16"
type input "3.00"
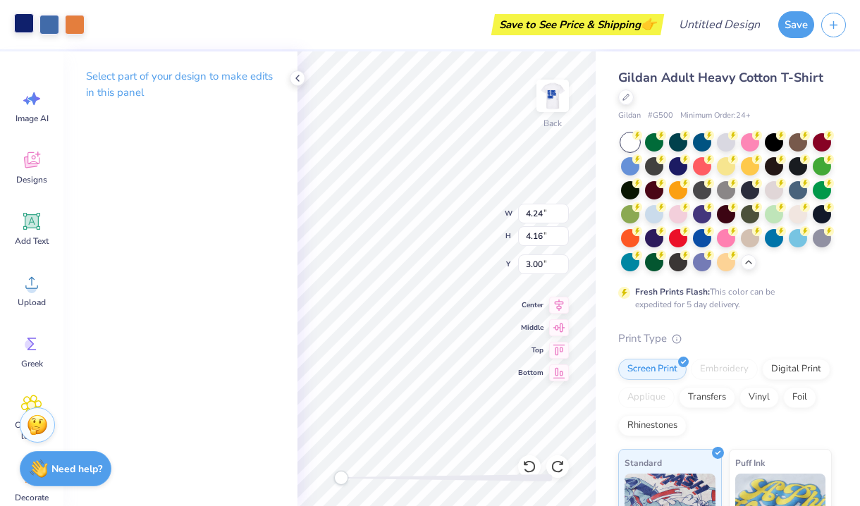
click at [23, 30] on div at bounding box center [24, 23] width 20 height 20
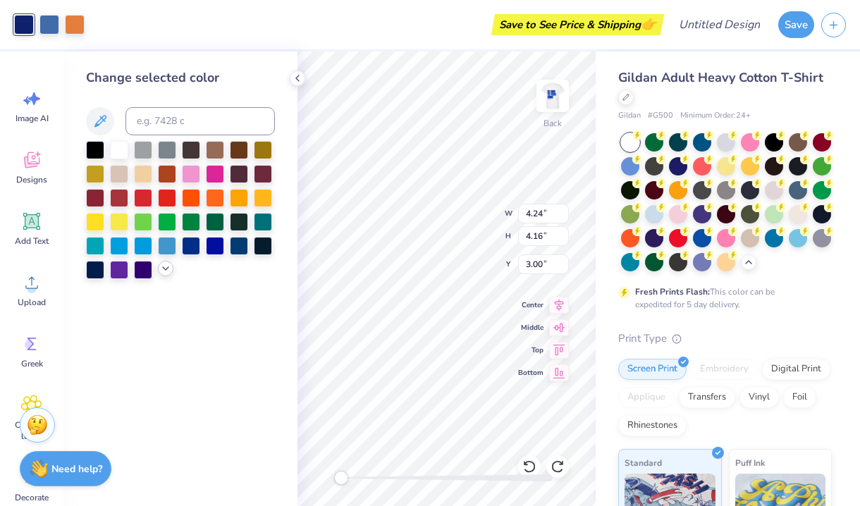
click at [168, 267] on icon at bounding box center [165, 268] width 11 height 11
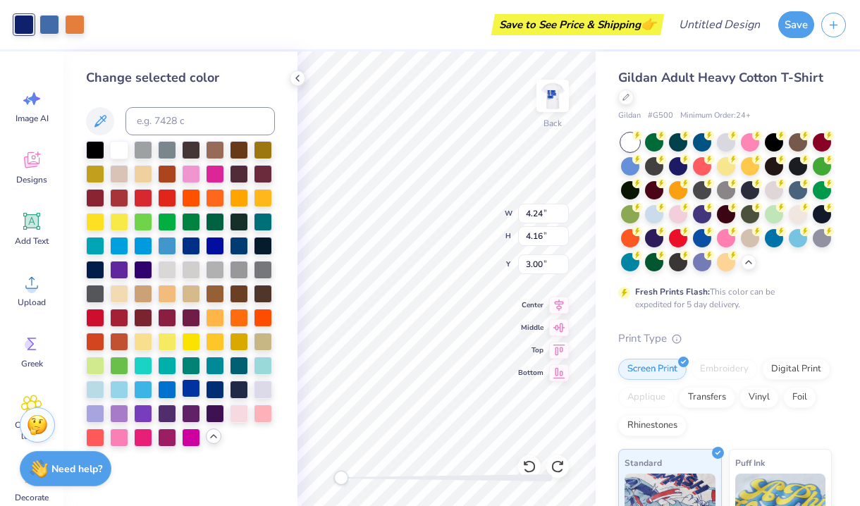
click at [193, 393] on div at bounding box center [191, 388] width 18 height 18
click at [548, 99] on img at bounding box center [552, 96] width 56 height 56
type input "4.18"
type input "4.09"
type input "4.76"
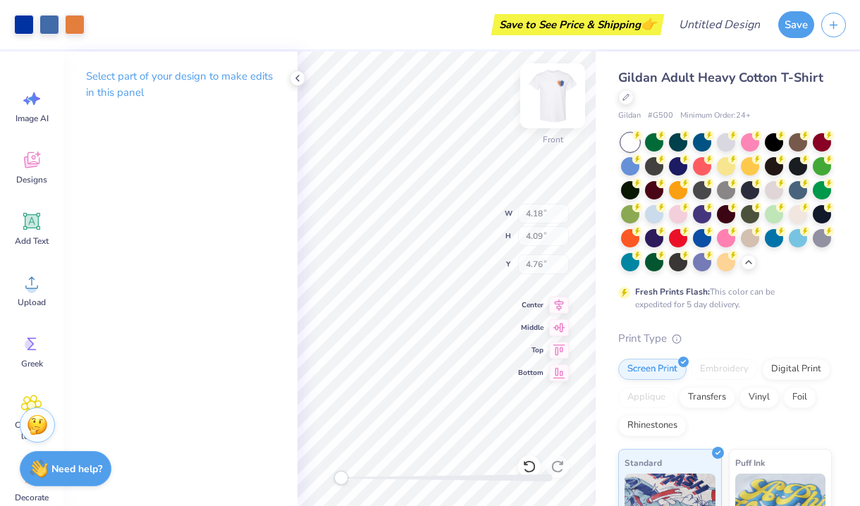
click at [548, 99] on img at bounding box center [552, 96] width 56 height 56
type input "4.24"
type input "4.16"
click at [65, 32] on div at bounding box center [75, 23] width 20 height 20
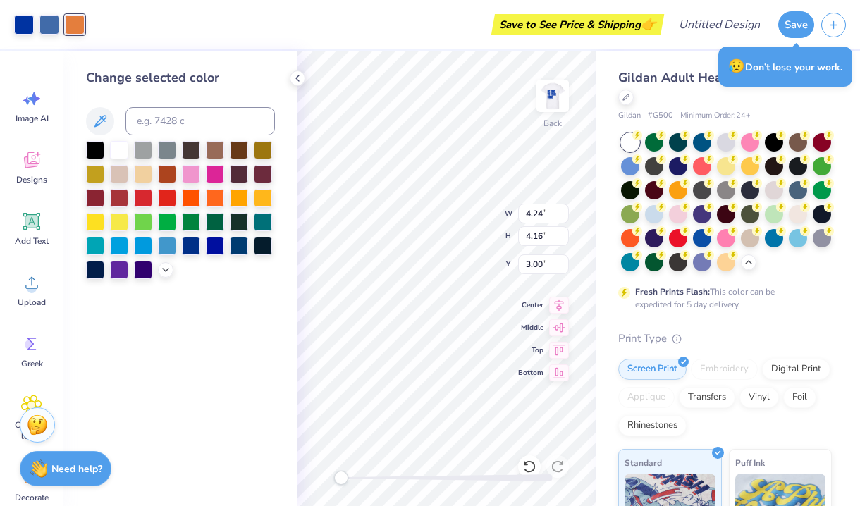
click at [153, 286] on div "Change selected color" at bounding box center [180, 278] width 234 height 455
click at [161, 273] on icon at bounding box center [165, 268] width 11 height 11
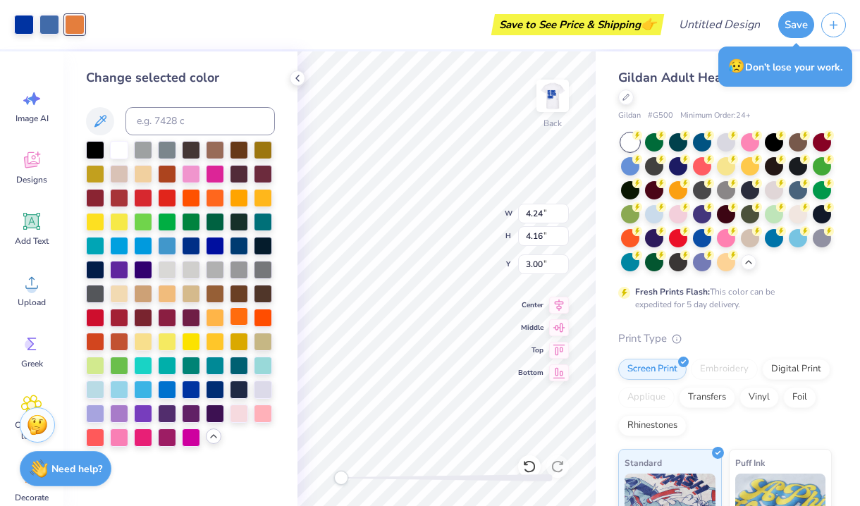
click at [240, 315] on div at bounding box center [239, 316] width 18 height 18
click at [262, 319] on div at bounding box center [263, 316] width 18 height 18
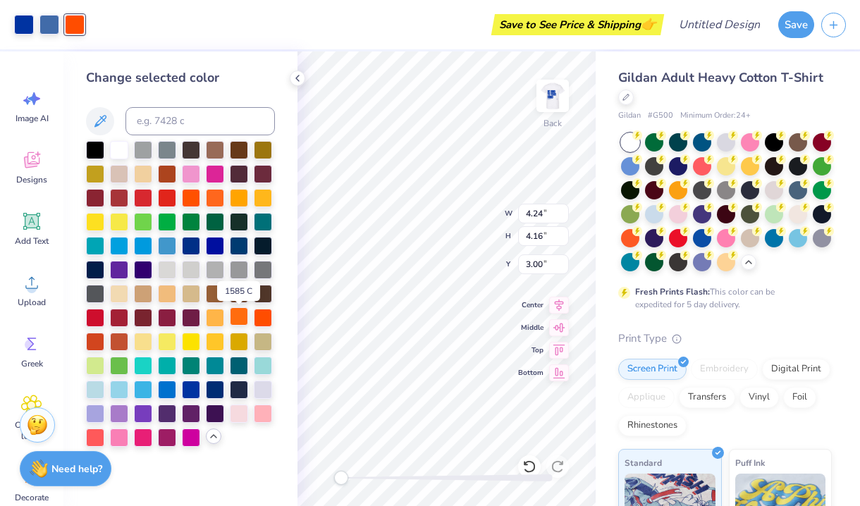
click at [244, 324] on div at bounding box center [239, 316] width 18 height 18
click at [218, 197] on div at bounding box center [215, 196] width 18 height 18
click at [218, 201] on div at bounding box center [215, 196] width 18 height 18
click at [192, 204] on div at bounding box center [191, 196] width 18 height 18
click at [211, 203] on div at bounding box center [215, 196] width 18 height 18
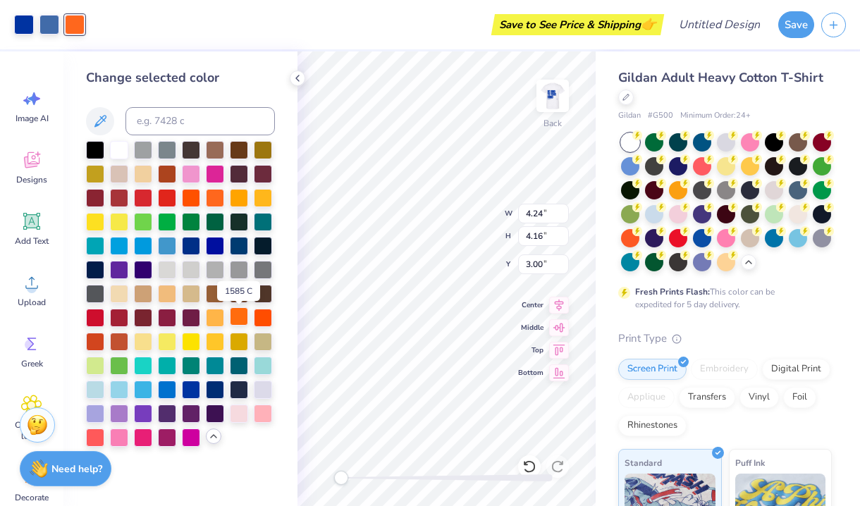
click at [237, 316] on div at bounding box center [239, 316] width 18 height 18
click at [94, 333] on div at bounding box center [180, 294] width 189 height 306
click at [98, 347] on div at bounding box center [95, 340] width 18 height 18
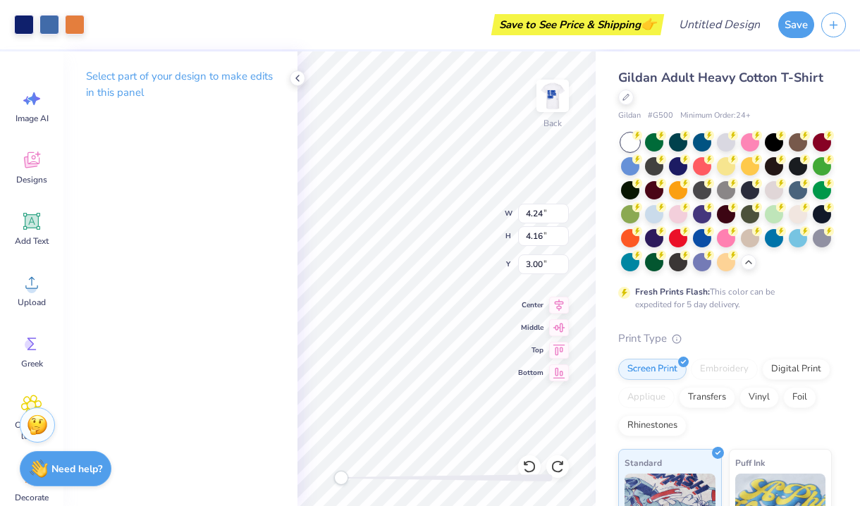
type input "3.28"
type input "4.53"
type input "4.44"
type input "3.00"
click at [65, 23] on div at bounding box center [75, 23] width 20 height 20
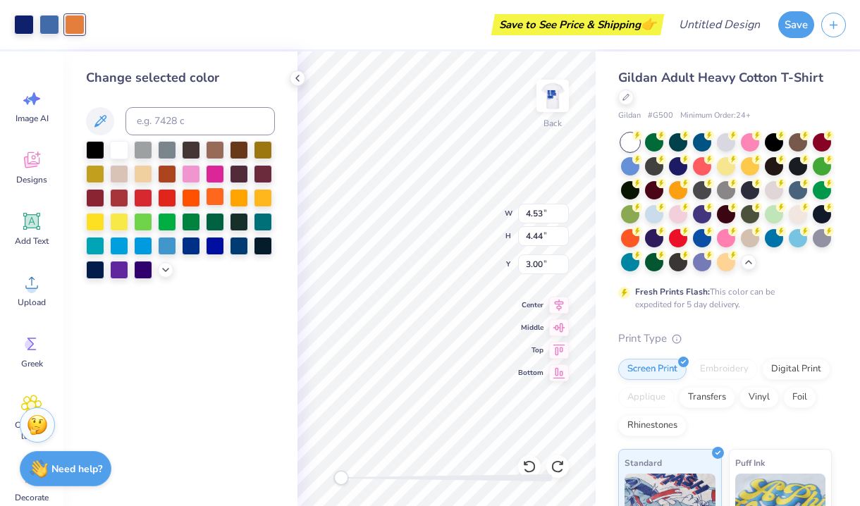
click at [216, 204] on div at bounding box center [215, 196] width 18 height 18
click at [163, 274] on icon at bounding box center [165, 268] width 11 height 11
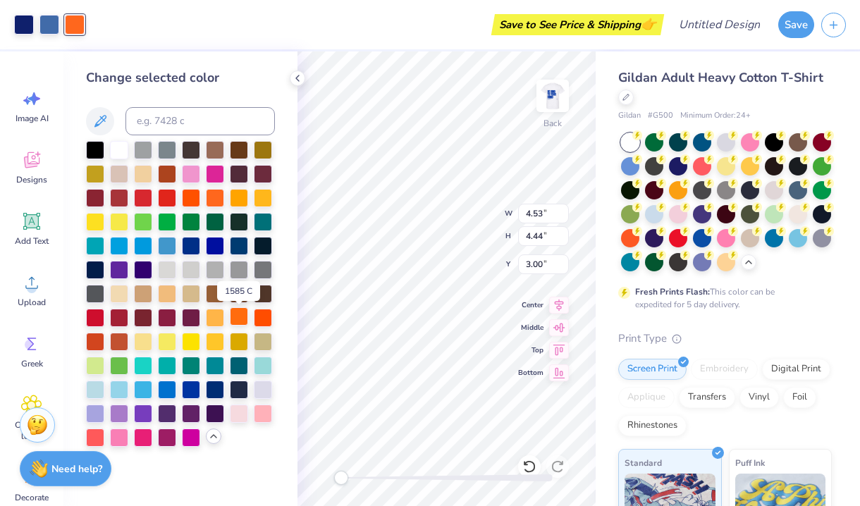
click at [243, 314] on div at bounding box center [239, 316] width 18 height 18
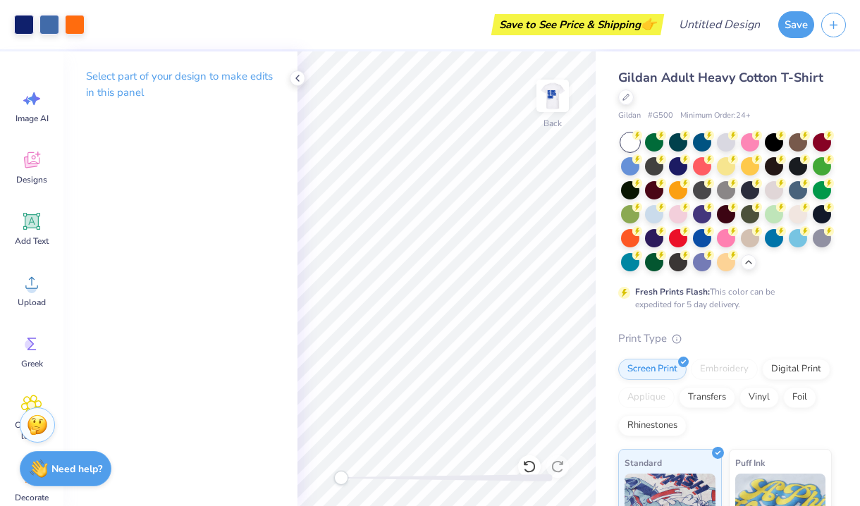
click at [603, 253] on div "Art colors Save to See Price & Shipping 👉 Design Title Save Image AI Designs Ad…" at bounding box center [430, 253] width 860 height 506
click at [293, 73] on icon at bounding box center [297, 78] width 11 height 11
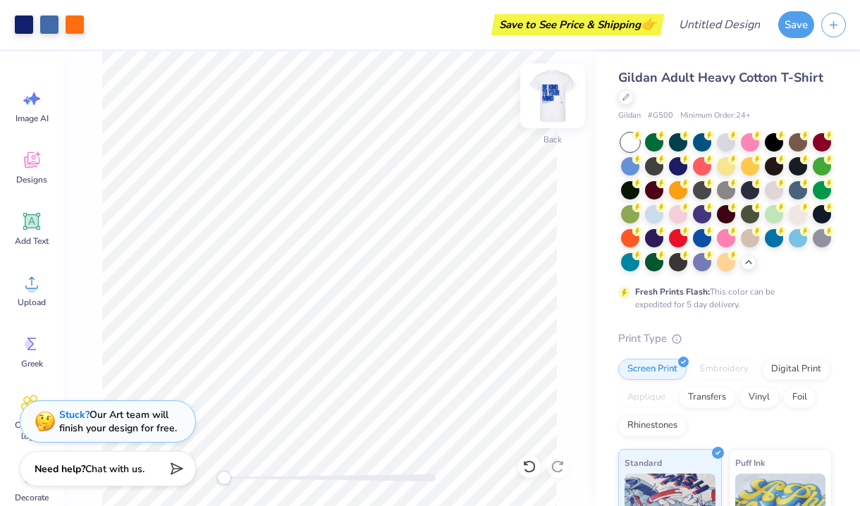
click at [554, 86] on img at bounding box center [552, 96] width 56 height 56
click at [554, 86] on img at bounding box center [552, 96] width 28 height 28
click at [570, 99] on img at bounding box center [552, 96] width 56 height 56
click at [571, 94] on div "Front" at bounding box center [329, 278] width 532 height 455
click at [545, 97] on img at bounding box center [552, 96] width 56 height 56
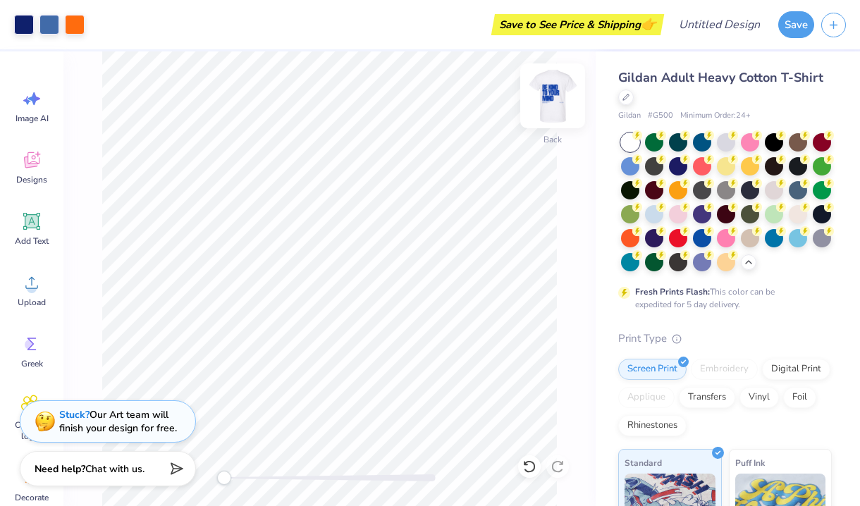
click at [560, 101] on img at bounding box center [552, 96] width 56 height 56
click at [560, 101] on img at bounding box center [552, 96] width 28 height 28
click at [561, 101] on img at bounding box center [552, 96] width 56 height 56
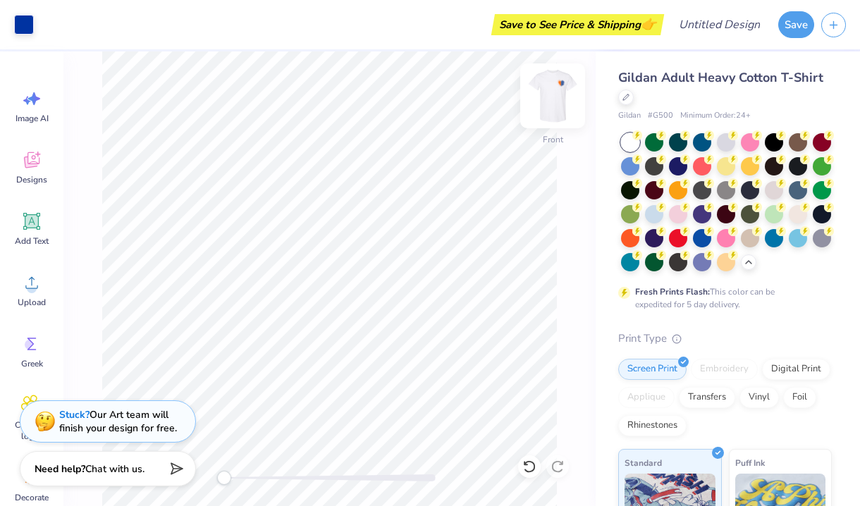
click at [553, 101] on img at bounding box center [552, 96] width 56 height 56
click at [14, 21] on div at bounding box center [24, 23] width 20 height 20
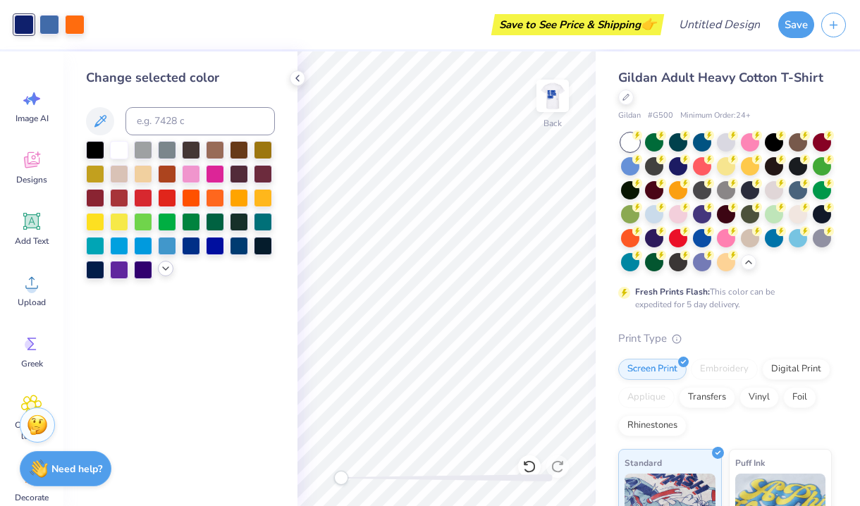
click at [168, 276] on div at bounding box center [166, 269] width 16 height 16
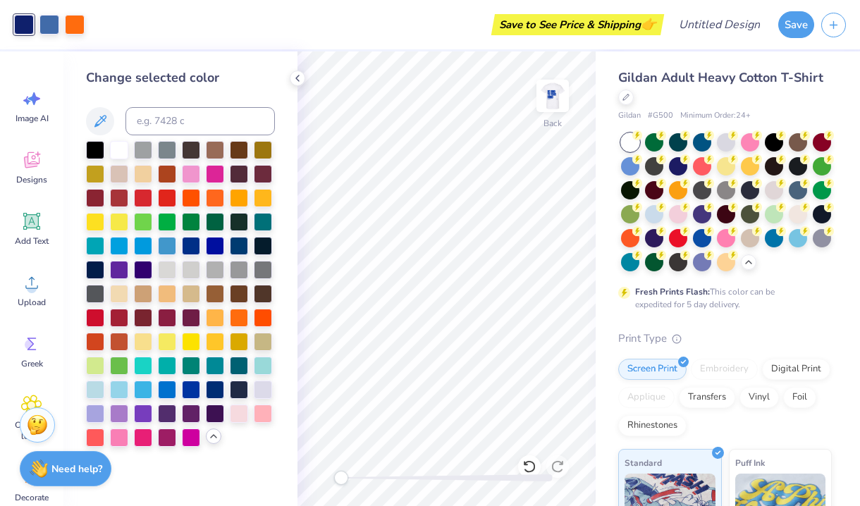
click at [91, 133] on div at bounding box center [180, 121] width 189 height 28
click at [106, 123] on icon at bounding box center [100, 121] width 17 height 17
click at [562, 94] on img at bounding box center [552, 96] width 56 height 56
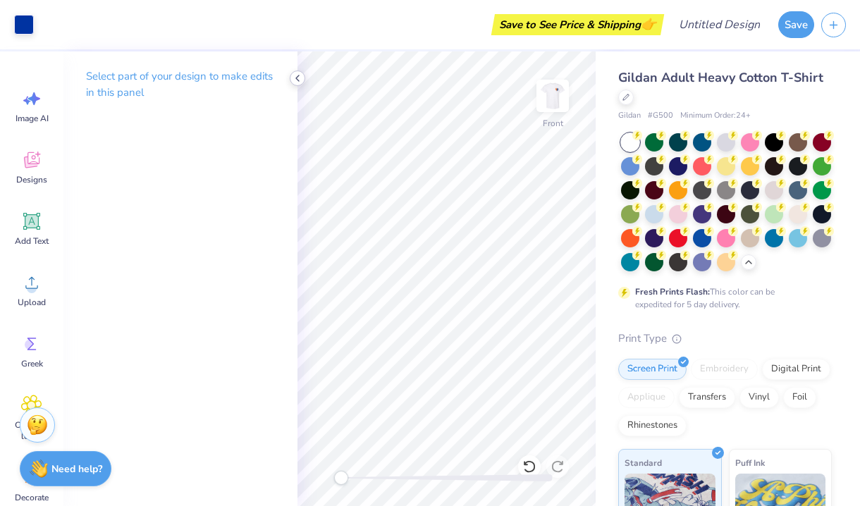
click at [301, 78] on icon at bounding box center [297, 78] width 11 height 11
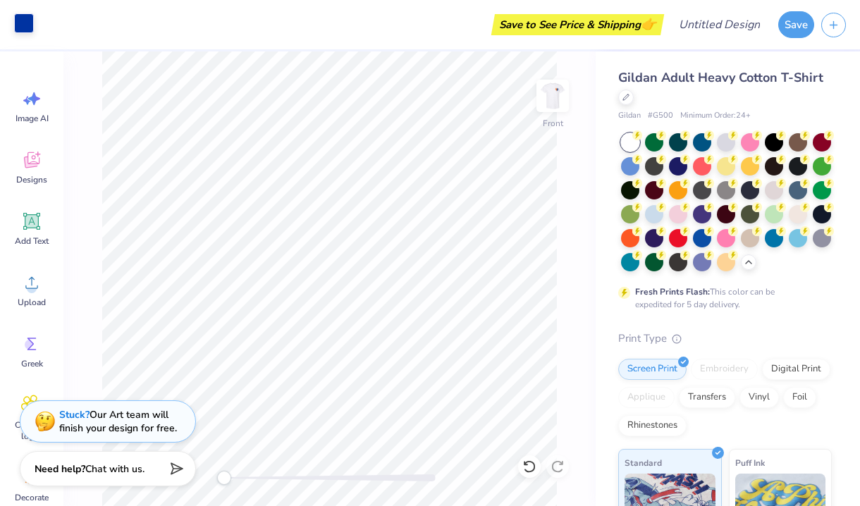
click at [20, 21] on div at bounding box center [24, 23] width 20 height 20
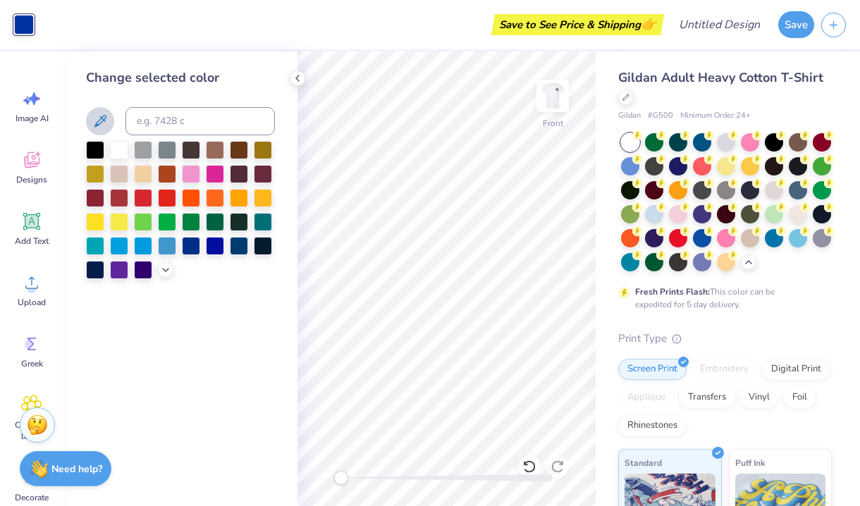
click at [97, 123] on icon at bounding box center [100, 121] width 12 height 12
click at [102, 117] on icon at bounding box center [100, 121] width 12 height 12
click at [102, 118] on icon at bounding box center [100, 121] width 12 height 12
click at [556, 93] on div "Front" at bounding box center [446, 278] width 298 height 455
click at [557, 94] on img at bounding box center [552, 96] width 56 height 56
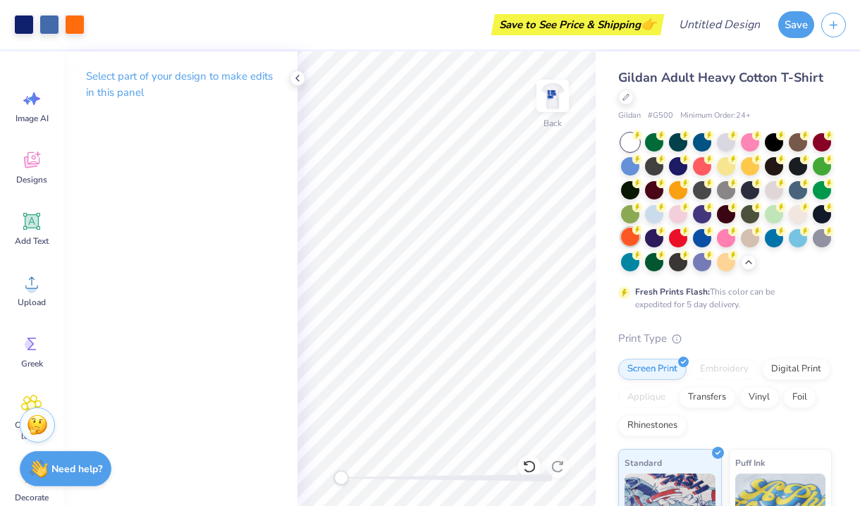
click at [636, 228] on div "Art colors Save to See Price & Shipping 👉 Design Title Save Image AI Designs Ad…" at bounding box center [430, 253] width 860 height 506
click at [561, 91] on img at bounding box center [552, 96] width 56 height 56
type input "3.92"
type input "3.84"
type input "4.76"
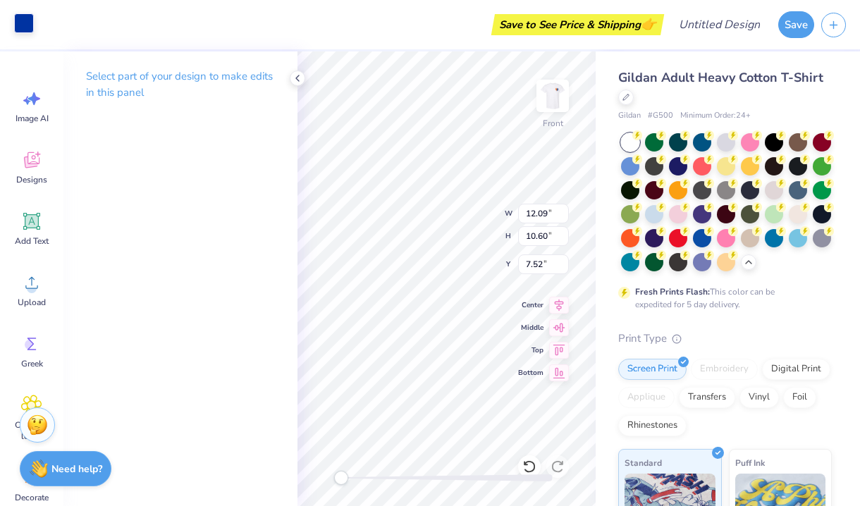
click at [21, 25] on div at bounding box center [24, 23] width 20 height 20
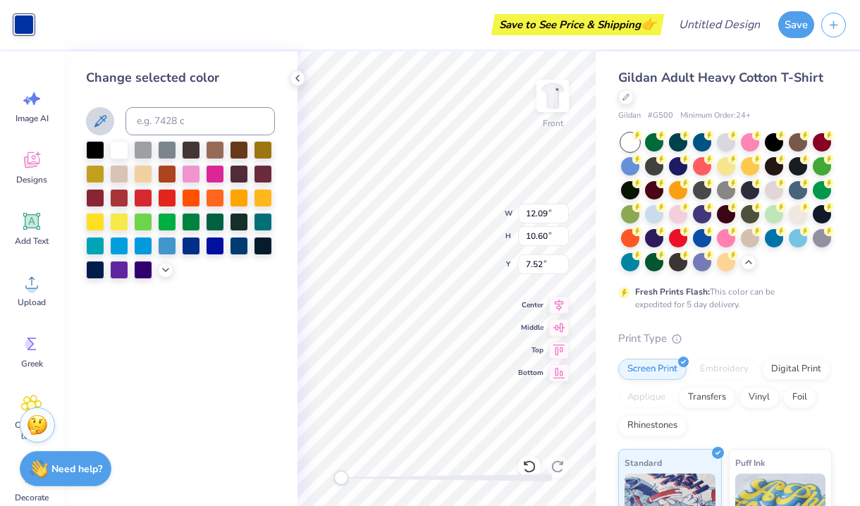
click at [101, 118] on icon at bounding box center [100, 121] width 12 height 12
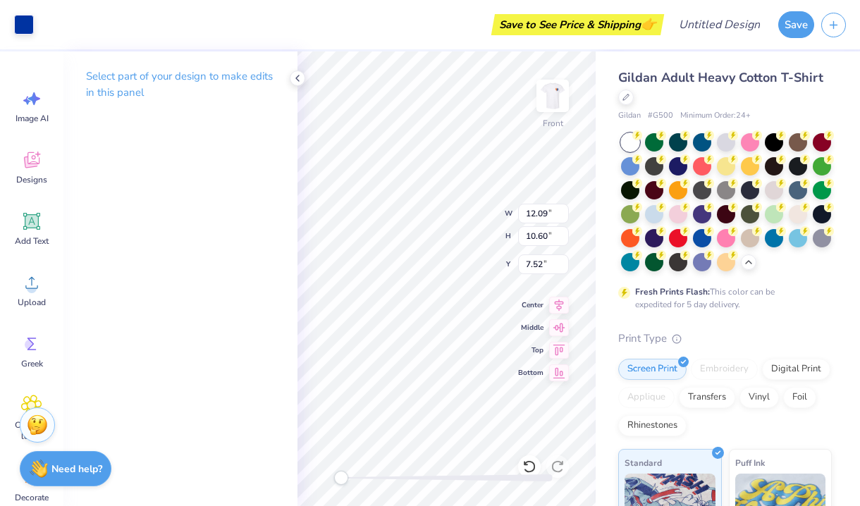
click at [37, 24] on div "Art colors Save to See Price & Shipping 👉 Design Title Save" at bounding box center [430, 24] width 860 height 49
click at [23, 23] on div at bounding box center [24, 23] width 20 height 20
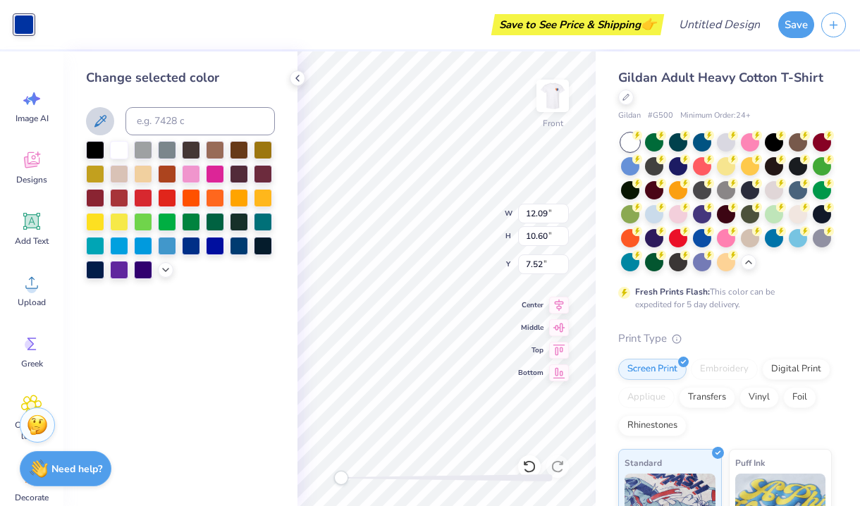
click at [101, 118] on icon at bounding box center [100, 121] width 12 height 12
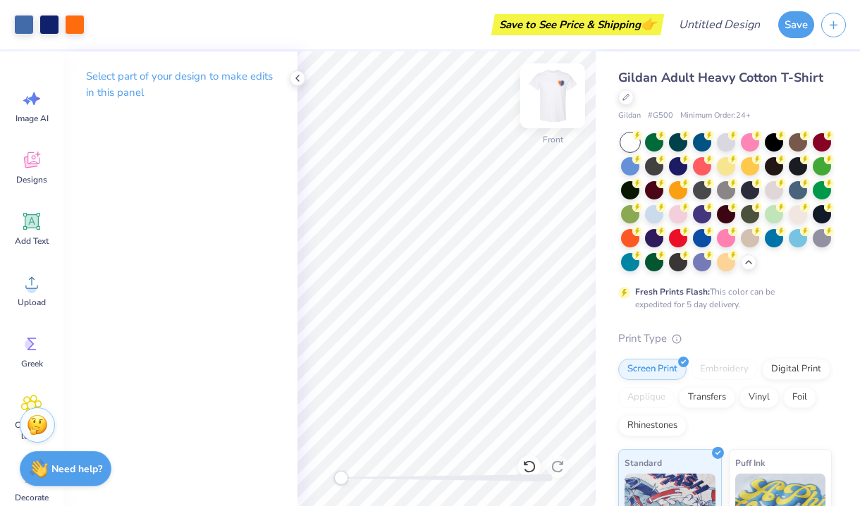
click at [555, 104] on img at bounding box center [552, 96] width 56 height 56
click at [567, 92] on img at bounding box center [552, 96] width 56 height 56
click at [565, 93] on img at bounding box center [552, 96] width 56 height 56
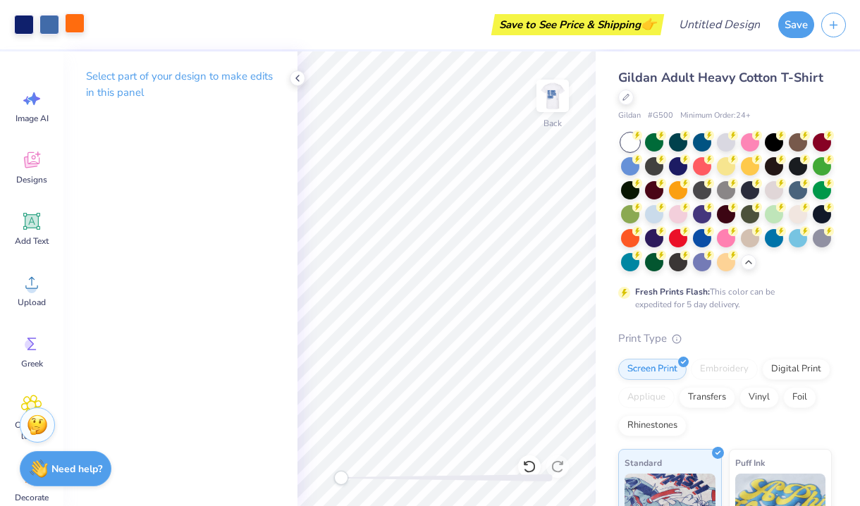
click at [78, 29] on div at bounding box center [75, 23] width 20 height 20
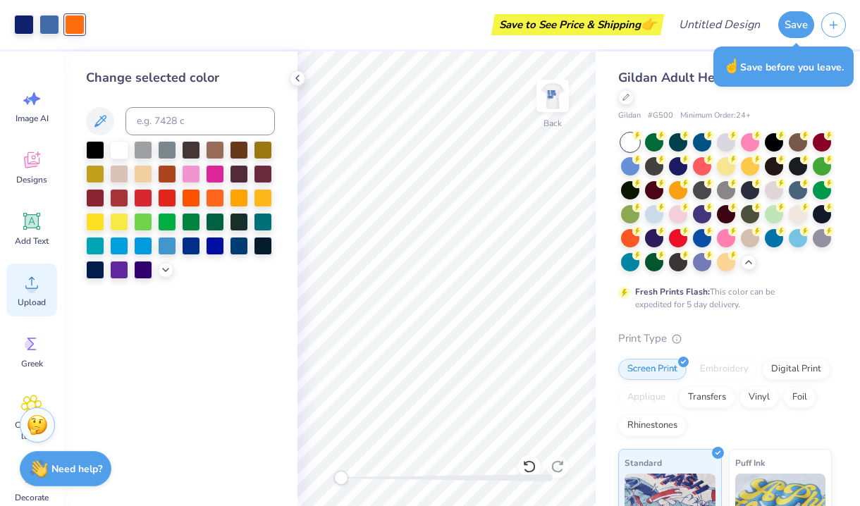
click at [25, 279] on icon at bounding box center [31, 282] width 21 height 21
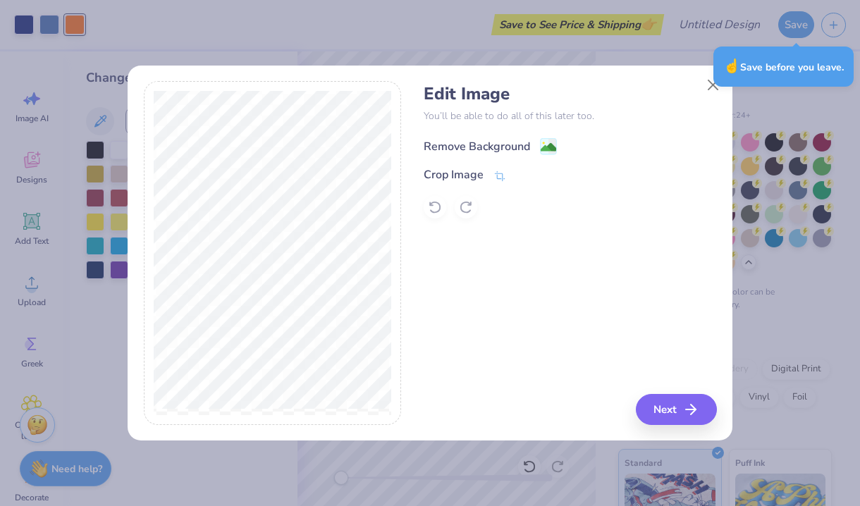
click at [506, 143] on div "Remove Background" at bounding box center [477, 146] width 106 height 17
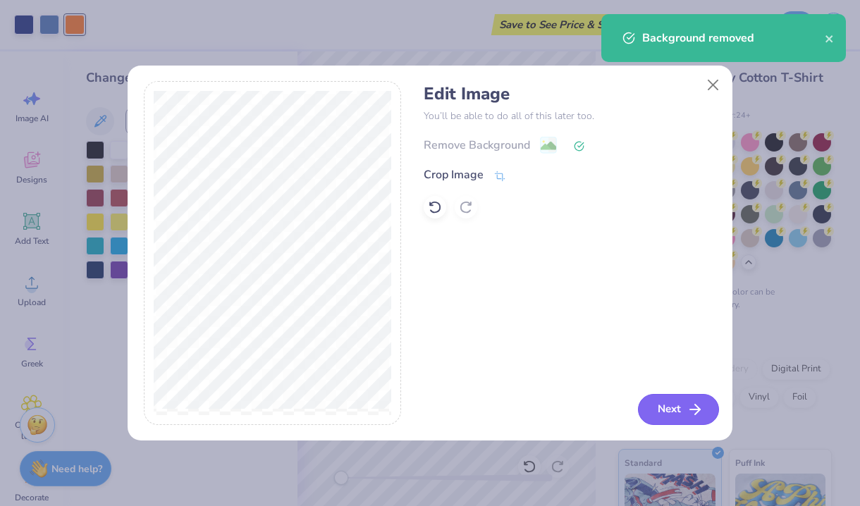
click at [678, 420] on button "Next" at bounding box center [678, 409] width 81 height 31
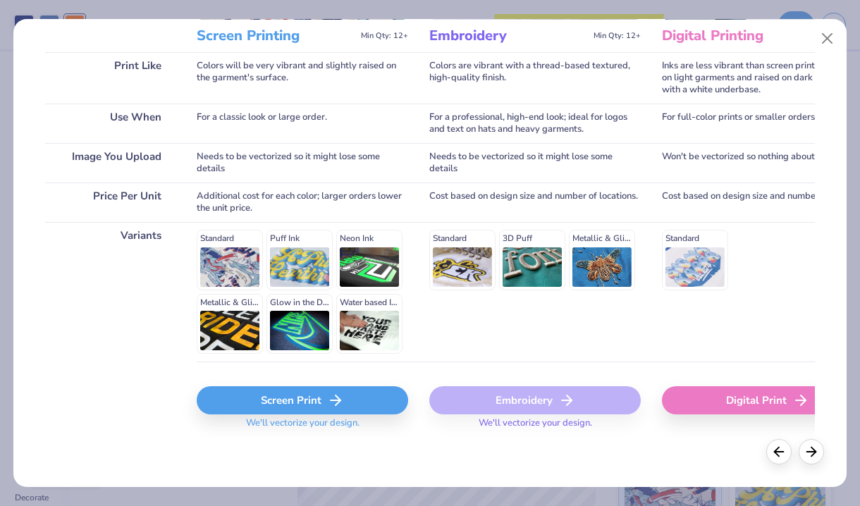
click at [305, 395] on div "Screen Print" at bounding box center [302, 400] width 211 height 28
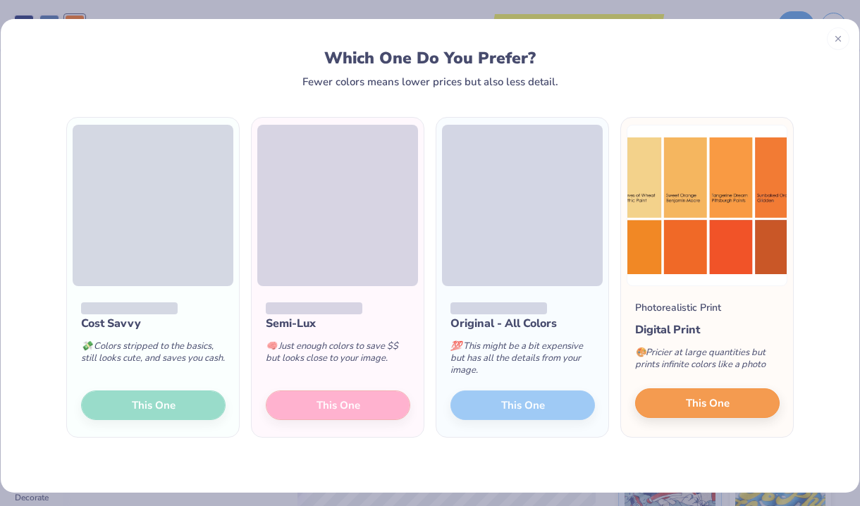
click at [688, 400] on span "This One" at bounding box center [708, 403] width 44 height 16
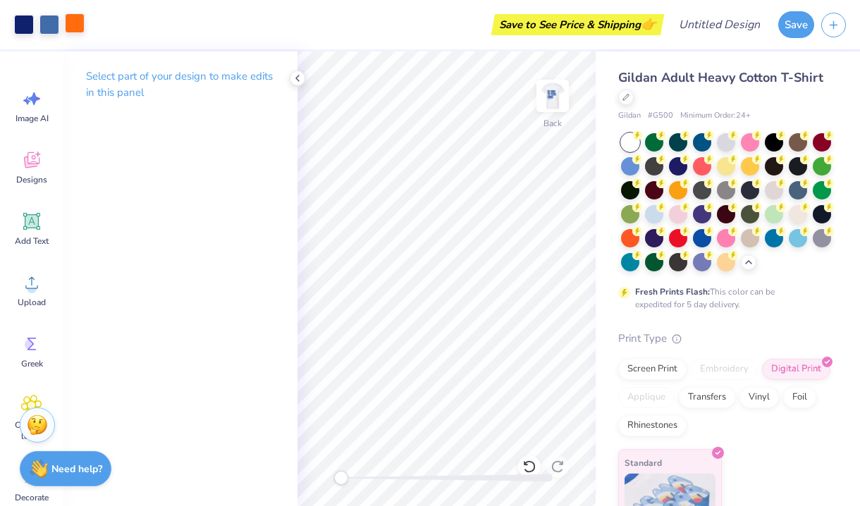
click at [78, 27] on div at bounding box center [75, 23] width 20 height 20
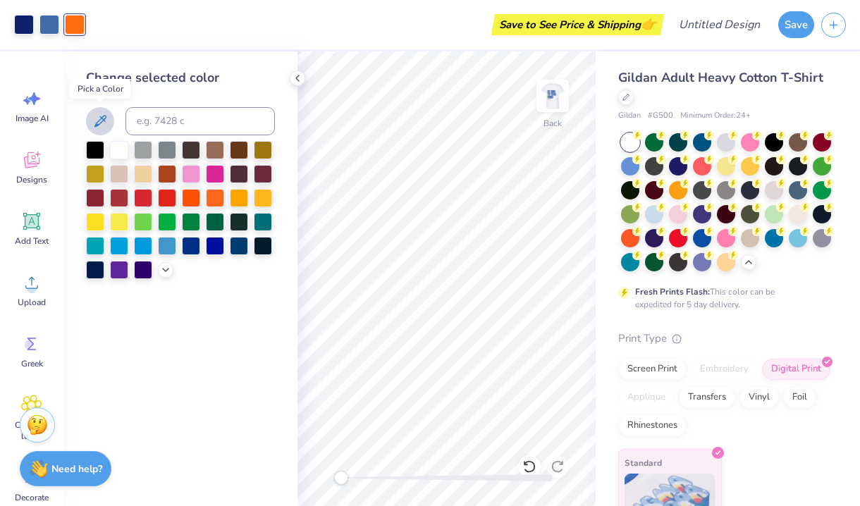
click at [102, 120] on icon at bounding box center [100, 121] width 17 height 17
click at [104, 122] on icon at bounding box center [100, 121] width 17 height 17
click at [76, 27] on div at bounding box center [75, 25] width 20 height 20
click at [102, 130] on icon at bounding box center [100, 121] width 17 height 17
click at [549, 101] on img at bounding box center [552, 96] width 56 height 56
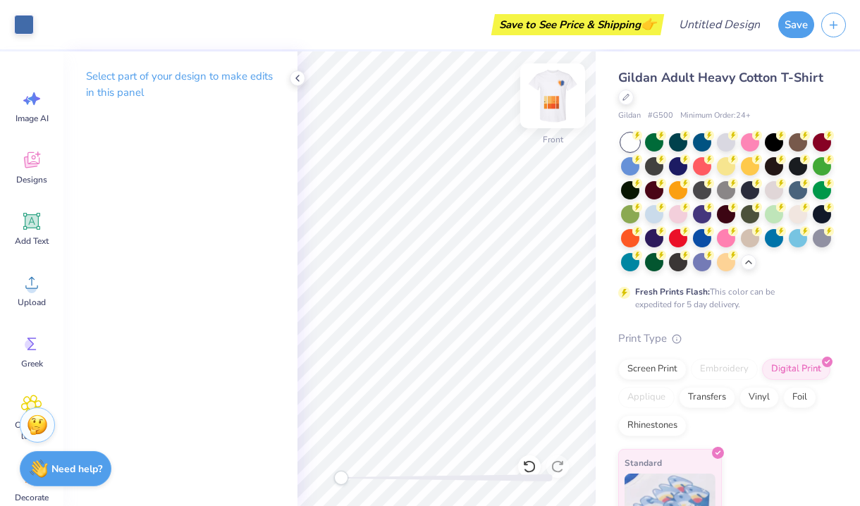
click at [549, 100] on img at bounding box center [552, 96] width 56 height 56
click at [543, 103] on img at bounding box center [552, 96] width 56 height 56
click at [553, 92] on img at bounding box center [552, 96] width 56 height 56
click at [557, 101] on img at bounding box center [552, 96] width 56 height 56
click at [562, 111] on img at bounding box center [552, 96] width 56 height 56
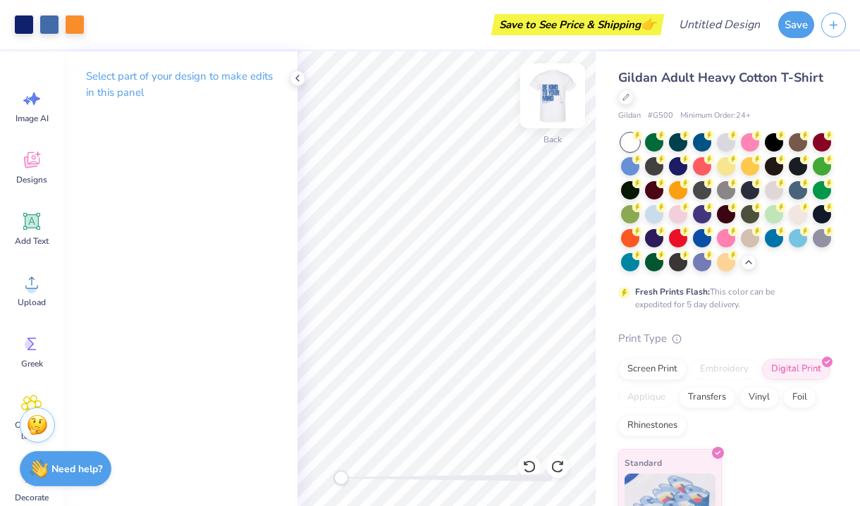
click at [538, 90] on img at bounding box center [552, 96] width 56 height 56
click at [566, 89] on img at bounding box center [552, 96] width 28 height 28
click at [559, 104] on img at bounding box center [552, 96] width 56 height 56
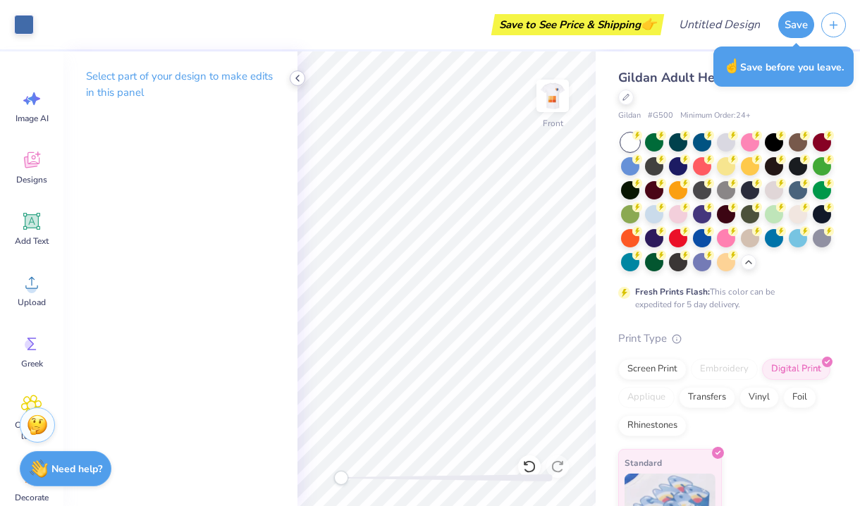
click at [297, 78] on icon at bounding box center [297, 78] width 11 height 11
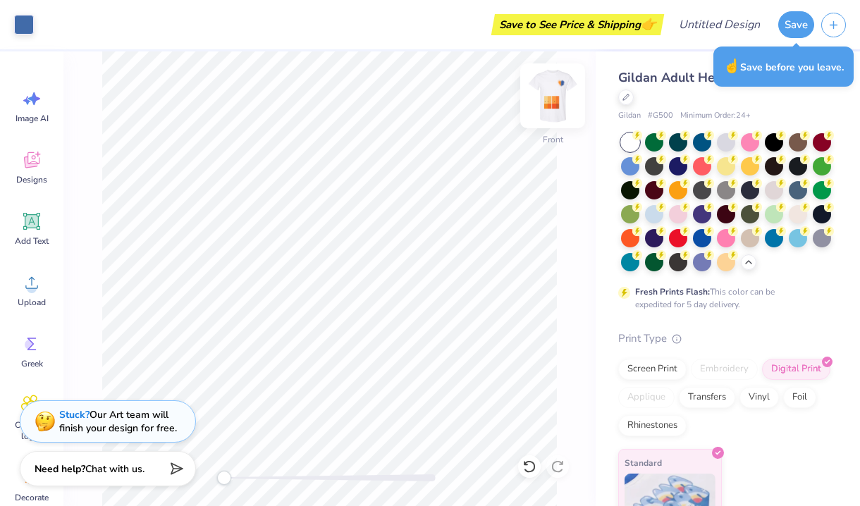
click at [557, 103] on img at bounding box center [552, 96] width 56 height 56
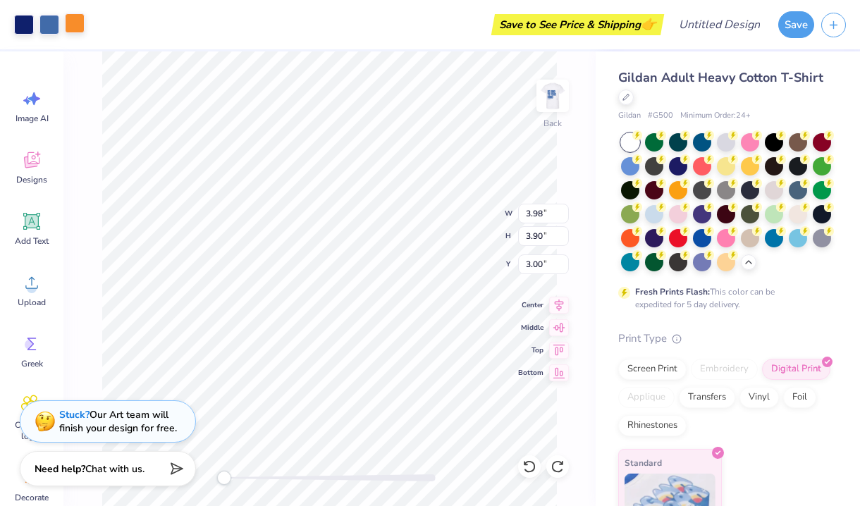
click at [74, 16] on div at bounding box center [75, 23] width 20 height 20
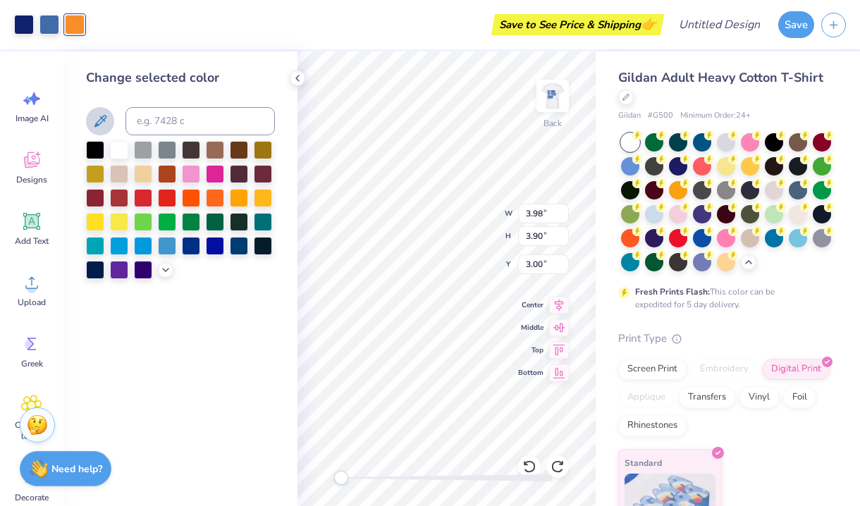
click at [99, 115] on icon at bounding box center [100, 121] width 17 height 17
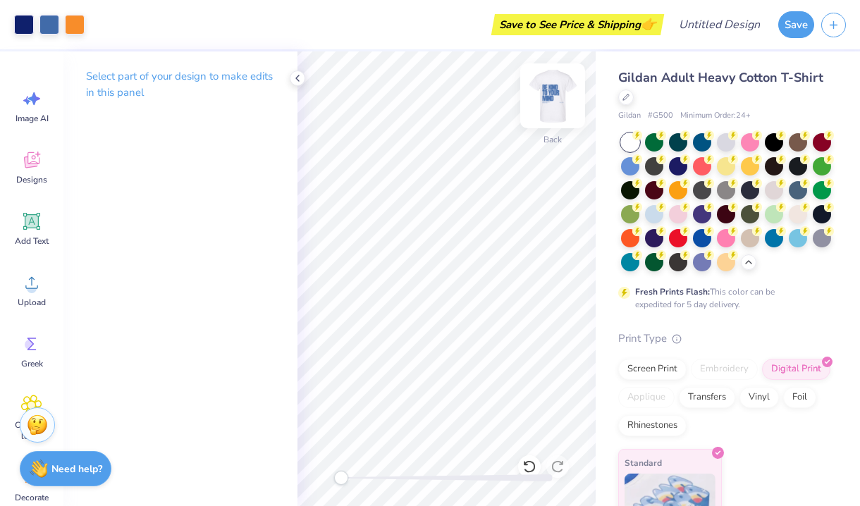
click at [555, 81] on img at bounding box center [552, 96] width 56 height 56
click at [555, 82] on img at bounding box center [552, 96] width 28 height 28
click at [80, 21] on div at bounding box center [75, 23] width 20 height 20
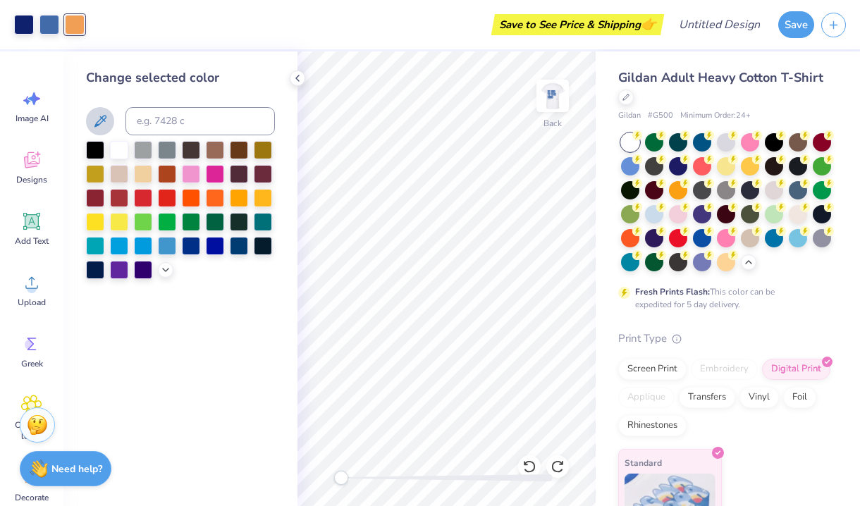
click at [104, 121] on icon at bounding box center [100, 121] width 17 height 17
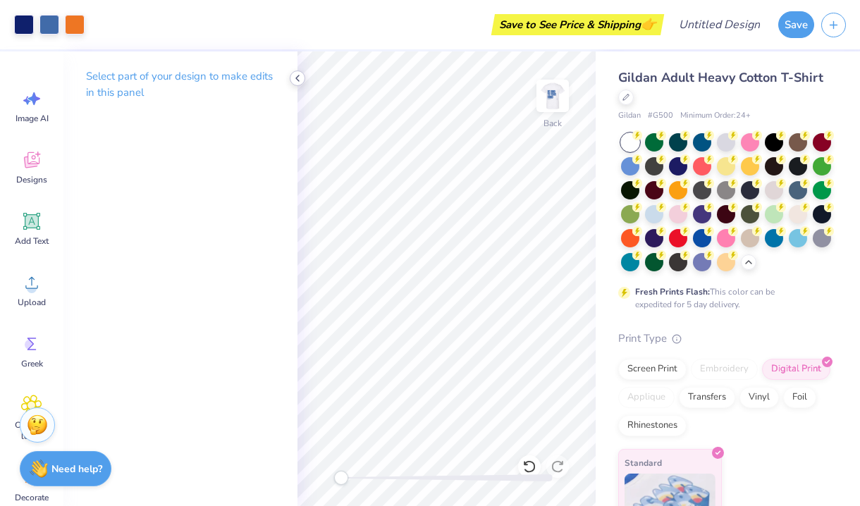
click at [295, 78] on icon at bounding box center [297, 78] width 11 height 11
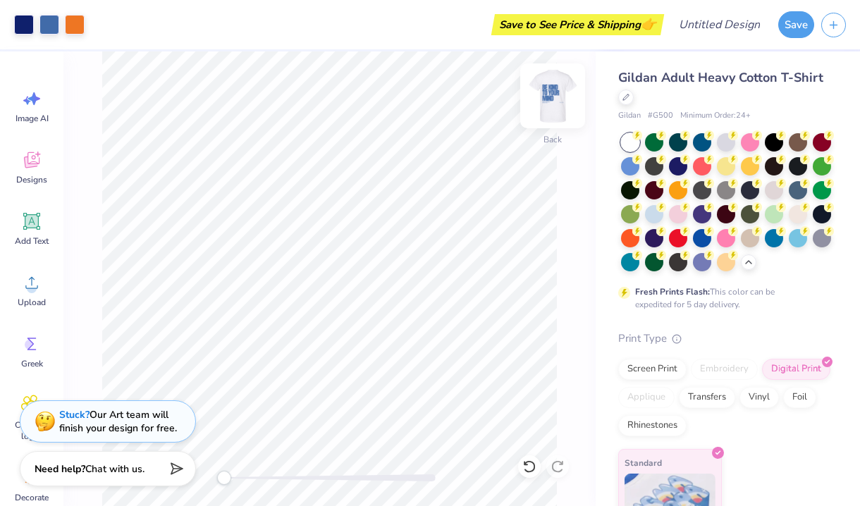
click at [551, 94] on img at bounding box center [552, 96] width 56 height 56
click at [551, 93] on img at bounding box center [552, 96] width 56 height 56
click at [551, 93] on img at bounding box center [552, 96] width 28 height 28
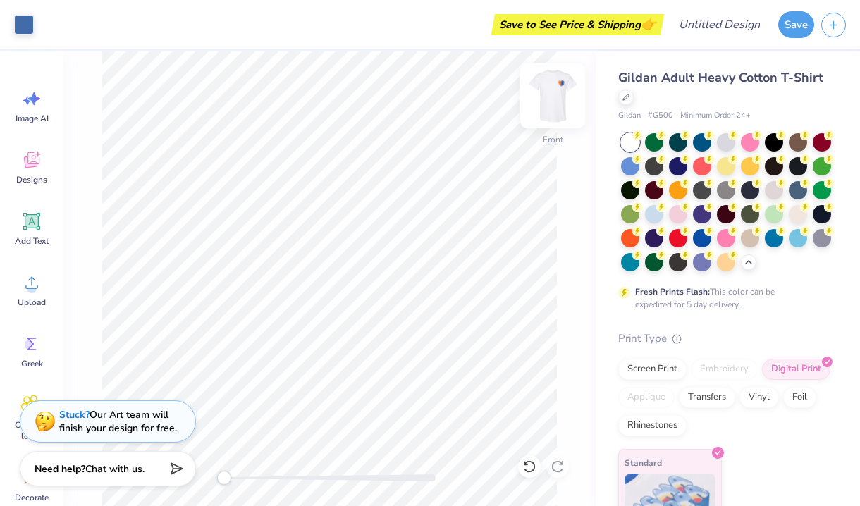
click at [542, 113] on div at bounding box center [552, 95] width 65 height 65
click at [565, 100] on img at bounding box center [552, 96] width 56 height 56
click at [564, 87] on img at bounding box center [552, 96] width 56 height 56
type input "12.28"
type input "10.78"
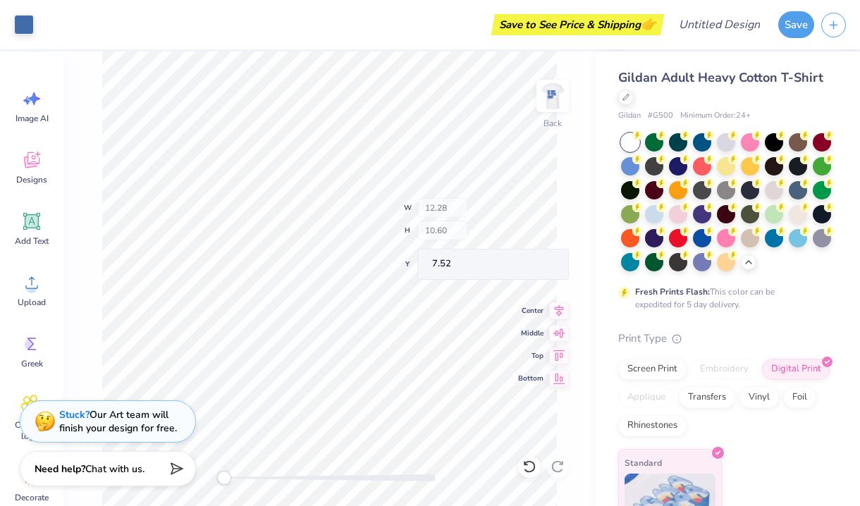
type input "5.81"
click at [55, 25] on div at bounding box center [49, 23] width 20 height 20
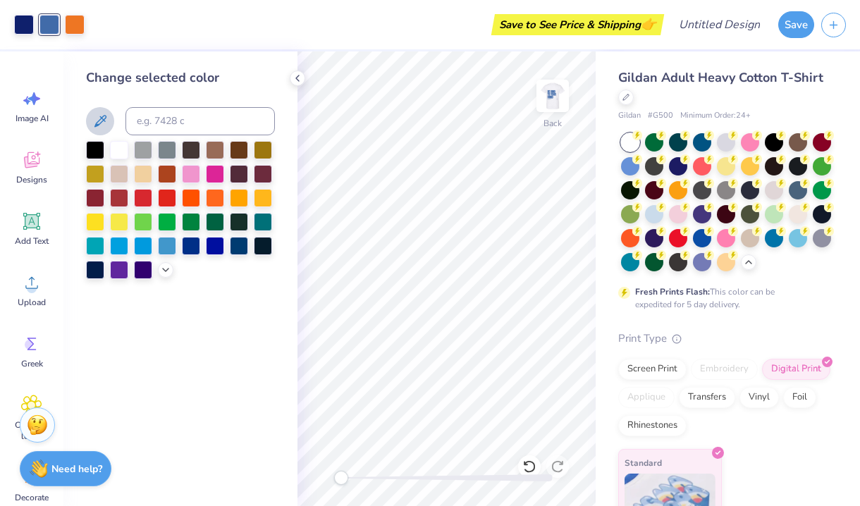
click at [94, 122] on icon at bounding box center [100, 121] width 17 height 17
click at [554, 90] on img at bounding box center [552, 96] width 56 height 56
click at [554, 90] on img at bounding box center [552, 96] width 28 height 28
click at [610, 455] on div "Art colors Save to See Price & Shipping 👉 Design Title Save Image AI Designs Ad…" at bounding box center [430, 253] width 860 height 506
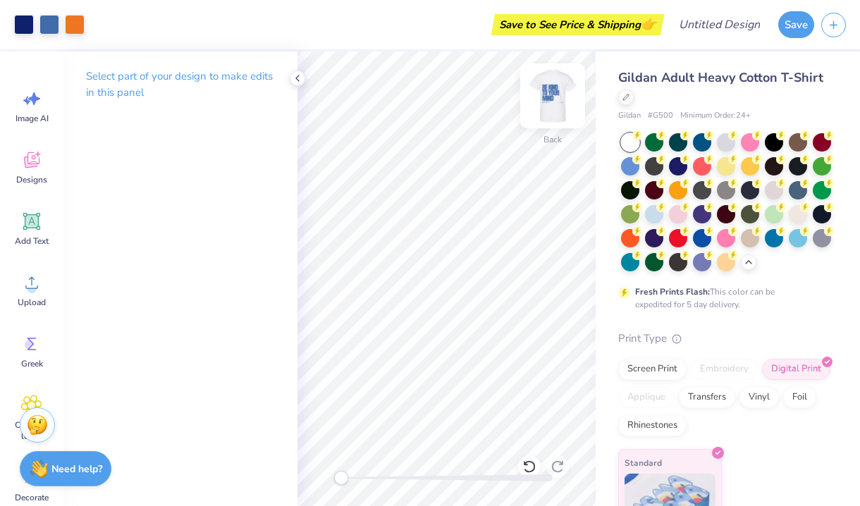
click at [548, 106] on img at bounding box center [552, 96] width 56 height 56
click at [295, 79] on icon at bounding box center [297, 78] width 11 height 11
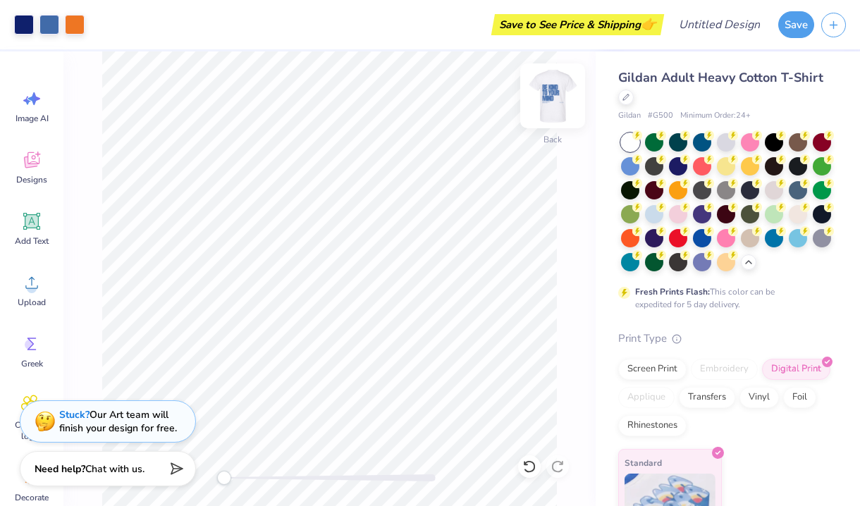
click at [553, 96] on img at bounding box center [552, 96] width 56 height 56
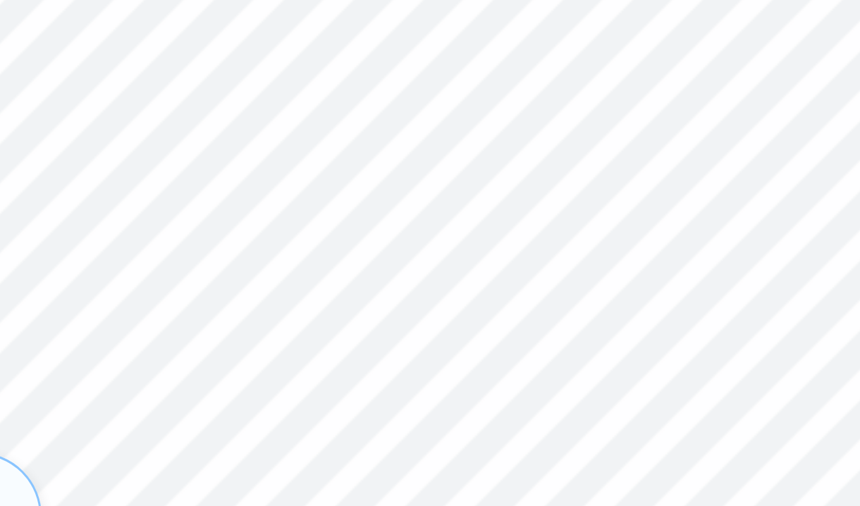
type input "18.69"
type input "6.76"
type input "1.57"
type input "17.10"
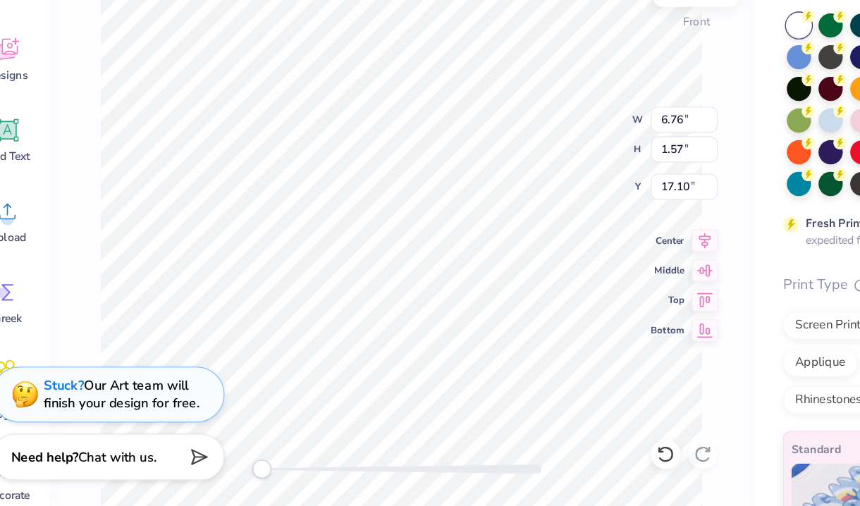
type input "4.51"
type input "0.80"
type input "17.26"
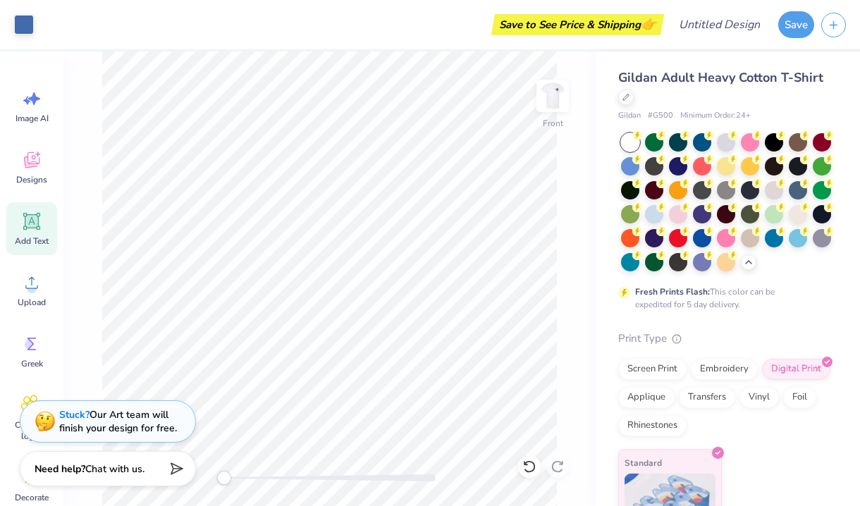
click at [30, 216] on icon at bounding box center [31, 221] width 13 height 13
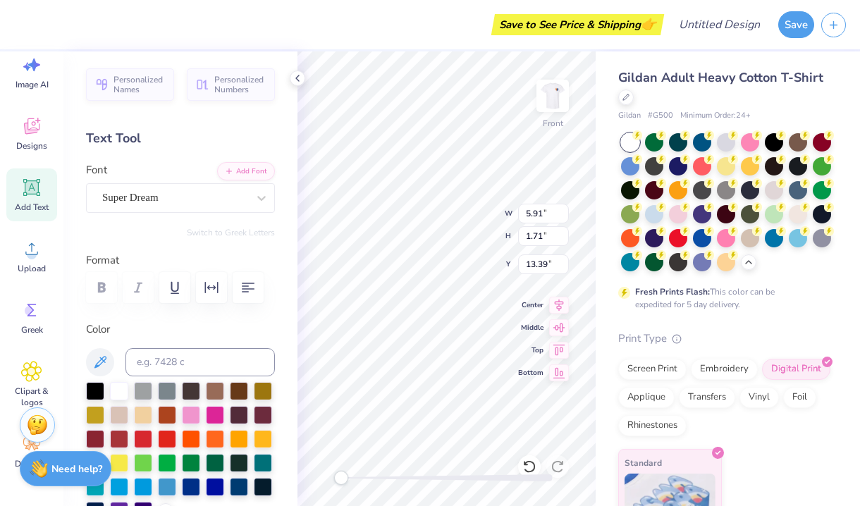
scroll to position [0, 4]
type textarea "WALK AND TALK"
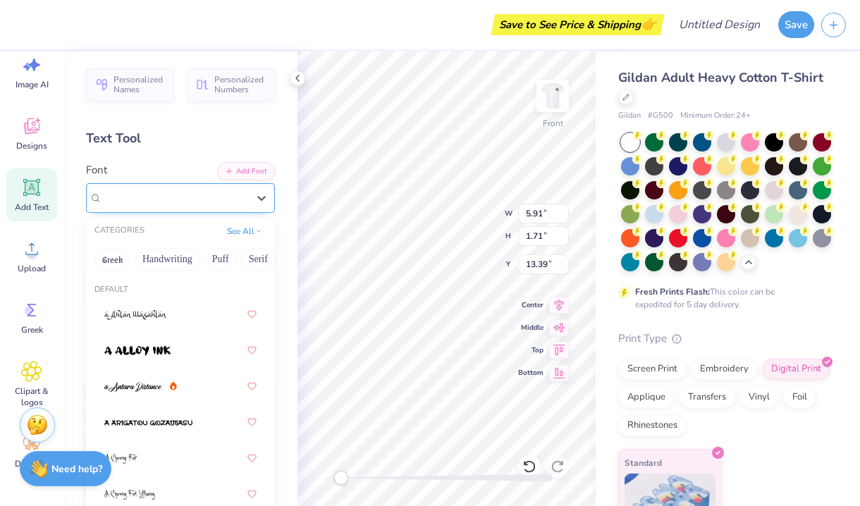
click at [100, 198] on div "Super Dream" at bounding box center [180, 198] width 189 height 30
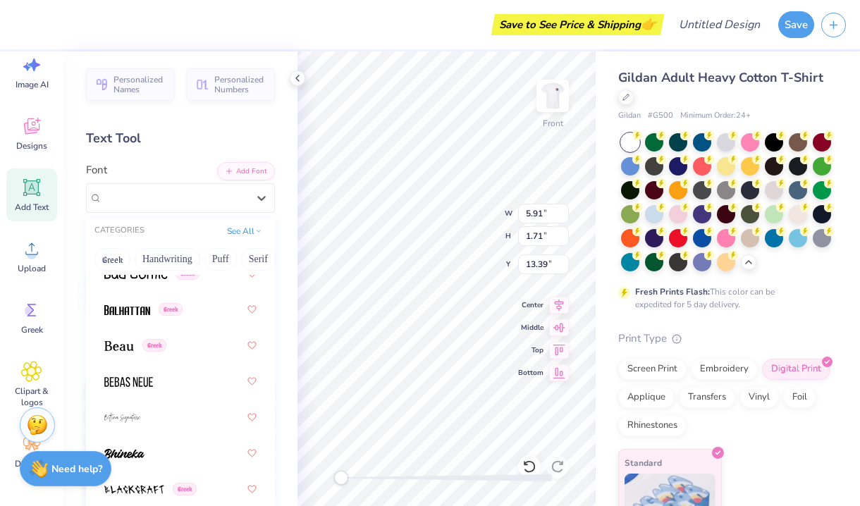
scroll to position [866, 0]
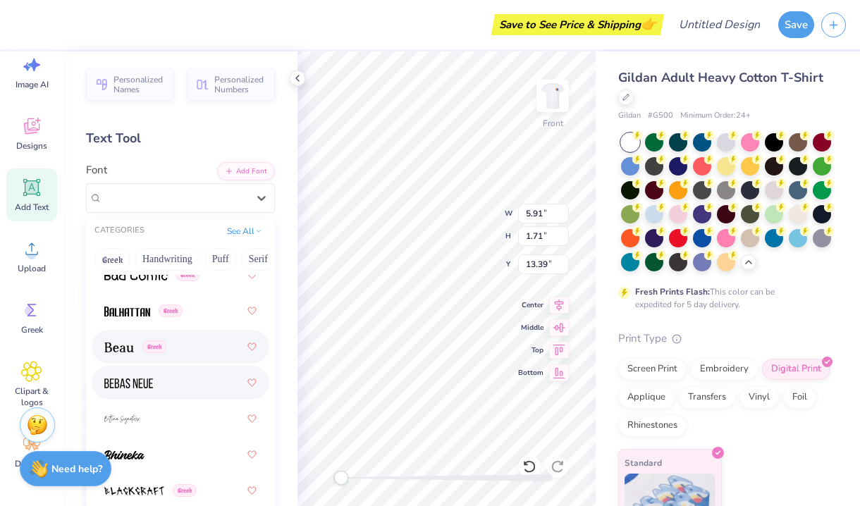
click at [132, 374] on div at bounding box center [180, 382] width 152 height 25
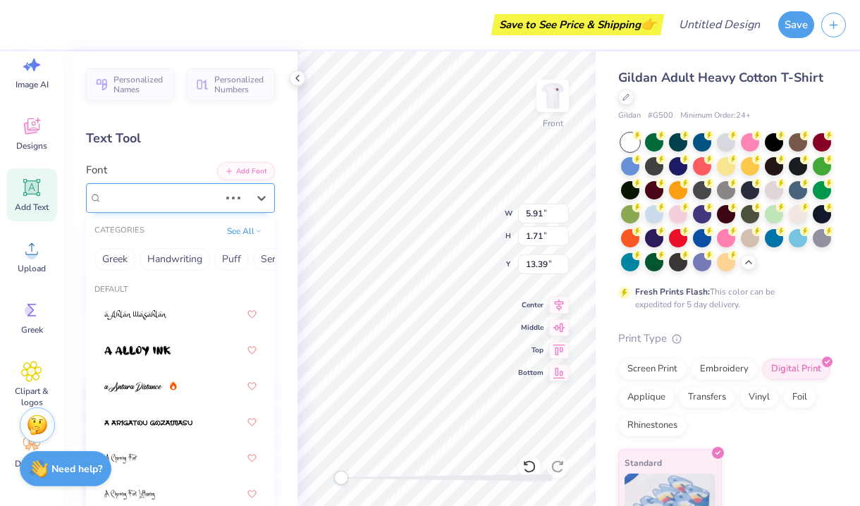
click at [176, 190] on div "Super Dream" at bounding box center [161, 198] width 120 height 22
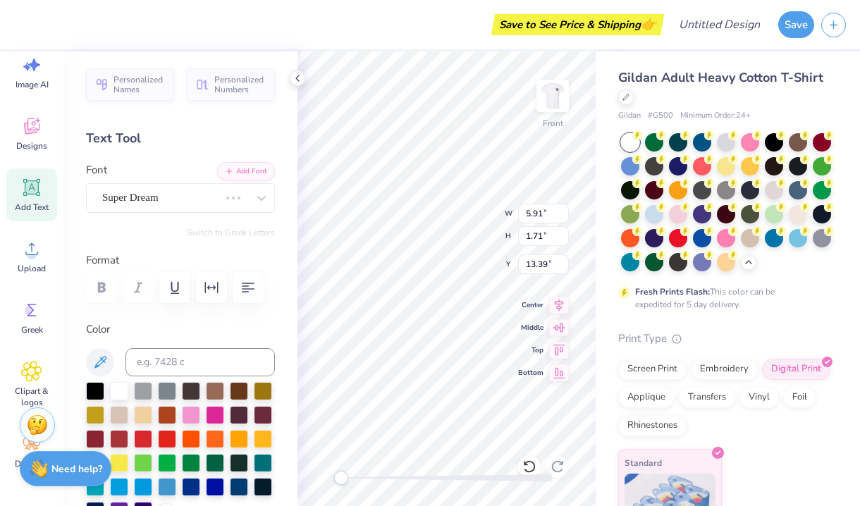
scroll to position [0, 4]
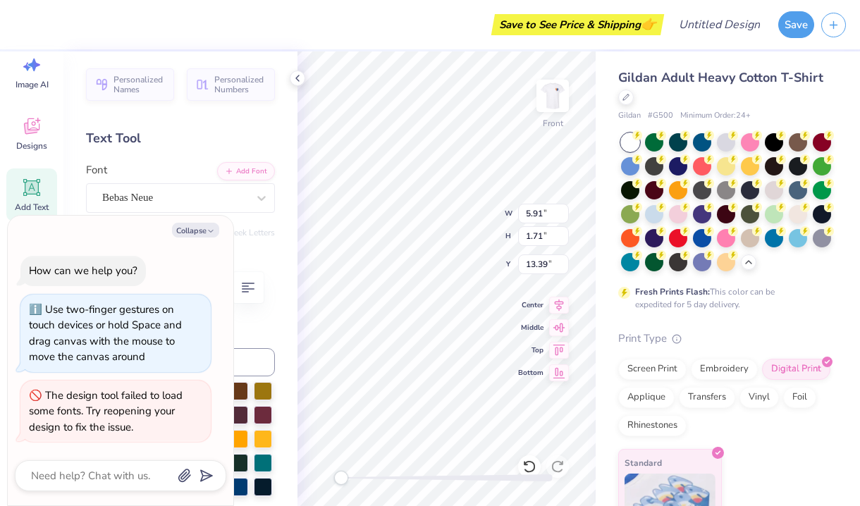
type textarea "x"
type textarea "WALK & TALK"
click at [484, 475] on div at bounding box center [446, 477] width 211 height 7
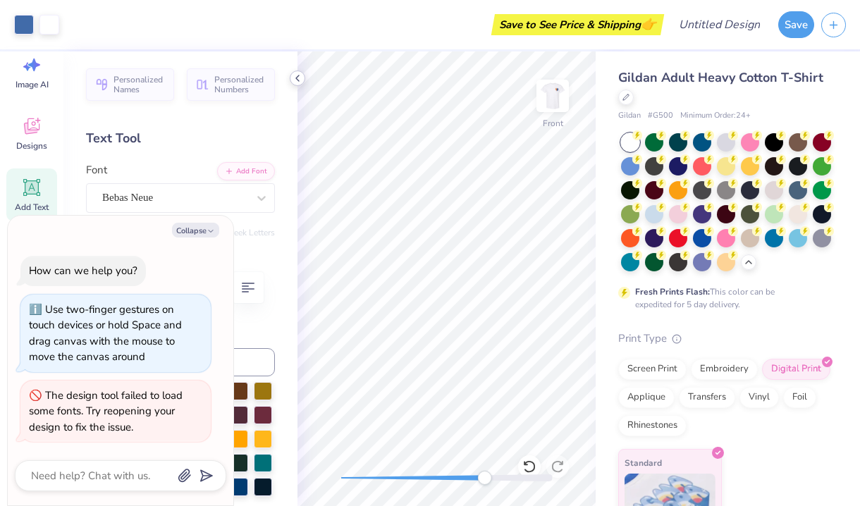
click at [300, 73] on icon at bounding box center [297, 78] width 11 height 11
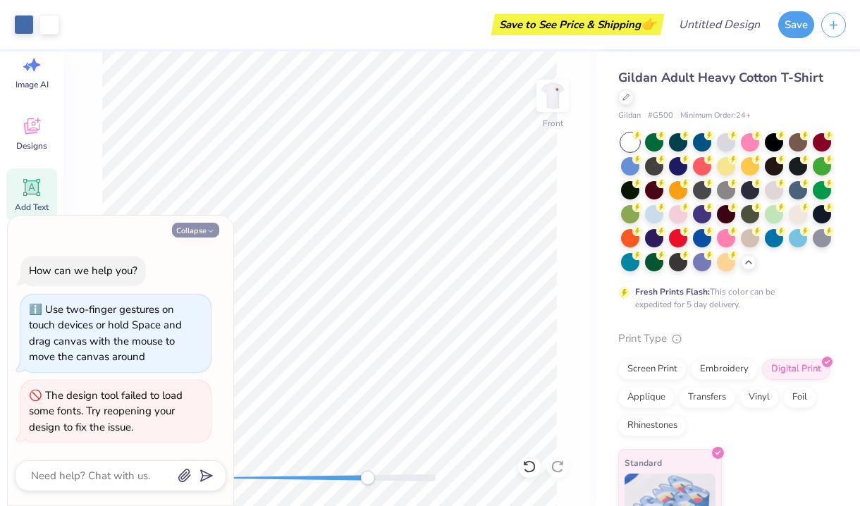
click at [192, 230] on button "Collapse" at bounding box center [195, 230] width 47 height 15
type textarea "x"
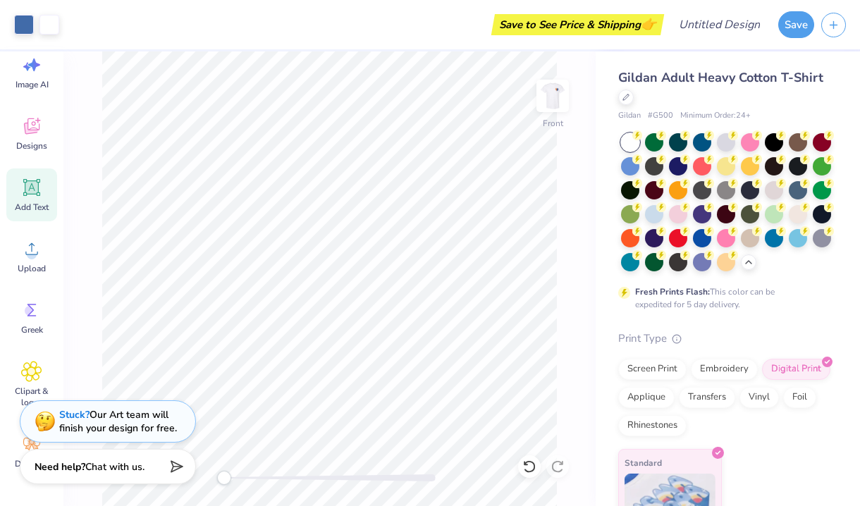
drag, startPoint x: 362, startPoint y: 477, endPoint x: 191, endPoint y: 477, distance: 171.3
click at [191, 477] on div "Art colors Save to See Price & Shipping 👉 Design Title Save Image AI Designs Ad…" at bounding box center [430, 253] width 860 height 506
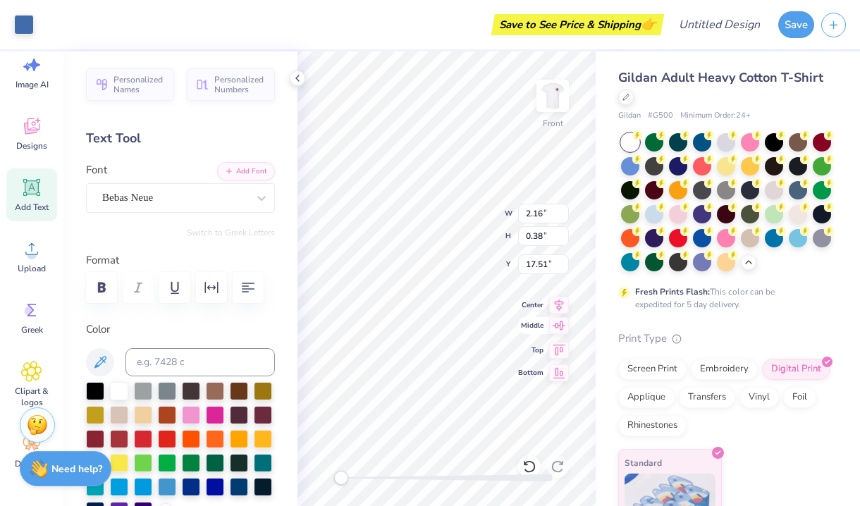
type input "1.68"
type input "0.24"
type input "17.62"
type input "2.16"
type input "0.38"
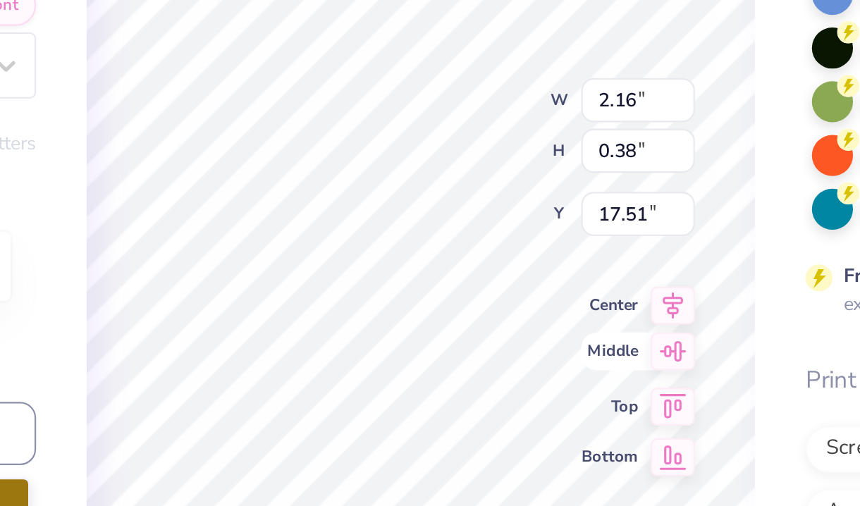
type input "17.70"
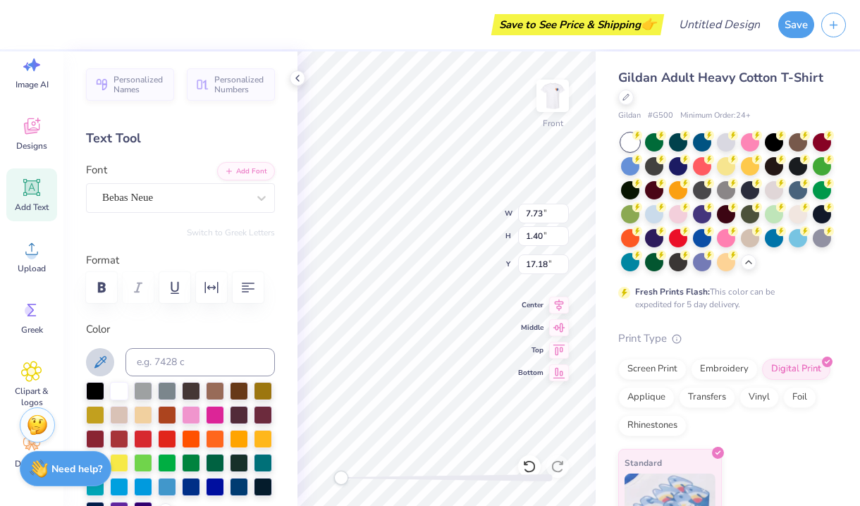
click at [103, 357] on icon at bounding box center [100, 362] width 12 height 12
click at [295, 81] on icon at bounding box center [297, 78] width 11 height 11
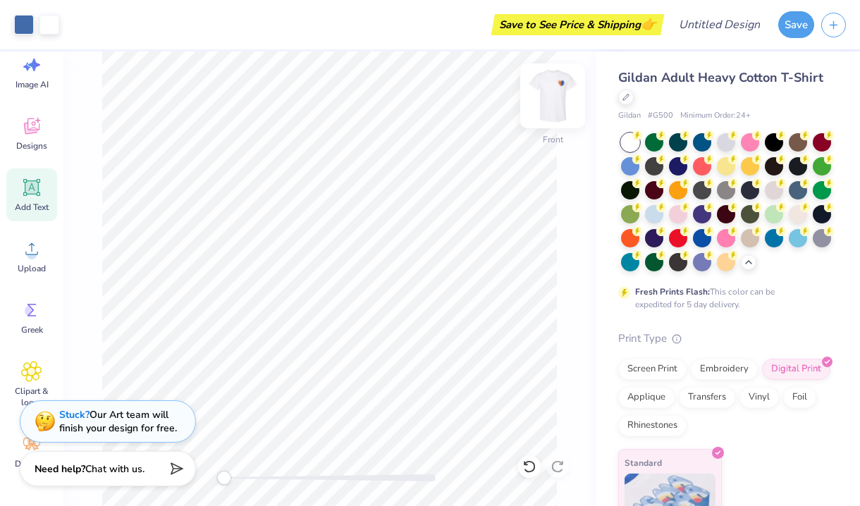
click at [563, 101] on img at bounding box center [552, 96] width 56 height 56
click at [563, 101] on img at bounding box center [552, 96] width 28 height 28
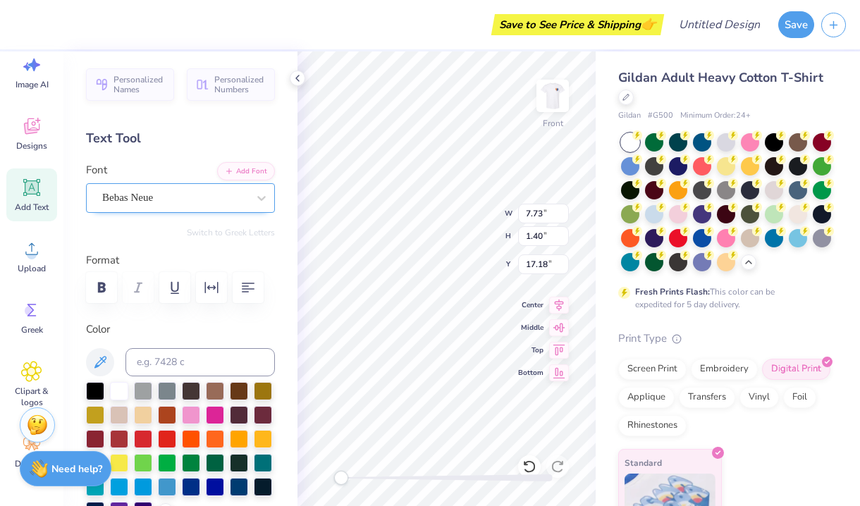
click at [196, 203] on div "Bebas Neue" at bounding box center [175, 198] width 148 height 22
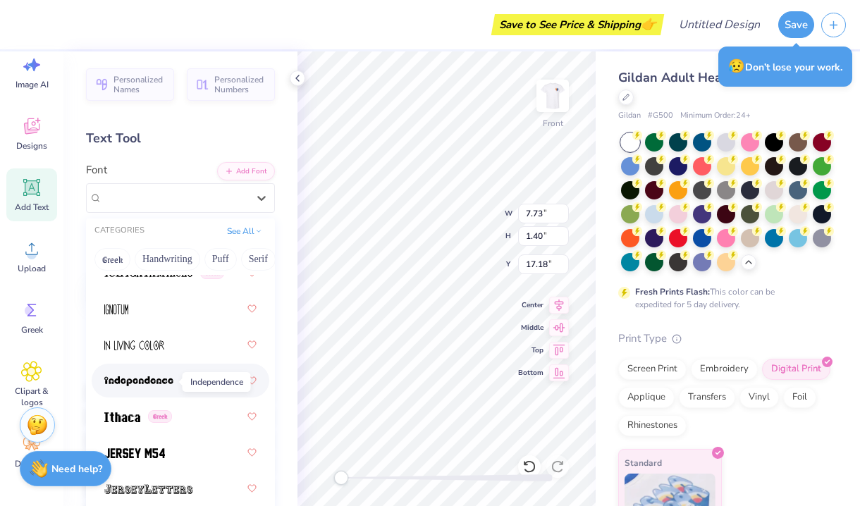
scroll to position [5250, 0]
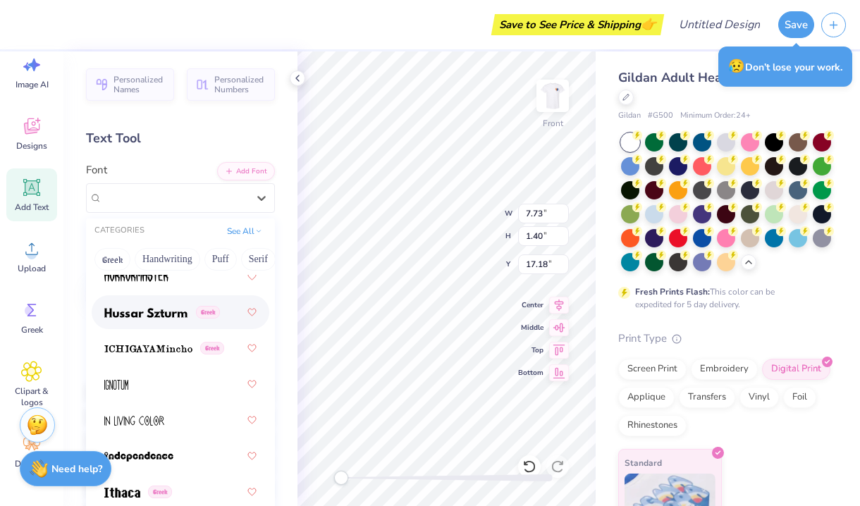
click at [145, 311] on img at bounding box center [145, 313] width 83 height 10
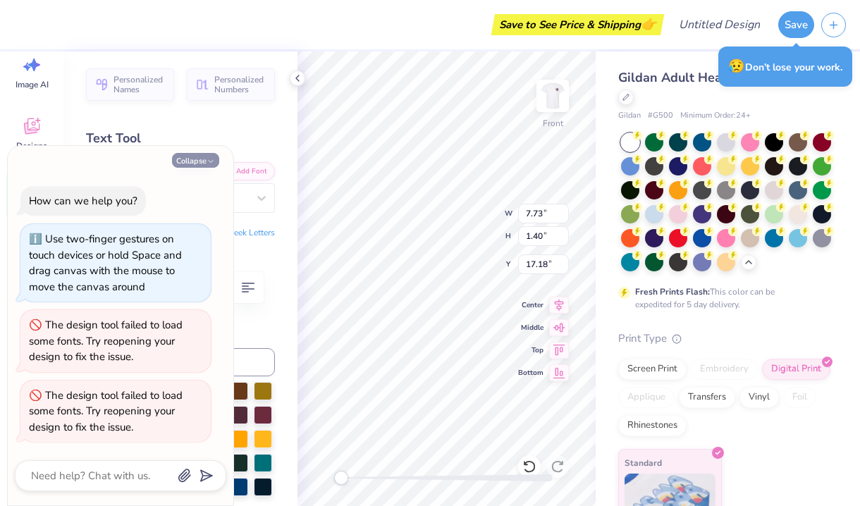
click at [209, 159] on button "Collapse" at bounding box center [195, 160] width 47 height 15
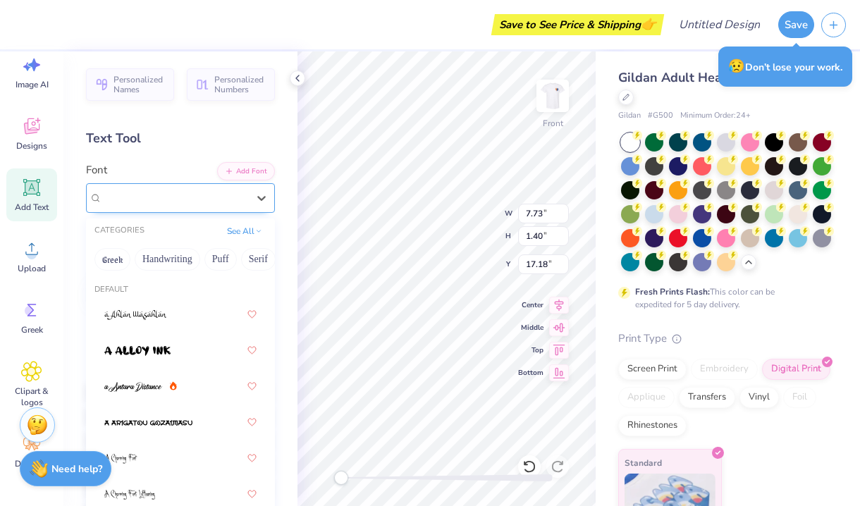
click at [147, 206] on div at bounding box center [174, 197] width 145 height 19
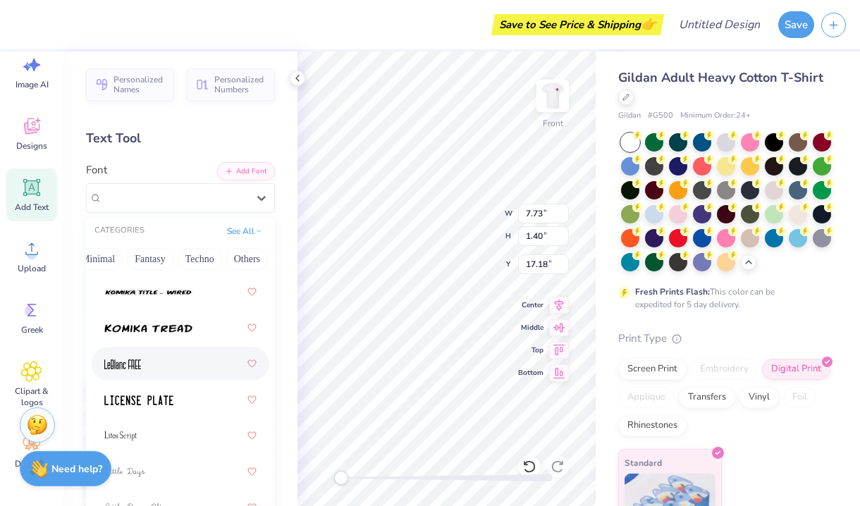
scroll to position [6527, 0]
click at [184, 372] on div at bounding box center [180, 364] width 152 height 25
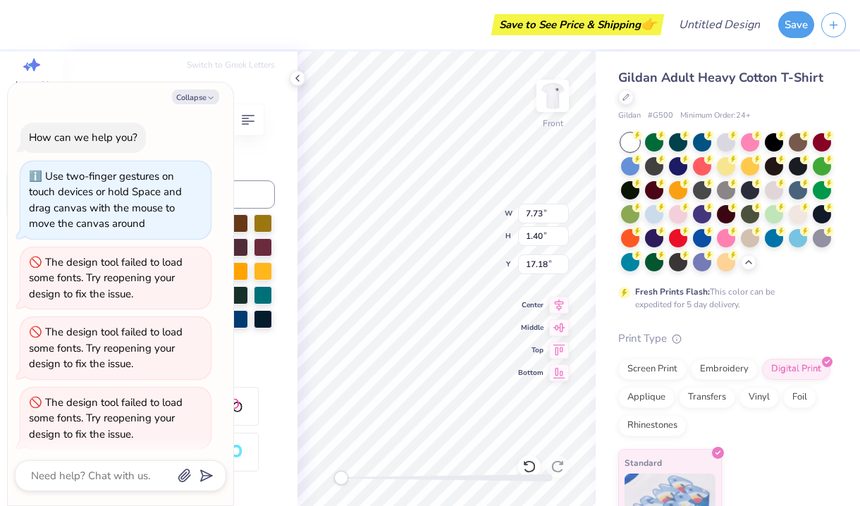
scroll to position [2, 0]
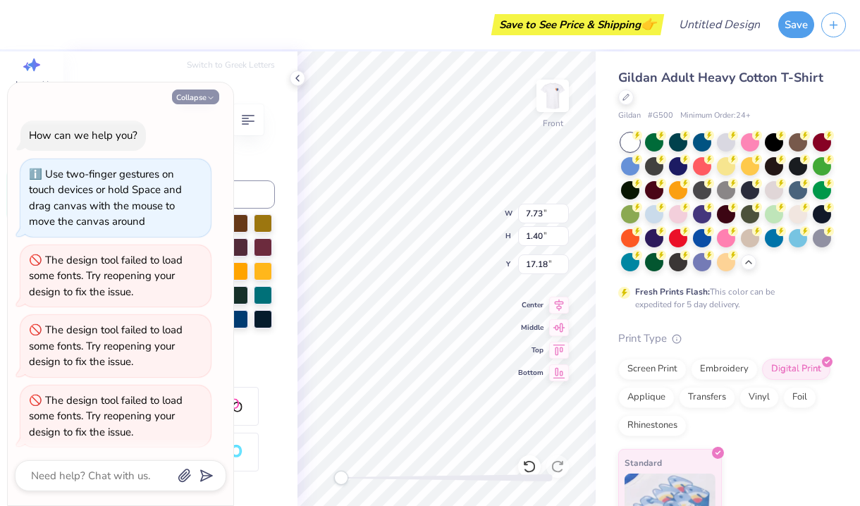
click at [204, 99] on button "Collapse" at bounding box center [195, 97] width 47 height 15
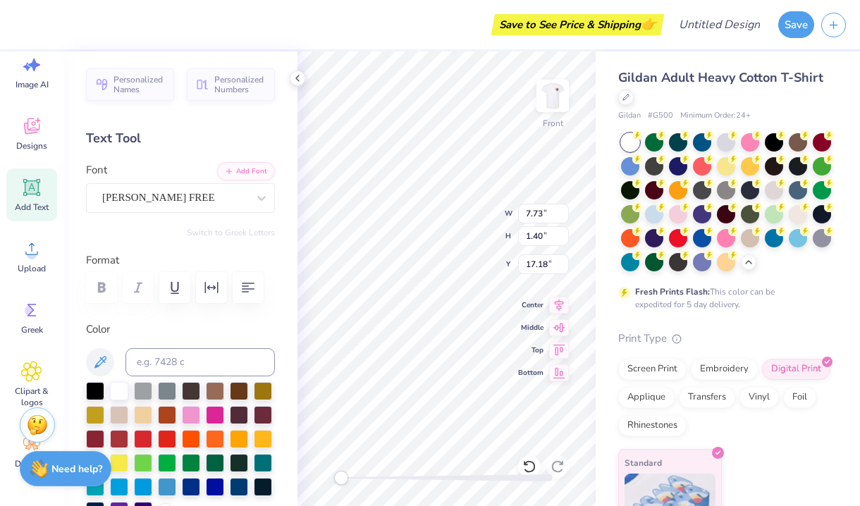
scroll to position [0, 0]
click at [152, 197] on span "[PERSON_NAME] FREE" at bounding box center [158, 198] width 113 height 16
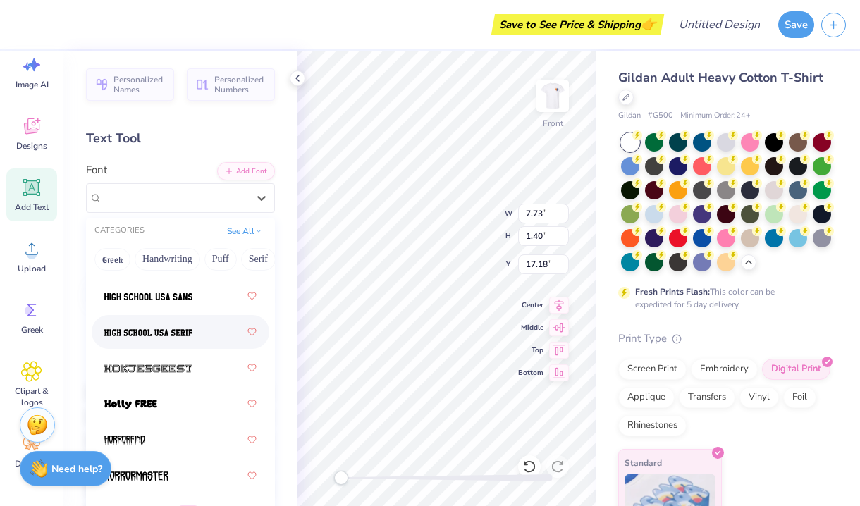
scroll to position [3954, 0]
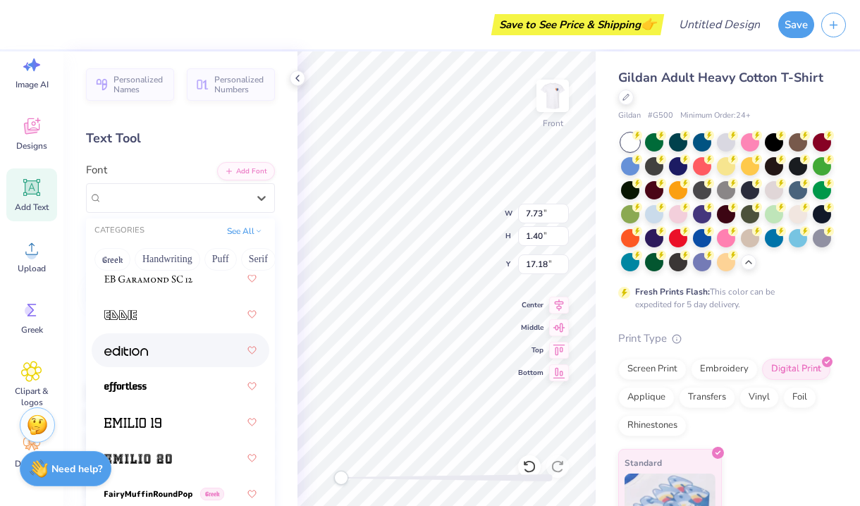
click at [157, 350] on div at bounding box center [180, 350] width 152 height 25
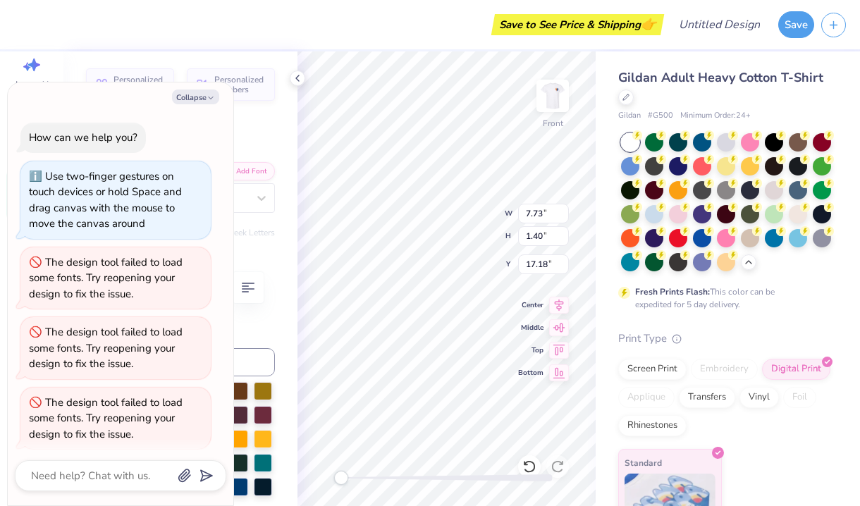
scroll to position [71, 0]
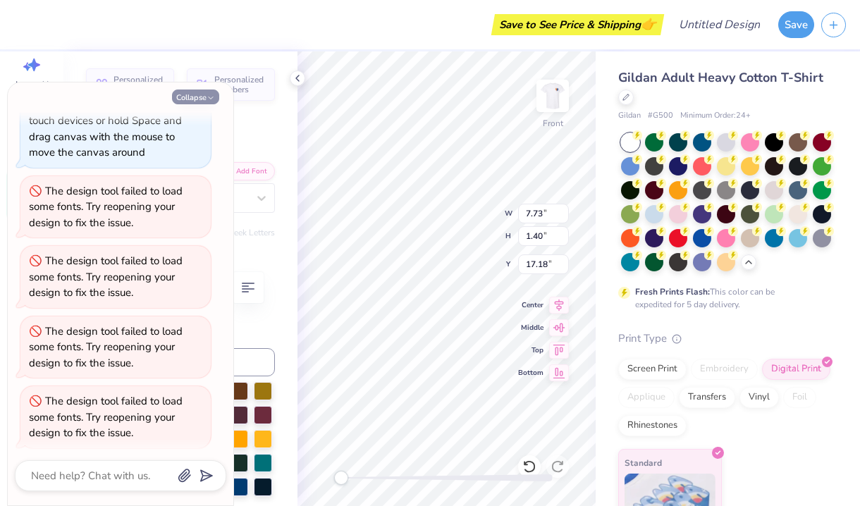
click at [199, 102] on button "Collapse" at bounding box center [195, 97] width 47 height 15
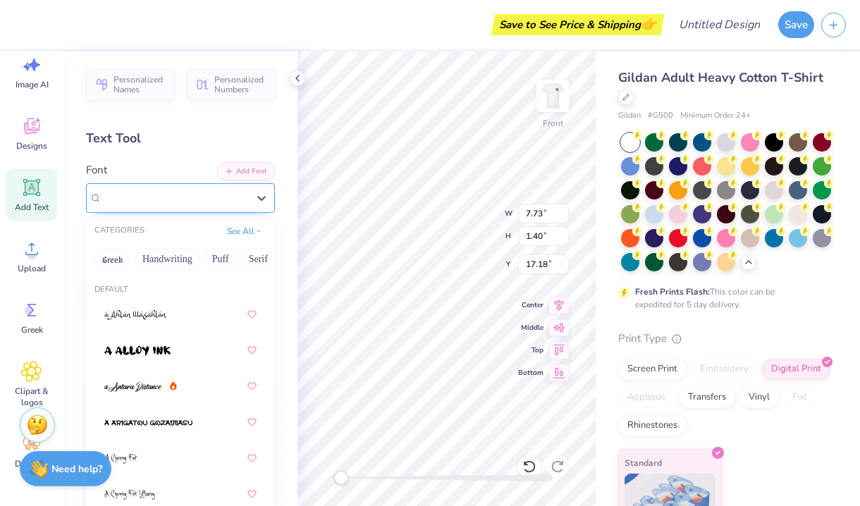
click at [162, 197] on div "Edition" at bounding box center [175, 198] width 148 height 22
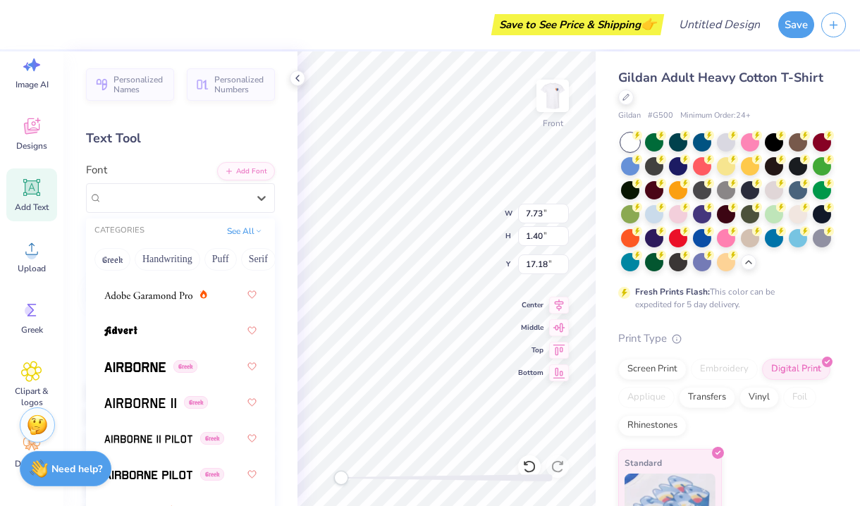
scroll to position [629, 0]
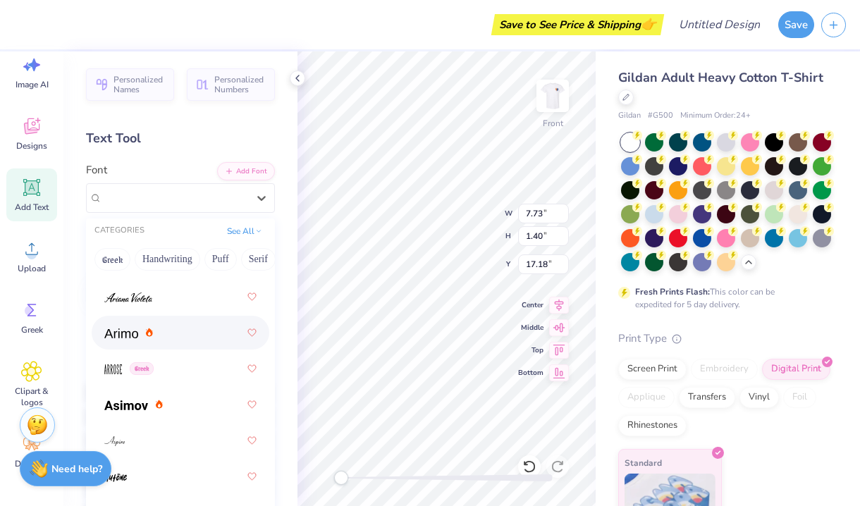
click at [97, 336] on div at bounding box center [181, 333] width 178 height 34
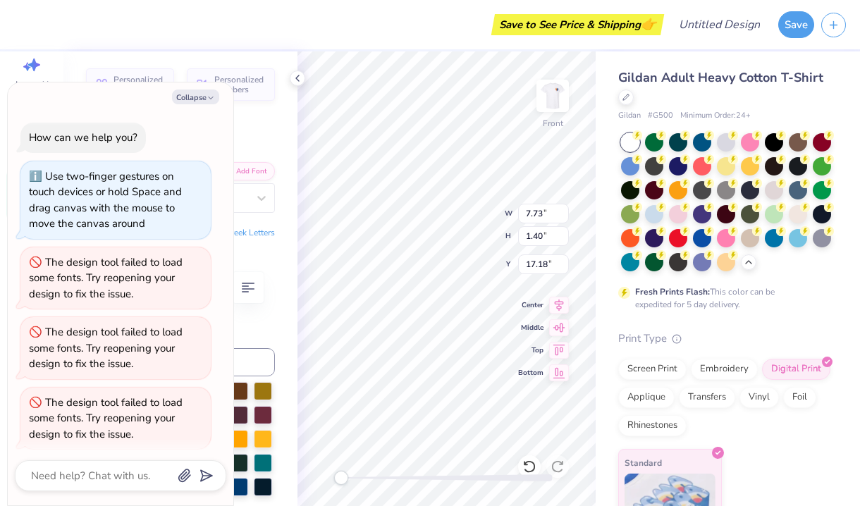
scroll to position [140, 0]
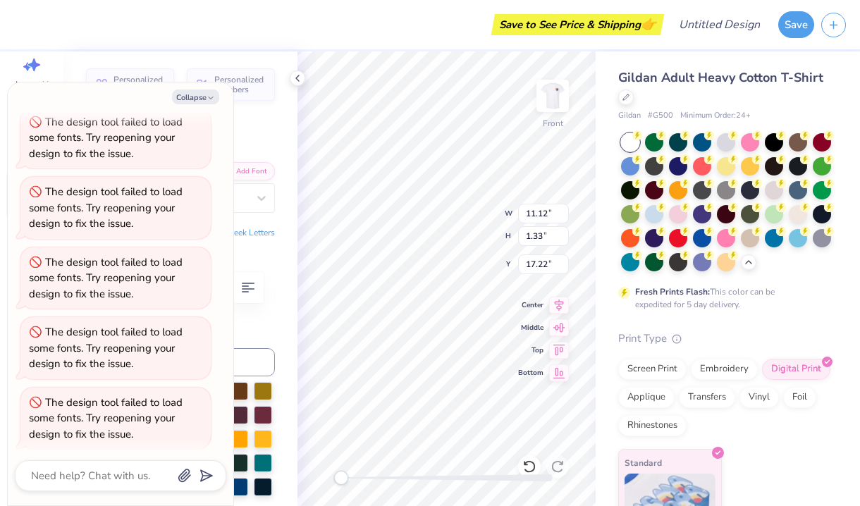
type textarea "x"
type textarea "WALK TALK"
type textarea "x"
type textarea "WALKTALK"
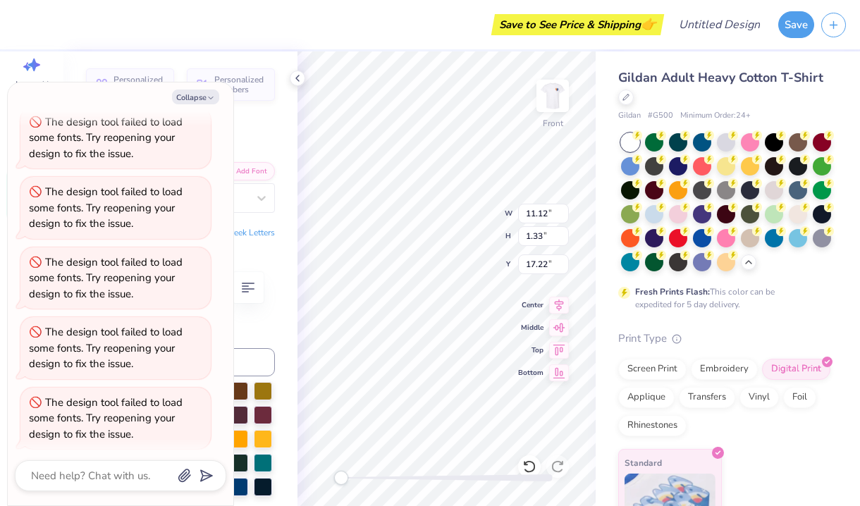
type textarea "x"
type textarea "WALK TALK"
type textarea "x"
type textarea "WALK %TALK"
type textarea "x"
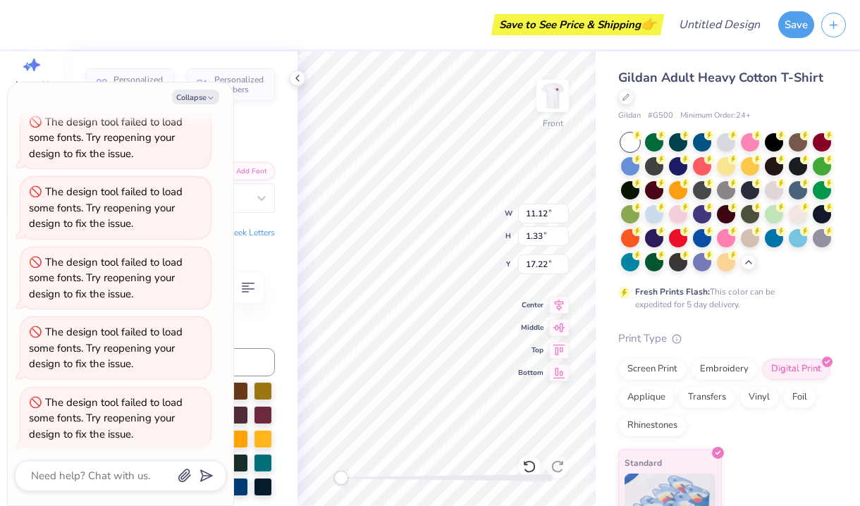
type textarea "WALK % TALK"
type textarea "x"
type textarea "WALK %TALK"
type textarea "x"
type textarea "WALK TALK"
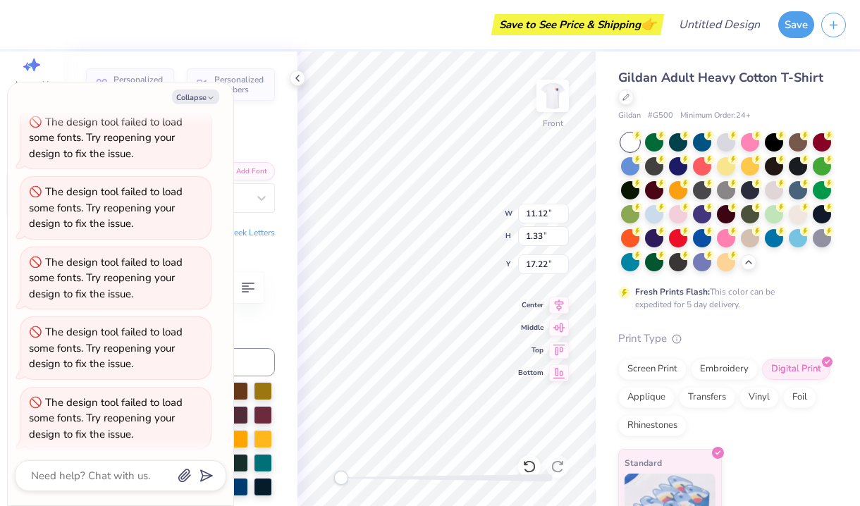
type textarea "x"
type textarea "WALKTALK"
type textarea "x"
type textarea "WALK TALK"
type textarea "x"
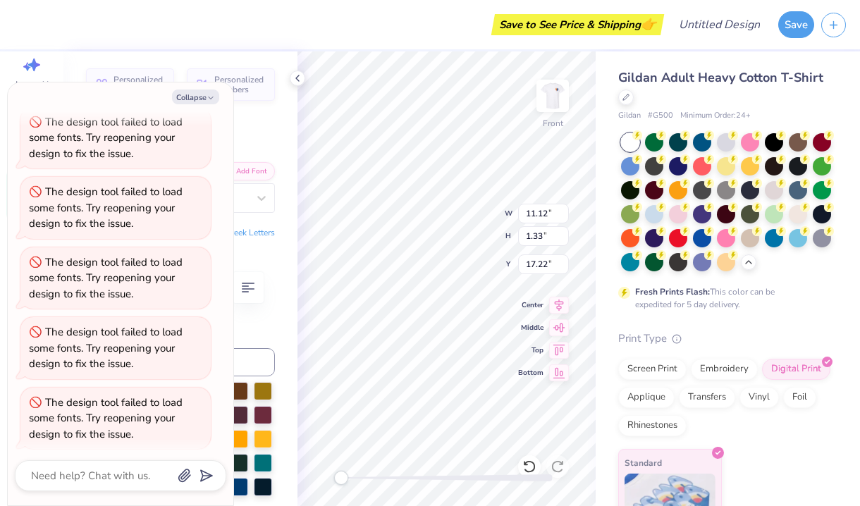
type textarea "WALK &TALK"
type textarea "x"
type textarea "WALK & TALK"
click at [195, 101] on button "Collapse" at bounding box center [195, 97] width 47 height 15
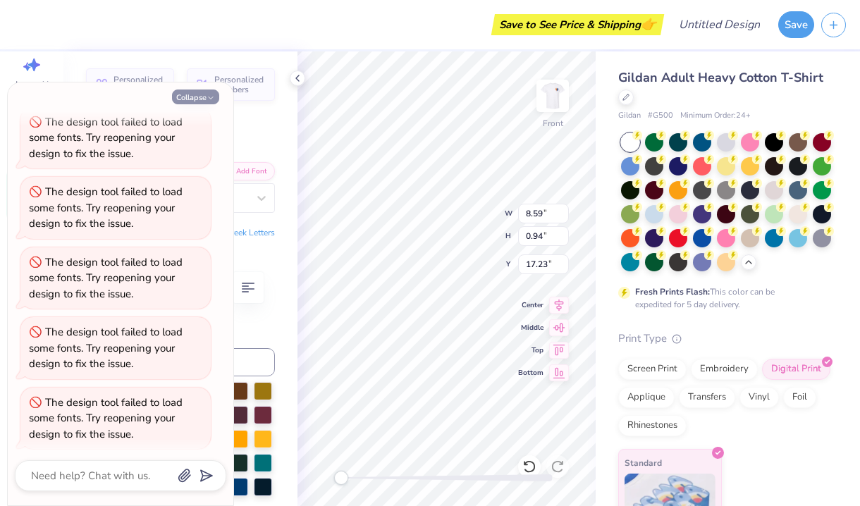
type textarea "x"
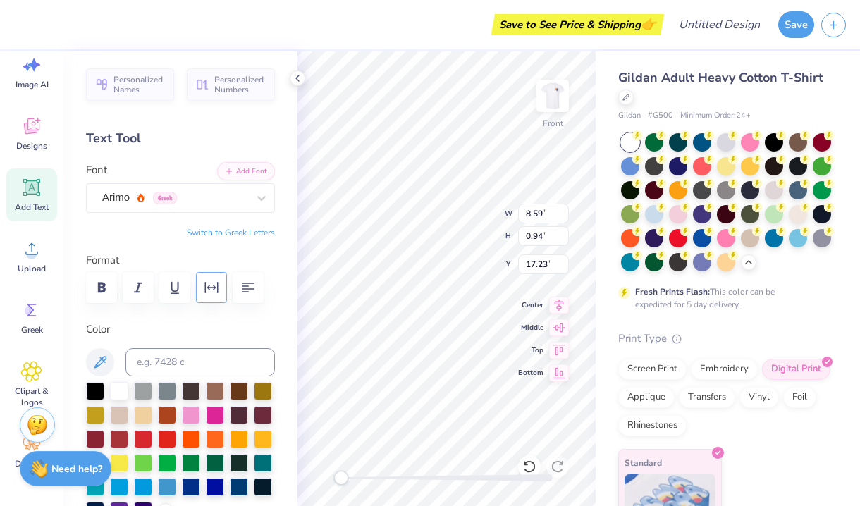
click at [221, 290] on button "button" at bounding box center [211, 287] width 31 height 31
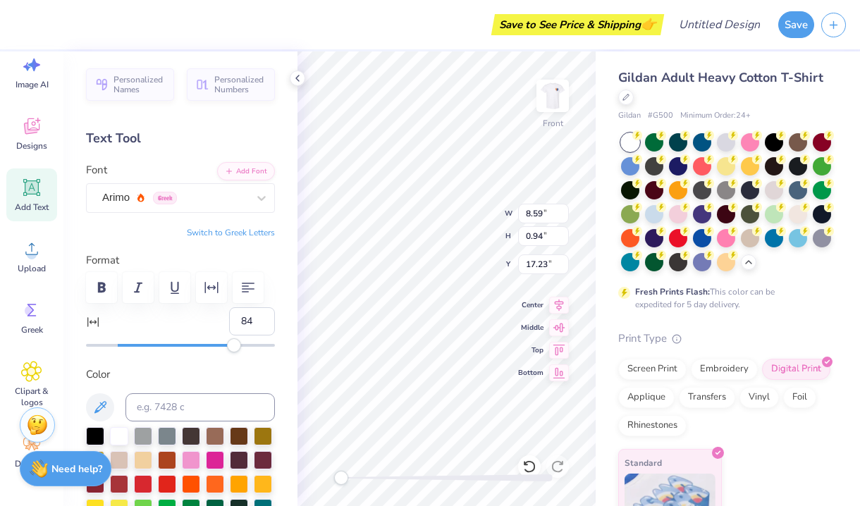
type input "85"
drag, startPoint x: 119, startPoint y: 341, endPoint x: 252, endPoint y: 368, distance: 135.2
click at [252, 368] on div "Personalized Names Personalized Numbers Text Tool Add Font Font Arimo Greek Swi…" at bounding box center [180, 278] width 234 height 455
type input "-20"
drag, startPoint x: 249, startPoint y: 347, endPoint x: 22, endPoint y: 346, distance: 226.9
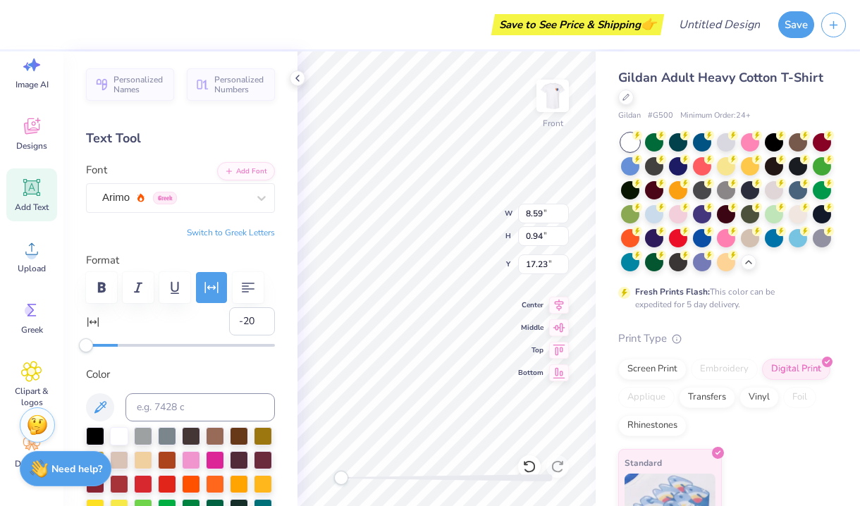
click at [22, 346] on div "Save to See Price & Shipping 👉 Design Title Save Image AI Designs Add Text Uplo…" at bounding box center [430, 253] width 860 height 506
type input "-13"
drag, startPoint x: 87, startPoint y: 345, endPoint x: 97, endPoint y: 345, distance: 10.6
click at [94, 345] on div "Accessibility label" at bounding box center [87, 345] width 14 height 14
type input "-9"
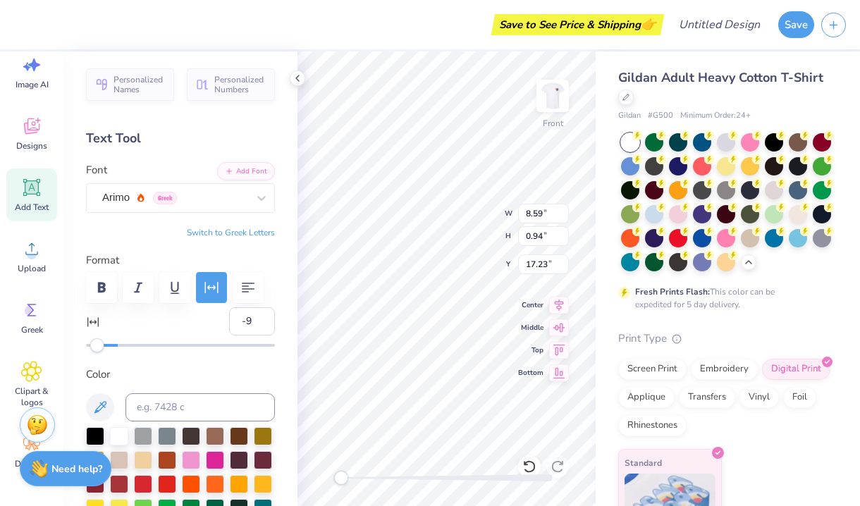
click at [104, 345] on div "Accessibility label" at bounding box center [97, 345] width 14 height 14
type input "-3"
drag, startPoint x: 104, startPoint y: 345, endPoint x: 113, endPoint y: 346, distance: 9.2
click at [113, 346] on div "Accessibility label" at bounding box center [111, 345] width 14 height 14
click at [555, 100] on img at bounding box center [552, 96] width 56 height 56
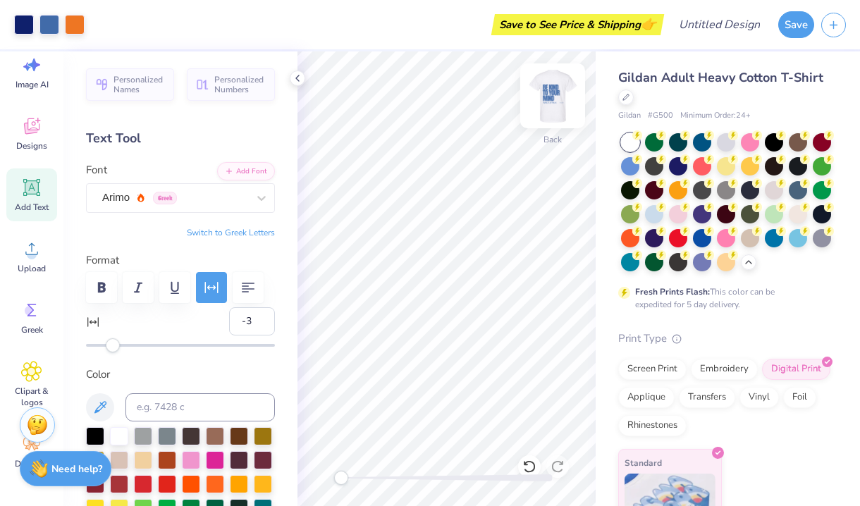
click at [555, 99] on img at bounding box center [552, 96] width 56 height 56
click at [551, 99] on img at bounding box center [552, 96] width 56 height 56
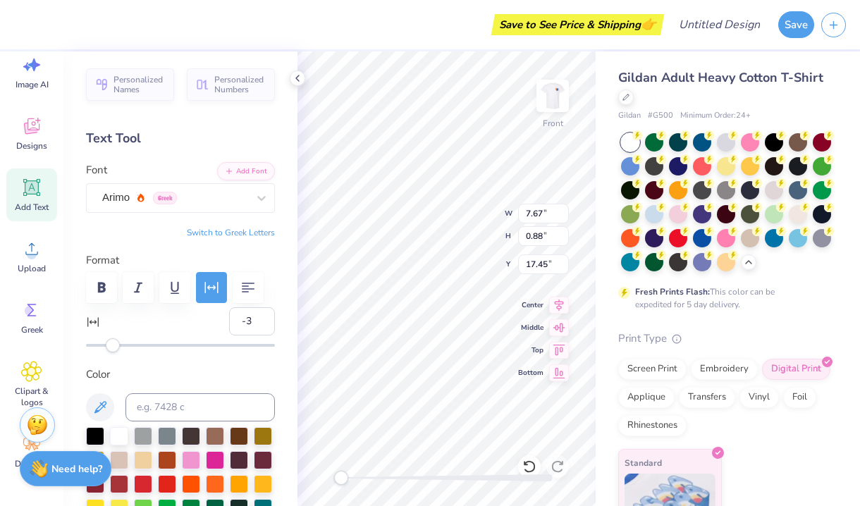
type textarea "FALL 2025"
click at [469, 476] on div at bounding box center [446, 477] width 211 height 7
click at [328, 461] on div "Front W 7.67 7.67 " H 0.88 0.88 " Y 17.45 17.45 " Center Middle Top Bottom" at bounding box center [446, 278] width 298 height 455
click at [294, 80] on icon at bounding box center [297, 78] width 11 height 11
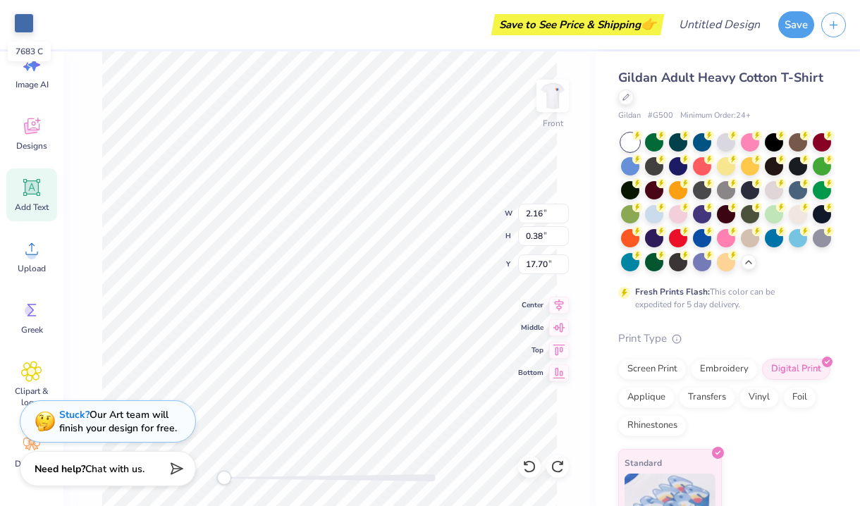
click at [18, 20] on div at bounding box center [24, 23] width 20 height 20
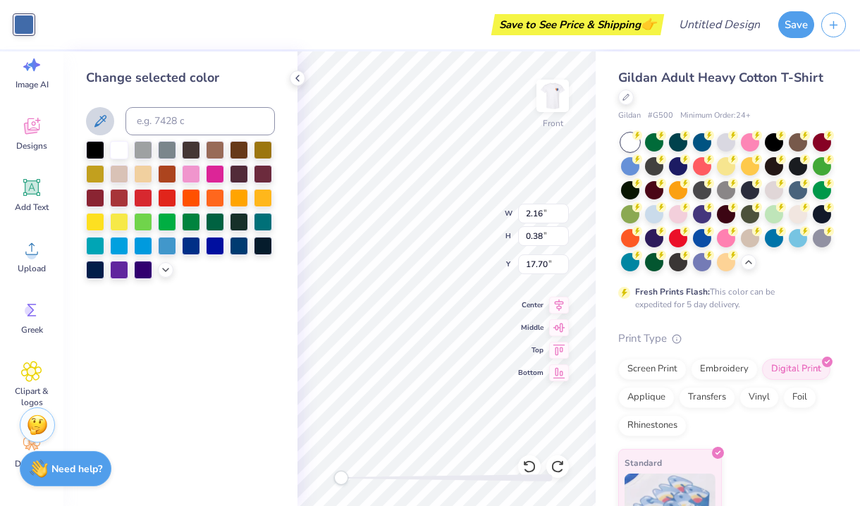
click at [99, 114] on icon at bounding box center [100, 121] width 17 height 17
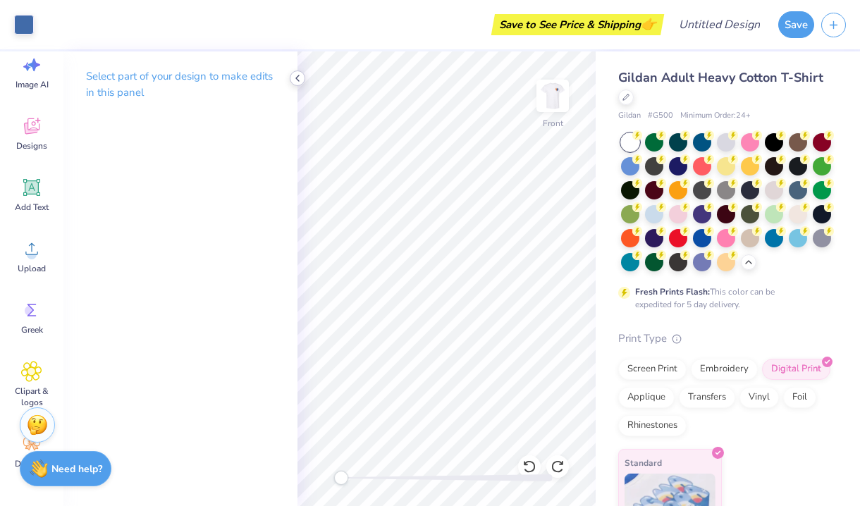
click at [291, 79] on div at bounding box center [298, 78] width 16 height 16
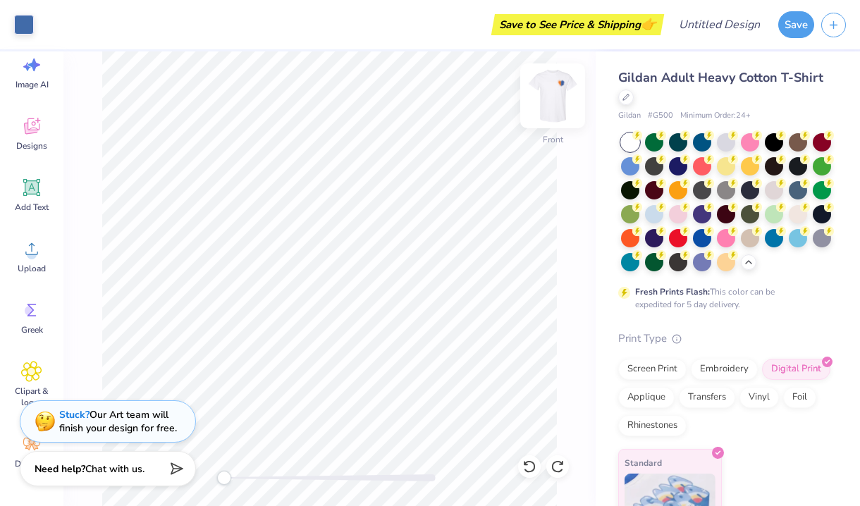
click at [559, 102] on img at bounding box center [552, 96] width 56 height 56
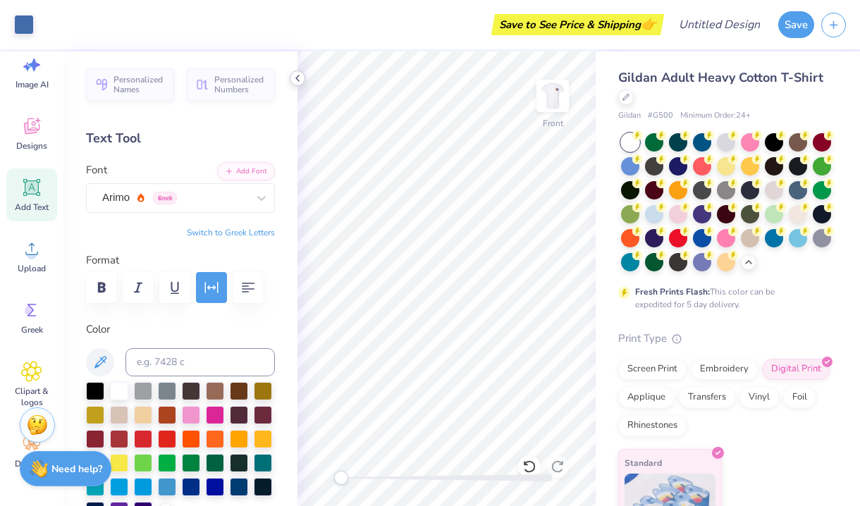
click at [295, 76] on icon at bounding box center [297, 78] width 11 height 11
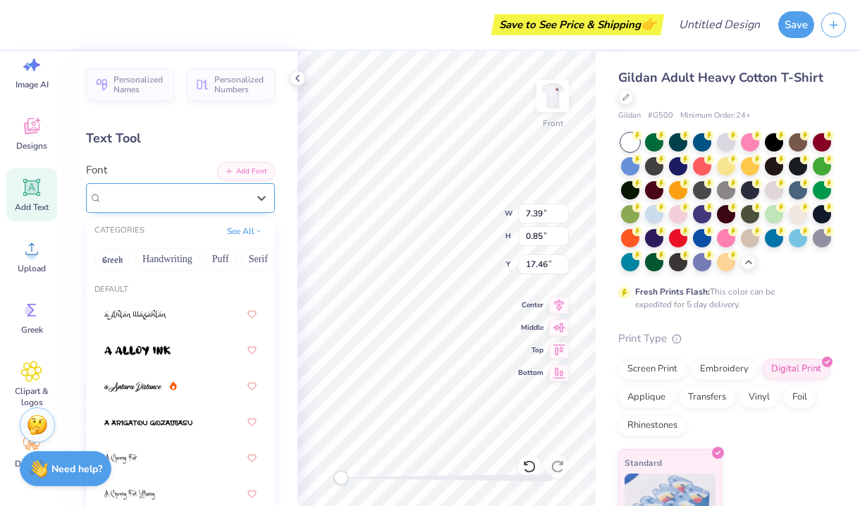
click at [116, 199] on span "Arimo" at bounding box center [115, 198] width 27 height 16
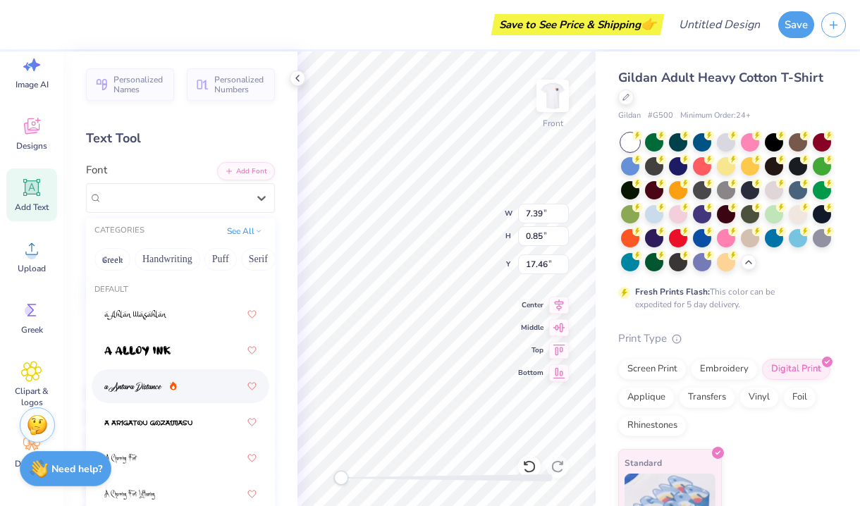
scroll to position [156, 0]
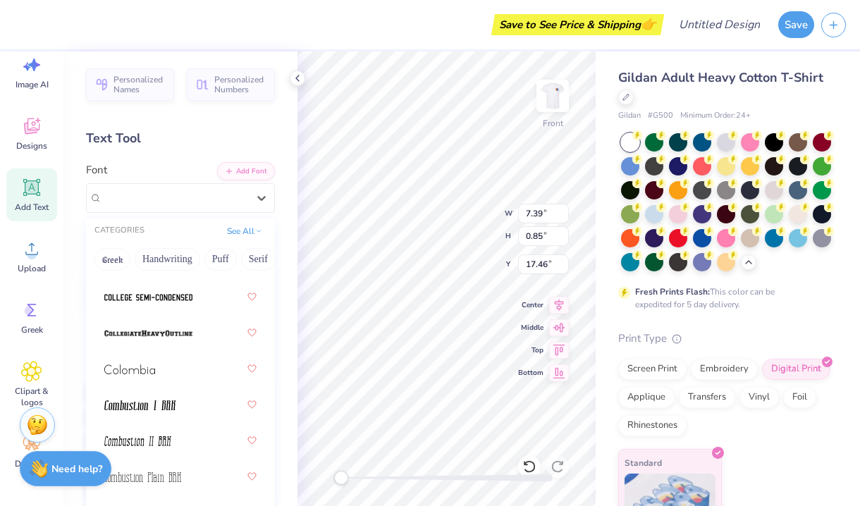
scroll to position [3041, 0]
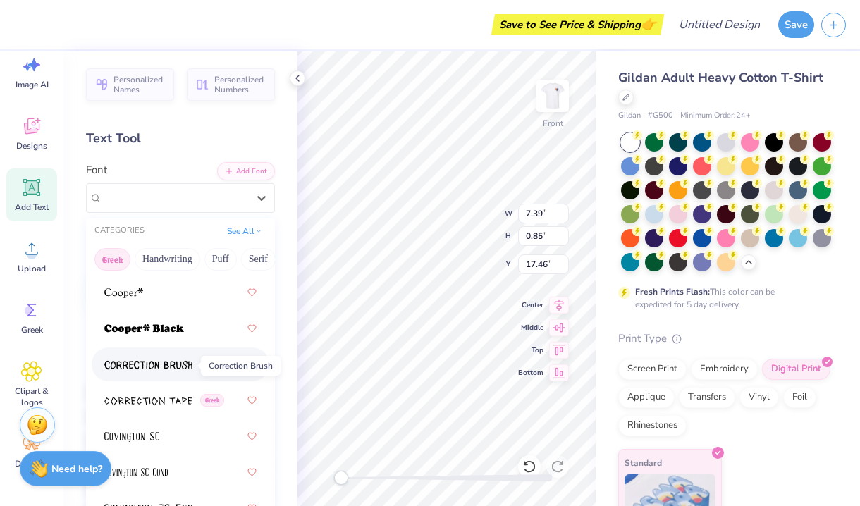
click at [111, 254] on button "Greek" at bounding box center [112, 259] width 36 height 23
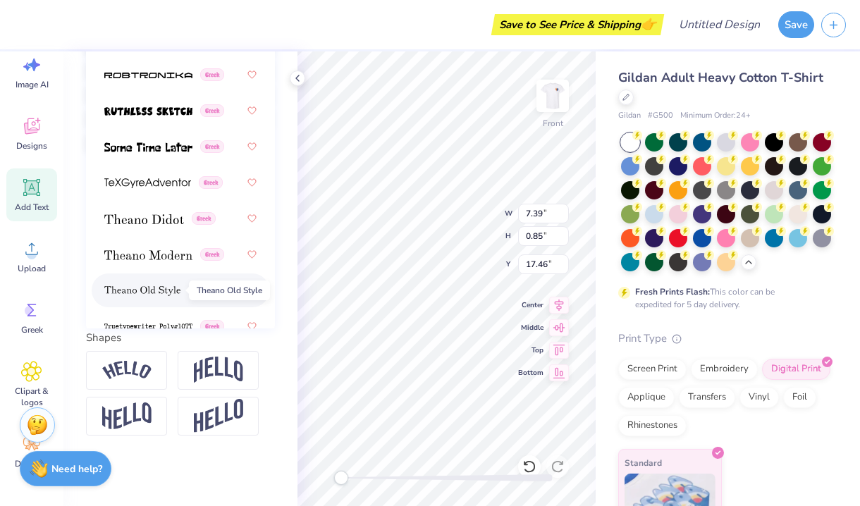
scroll to position [1166, 0]
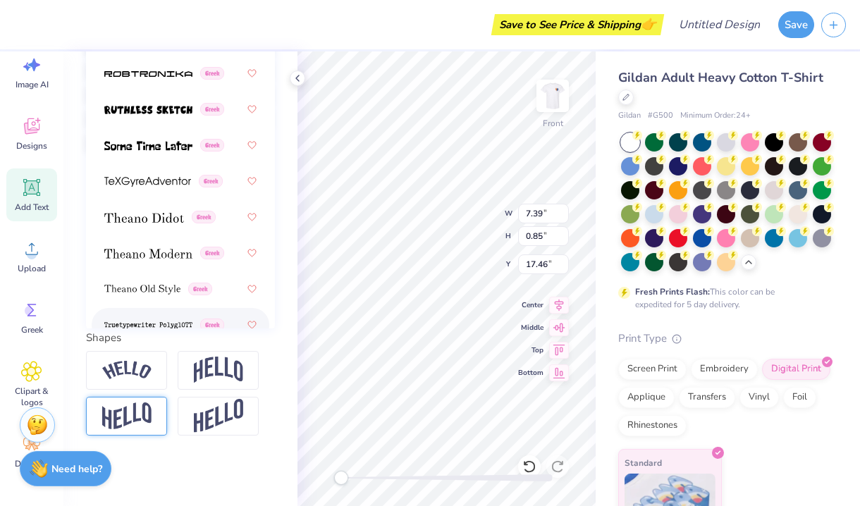
click at [149, 414] on img at bounding box center [126, 415] width 49 height 27
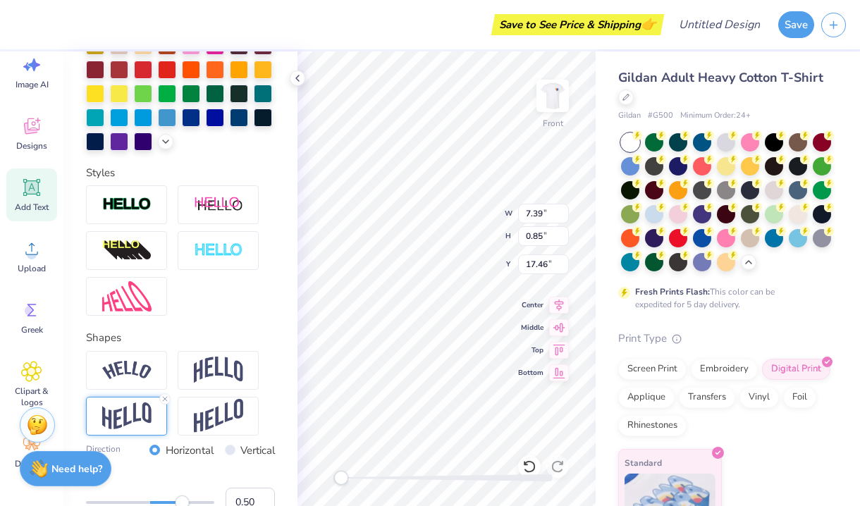
click at [359, 477] on div at bounding box center [446, 477] width 211 height 7
click at [319, 476] on div "Front W 7.39 7.39 " H 0.85 0.85 " Y 17.46 17.46 " Center Middle Top Bottom" at bounding box center [446, 278] width 298 height 455
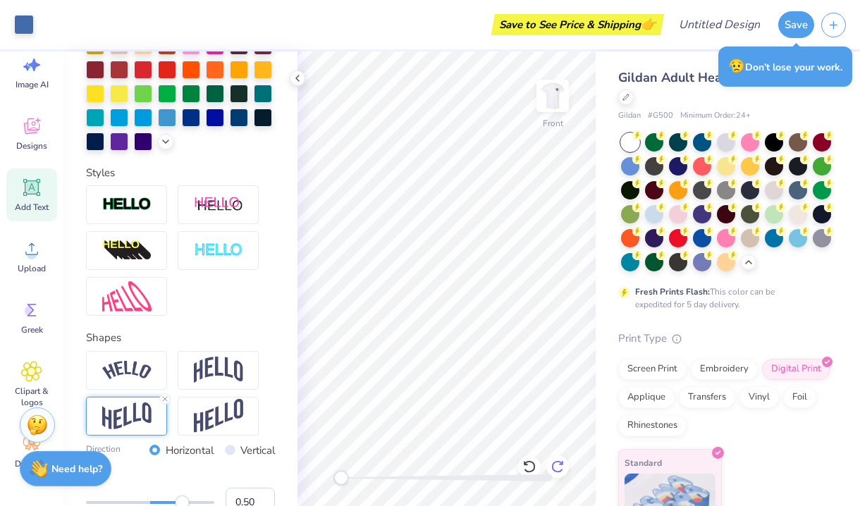
click at [559, 471] on icon at bounding box center [557, 466] width 12 height 13
click at [533, 468] on icon at bounding box center [529, 466] width 12 height 13
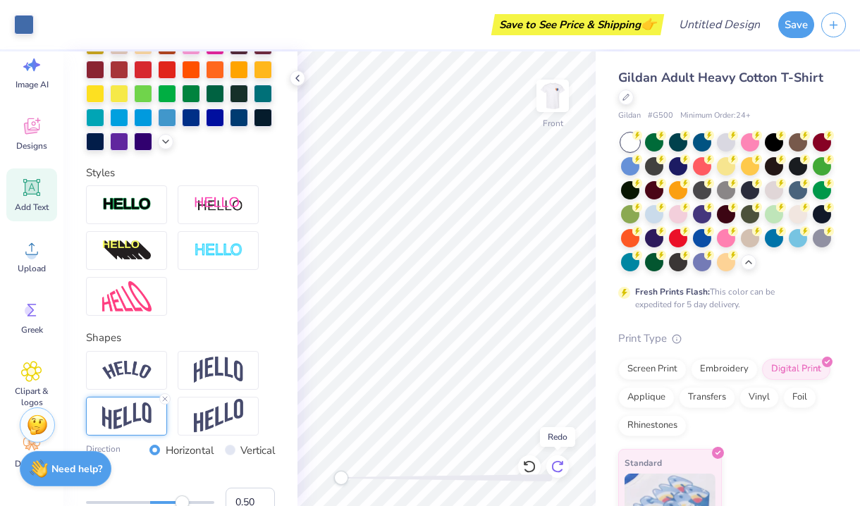
click at [564, 464] on div at bounding box center [557, 466] width 23 height 23
click at [538, 469] on div at bounding box center [529, 466] width 23 height 23
click at [210, 254] on img at bounding box center [218, 250] width 49 height 16
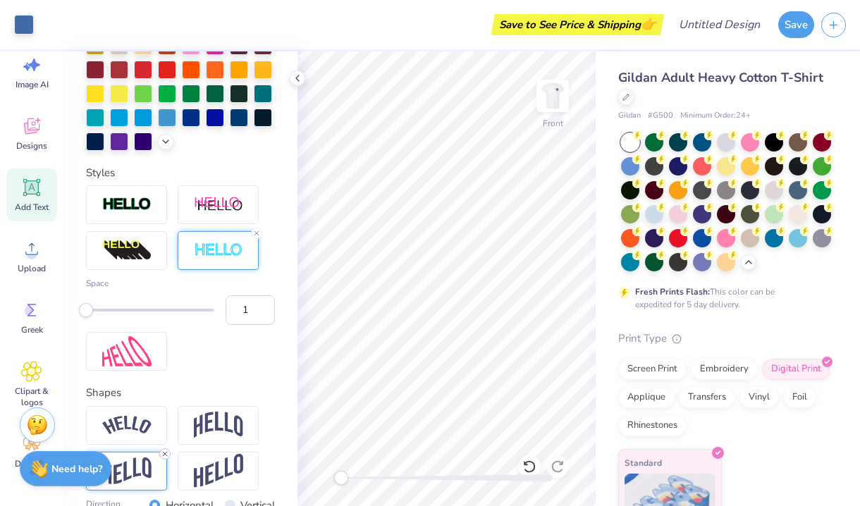
click at [165, 450] on icon at bounding box center [165, 454] width 8 height 8
click at [151, 193] on div at bounding box center [126, 204] width 81 height 39
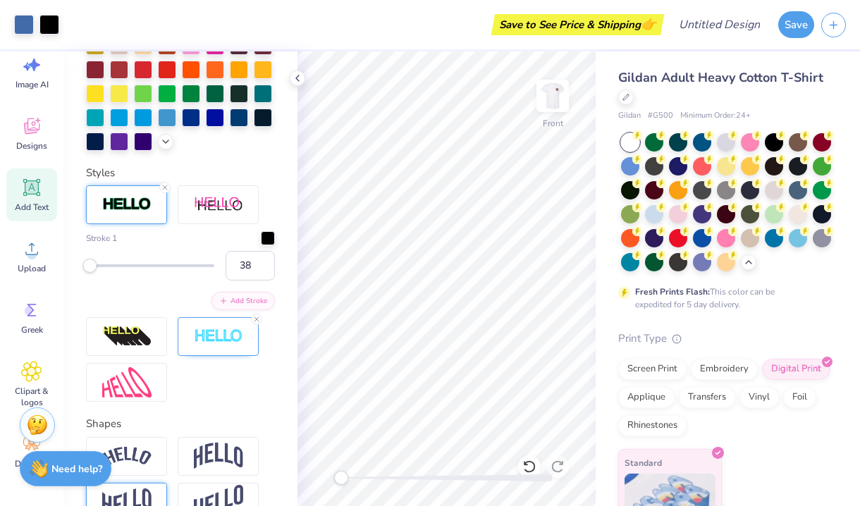
type input "39"
drag, startPoint x: 90, startPoint y: 263, endPoint x: 135, endPoint y: 263, distance: 45.8
click at [135, 263] on div "Accessibility label" at bounding box center [135, 266] width 14 height 14
type input "7"
drag, startPoint x: 132, startPoint y: 266, endPoint x: 94, endPoint y: 266, distance: 37.4
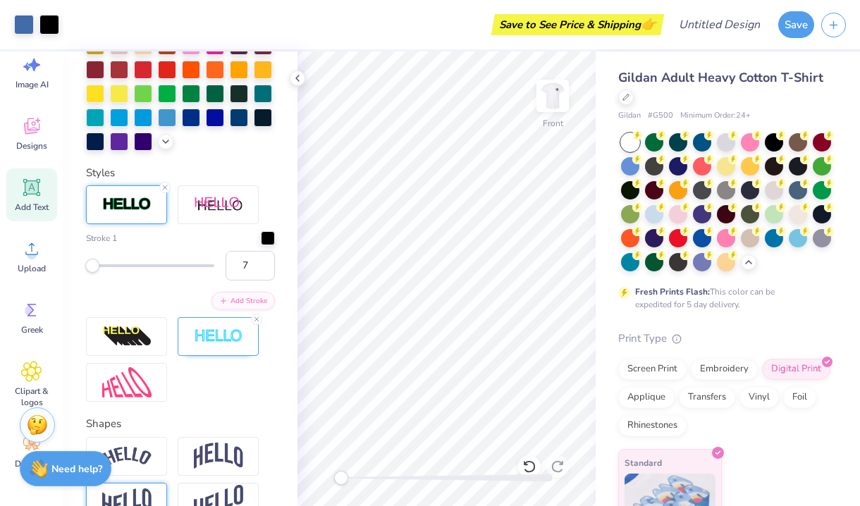
click at [94, 266] on div "Accessibility label" at bounding box center [92, 266] width 14 height 14
type input "1"
drag, startPoint x: 53, startPoint y: 266, endPoint x: 32, endPoint y: 266, distance: 20.4
click at [32, 266] on div "Art colors Save to See Price & Shipping 👉 Design Title Save Image AI Designs Ad…" at bounding box center [430, 253] width 860 height 506
click at [196, 204] on img at bounding box center [218, 205] width 49 height 18
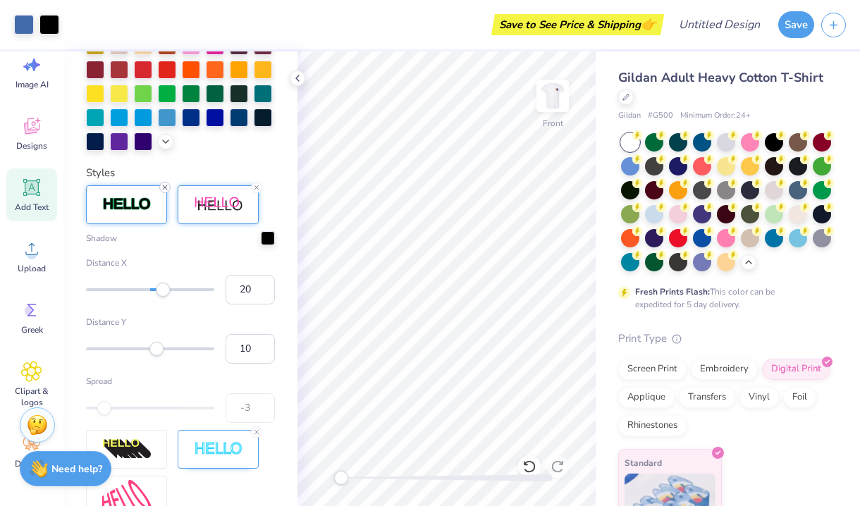
click at [167, 186] on line at bounding box center [165, 187] width 4 height 4
click at [254, 191] on icon at bounding box center [256, 187] width 8 height 8
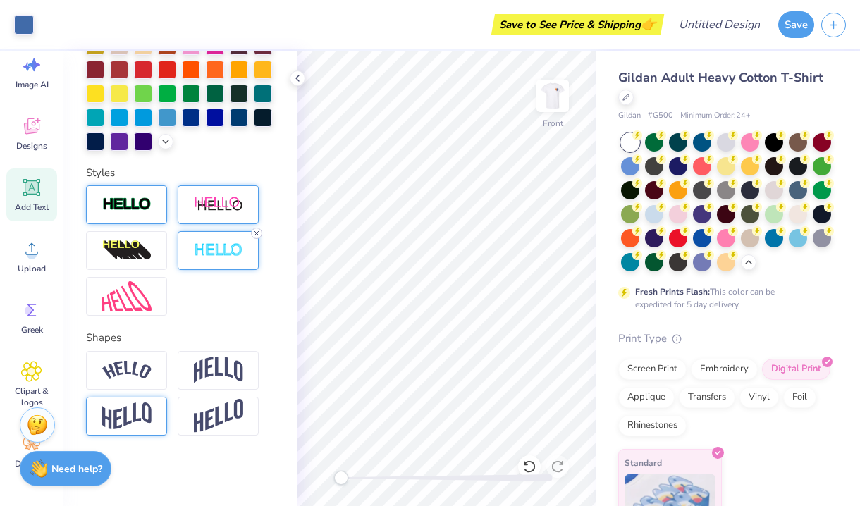
click at [255, 235] on icon at bounding box center [256, 233] width 8 height 8
click at [134, 253] on img at bounding box center [126, 251] width 49 height 23
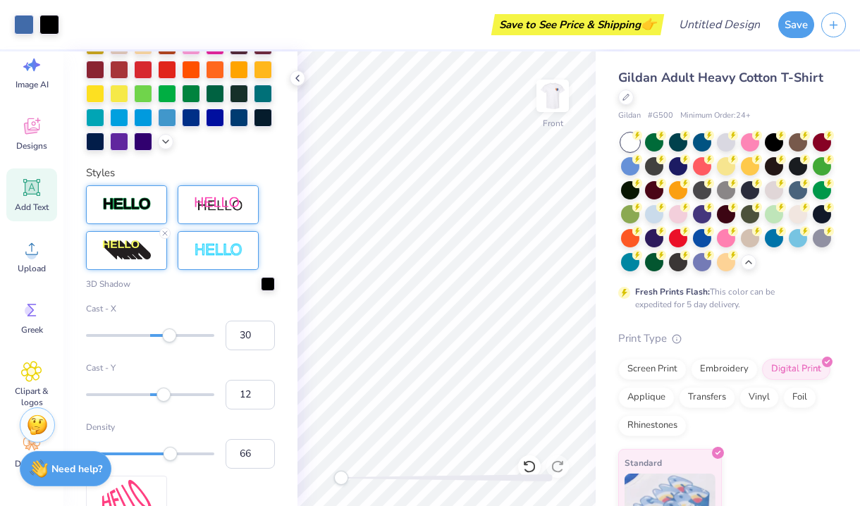
type input "10"
drag, startPoint x: 166, startPoint y: 397, endPoint x: 156, endPoint y: 397, distance: 9.2
click at [156, 397] on div "Accessibility label" at bounding box center [163, 395] width 14 height 14
type input "33"
drag, startPoint x: 158, startPoint y: 397, endPoint x: 172, endPoint y: 397, distance: 14.1
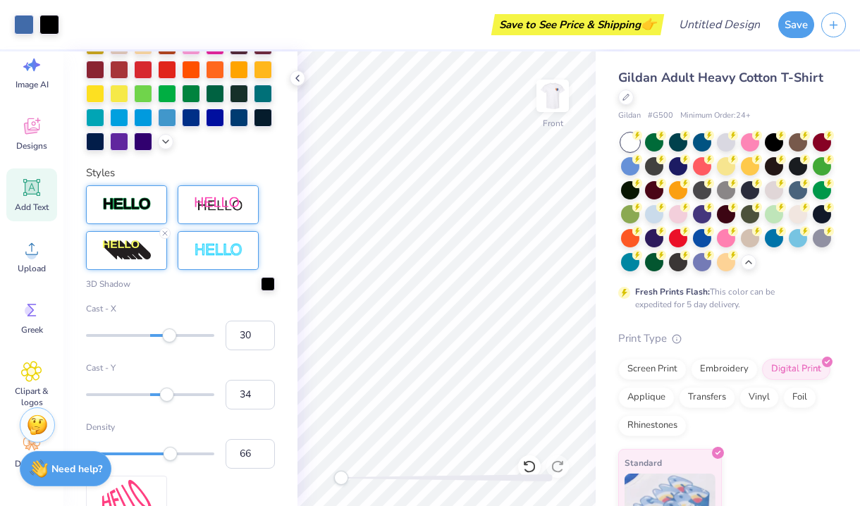
click at [172, 397] on div "Accessibility label" at bounding box center [167, 395] width 14 height 14
type input "31"
drag, startPoint x: 170, startPoint y: 453, endPoint x: 125, endPoint y: 452, distance: 45.1
click at [125, 452] on div "Accessibility label" at bounding box center [125, 454] width 14 height 14
type input "11"
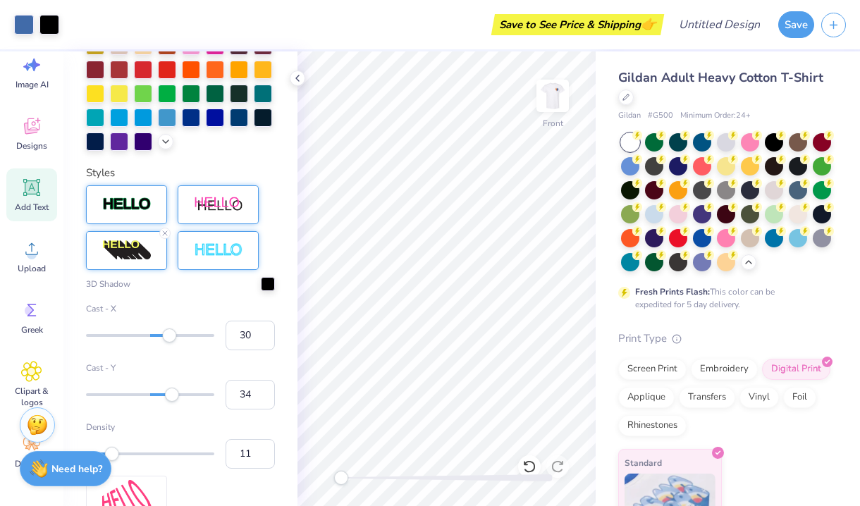
drag, startPoint x: 125, startPoint y: 452, endPoint x: 98, endPoint y: 450, distance: 26.9
click at [105, 450] on div "Accessibility label" at bounding box center [112, 454] width 14 height 14
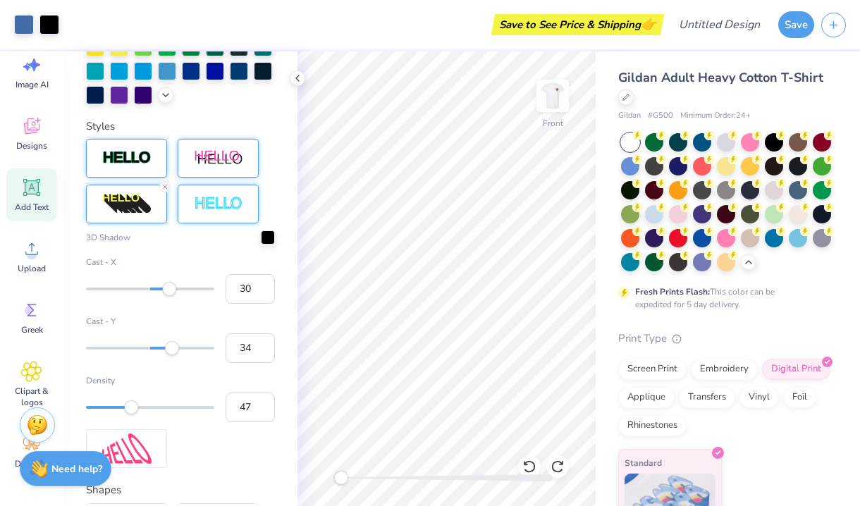
type input "48"
drag, startPoint x: 100, startPoint y: 404, endPoint x: 148, endPoint y: 404, distance: 47.9
click at [138, 404] on div "Accessibility label" at bounding box center [131, 407] width 14 height 14
type input "11"
drag, startPoint x: 168, startPoint y: 290, endPoint x: 157, endPoint y: 290, distance: 11.3
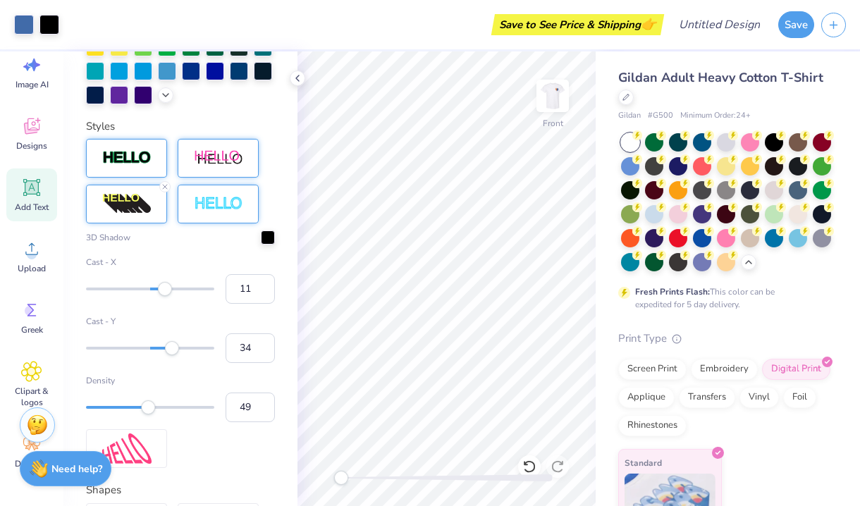
click at [158, 290] on div "Accessibility label" at bounding box center [165, 289] width 14 height 14
click at [273, 237] on div at bounding box center [268, 236] width 14 height 14
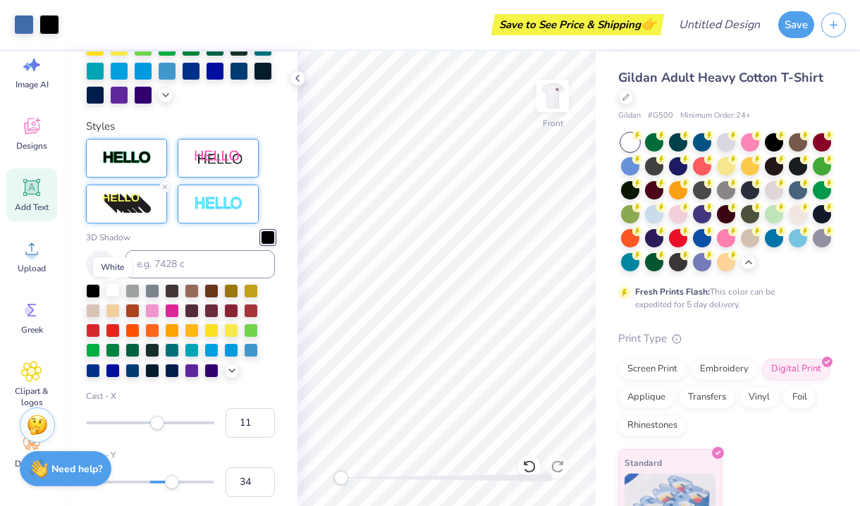
click at [111, 297] on div at bounding box center [113, 290] width 14 height 14
click at [174, 333] on div at bounding box center [172, 329] width 14 height 14
type input "13"
click at [159, 428] on div "Accessibility label" at bounding box center [157, 423] width 14 height 14
click at [269, 248] on div "3D Shadow" at bounding box center [180, 304] width 189 height 148
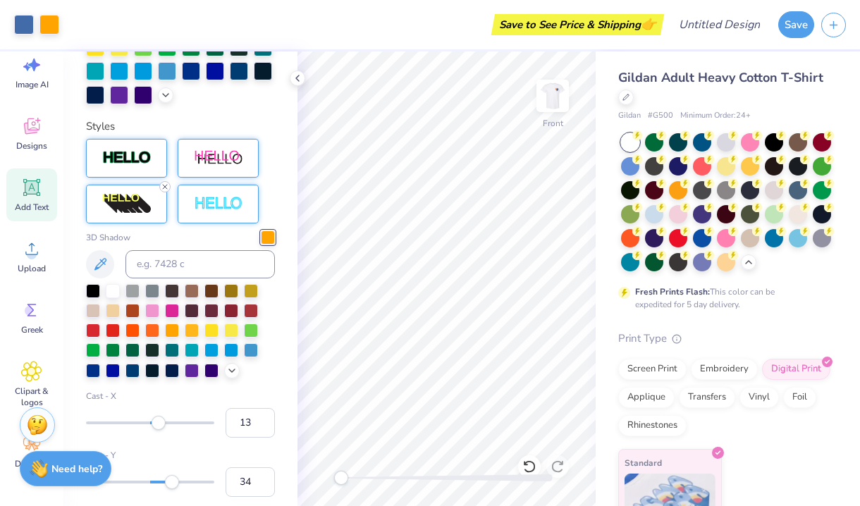
click at [162, 190] on icon at bounding box center [165, 187] width 8 height 8
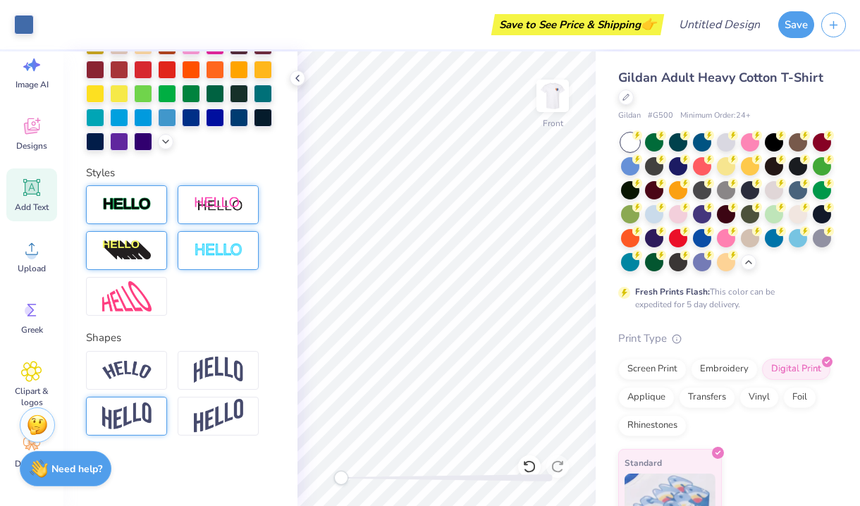
scroll to position [369, 0]
click at [214, 301] on div at bounding box center [180, 250] width 189 height 130
click at [212, 266] on div at bounding box center [218, 250] width 81 height 39
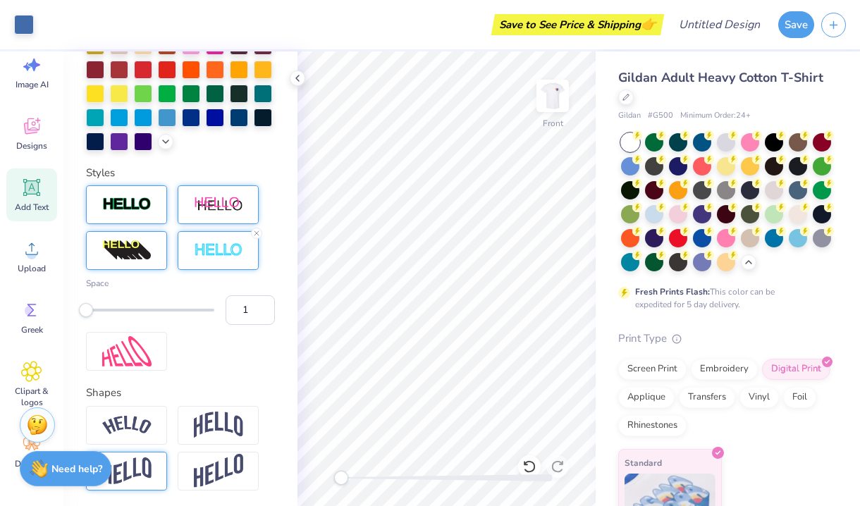
click at [207, 259] on div at bounding box center [218, 250] width 81 height 39
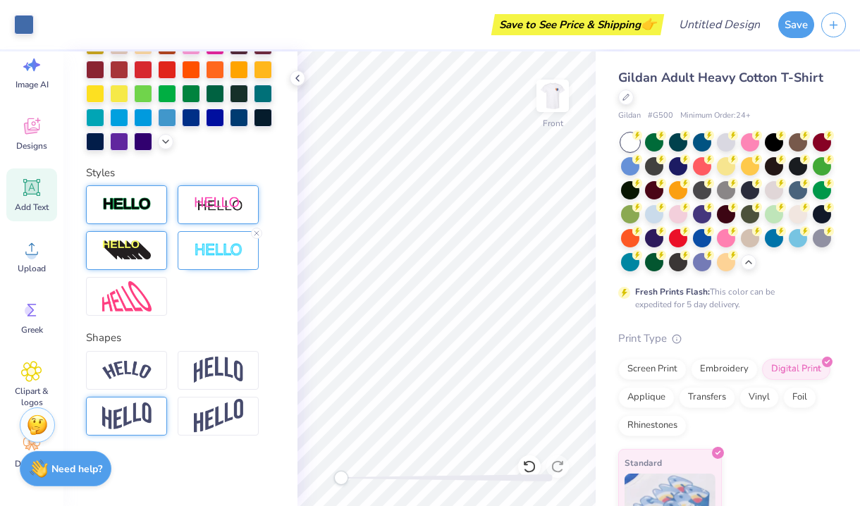
click at [214, 316] on div at bounding box center [180, 250] width 189 height 130
click at [210, 258] on img at bounding box center [218, 250] width 49 height 16
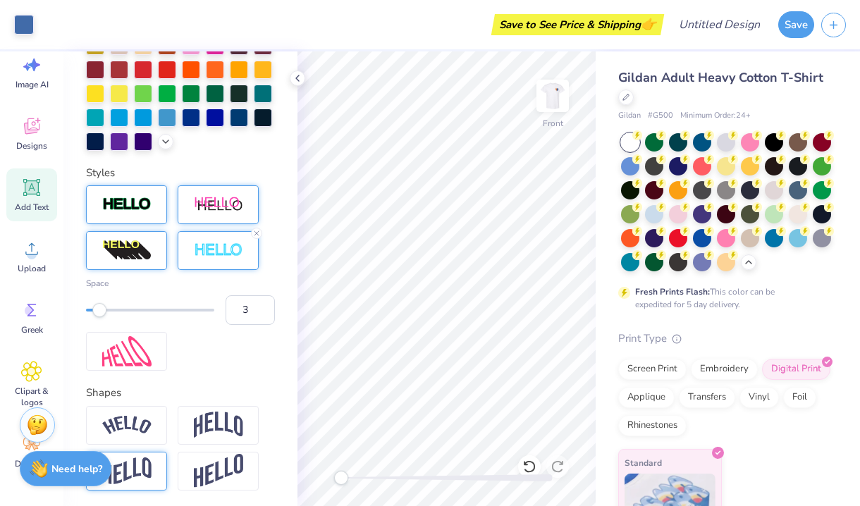
type input "4"
drag, startPoint x: 89, startPoint y: 309, endPoint x: 103, endPoint y: 310, distance: 14.2
click at [103, 310] on div "Accessibility label" at bounding box center [106, 310] width 14 height 14
type input "3"
click at [101, 311] on div "Accessibility label" at bounding box center [99, 310] width 14 height 14
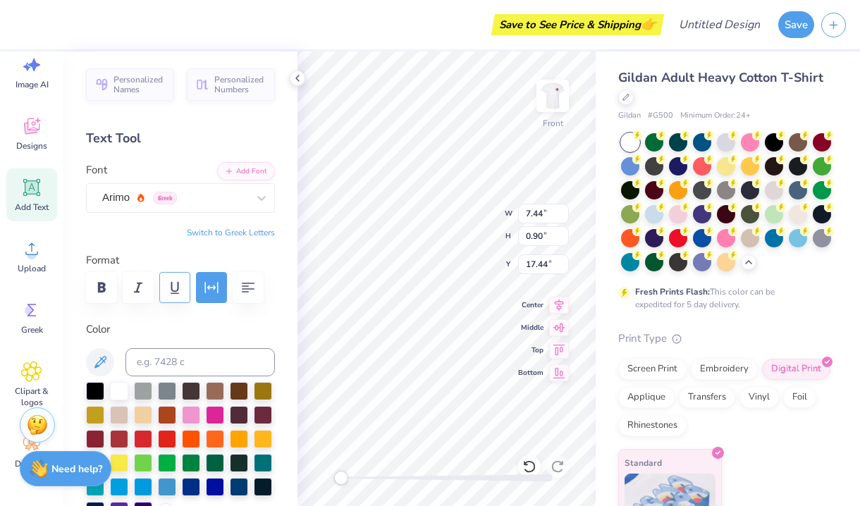
scroll to position [0, 0]
click at [209, 283] on icon "button" at bounding box center [211, 287] width 17 height 17
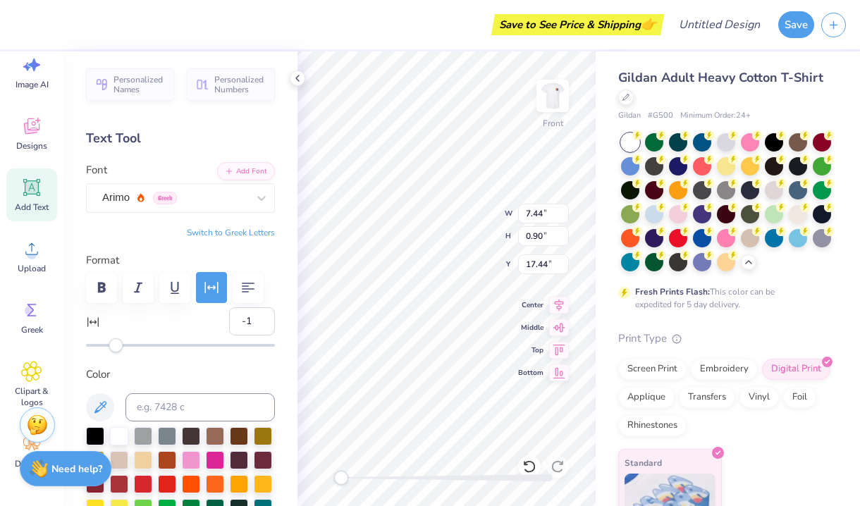
type input "0"
click at [117, 349] on div "Accessibility label" at bounding box center [116, 345] width 14 height 14
type input "5"
click at [125, 345] on div "Accessibility label" at bounding box center [124, 345] width 14 height 14
type input "5"
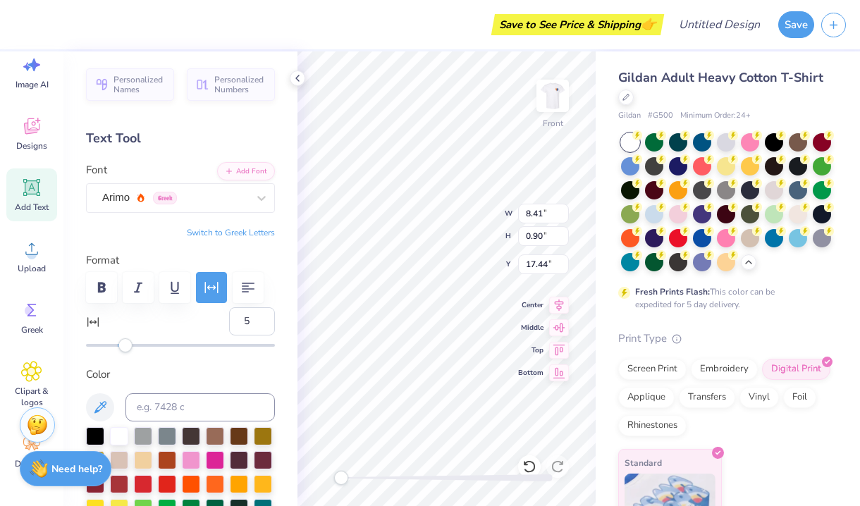
click at [125, 345] on div "Accessibility label" at bounding box center [125, 345] width 14 height 14
click at [247, 318] on input "5" at bounding box center [252, 321] width 46 height 28
type input "4"
click at [264, 326] on input "3" at bounding box center [252, 321] width 46 height 28
type input "2"
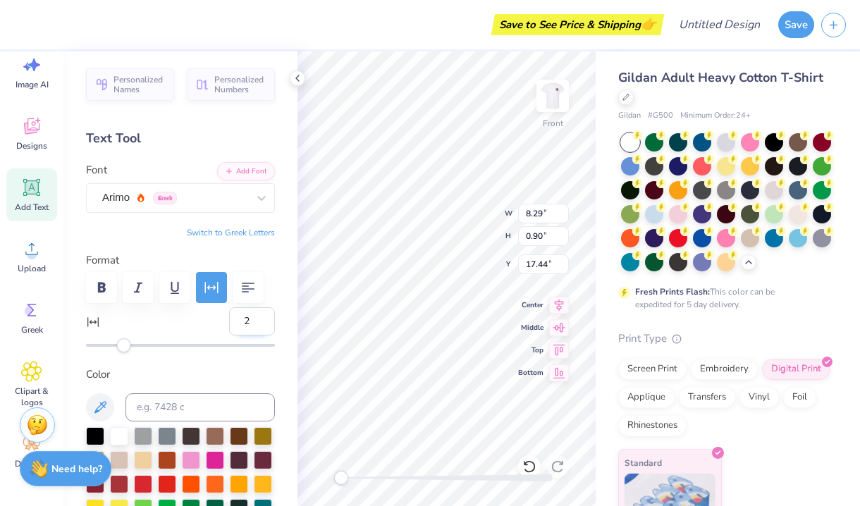
click at [264, 326] on input "2" at bounding box center [252, 321] width 46 height 28
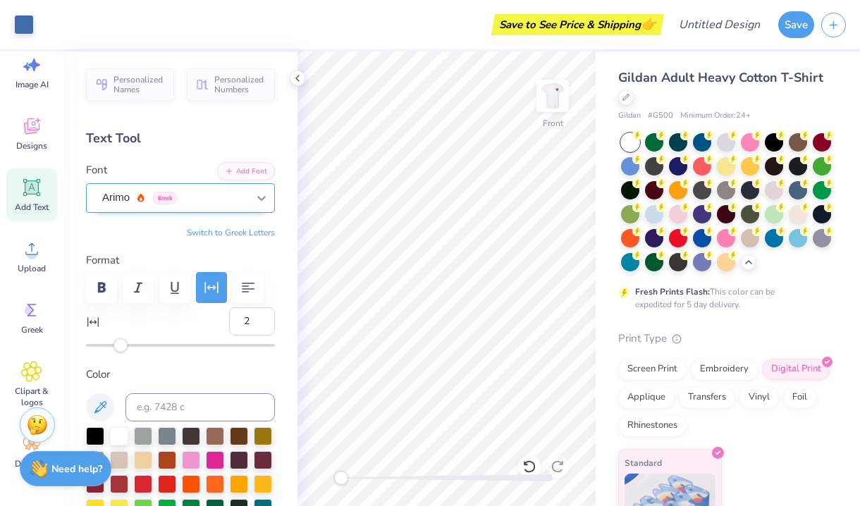
click at [255, 203] on icon at bounding box center [261, 198] width 14 height 14
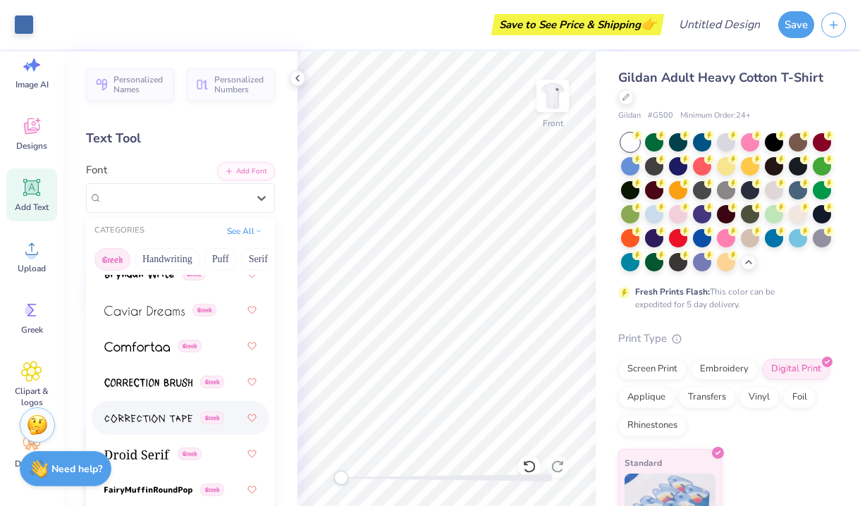
scroll to position [436, 0]
click at [135, 312] on img at bounding box center [144, 311] width 80 height 10
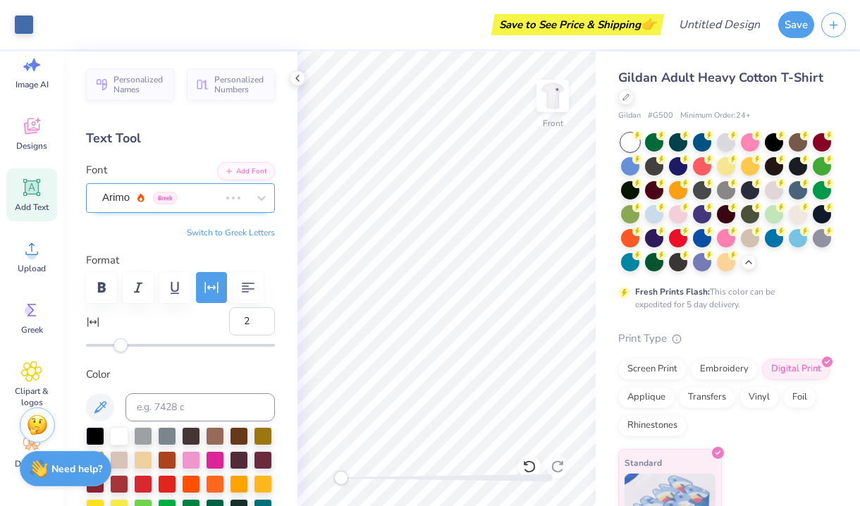
click at [115, 209] on div "Arimo Greek" at bounding box center [180, 198] width 189 height 30
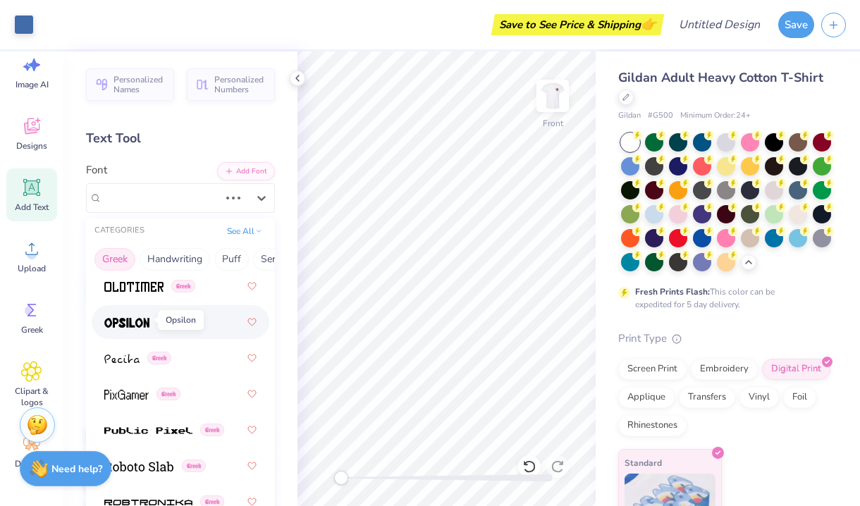
scroll to position [1110, 0]
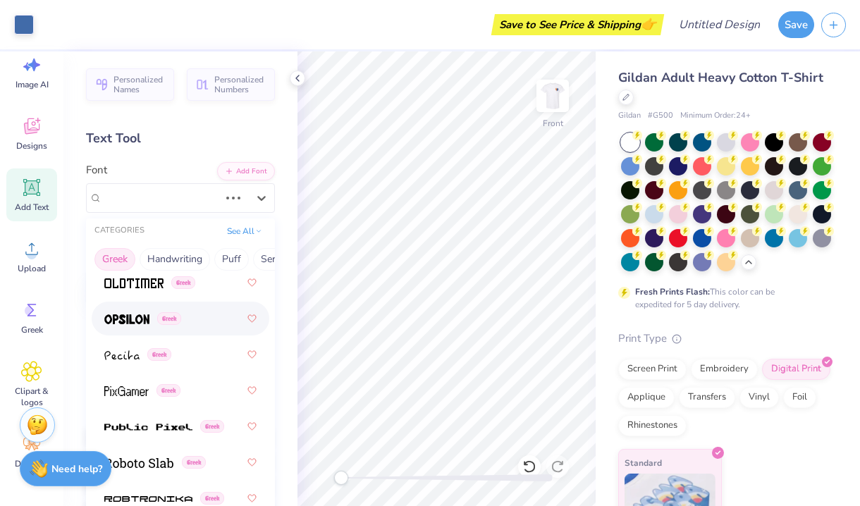
click at [127, 328] on div "Greek" at bounding box center [180, 318] width 152 height 25
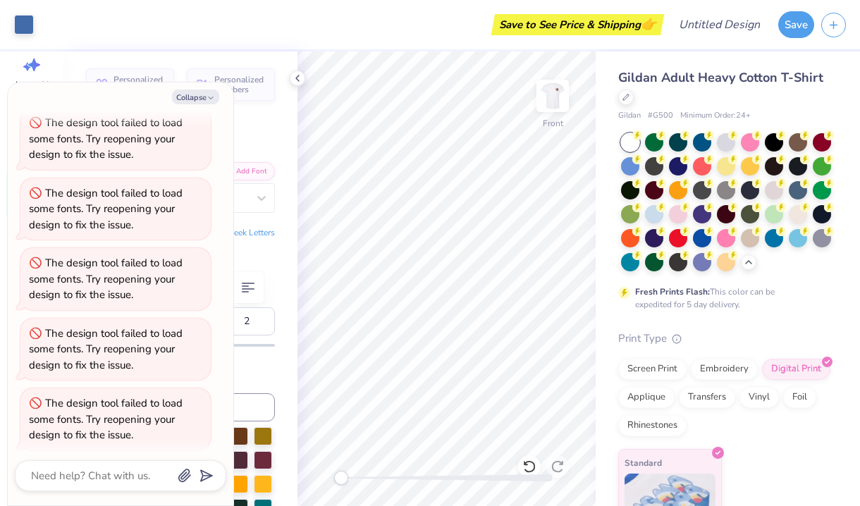
scroll to position [278, 0]
click at [207, 97] on icon "button" at bounding box center [210, 98] width 8 height 8
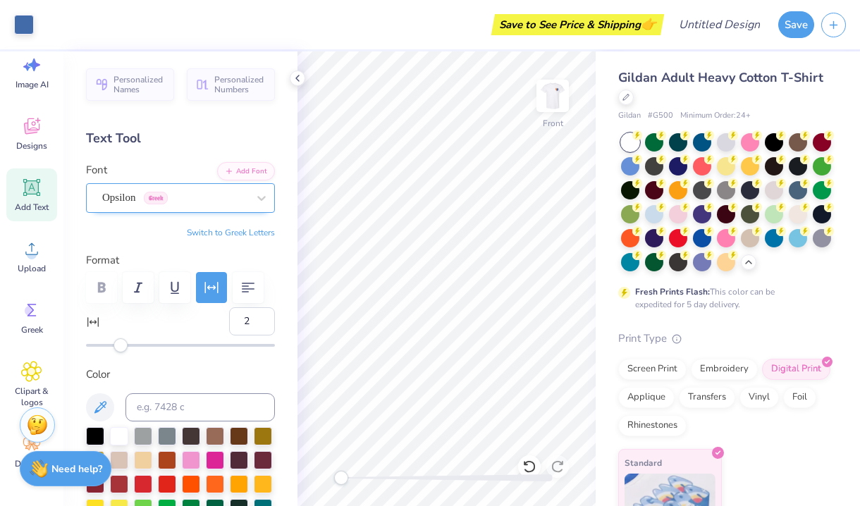
click at [207, 200] on div "Opsilon Greek" at bounding box center [175, 198] width 148 height 22
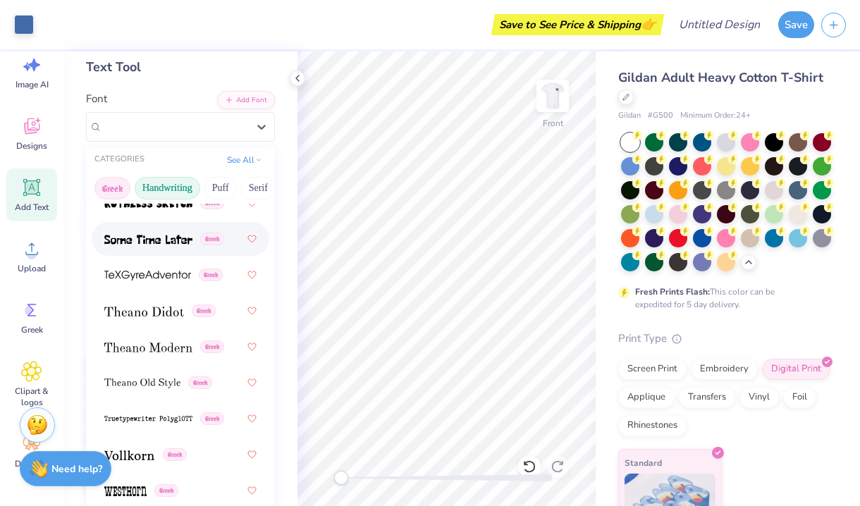
scroll to position [89, 0]
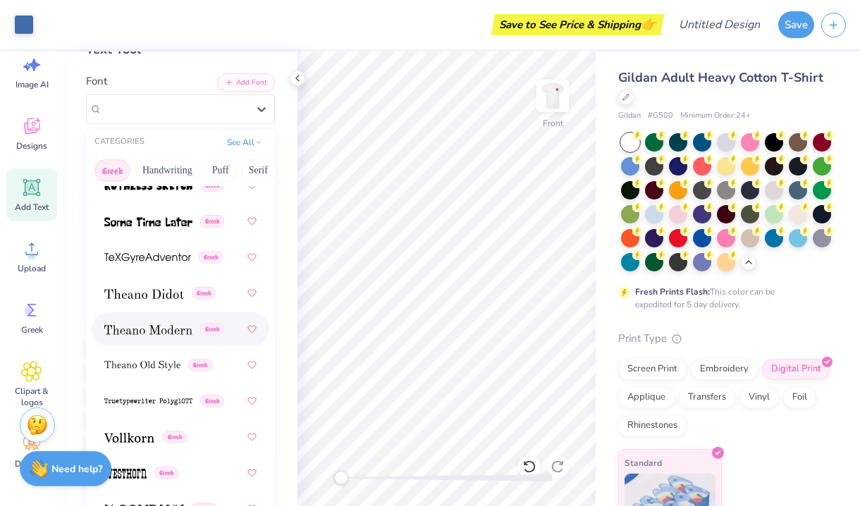
click at [154, 332] on img at bounding box center [148, 330] width 88 height 10
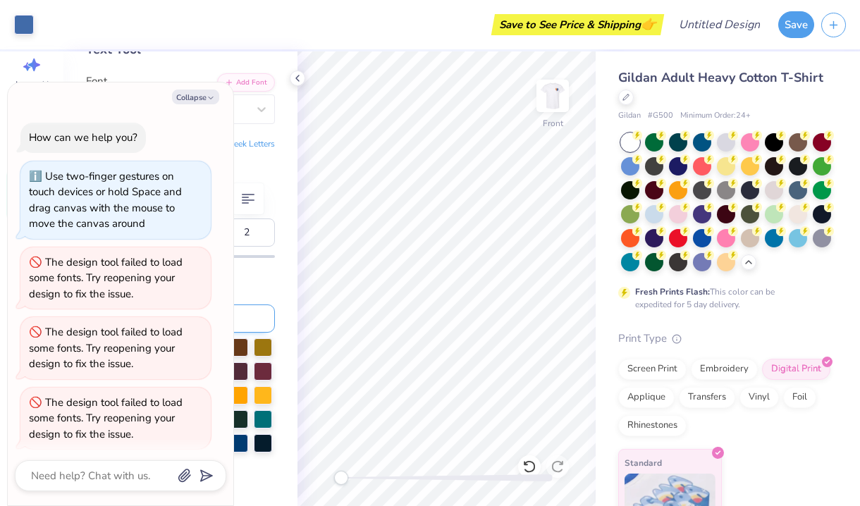
scroll to position [347, 0]
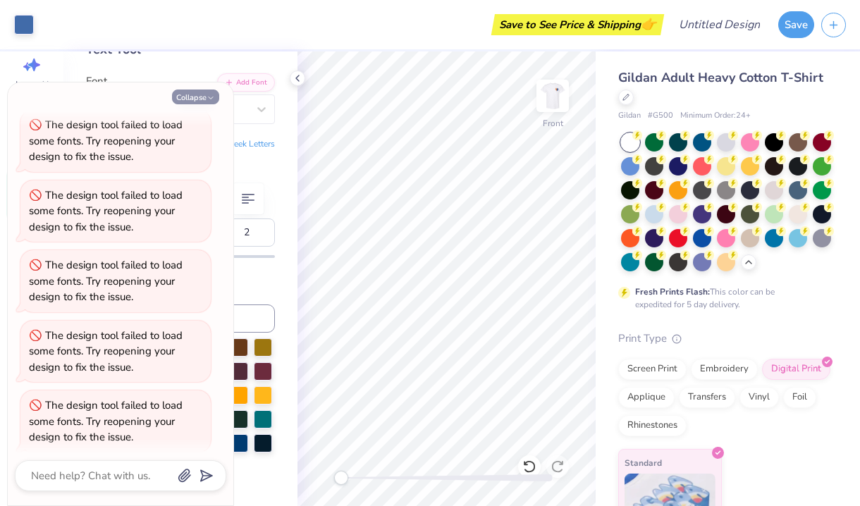
click at [205, 99] on button "Collapse" at bounding box center [195, 97] width 47 height 15
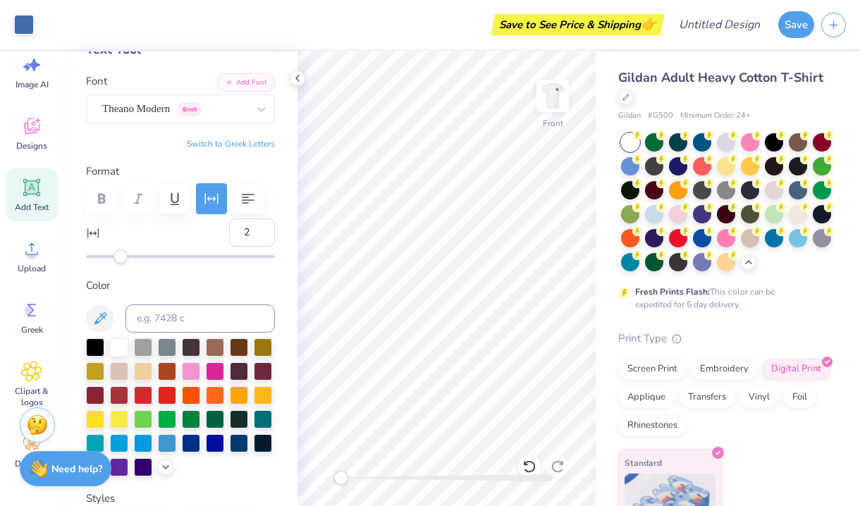
type textarea "x"
click at [532, 471] on div at bounding box center [446, 478] width 211 height 14
click at [333, 481] on div "Front W 8.41 8.41 " H 0.90 0.90 " Y 17.44 17.44 " Center Middle Top Bottom" at bounding box center [446, 278] width 298 height 455
click at [304, 494] on div "Front" at bounding box center [446, 278] width 298 height 455
click at [297, 80] on icon at bounding box center [297, 78] width 11 height 11
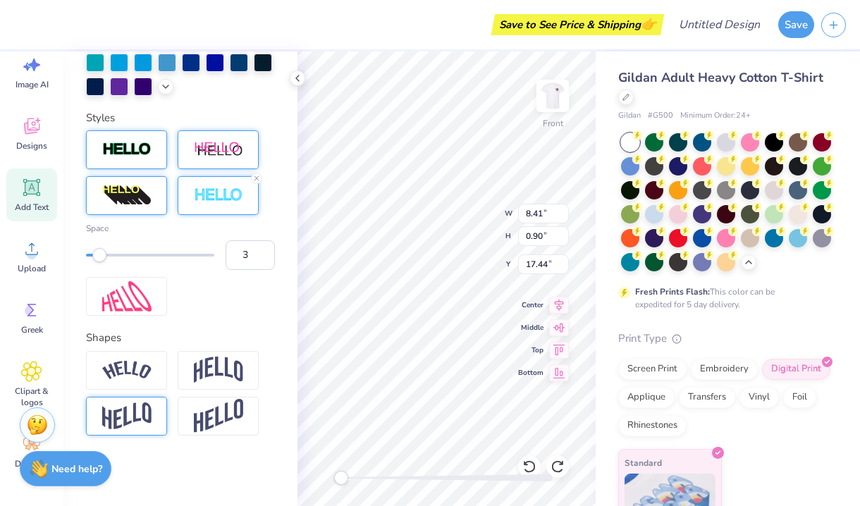
scroll to position [469, 0]
click at [257, 180] on icon at bounding box center [256, 178] width 8 height 8
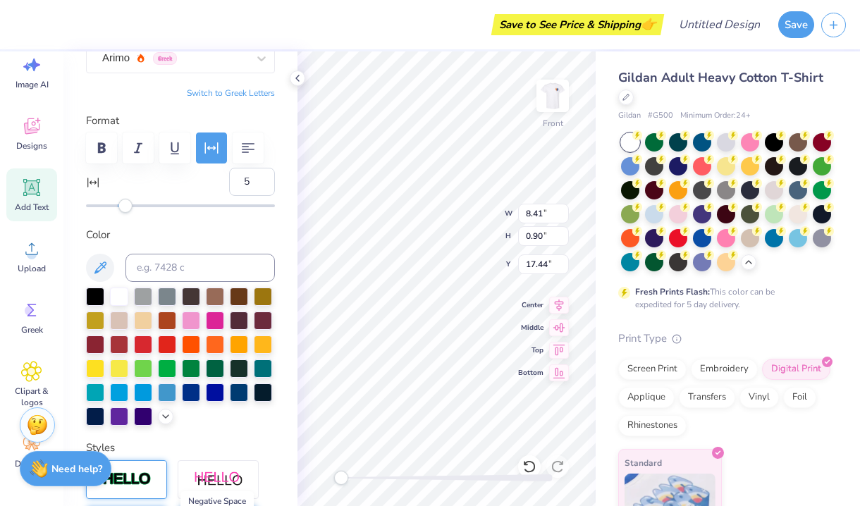
scroll to position [134, 0]
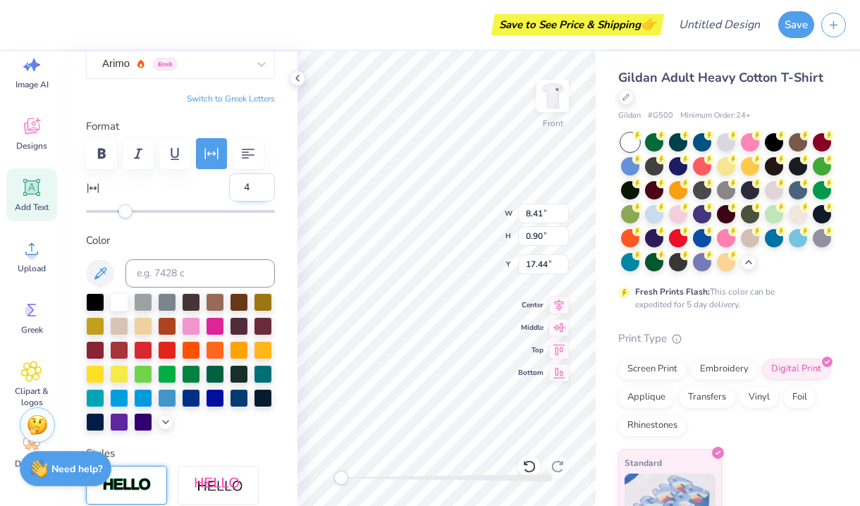
click at [259, 189] on input "4" at bounding box center [252, 187] width 46 height 28
click at [262, 191] on input "3" at bounding box center [252, 187] width 46 height 28
click at [262, 191] on input "2" at bounding box center [252, 187] width 46 height 28
click at [262, 191] on input "1" at bounding box center [252, 187] width 46 height 28
type input "0"
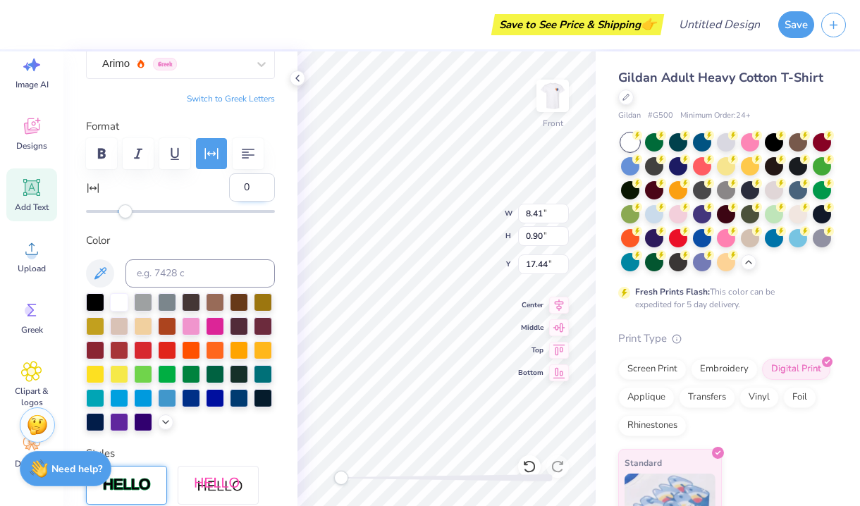
click at [262, 191] on input "0" at bounding box center [252, 187] width 46 height 28
type input "17.52"
click at [291, 84] on div "Personalized Names Personalized Numbers Text Tool Add Font Font Arimo Greek Swi…" at bounding box center [180, 278] width 234 height 455
click at [295, 79] on icon at bounding box center [297, 78] width 11 height 11
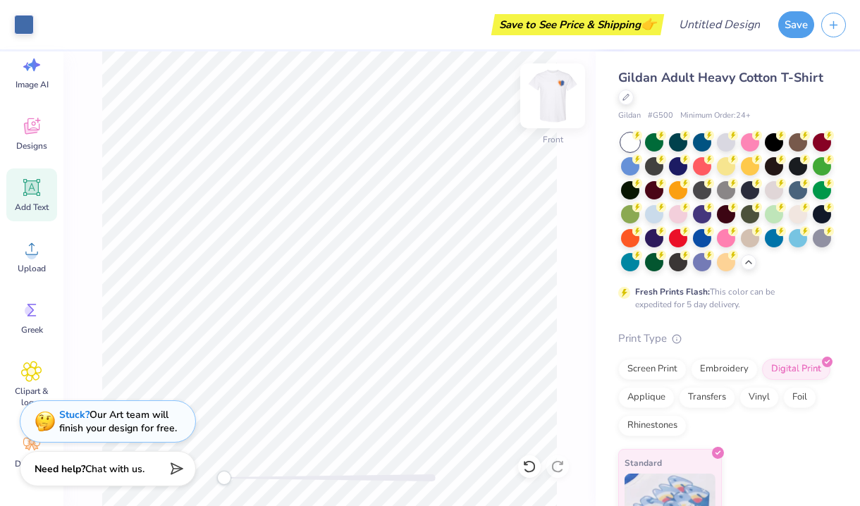
click at [555, 99] on img at bounding box center [552, 96] width 56 height 56
click at [555, 99] on img at bounding box center [552, 96] width 28 height 28
click at [555, 99] on img at bounding box center [552, 96] width 56 height 56
click at [555, 99] on img at bounding box center [552, 96] width 28 height 28
click at [555, 91] on img at bounding box center [552, 96] width 56 height 56
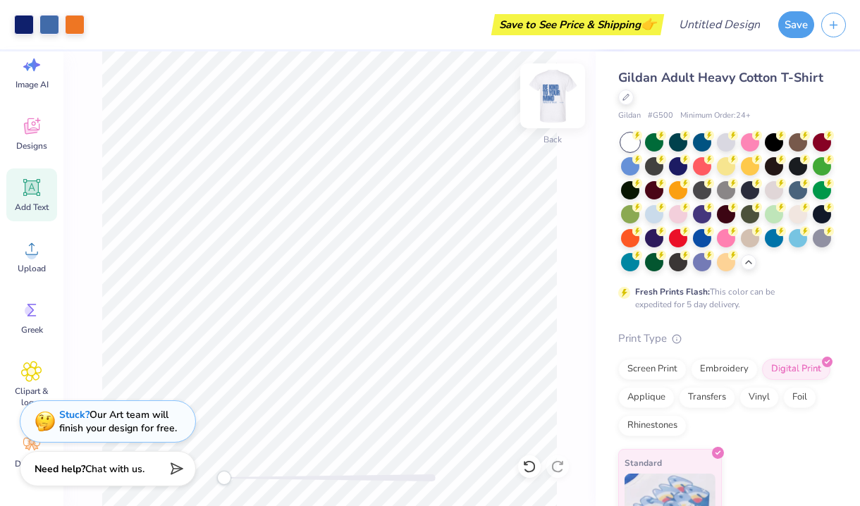
click at [545, 107] on img at bounding box center [552, 96] width 56 height 56
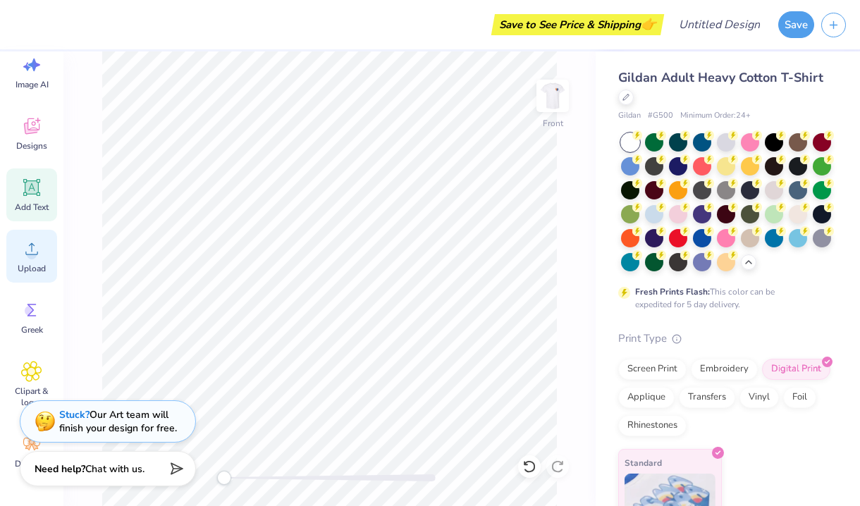
click at [35, 251] on icon at bounding box center [31, 248] width 21 height 21
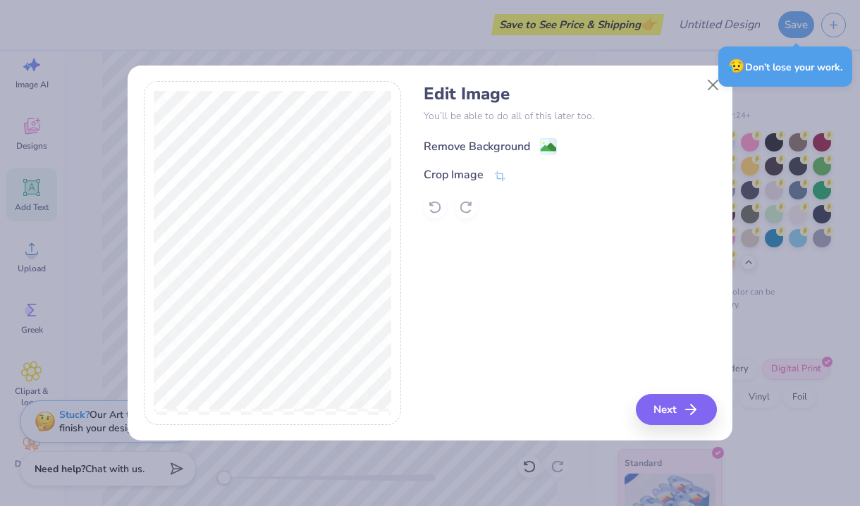
click at [451, 138] on div "Remove Background" at bounding box center [477, 146] width 106 height 17
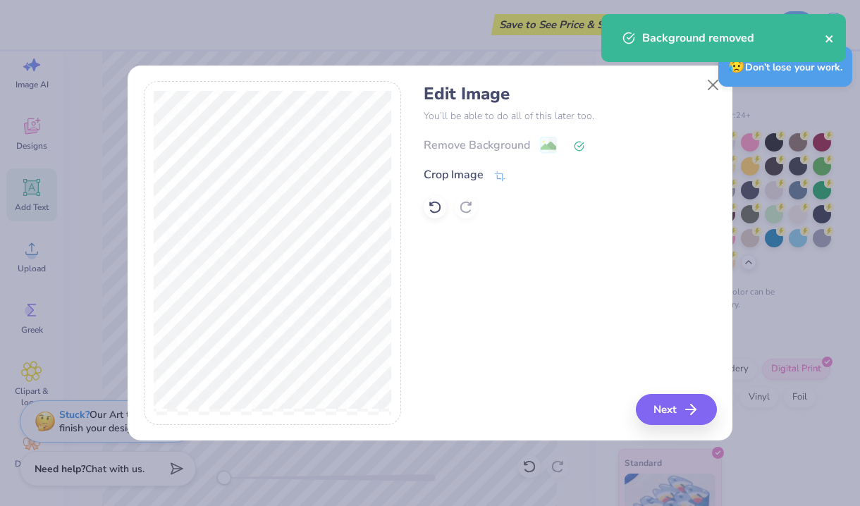
click at [832, 37] on icon "close" at bounding box center [828, 38] width 7 height 7
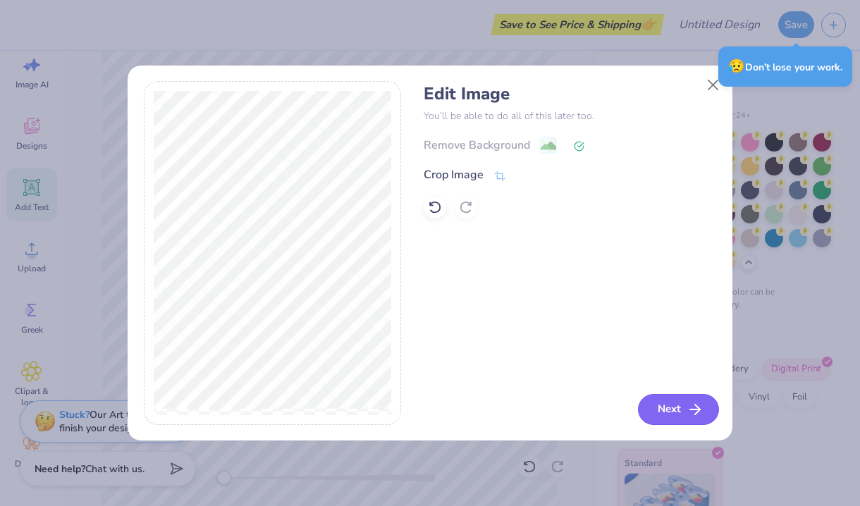
click at [666, 408] on button "Next" at bounding box center [678, 409] width 81 height 31
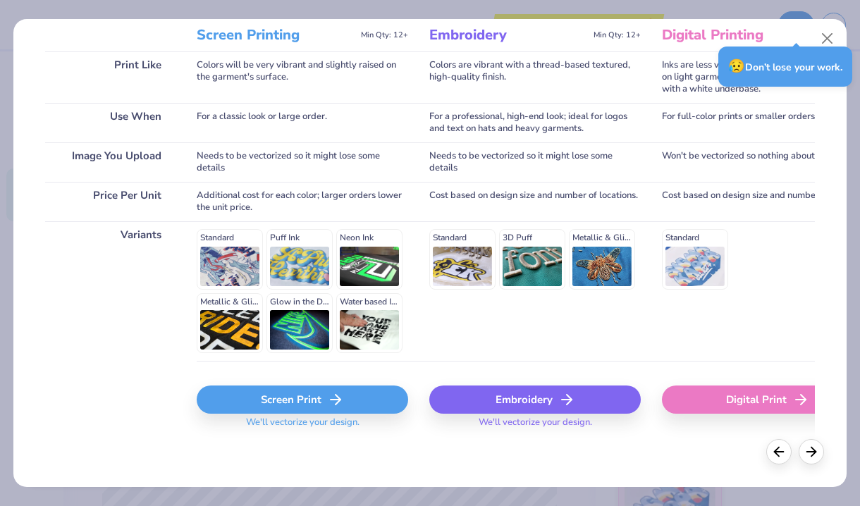
scroll to position [196, 0]
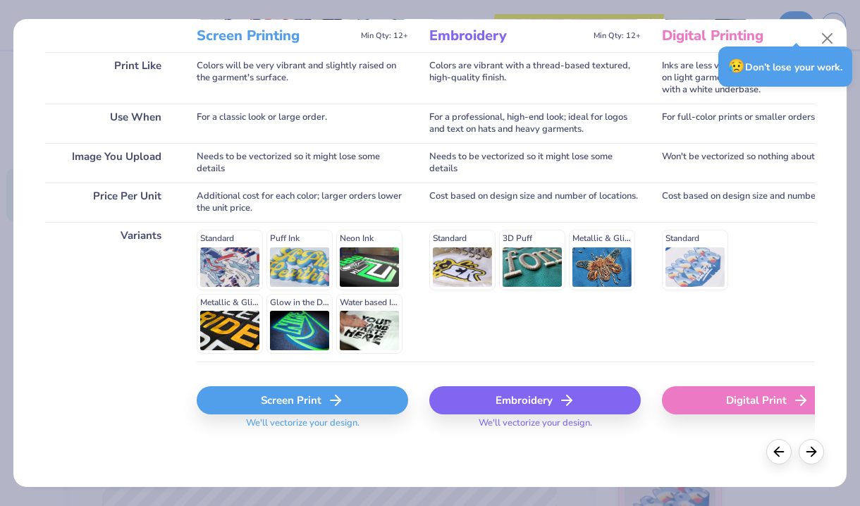
click at [245, 420] on span "We'll vectorize your design." at bounding box center [302, 427] width 125 height 20
click at [241, 408] on div "Screen Print" at bounding box center [302, 400] width 211 height 28
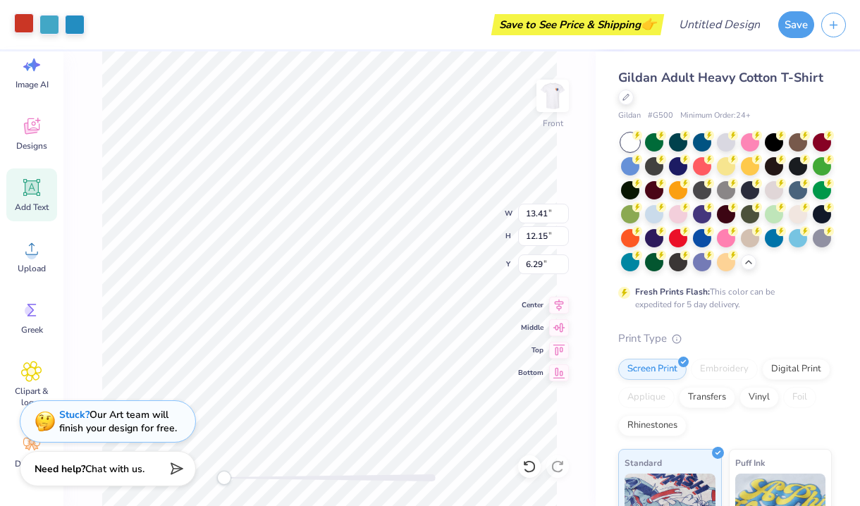
click at [22, 20] on div at bounding box center [24, 23] width 20 height 20
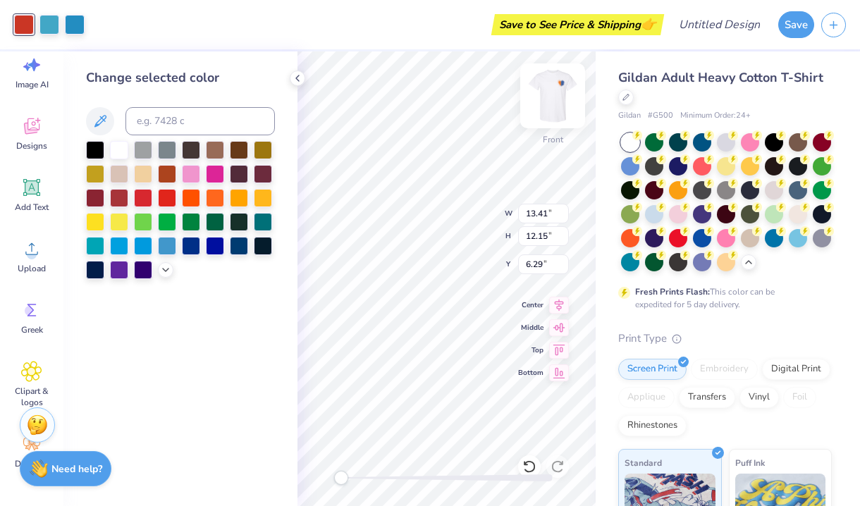
click at [559, 103] on img at bounding box center [552, 96] width 56 height 56
type input "13.63"
type input "12.35"
type input "4.46"
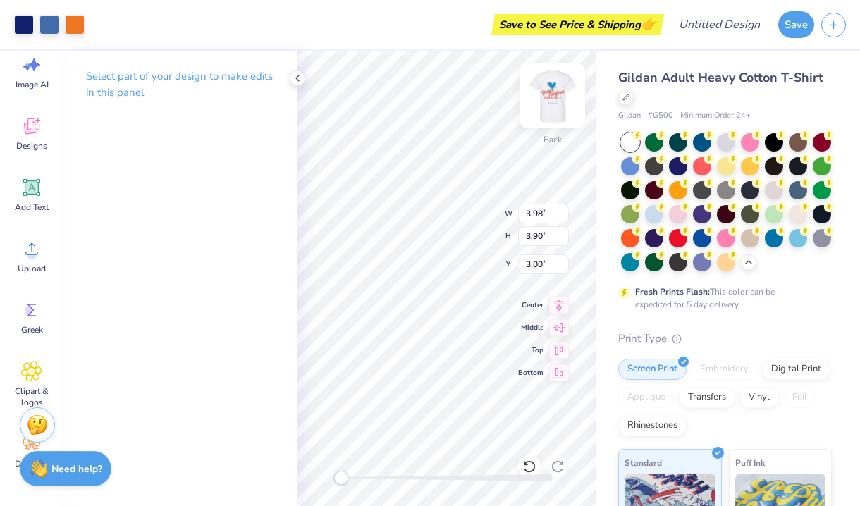
click at [551, 89] on img at bounding box center [552, 96] width 56 height 56
type input "3.92"
type input "3.84"
type input "4.76"
type input "13.41"
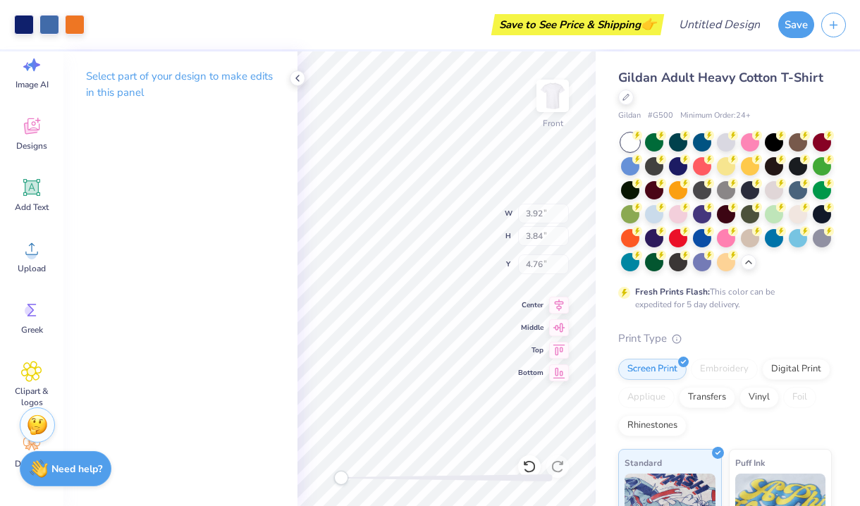
type input "12.15"
type input "6.19"
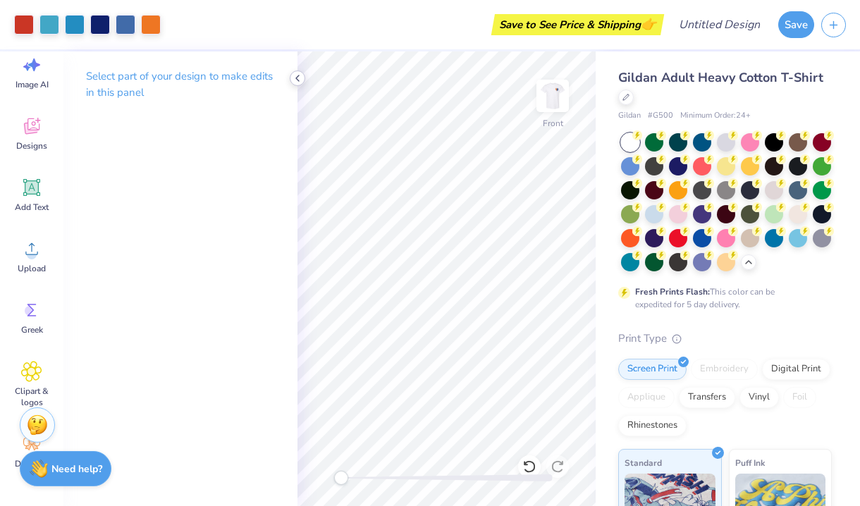
click at [297, 73] on icon at bounding box center [297, 78] width 11 height 11
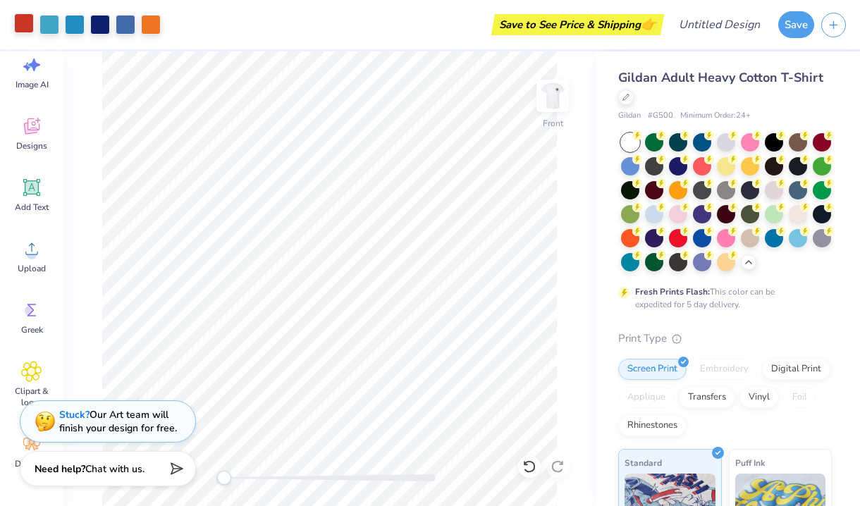
click at [27, 21] on div at bounding box center [24, 23] width 20 height 20
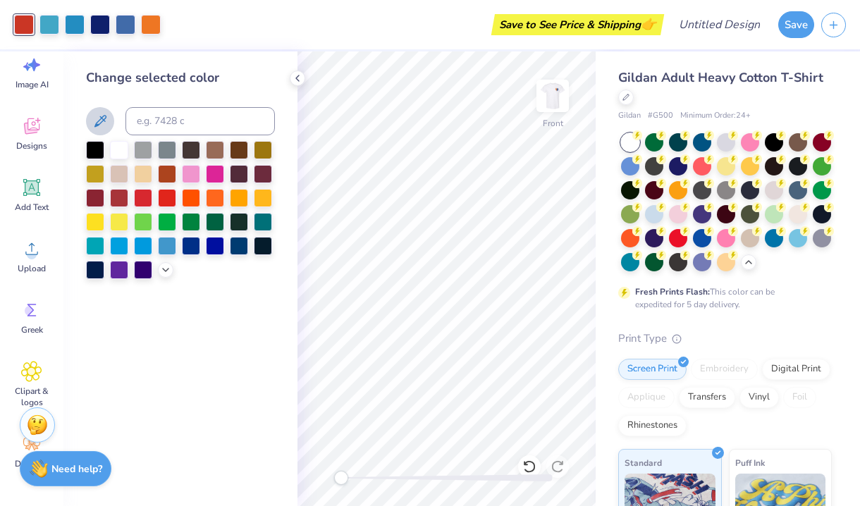
click at [94, 117] on icon at bounding box center [100, 121] width 17 height 17
click at [104, 113] on icon at bounding box center [100, 121] width 17 height 17
click at [50, 27] on div at bounding box center [49, 23] width 20 height 20
click at [102, 119] on icon at bounding box center [100, 121] width 17 height 17
click at [75, 29] on div at bounding box center [75, 23] width 20 height 20
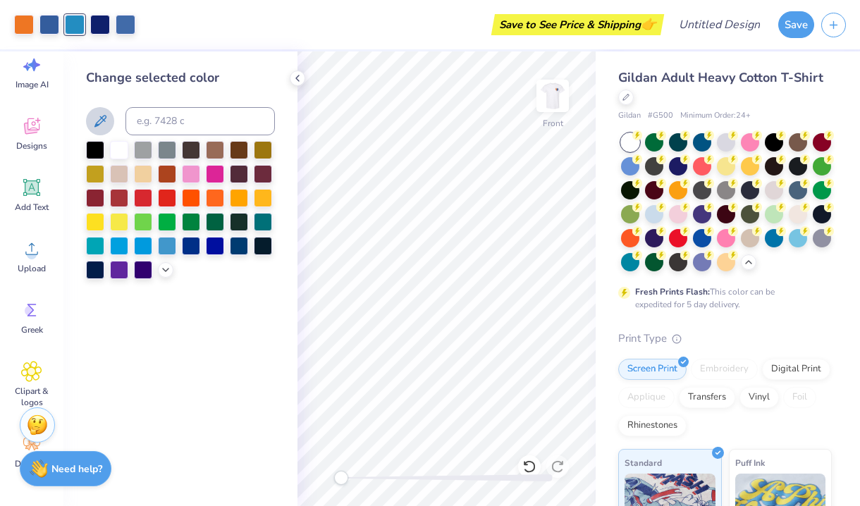
click at [90, 119] on button at bounding box center [100, 121] width 28 height 28
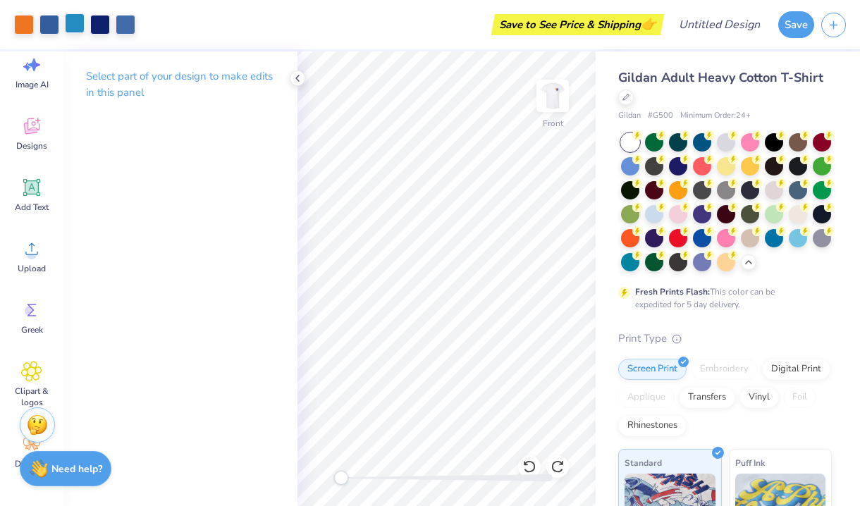
click at [70, 28] on div at bounding box center [75, 23] width 20 height 20
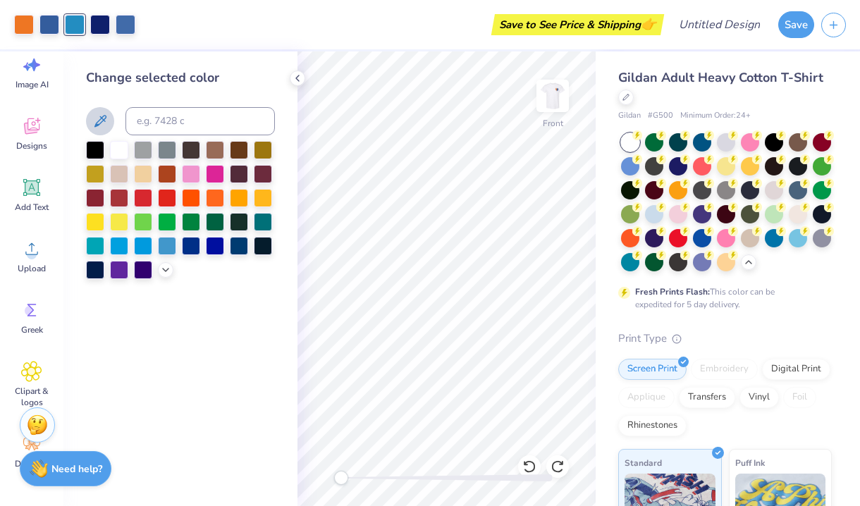
click at [101, 122] on icon at bounding box center [100, 121] width 17 height 17
click at [105, 23] on div at bounding box center [100, 23] width 20 height 20
click at [124, 153] on div at bounding box center [119, 149] width 18 height 18
click at [140, 226] on div at bounding box center [143, 220] width 18 height 18
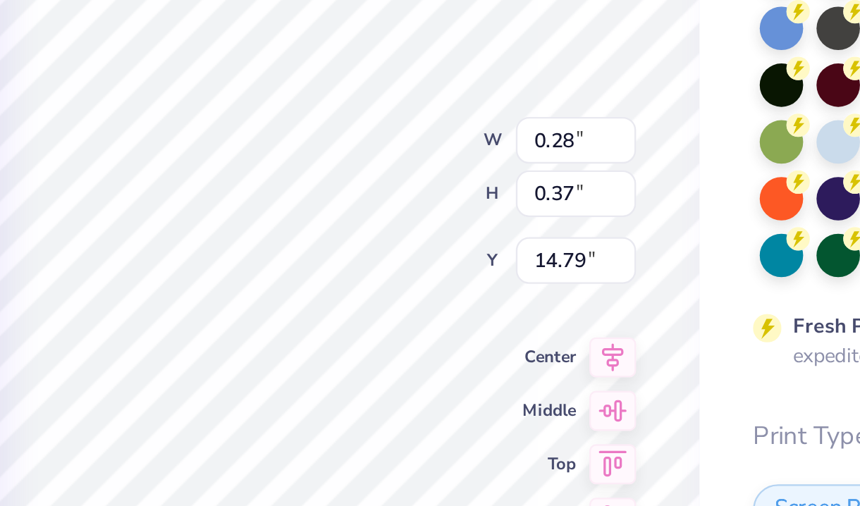
type input "0.26"
type input "0.36"
type input "15.05"
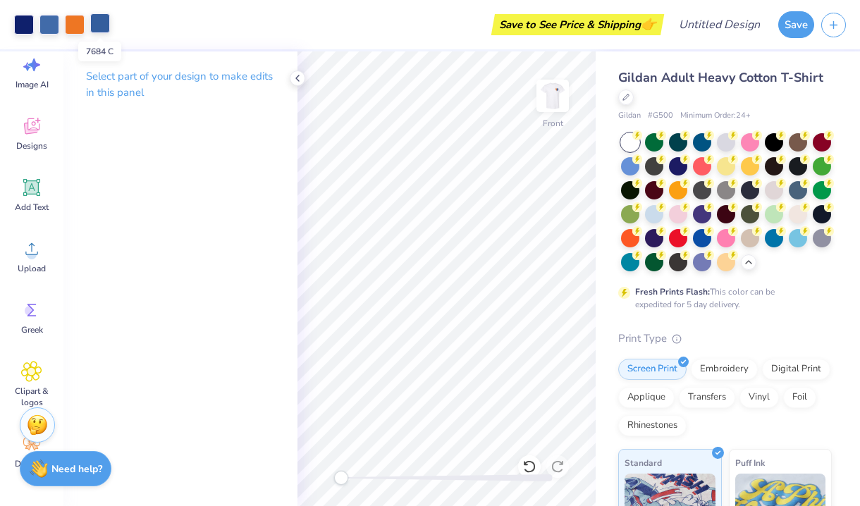
click at [101, 32] on div at bounding box center [100, 23] width 20 height 20
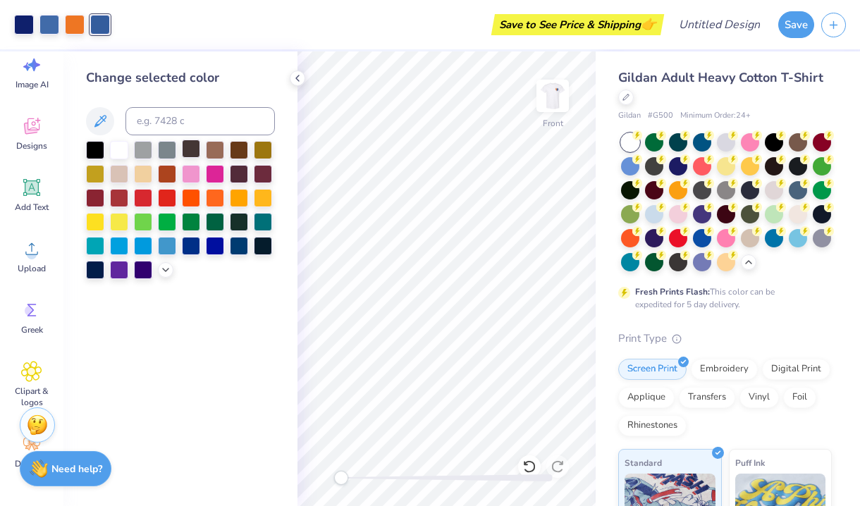
click at [190, 150] on div at bounding box center [191, 149] width 18 height 18
click at [98, 124] on icon at bounding box center [100, 121] width 12 height 12
click at [557, 95] on img at bounding box center [552, 96] width 56 height 56
click at [557, 95] on img at bounding box center [552, 96] width 28 height 28
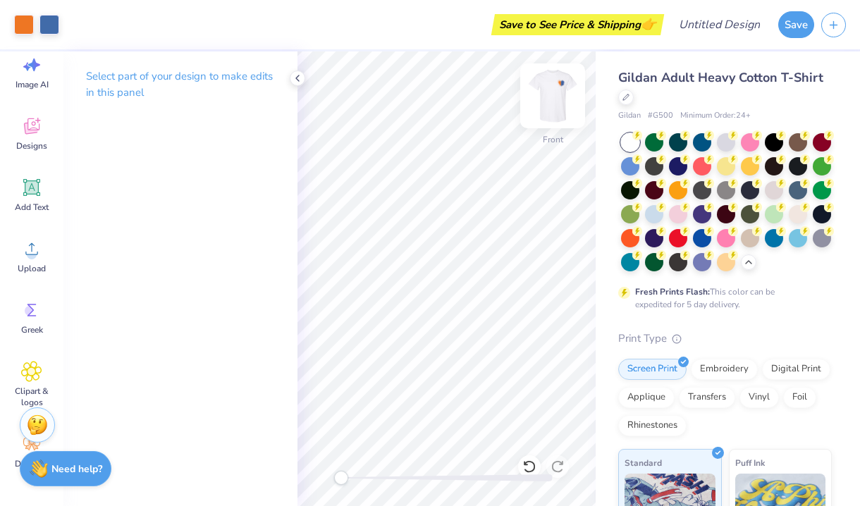
click at [552, 93] on img at bounding box center [552, 96] width 56 height 56
click at [553, 99] on img at bounding box center [552, 96] width 56 height 56
click at [40, 184] on icon at bounding box center [31, 187] width 21 height 21
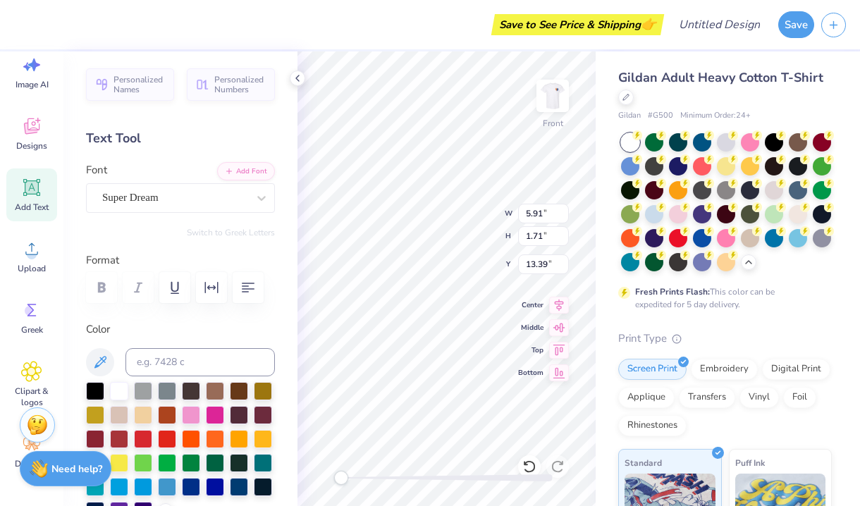
scroll to position [0, 1]
type textarea "MIND YOUR MENTAL HEALTH"
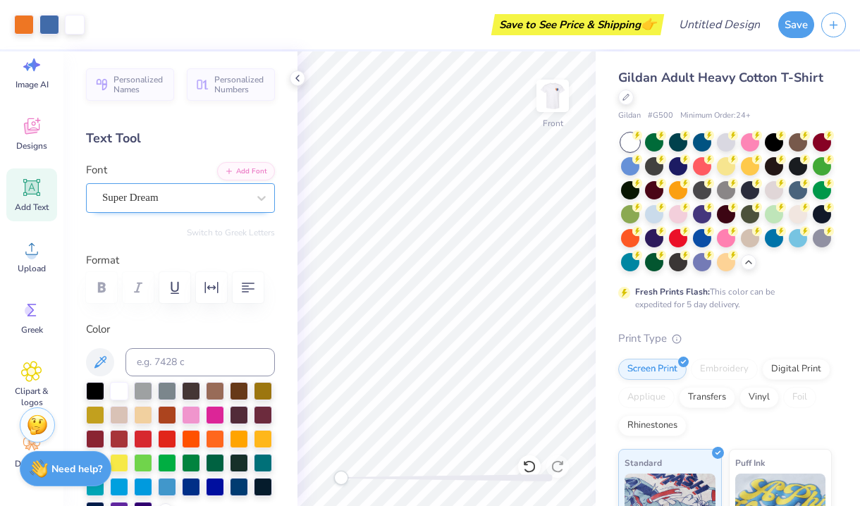
click at [136, 195] on span "Super Dream" at bounding box center [130, 198] width 56 height 16
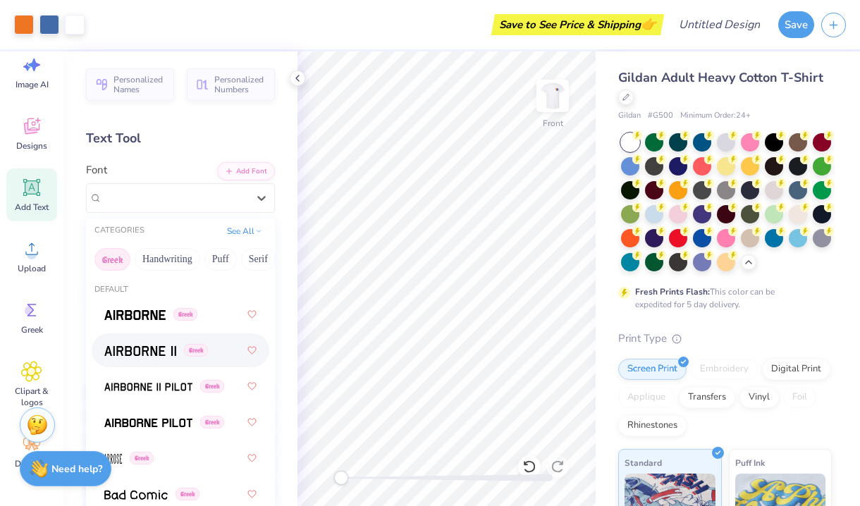
click at [143, 361] on div "Greek" at bounding box center [180, 350] width 152 height 25
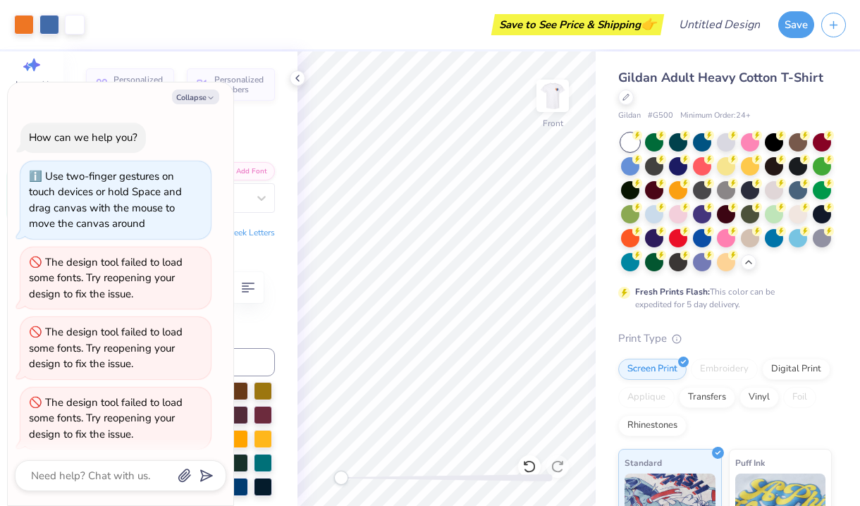
scroll to position [417, 0]
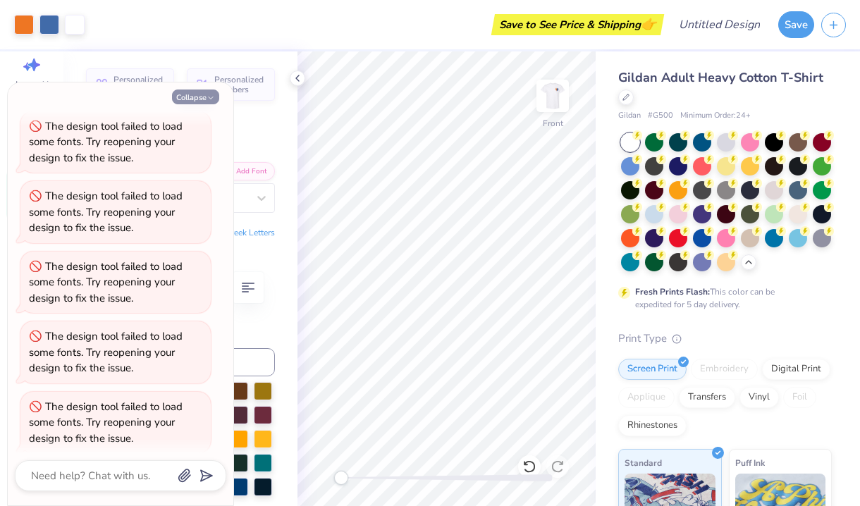
click at [198, 98] on button "Collapse" at bounding box center [195, 97] width 47 height 15
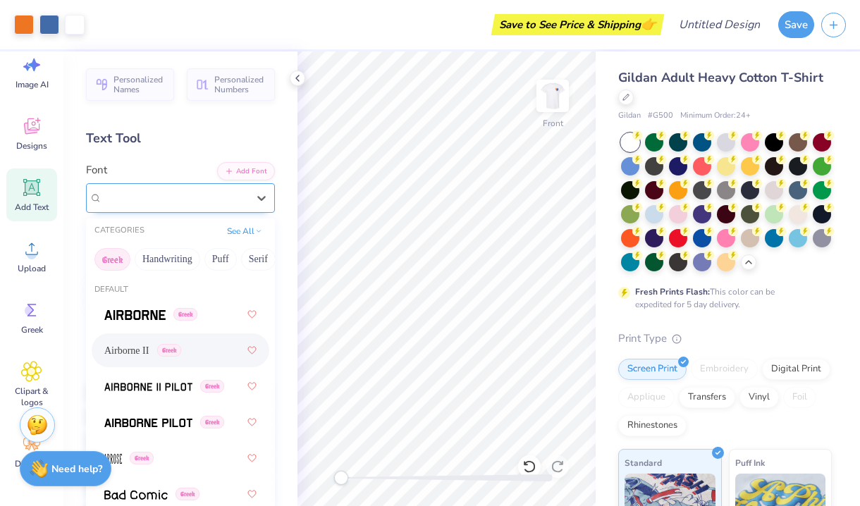
click at [148, 199] on span "Airborne II" at bounding box center [126, 198] width 48 height 16
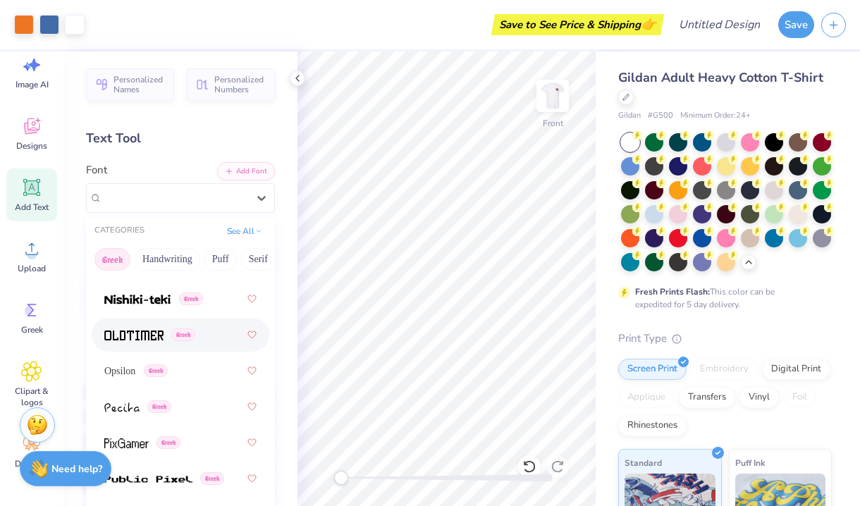
scroll to position [1057, 0]
click at [130, 368] on span "Opsilon" at bounding box center [119, 371] width 31 height 15
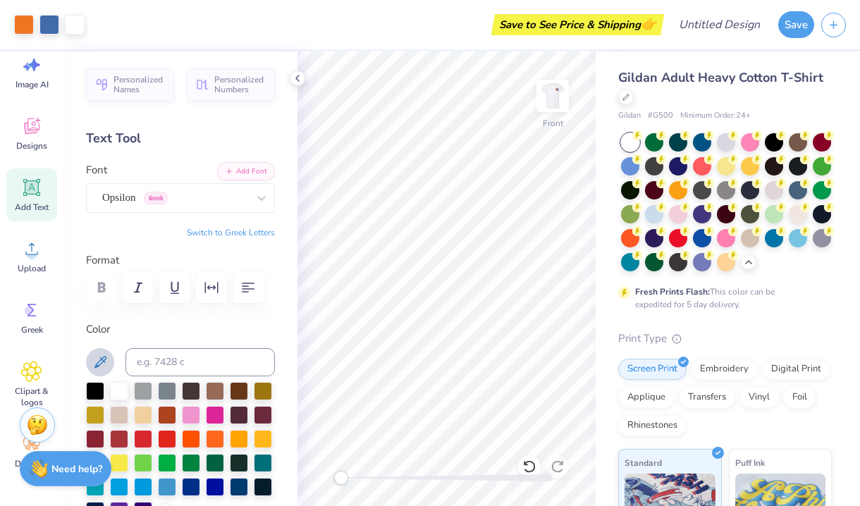
click at [97, 354] on icon at bounding box center [100, 362] width 17 height 17
click at [106, 362] on icon at bounding box center [100, 362] width 17 height 17
click at [107, 354] on icon at bounding box center [100, 362] width 17 height 17
click at [292, 78] on icon at bounding box center [297, 78] width 11 height 11
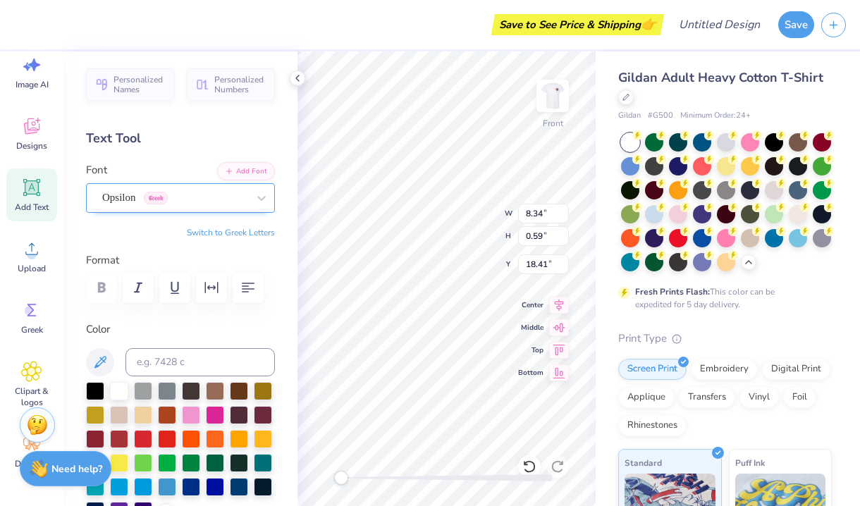
click at [194, 201] on div "Opsilon Greek" at bounding box center [175, 198] width 148 height 22
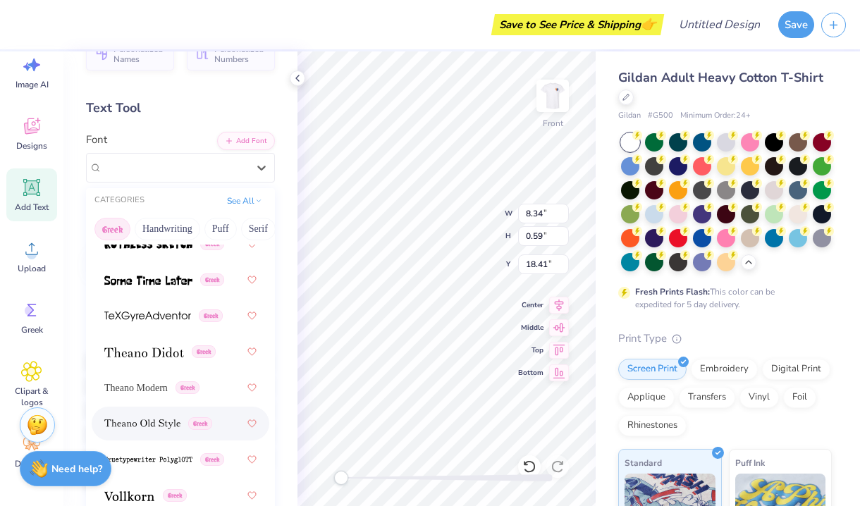
scroll to position [30, 0]
click at [141, 423] on img at bounding box center [142, 425] width 76 height 10
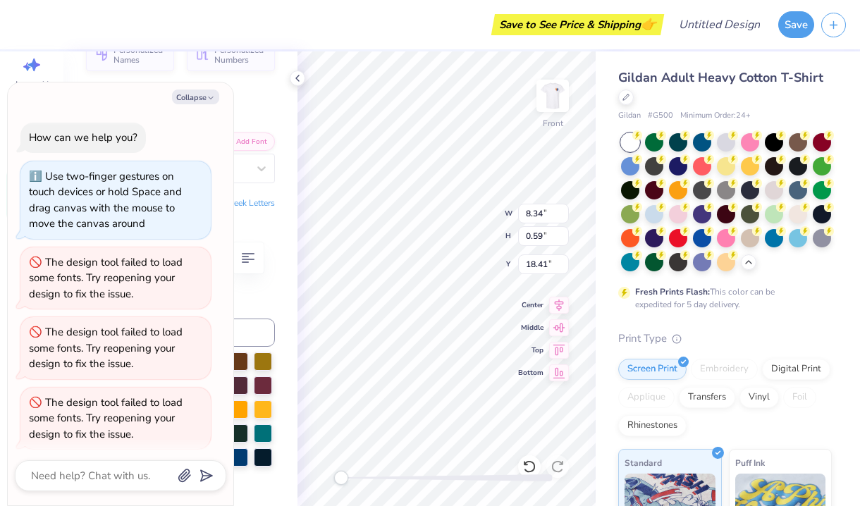
scroll to position [486, 0]
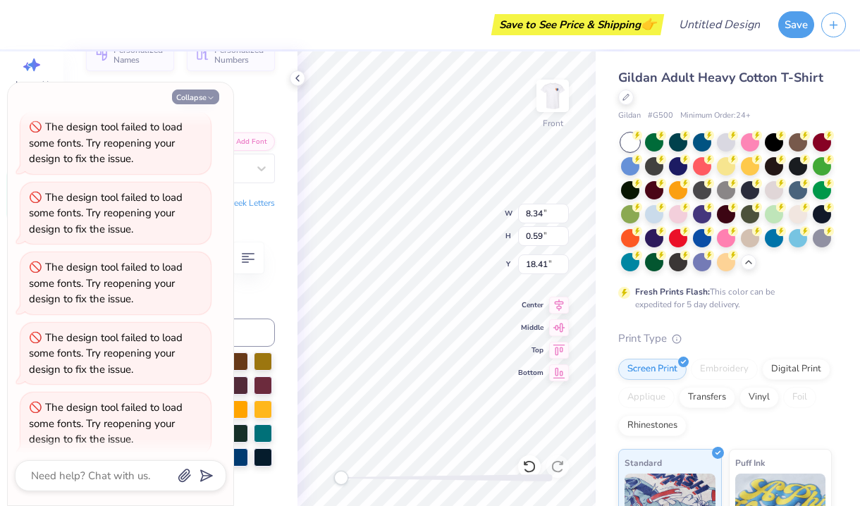
click at [205, 95] on button "Collapse" at bounding box center [195, 97] width 47 height 15
type textarea "x"
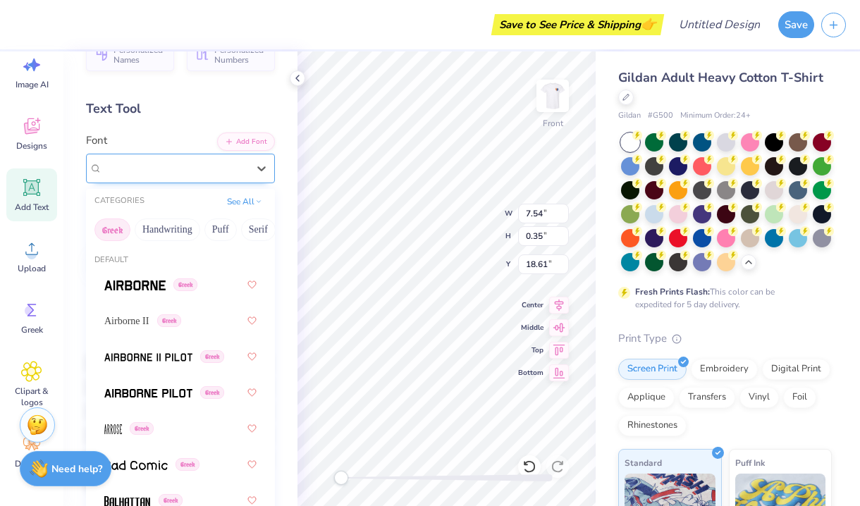
click at [128, 168] on span "Theano Old Style" at bounding box center [139, 168] width 75 height 16
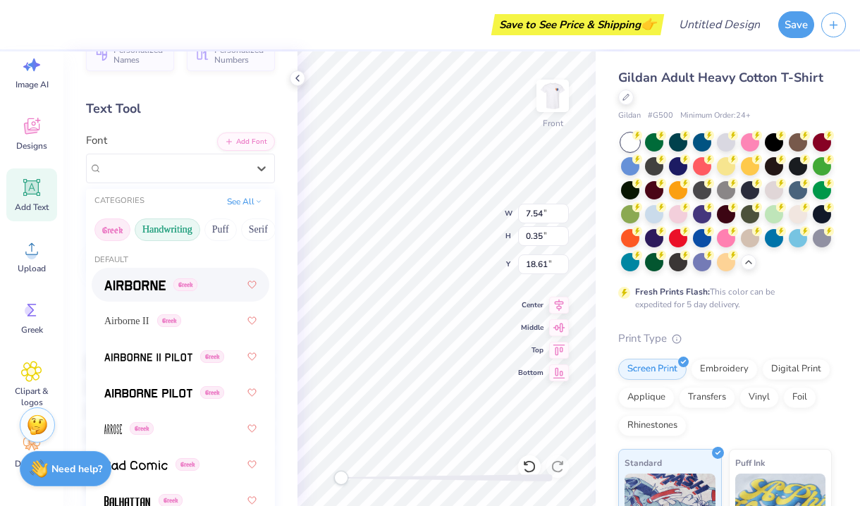
click at [163, 226] on button "Handwriting" at bounding box center [168, 229] width 66 height 23
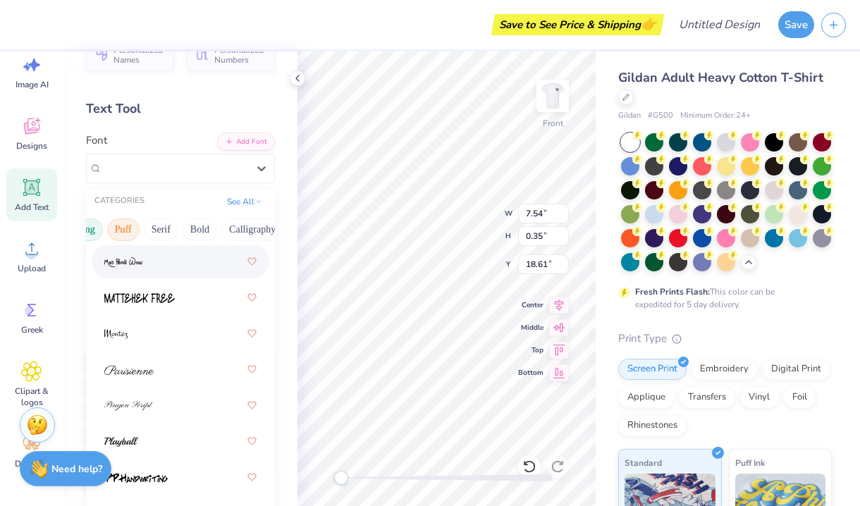
scroll to position [0, 99]
click at [137, 232] on button "Puff" at bounding box center [121, 229] width 32 height 23
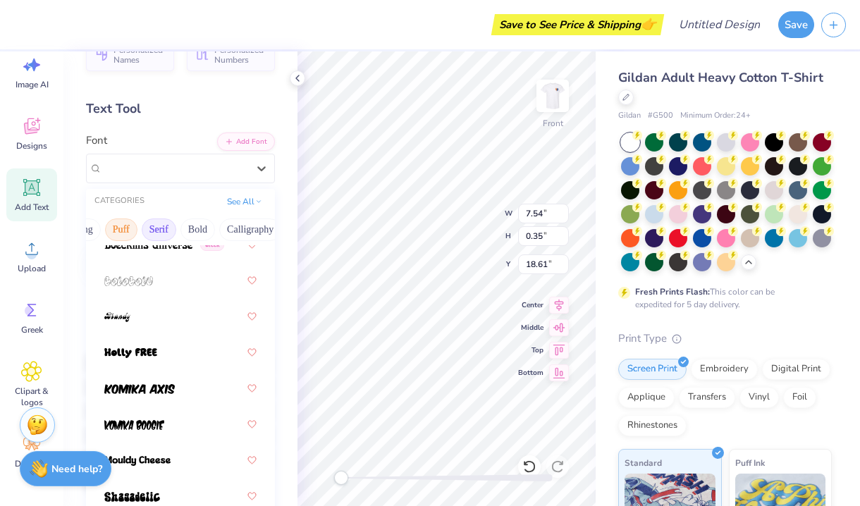
click at [159, 232] on button "Serif" at bounding box center [159, 229] width 35 height 23
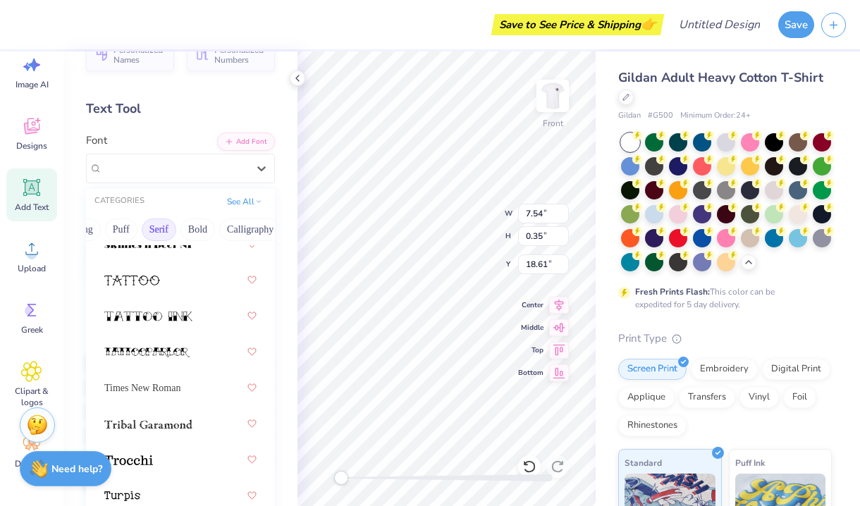
scroll to position [2448, 0]
click at [163, 388] on span "Times New Roman" at bounding box center [142, 388] width 76 height 15
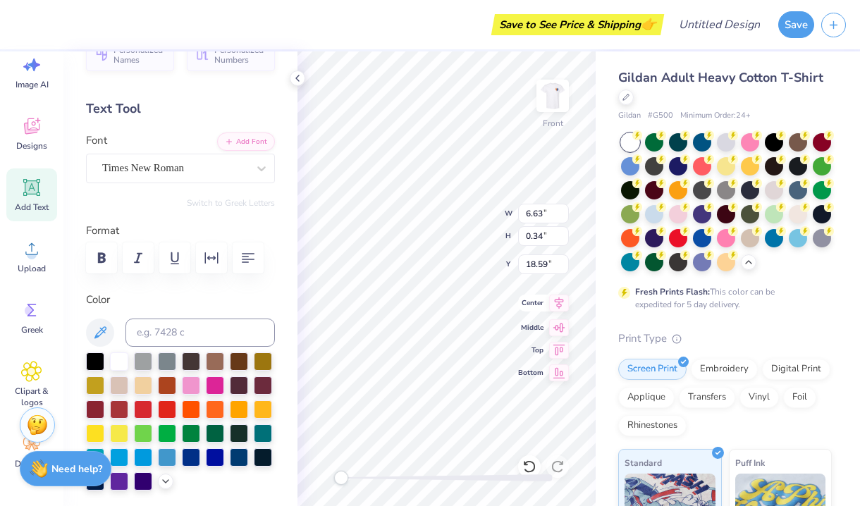
click at [561, 302] on icon at bounding box center [559, 303] width 9 height 12
click at [292, 91] on div "Personalized Names Personalized Numbers Text Tool Add Font Font Times New Roman…" at bounding box center [180, 278] width 234 height 455
click at [292, 87] on div "Personalized Names Personalized Numbers Text Tool Add Font Font Times New Roman…" at bounding box center [180, 278] width 234 height 455
click at [300, 79] on icon at bounding box center [297, 78] width 11 height 11
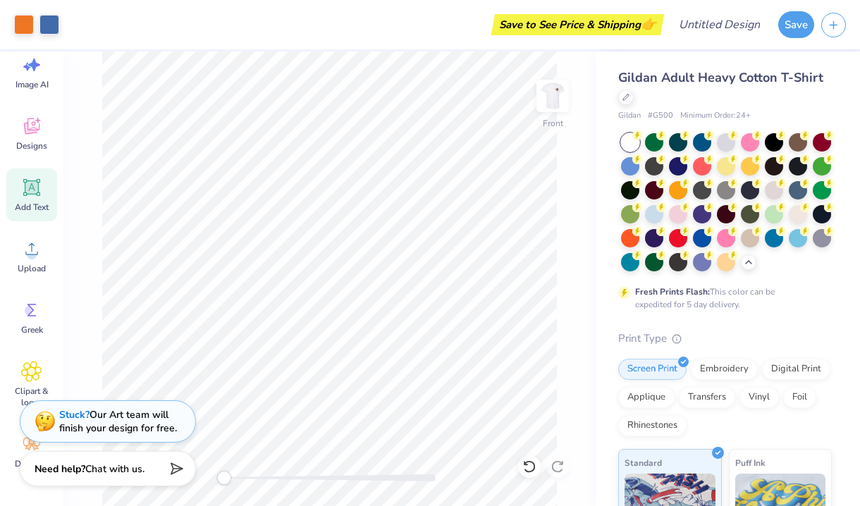
click at [574, 97] on div "Front" at bounding box center [329, 278] width 532 height 455
click at [566, 97] on img at bounding box center [552, 96] width 56 height 56
click at [552, 104] on img at bounding box center [552, 96] width 56 height 56
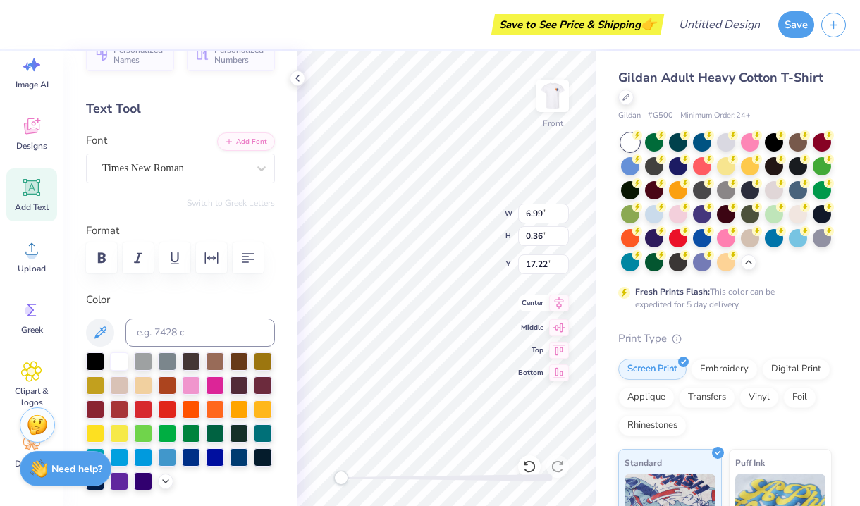
click at [560, 304] on icon at bounding box center [559, 303] width 9 height 12
click at [545, 99] on img at bounding box center [552, 96] width 56 height 56
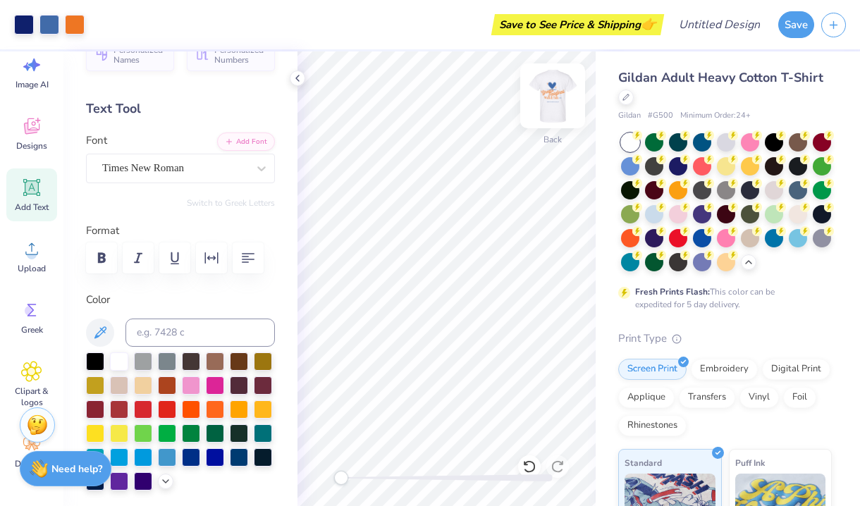
click at [545, 99] on img at bounding box center [552, 96] width 56 height 56
click at [296, 80] on icon at bounding box center [297, 78] width 11 height 11
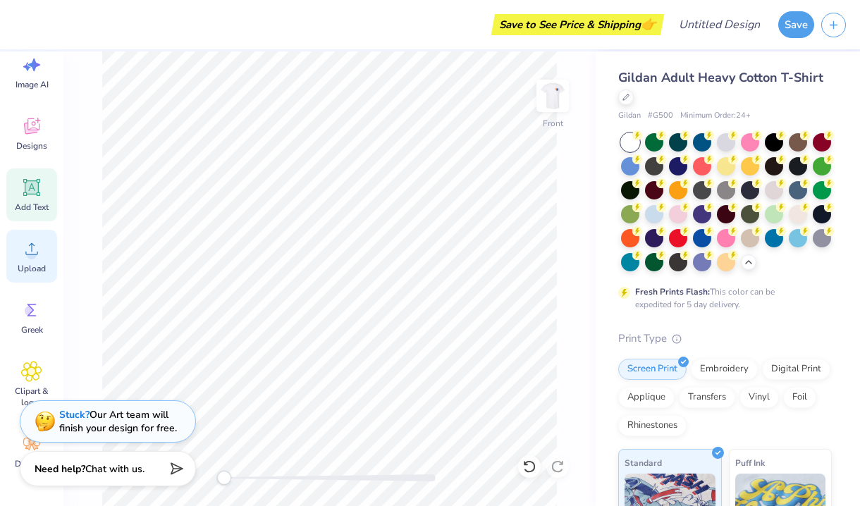
click at [18, 264] on span "Upload" at bounding box center [32, 268] width 28 height 11
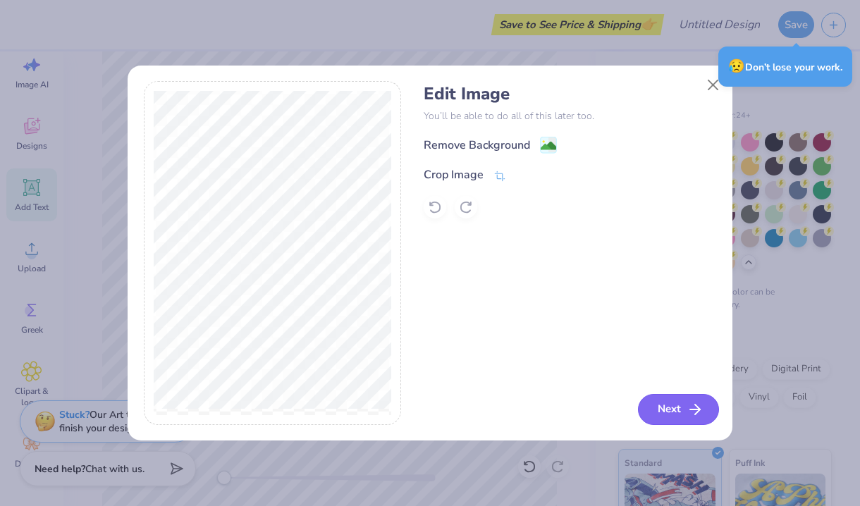
click at [674, 405] on button "Next" at bounding box center [678, 409] width 81 height 31
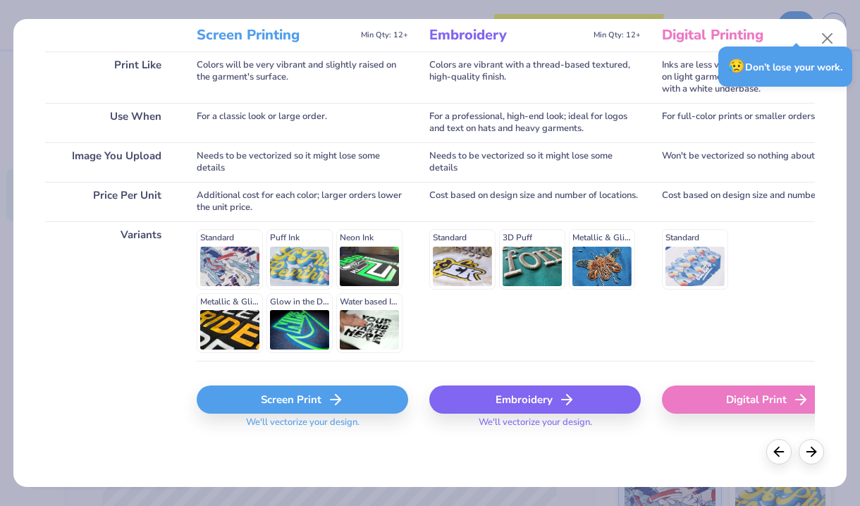
scroll to position [196, 0]
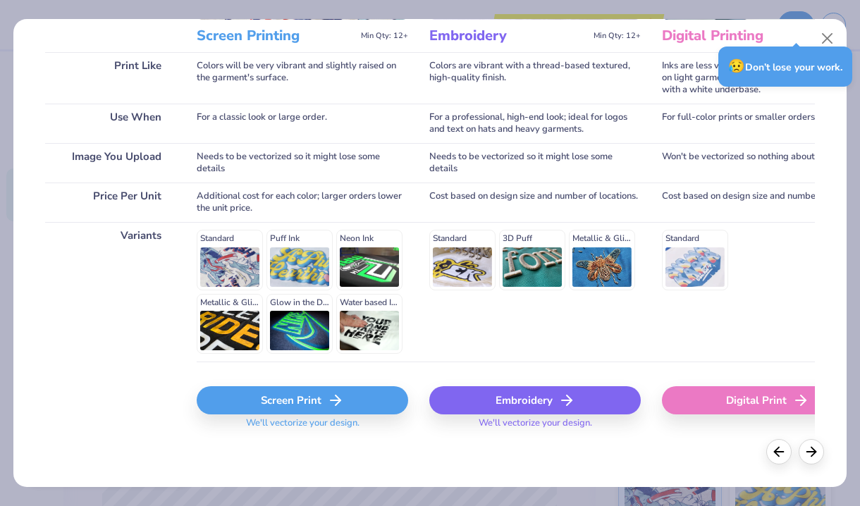
click at [295, 405] on div "Screen Print" at bounding box center [302, 400] width 211 height 28
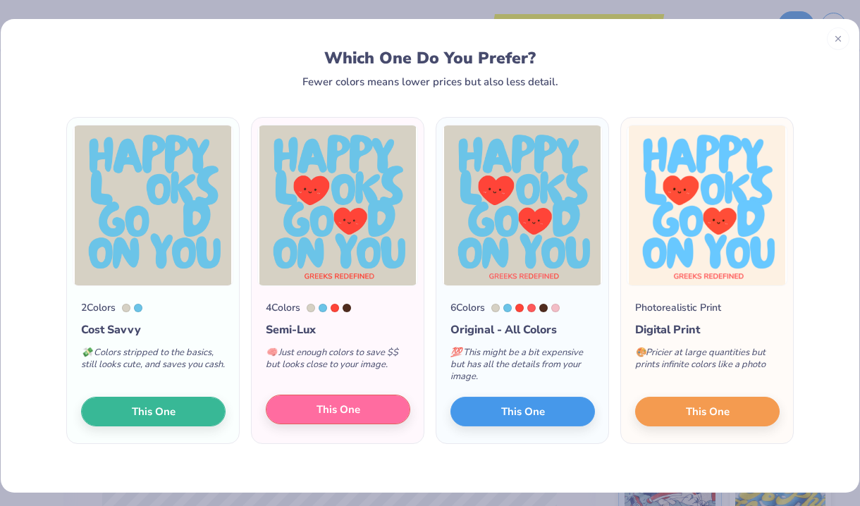
click at [383, 411] on button "This One" at bounding box center [338, 410] width 144 height 30
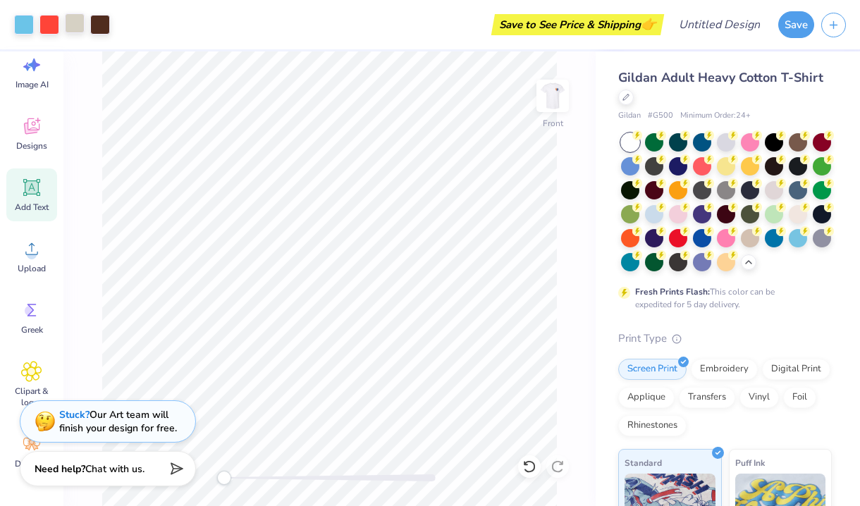
click at [82, 20] on div at bounding box center [75, 23] width 20 height 20
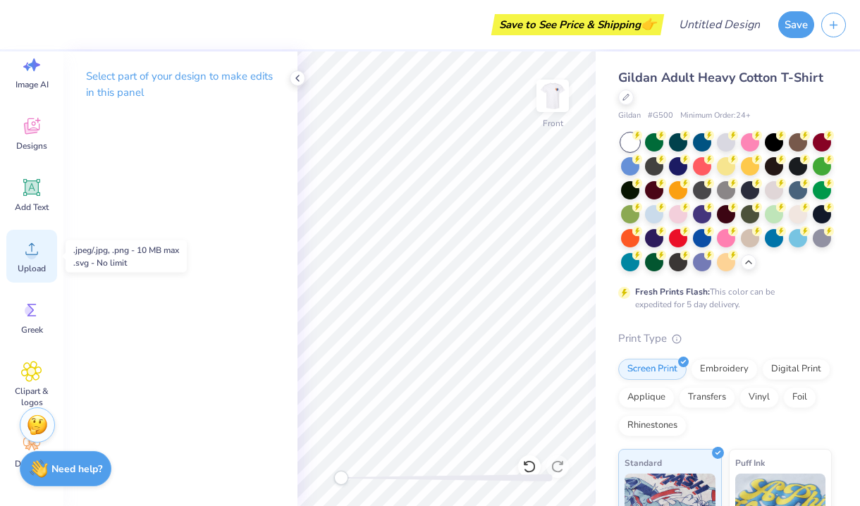
click at [29, 254] on icon at bounding box center [31, 248] width 21 height 21
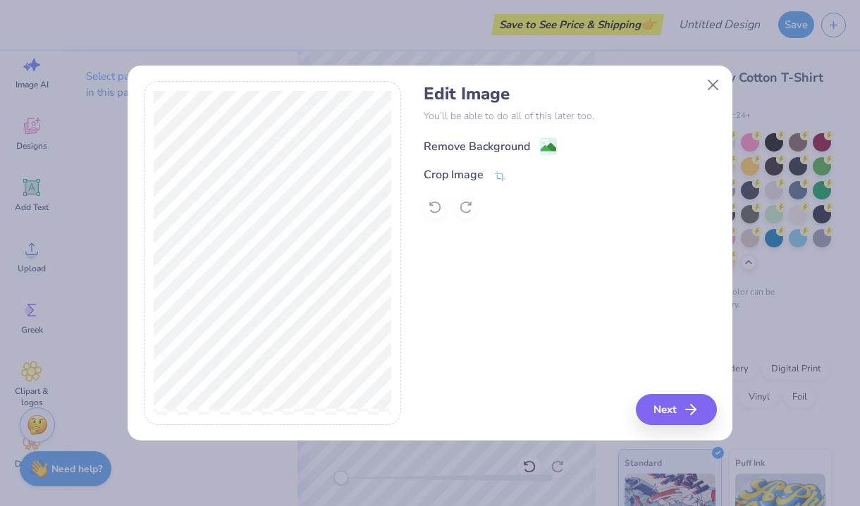
click at [450, 146] on div "Remove Background" at bounding box center [477, 146] width 106 height 17
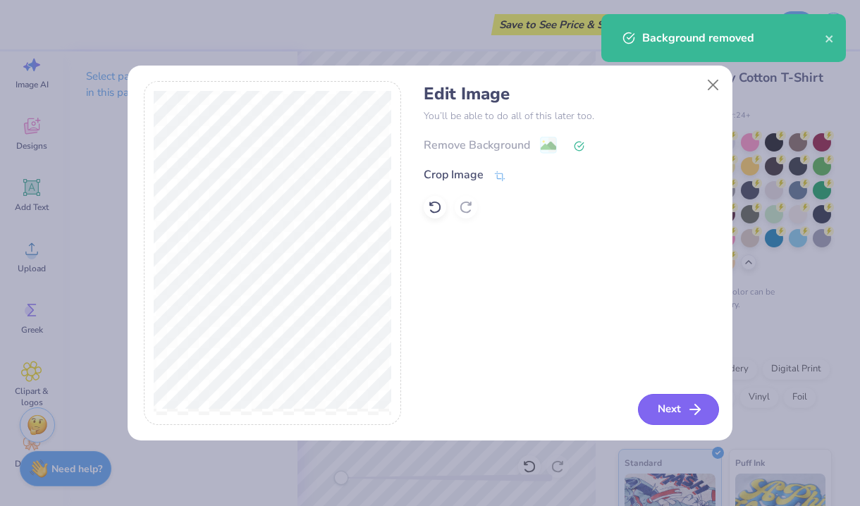
click at [670, 421] on button "Next" at bounding box center [678, 409] width 81 height 31
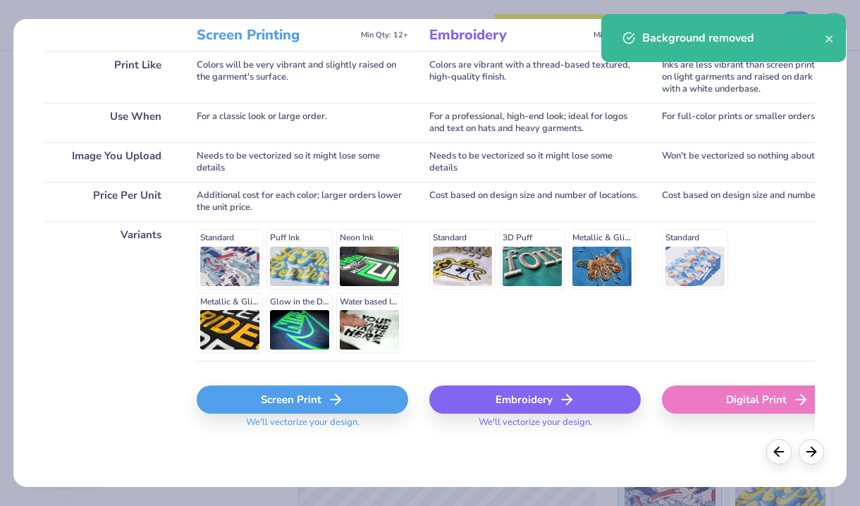
click at [290, 404] on div "Screen Print" at bounding box center [302, 399] width 211 height 28
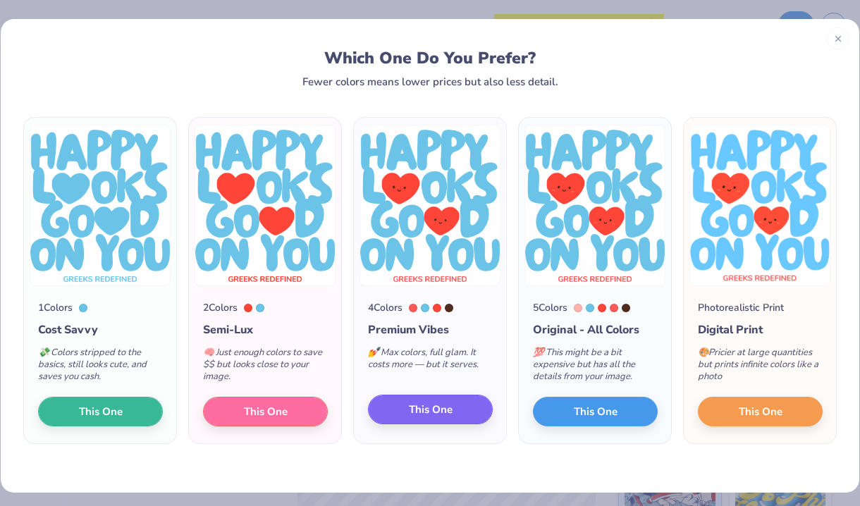
click at [436, 406] on span "This One" at bounding box center [431, 410] width 44 height 16
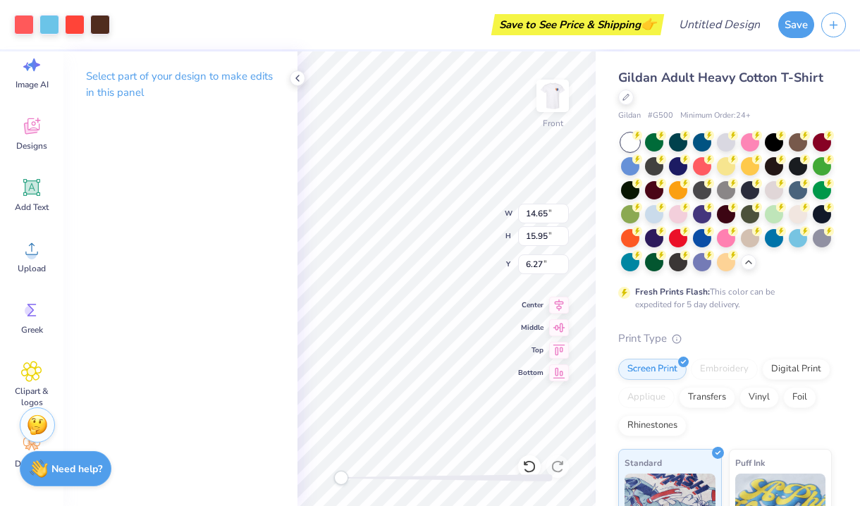
click at [111, 14] on div "Art colors Save to See Price & Shipping 👉 Design Title Save" at bounding box center [430, 24] width 860 height 49
click at [103, 25] on div at bounding box center [100, 23] width 20 height 20
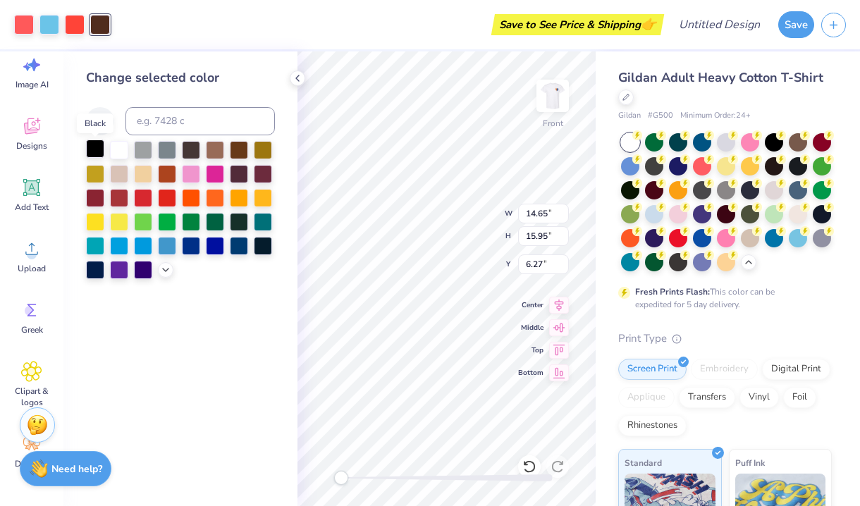
click at [93, 147] on div at bounding box center [95, 149] width 18 height 18
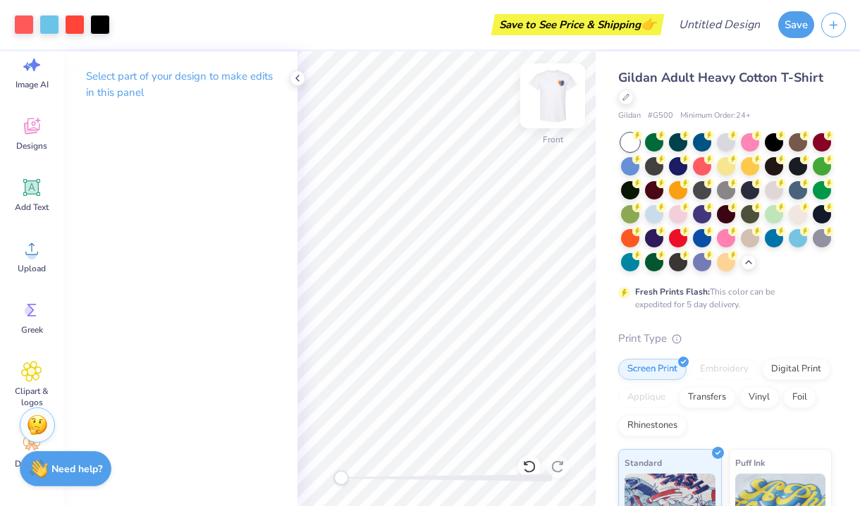
click at [563, 106] on img at bounding box center [552, 96] width 56 height 56
drag, startPoint x: 563, startPoint y: 106, endPoint x: 543, endPoint y: 94, distance: 23.1
click at [543, 94] on img at bounding box center [552, 96] width 56 height 56
click at [549, 94] on img at bounding box center [552, 96] width 56 height 56
type input "12.39"
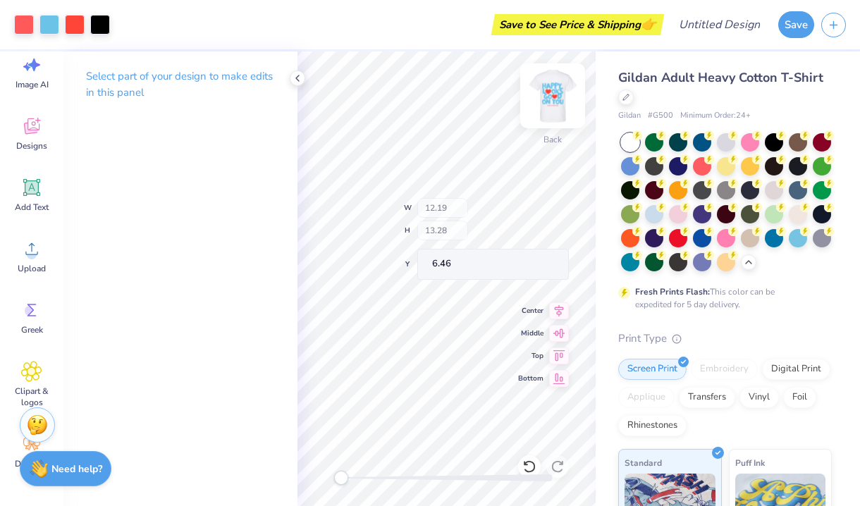
type input "13.49"
type input "4.73"
click at [554, 99] on img at bounding box center [552, 96] width 56 height 56
type input "12.19"
type input "13.28"
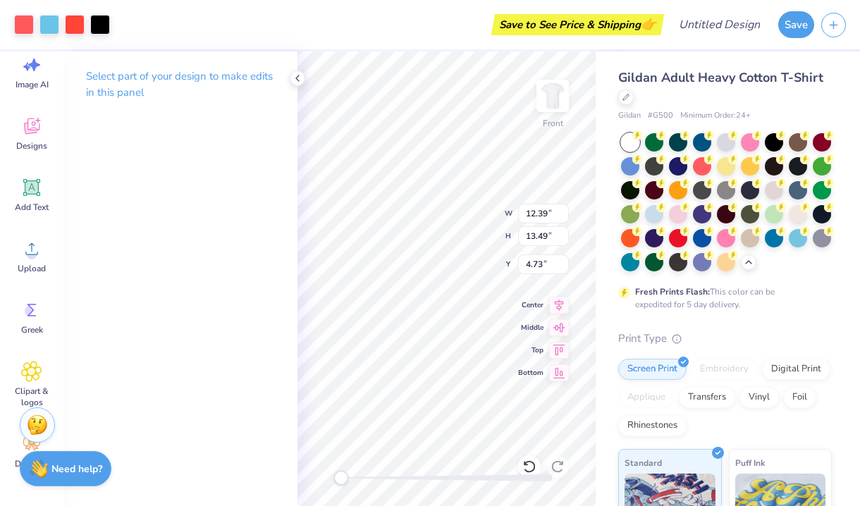
type input "6.46"
click at [547, 103] on img at bounding box center [552, 96] width 56 height 56
type input "12.39"
type input "13.49"
type input "4.73"
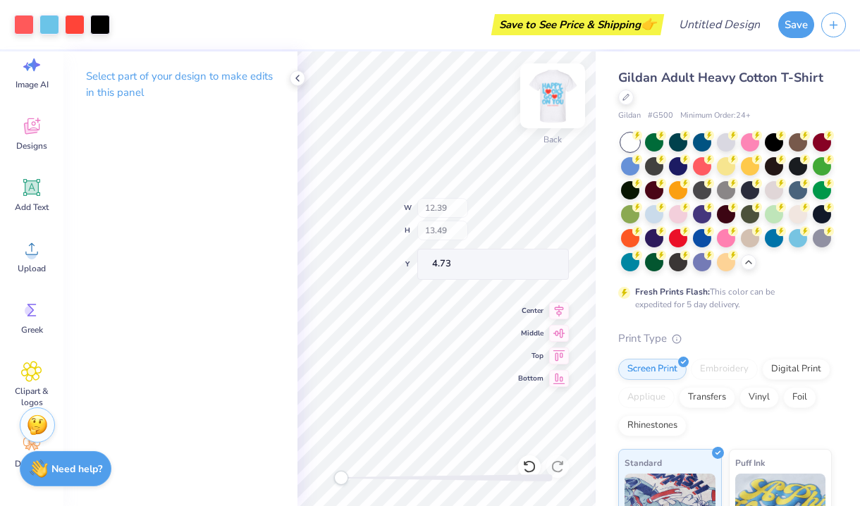
click at [562, 89] on img at bounding box center [552, 96] width 56 height 56
type input "12.19"
type input "13.28"
type input "6.46"
click at [543, 122] on img at bounding box center [552, 96] width 56 height 56
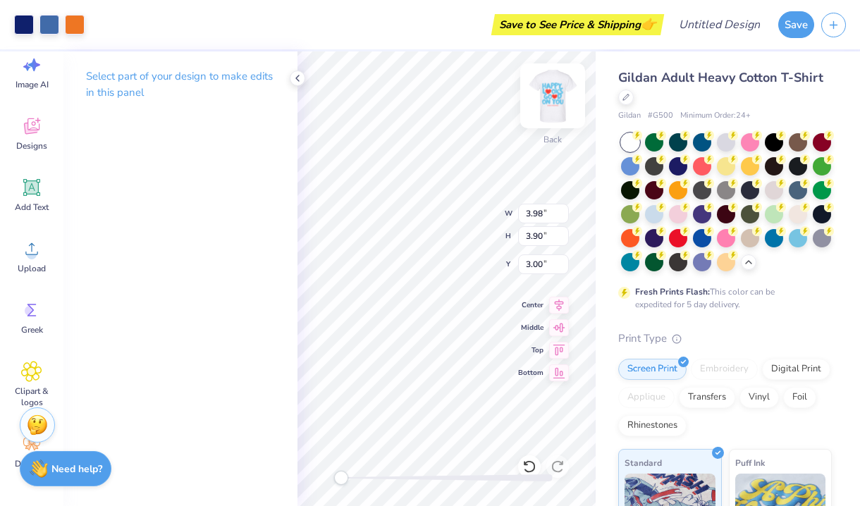
click at [568, 93] on div at bounding box center [552, 95] width 65 height 65
type input "3.92"
type input "3.84"
type input "4.76"
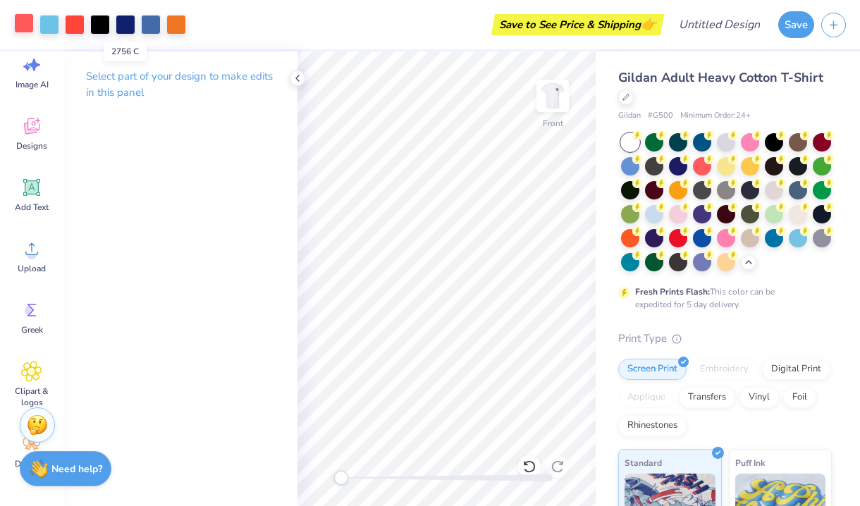
click at [21, 23] on div at bounding box center [24, 23] width 20 height 20
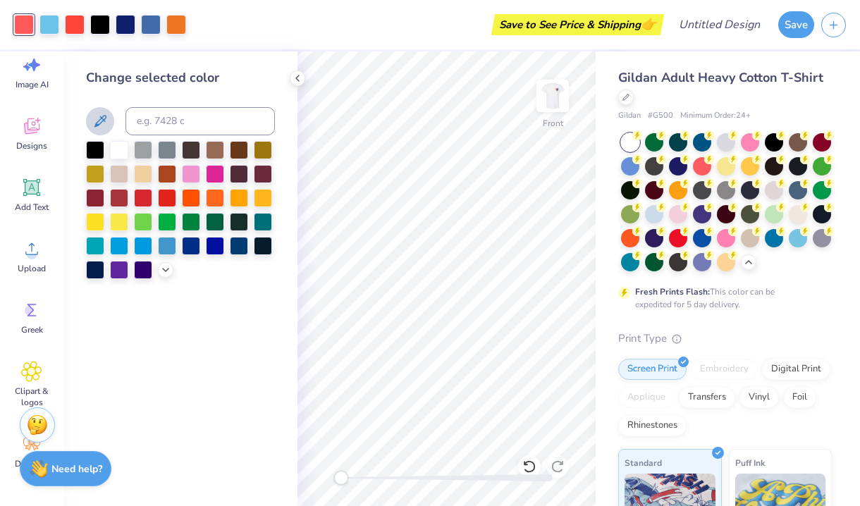
click at [104, 132] on button at bounding box center [100, 121] width 28 height 28
click at [94, 33] on div at bounding box center [100, 23] width 20 height 20
click at [71, 25] on div at bounding box center [75, 23] width 20 height 20
click at [103, 124] on icon at bounding box center [100, 121] width 17 height 17
click at [44, 20] on div at bounding box center [49, 23] width 20 height 20
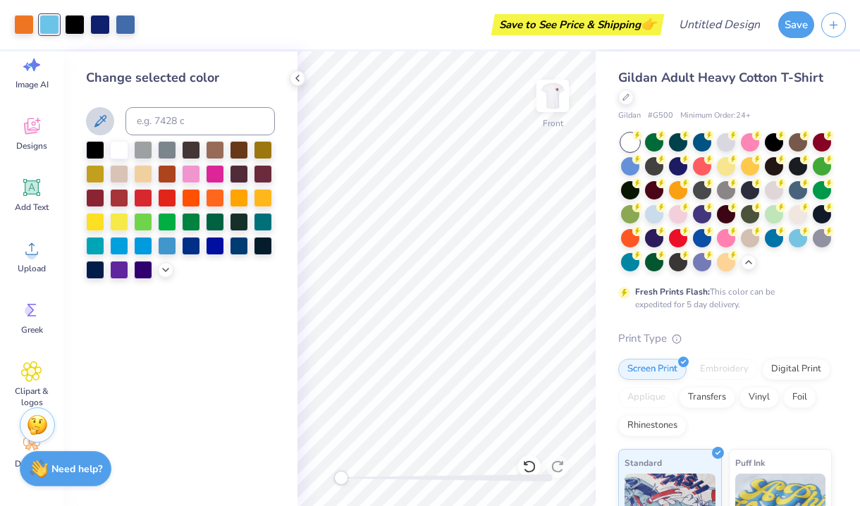
click at [95, 116] on icon at bounding box center [100, 121] width 17 height 17
click at [548, 108] on img at bounding box center [552, 96] width 56 height 56
click at [548, 108] on img at bounding box center [552, 96] width 28 height 28
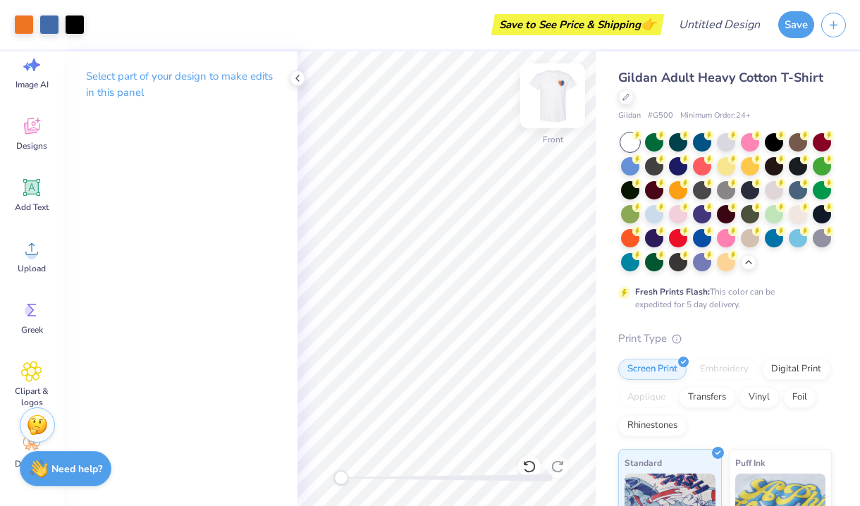
click at [553, 101] on img at bounding box center [552, 96] width 56 height 56
click at [554, 102] on img at bounding box center [552, 96] width 56 height 56
click at [554, 102] on img at bounding box center [552, 96] width 28 height 28
click at [553, 102] on img at bounding box center [552, 96] width 56 height 56
click at [30, 195] on icon at bounding box center [31, 187] width 21 height 21
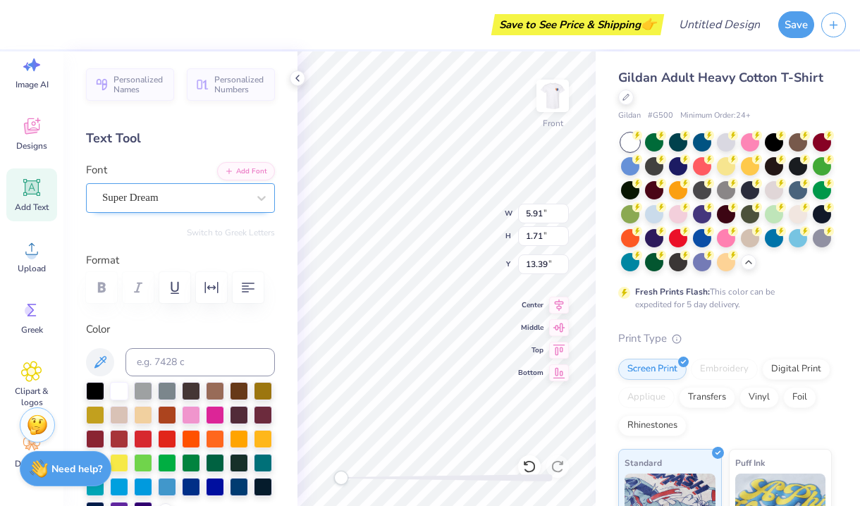
click at [157, 203] on span "Super Dream" at bounding box center [130, 198] width 56 height 16
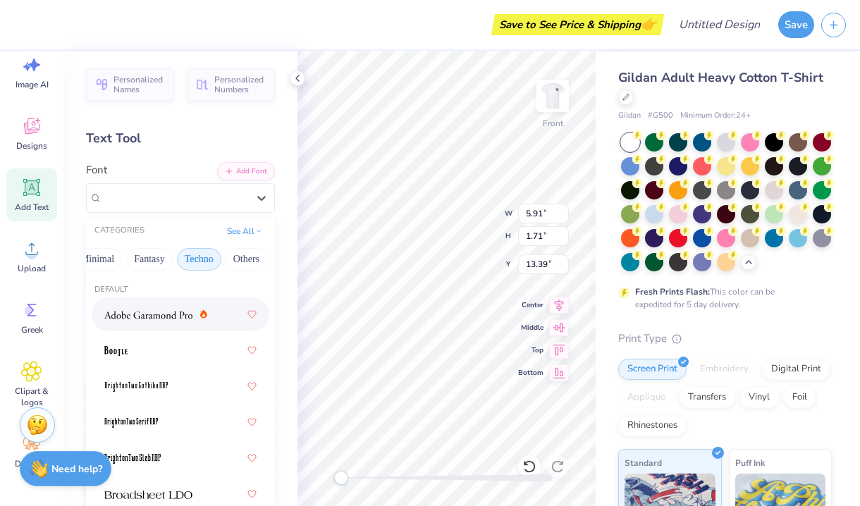
scroll to position [0, 419]
click at [104, 263] on button "Minimal" at bounding box center [97, 259] width 49 height 23
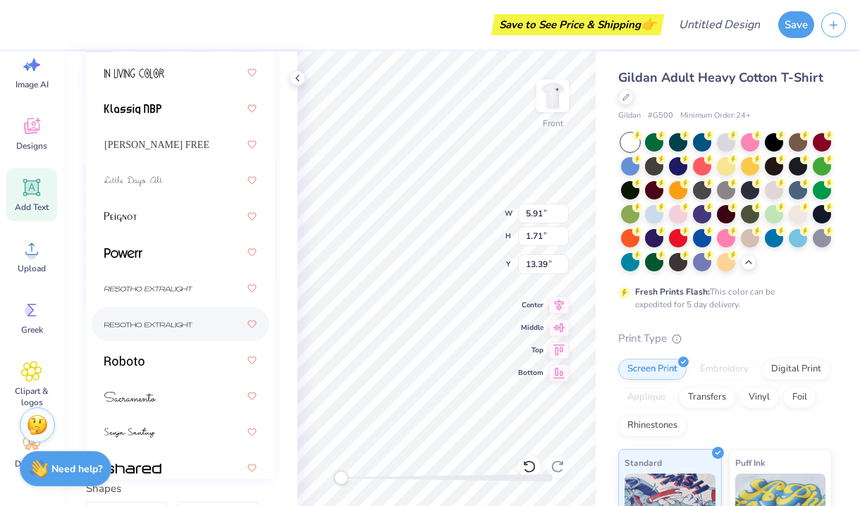
scroll to position [455, 0]
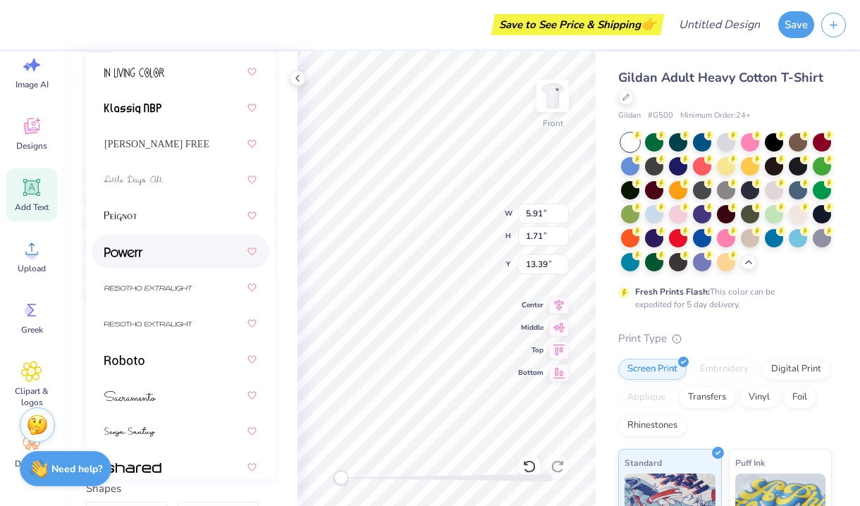
click at [151, 254] on div at bounding box center [180, 251] width 152 height 25
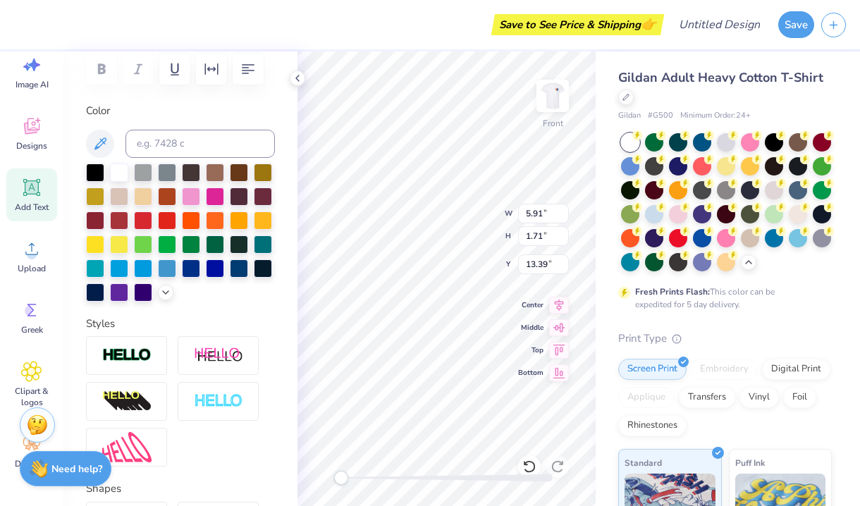
type textarea "GREEKS REDEFINED"
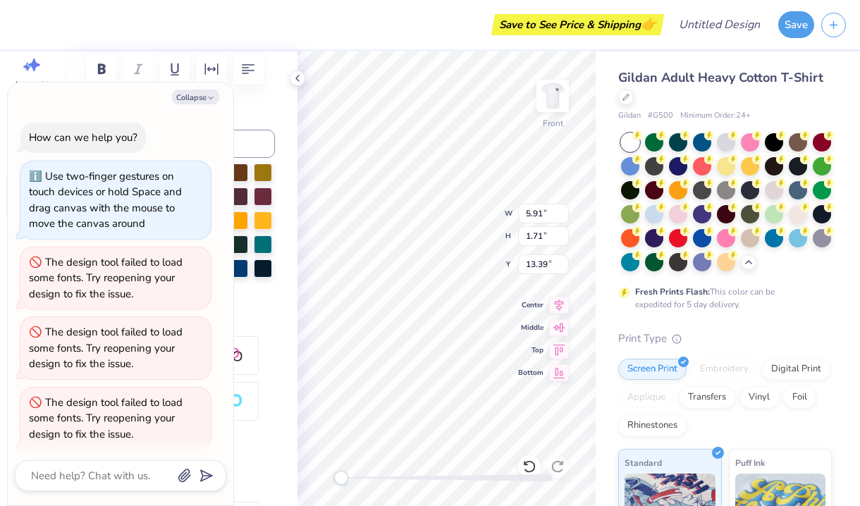
type textarea "x"
type textarea "GREEKS REDEFINED"
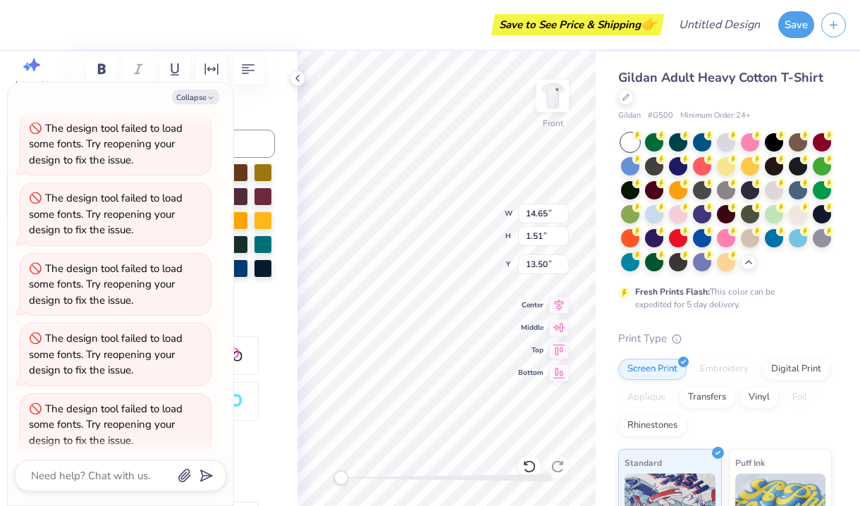
type textarea "x"
type input "12.19"
type input "13.28"
type input "6.46"
click at [194, 94] on button "Collapse" at bounding box center [195, 97] width 47 height 15
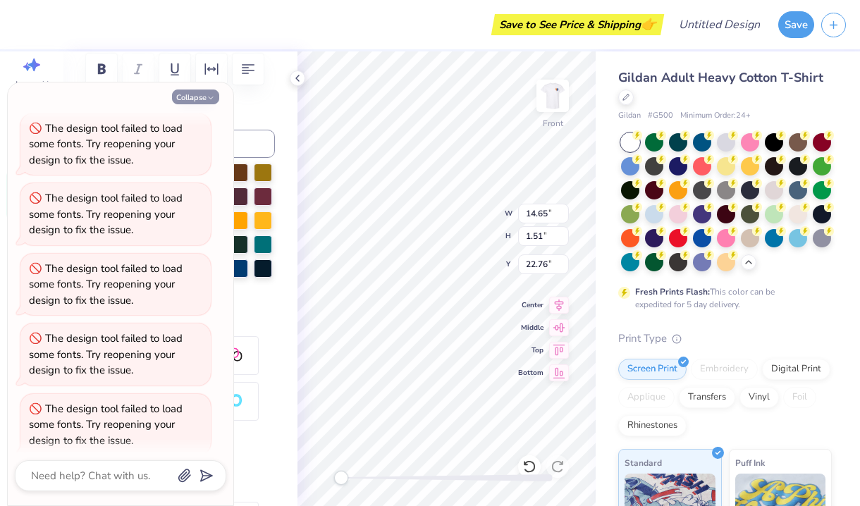
type textarea "x"
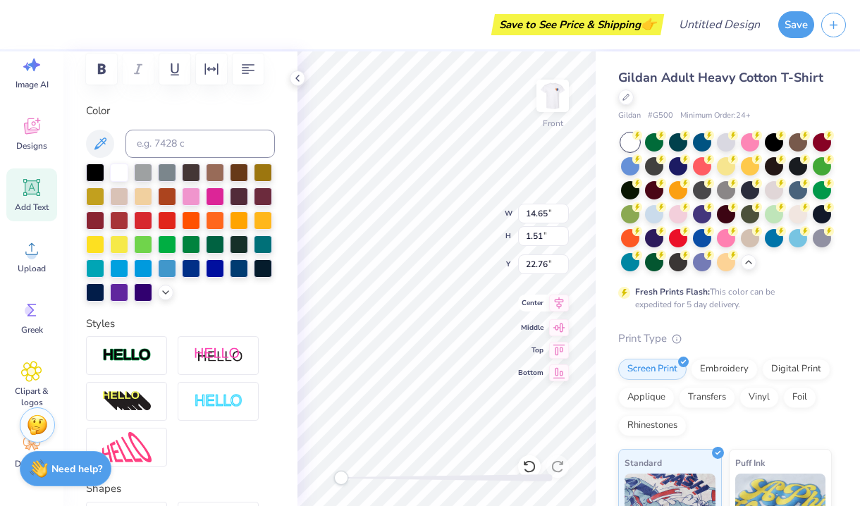
click at [560, 308] on icon at bounding box center [559, 303] width 20 height 17
click at [562, 304] on icon at bounding box center [559, 303] width 20 height 17
type input "9.53"
type input "0.98"
type input "20.35"
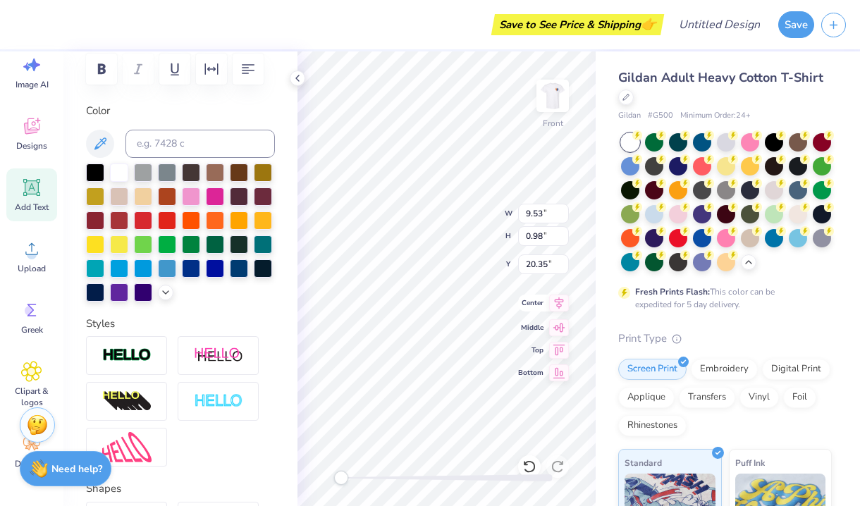
click at [558, 308] on icon at bounding box center [559, 303] width 9 height 12
click at [199, 72] on button "button" at bounding box center [211, 69] width 31 height 31
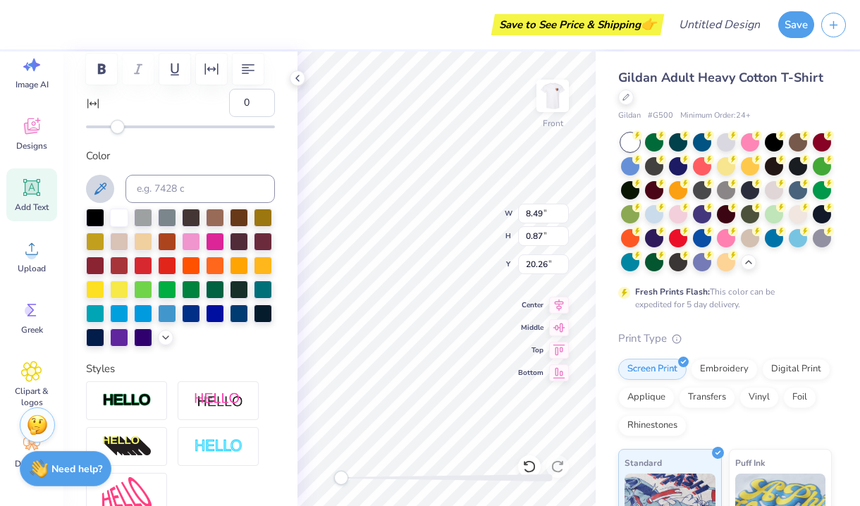
click at [108, 187] on icon at bounding box center [100, 188] width 17 height 17
click at [110, 185] on button at bounding box center [100, 189] width 28 height 28
click at [558, 309] on icon at bounding box center [559, 303] width 9 height 12
click at [555, 307] on icon at bounding box center [559, 303] width 20 height 17
click at [211, 76] on button "button" at bounding box center [211, 69] width 31 height 31
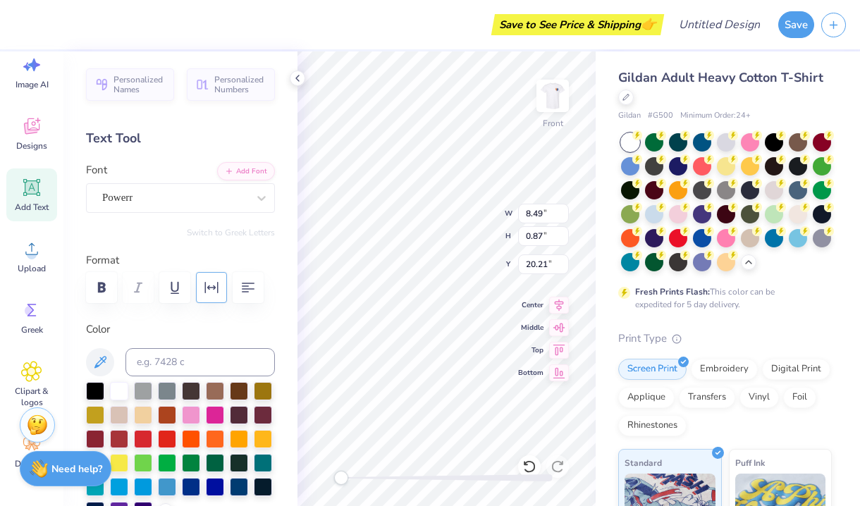
scroll to position [0, 0]
click at [217, 289] on icon "button" at bounding box center [211, 287] width 13 height 11
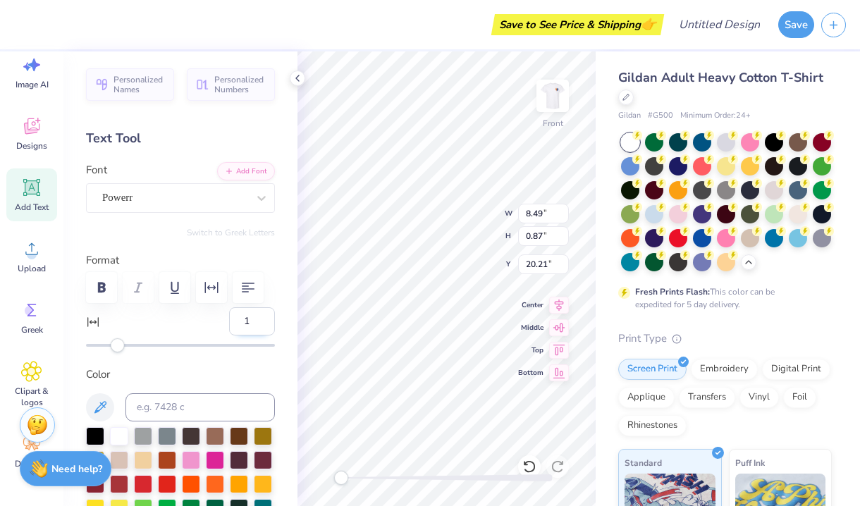
click at [264, 315] on input "1" at bounding box center [252, 321] width 46 height 28
type input "2"
click at [264, 315] on input "2" at bounding box center [252, 321] width 46 height 28
click at [559, 302] on icon at bounding box center [559, 303] width 9 height 12
click at [557, 303] on icon at bounding box center [559, 303] width 20 height 17
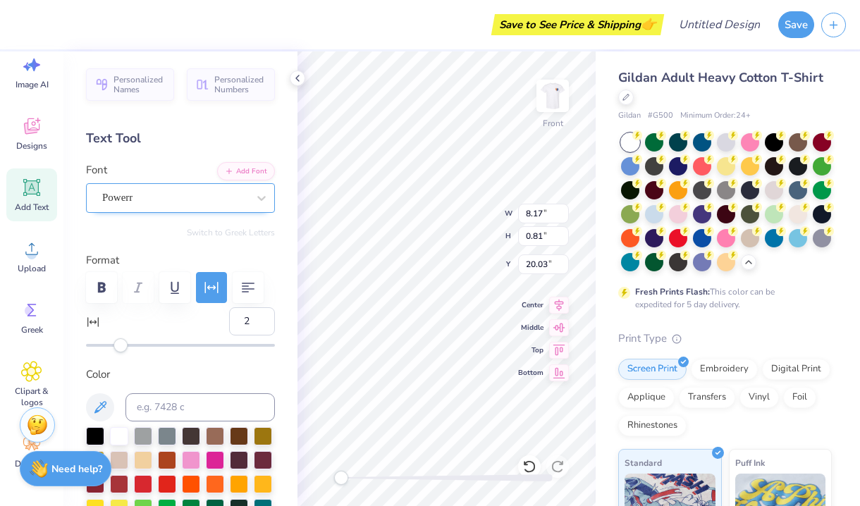
click at [183, 195] on div "Powerr" at bounding box center [175, 198] width 148 height 22
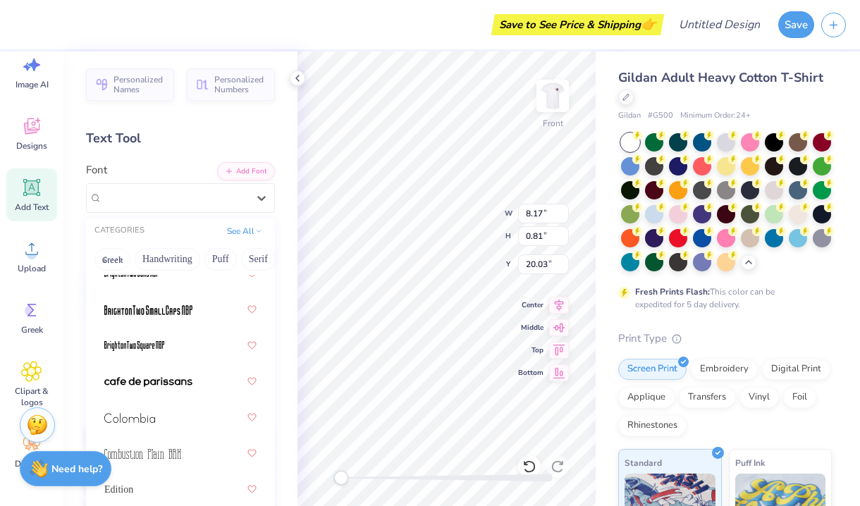
scroll to position [199, 0]
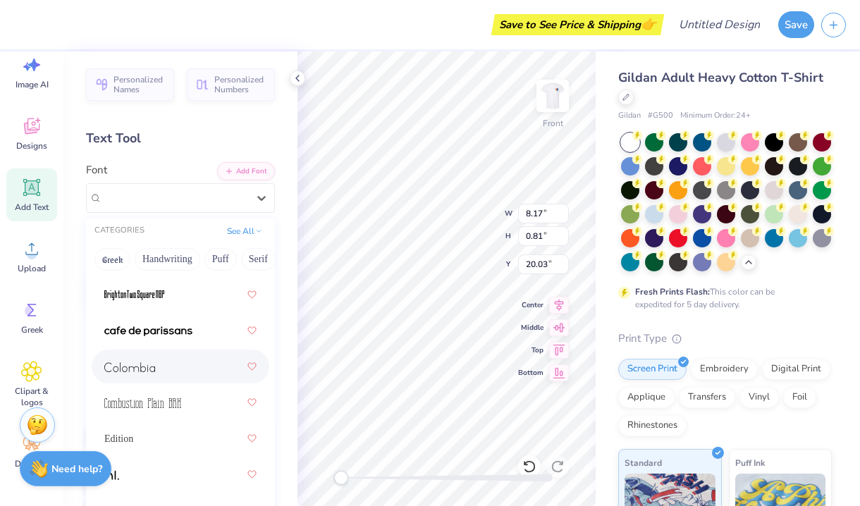
click at [175, 362] on div at bounding box center [180, 366] width 152 height 25
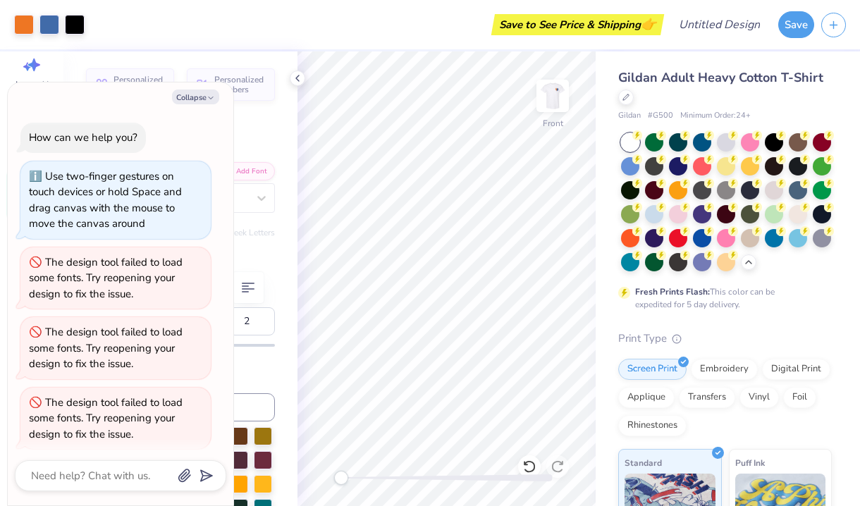
scroll to position [624, 0]
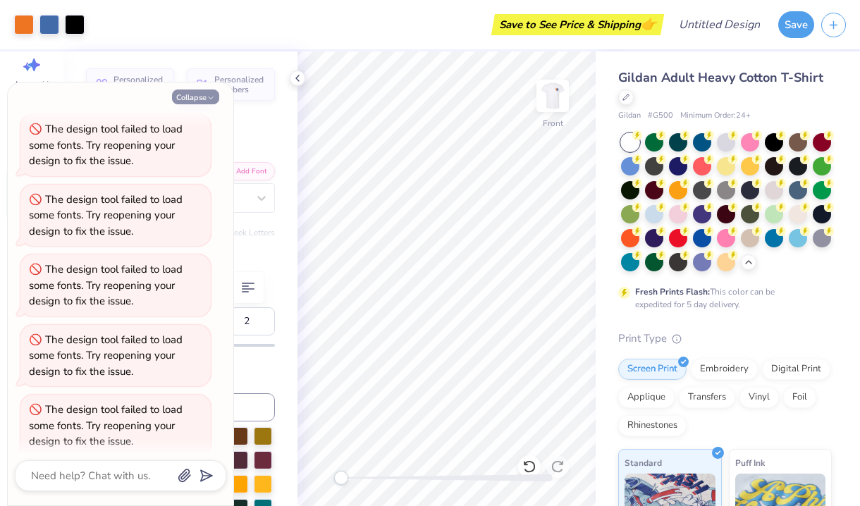
click at [185, 101] on button "Collapse" at bounding box center [195, 97] width 47 height 15
type textarea "x"
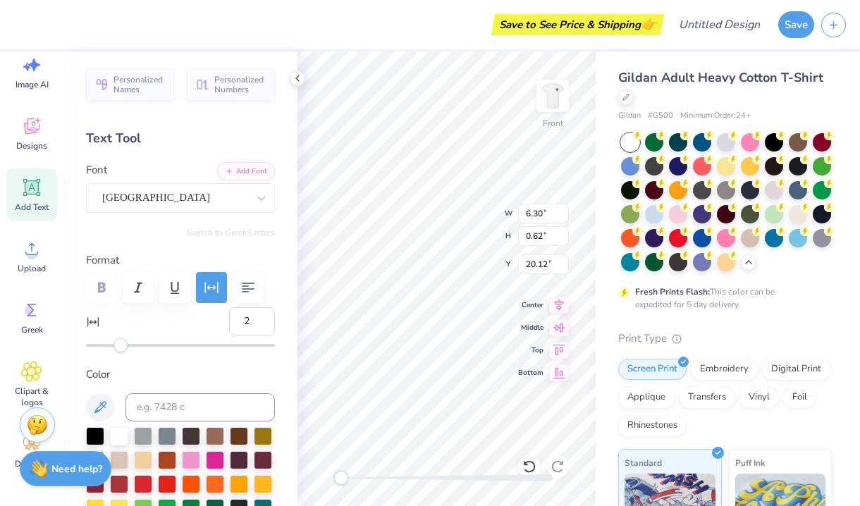
click at [104, 283] on div at bounding box center [180, 287] width 189 height 31
click at [263, 323] on input "1" at bounding box center [252, 321] width 46 height 28
type input "0"
click at [263, 323] on input "0" at bounding box center [252, 321] width 46 height 28
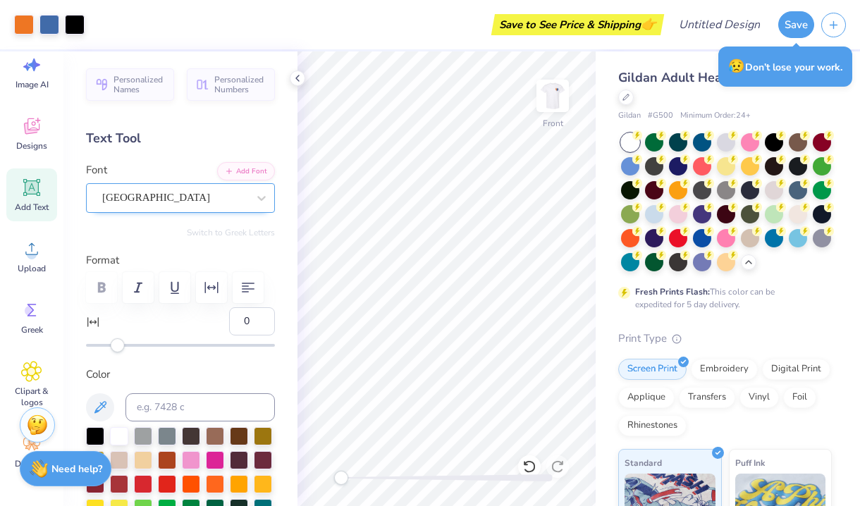
click at [199, 202] on div "[GEOGRAPHIC_DATA]" at bounding box center [175, 198] width 148 height 22
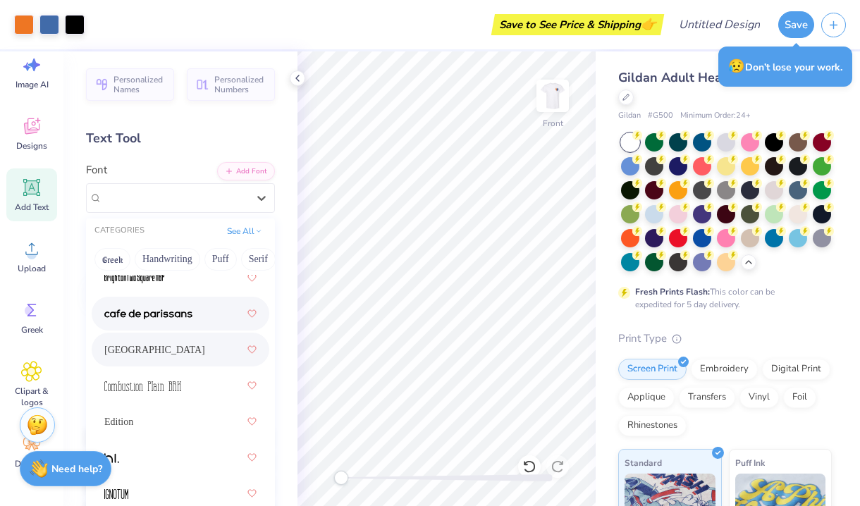
scroll to position [212, 0]
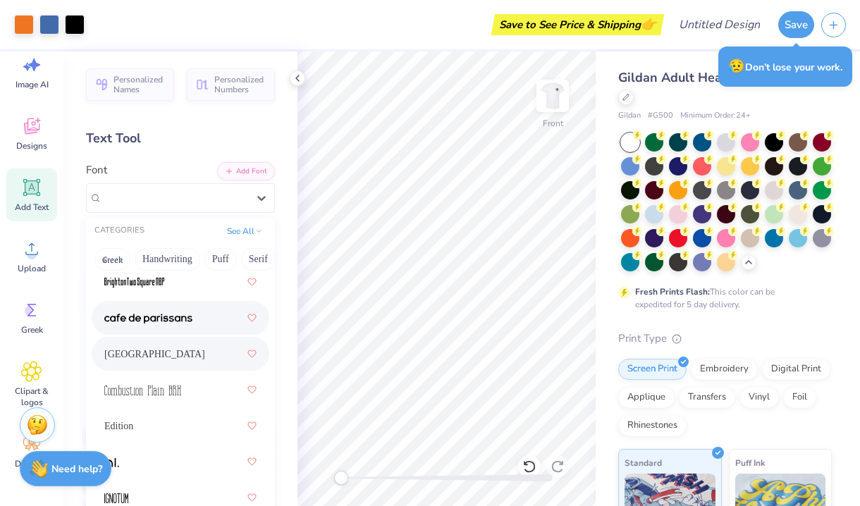
click at [177, 319] on img at bounding box center [148, 319] width 88 height 10
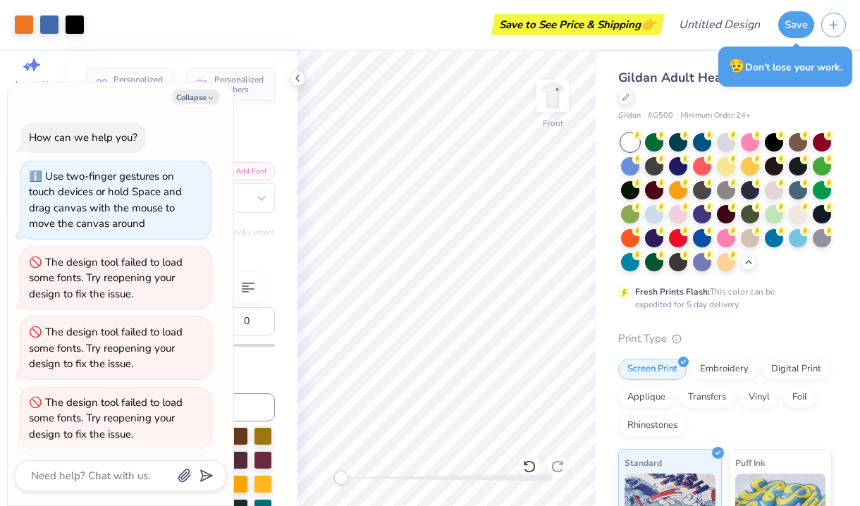
scroll to position [693, 0]
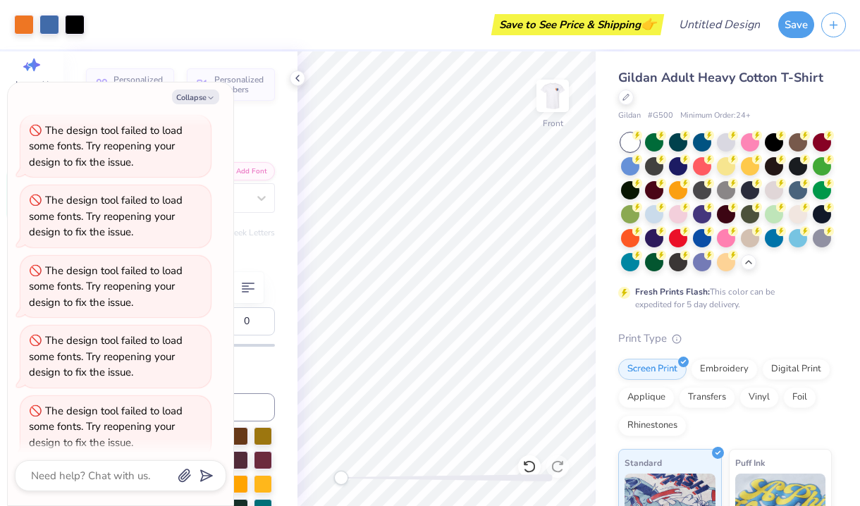
click at [191, 87] on div "Collapse How can we help you? Use two-finger gestures on touch devices or hold …" at bounding box center [121, 293] width 226 height 423
click at [195, 102] on button "Collapse" at bounding box center [195, 97] width 47 height 15
type textarea "x"
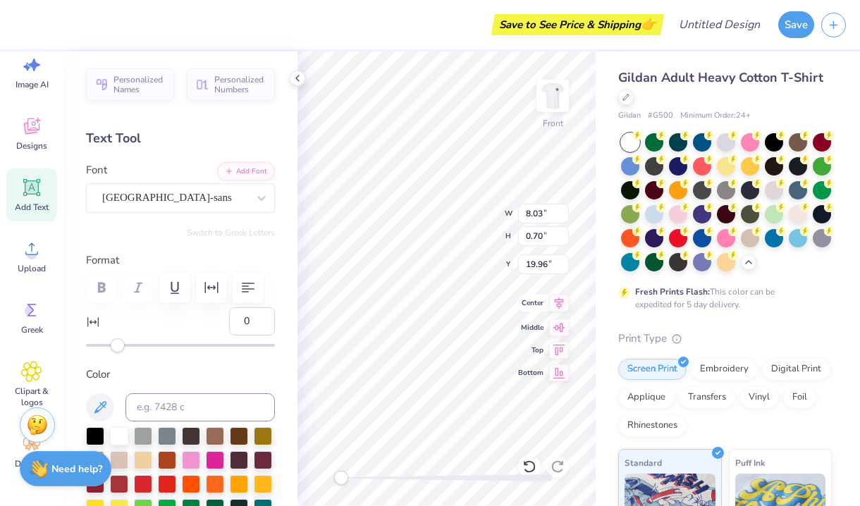
click at [560, 307] on icon at bounding box center [559, 303] width 20 height 17
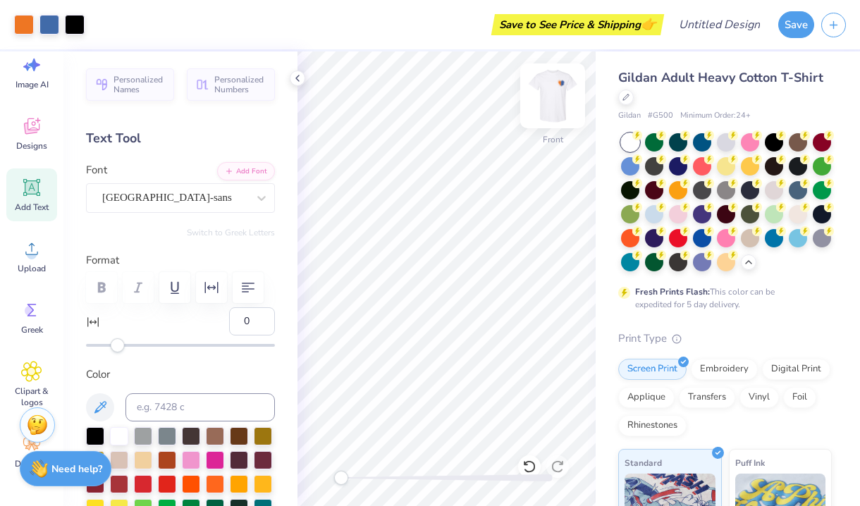
click at [560, 88] on img at bounding box center [552, 96] width 56 height 56
click at [560, 88] on img at bounding box center [552, 96] width 28 height 28
click at [560, 82] on img at bounding box center [552, 96] width 56 height 56
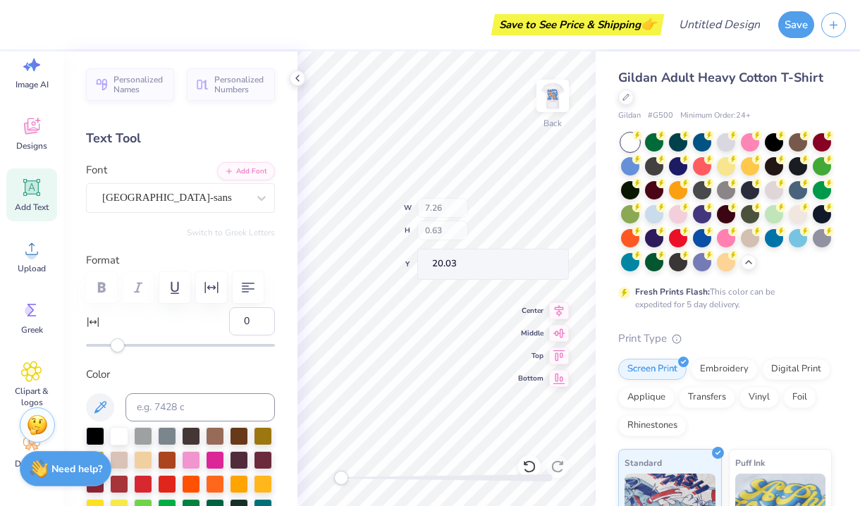
type input "7.38"
type input "0.64"
type input "18.52"
click at [297, 80] on icon at bounding box center [297, 78] width 11 height 11
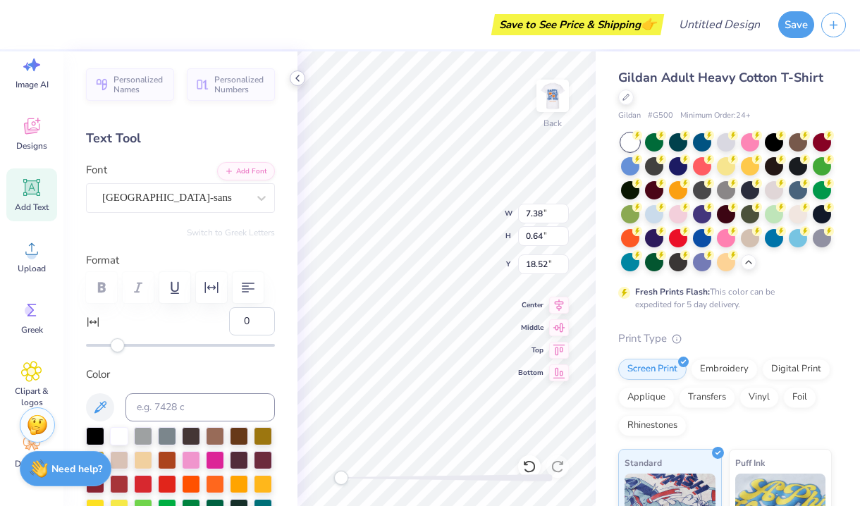
type textarea "WALK & TALK"
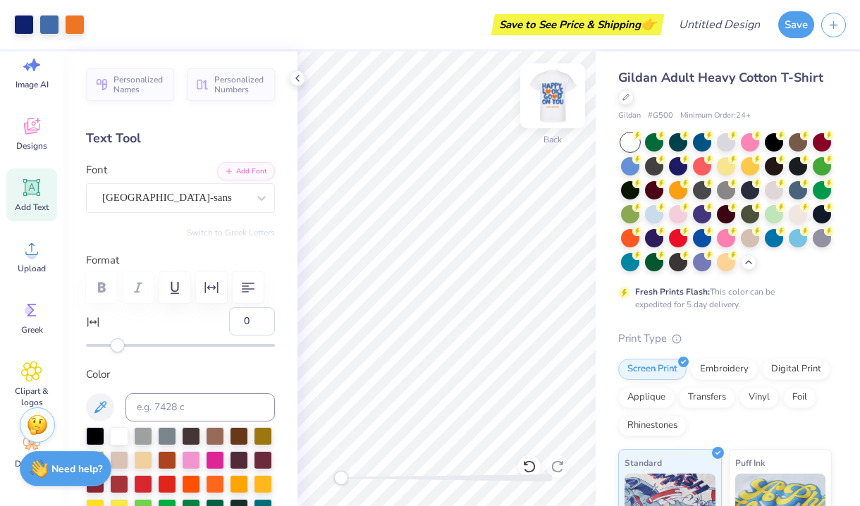
click at [562, 88] on img at bounding box center [552, 96] width 56 height 56
click at [559, 85] on img at bounding box center [552, 96] width 56 height 56
type textarea "WALK & TALK"
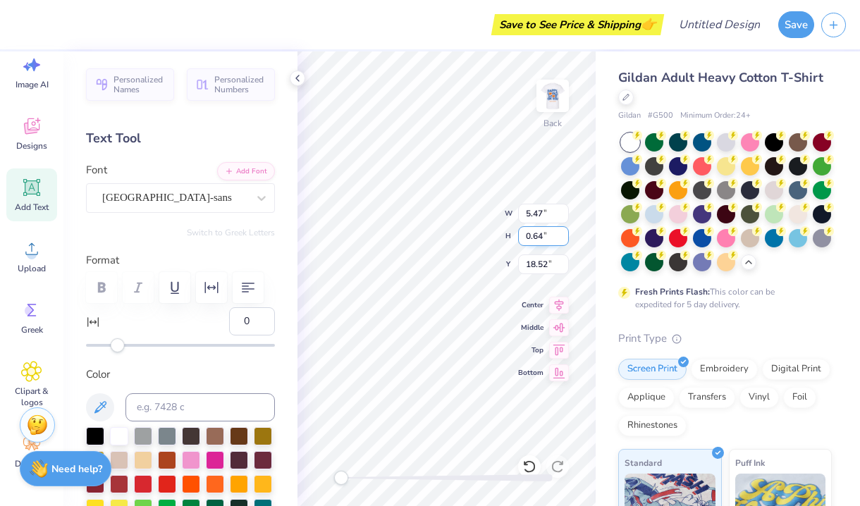
click at [519, 228] on div "Back W 5.47 5.47 " H 0.64 0.64 " Y 18.52 18.52 " Center Middle Top Bottom" at bounding box center [446, 278] width 298 height 455
type input "4.85"
click at [557, 103] on img at bounding box center [552, 96] width 56 height 56
type input "5.38"
type input "6.06"
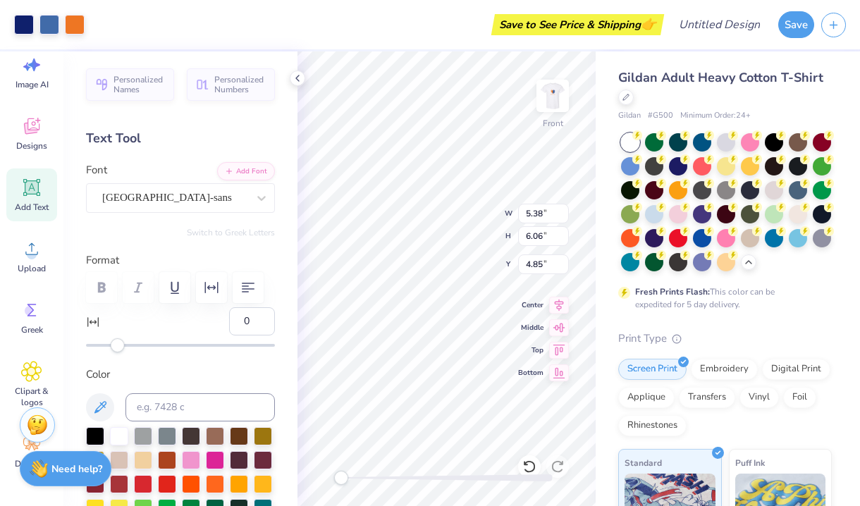
type input "6.58"
click at [557, 103] on img at bounding box center [552, 96] width 28 height 28
type input "5.47"
type input "6.16"
type input "4.85"
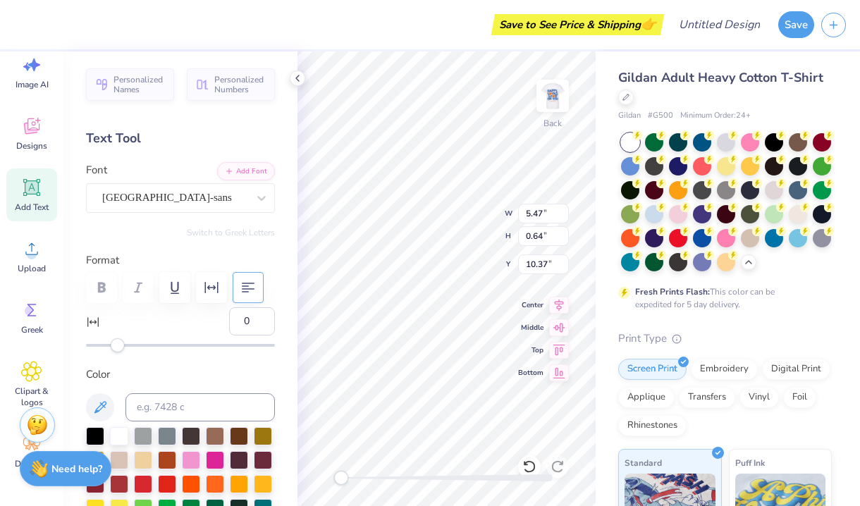
type input "10.32"
type textarea "2025"
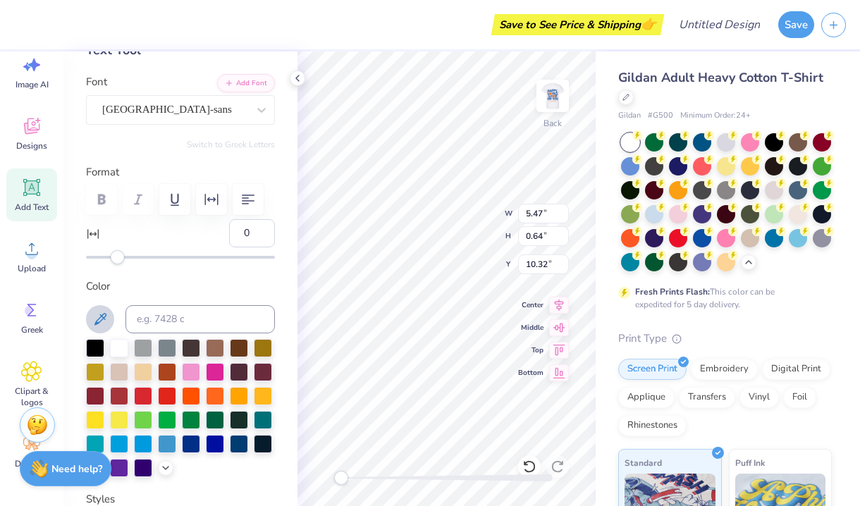
click at [103, 325] on icon at bounding box center [100, 319] width 17 height 17
click at [95, 314] on icon at bounding box center [100, 319] width 17 height 17
click at [92, 321] on icon at bounding box center [100, 319] width 17 height 17
type input "2.71"
type input "4.33"
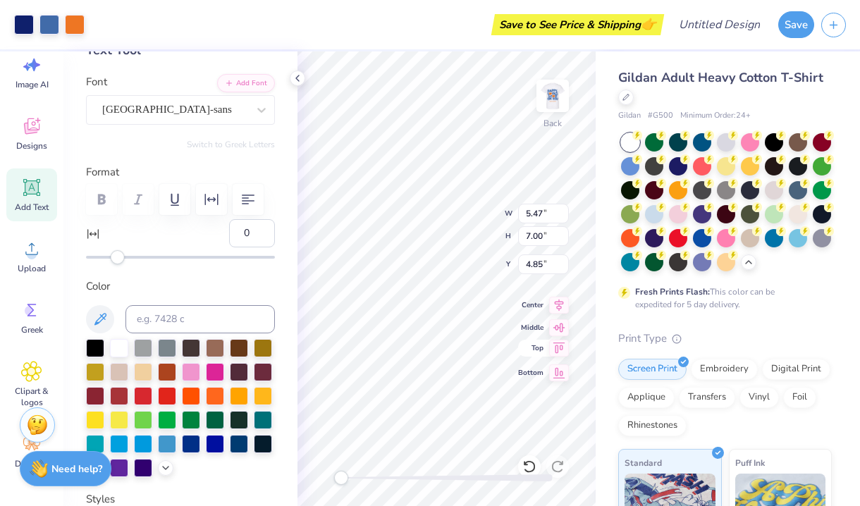
type input "7.46"
type input "5.47"
type input "7.00"
type input "3.00"
type input "4.06"
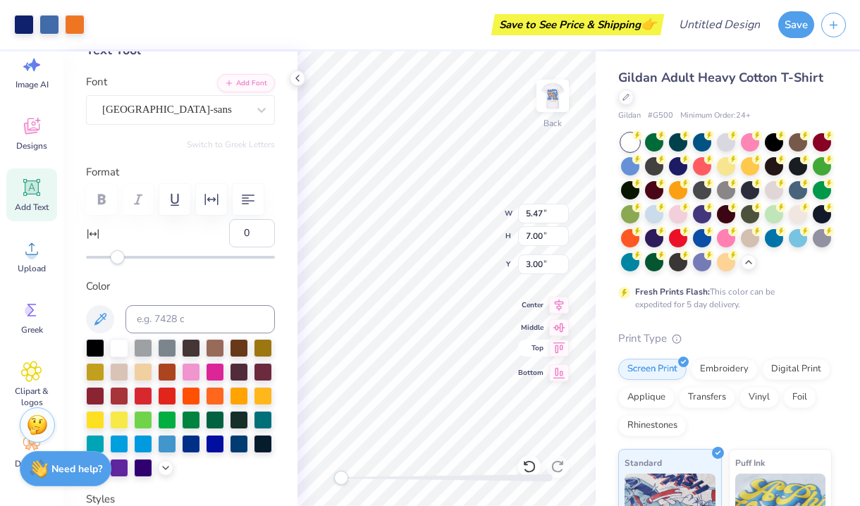
type input "5.69"
type input "3.31"
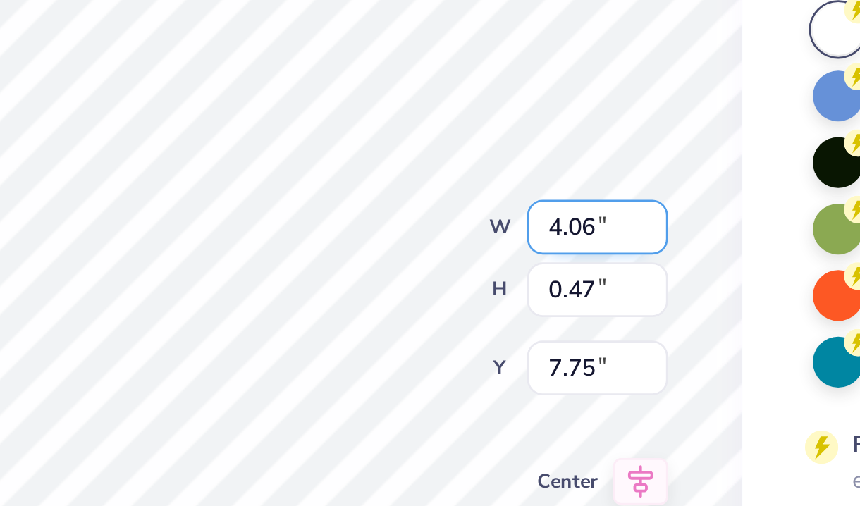
click at [297, 82] on div "Back W 4.06 4.06 " H 0.47 0.47 " Y 7.75 7.75 " Center Middle Top Bottom" at bounding box center [446, 278] width 298 height 455
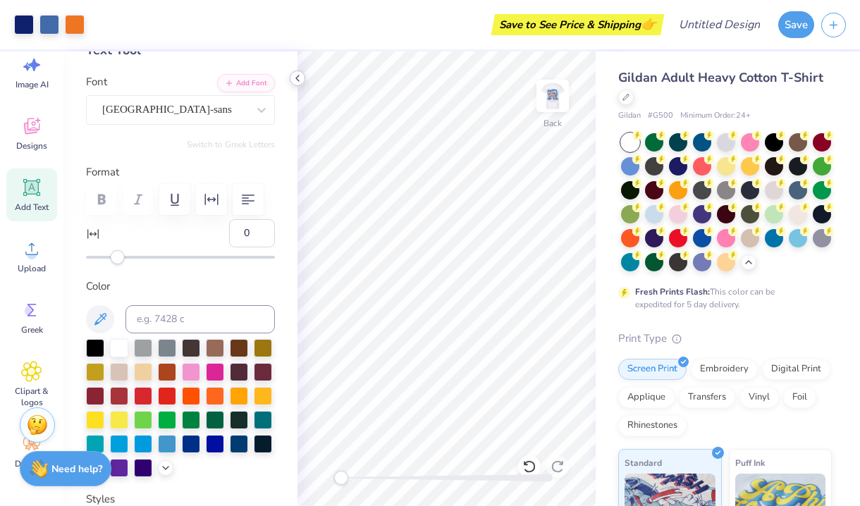
click at [299, 78] on icon at bounding box center [297, 78] width 11 height 11
click at [293, 73] on icon at bounding box center [297, 78] width 11 height 11
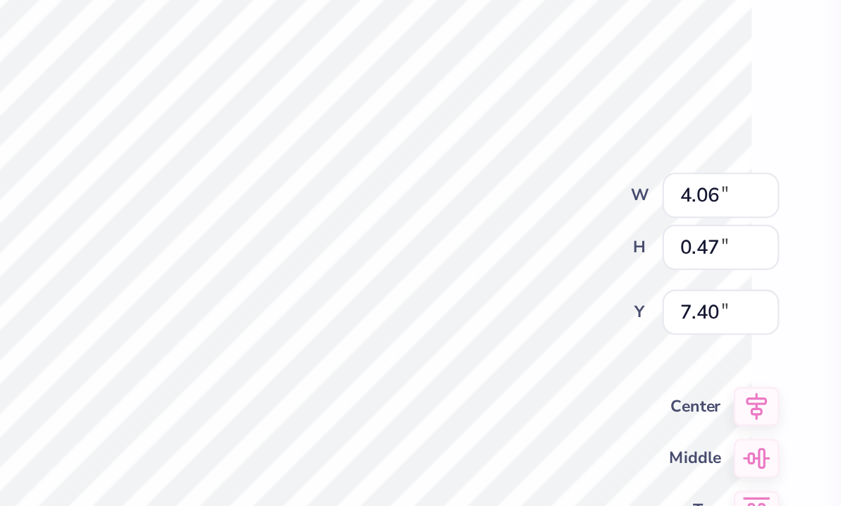
type input "1.44"
type input "0.45"
type input "8.15"
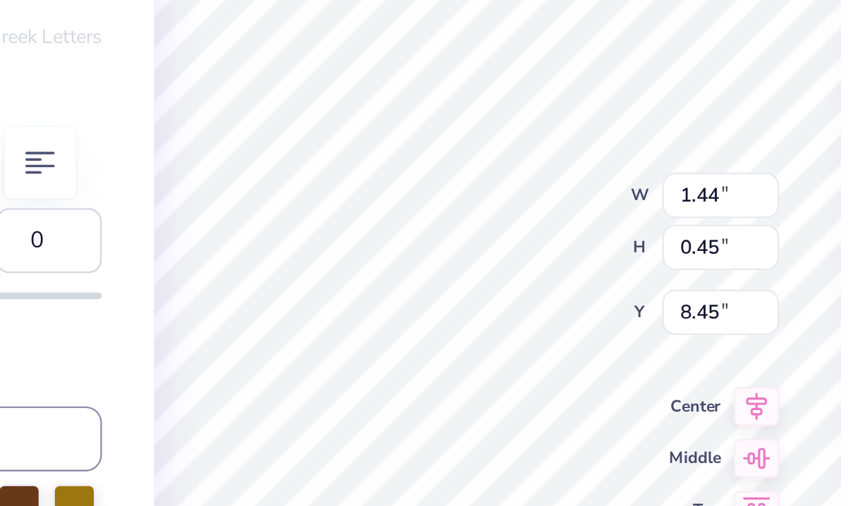
type textarea "2025"
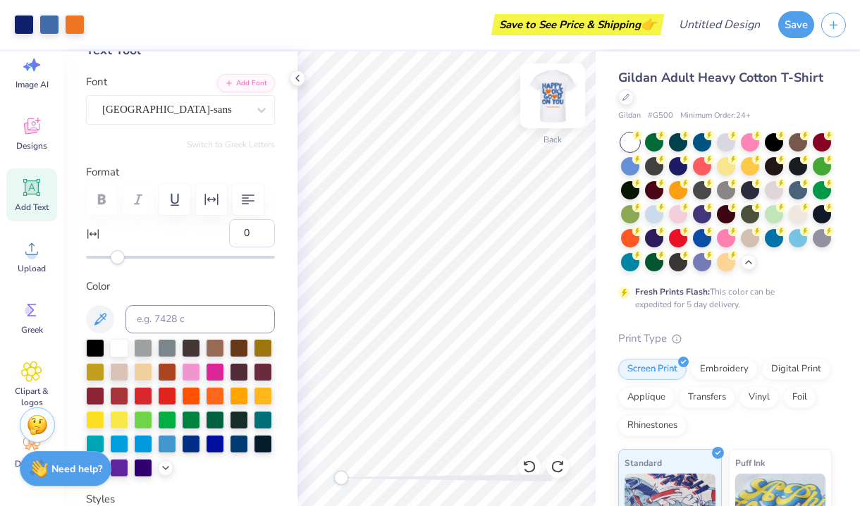
click at [549, 89] on img at bounding box center [552, 96] width 56 height 56
click at [549, 89] on img at bounding box center [552, 96] width 28 height 28
click at [549, 89] on img at bounding box center [552, 96] width 56 height 56
click at [548, 90] on img at bounding box center [552, 96] width 56 height 56
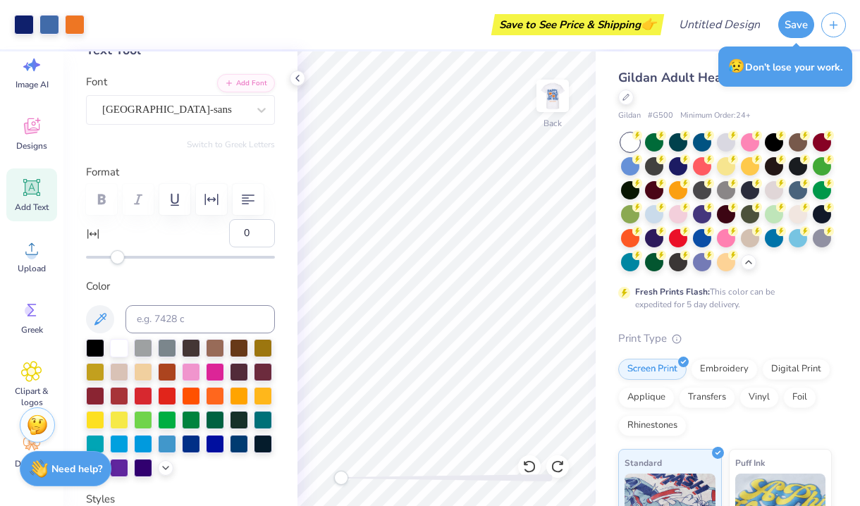
click at [548, 90] on img at bounding box center [552, 96] width 28 height 28
click at [550, 92] on img at bounding box center [552, 96] width 56 height 56
click at [560, 98] on img at bounding box center [552, 96] width 56 height 56
click at [560, 98] on img at bounding box center [552, 96] width 28 height 28
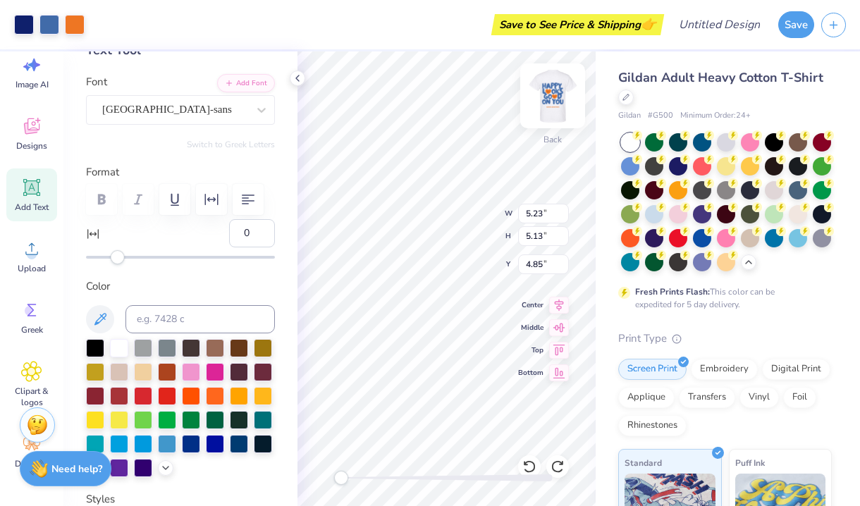
click at [562, 89] on img at bounding box center [552, 96] width 56 height 56
type input "5.15"
type input "5.05"
type input "6.58"
type input "3.31"
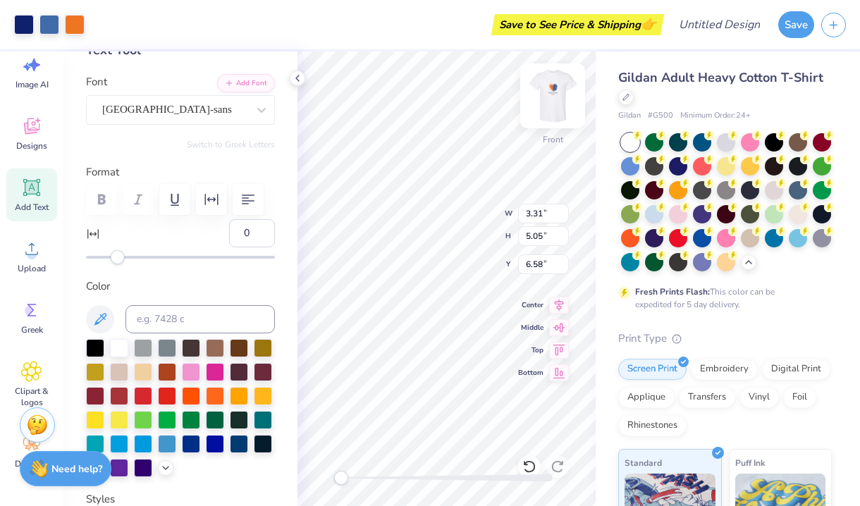
type input "9.21"
type input "6.67"
click at [292, 121] on div "Personalized Names Personalized Numbers Text Tool Add Font Font cafe de [GEOGRA…" at bounding box center [180, 278] width 234 height 455
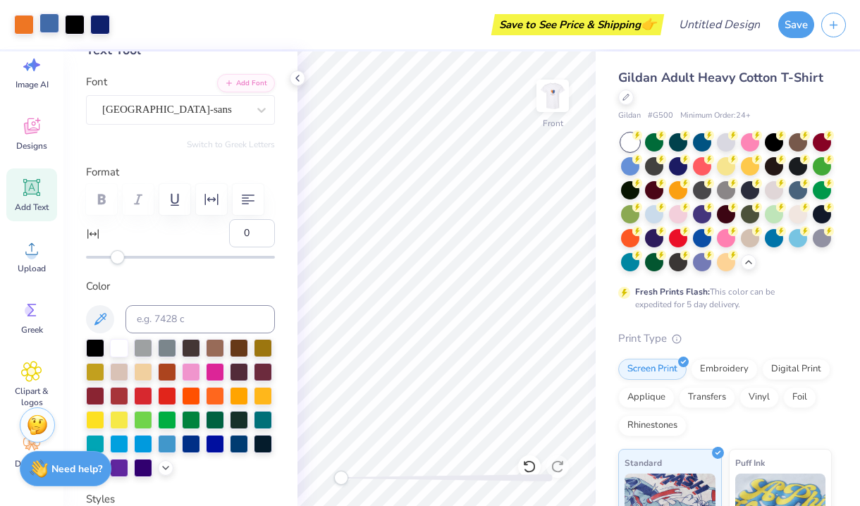
click at [44, 22] on div at bounding box center [49, 23] width 20 height 20
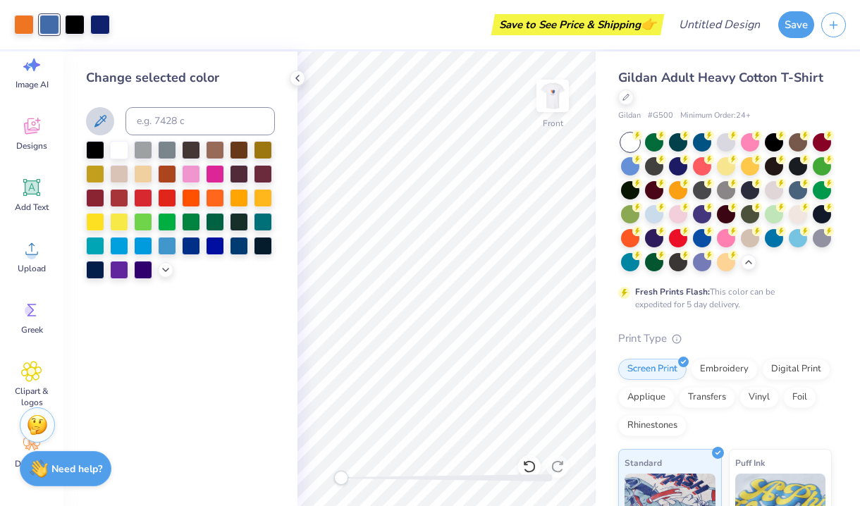
click at [94, 113] on icon at bounding box center [100, 121] width 17 height 17
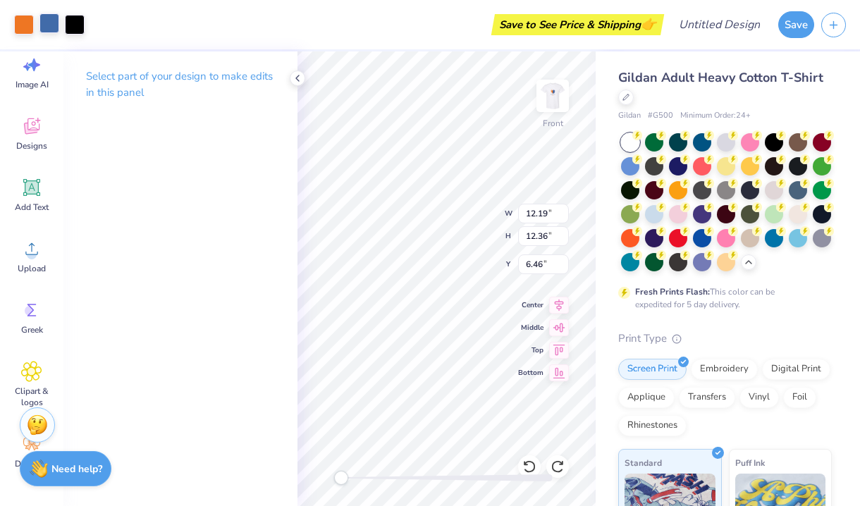
click at [45, 20] on div at bounding box center [49, 23] width 20 height 20
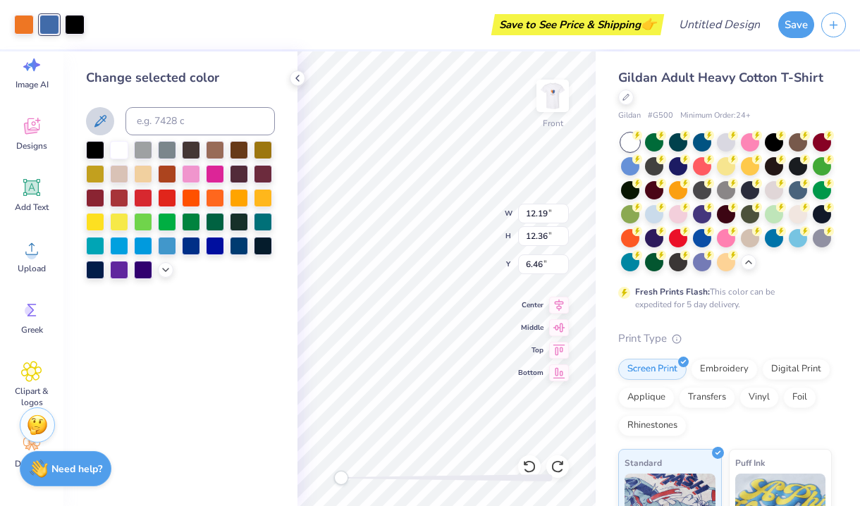
click at [95, 122] on icon at bounding box center [100, 121] width 17 height 17
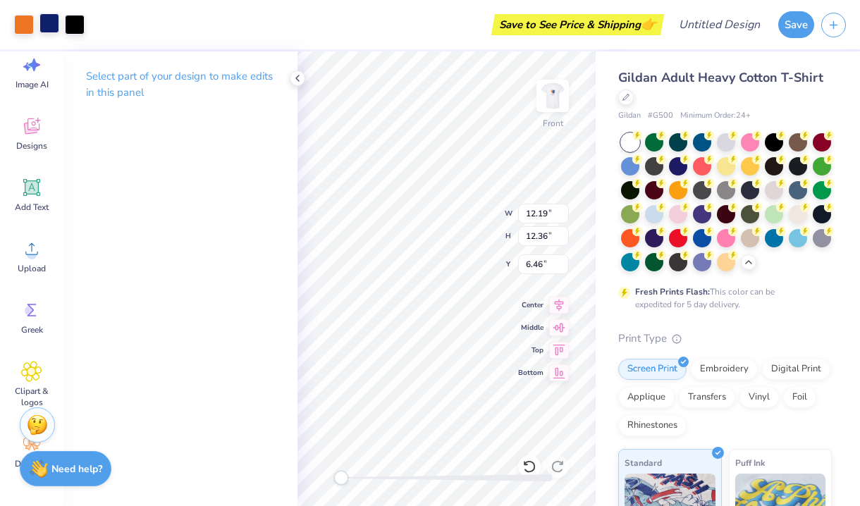
click at [49, 18] on div at bounding box center [49, 23] width 20 height 20
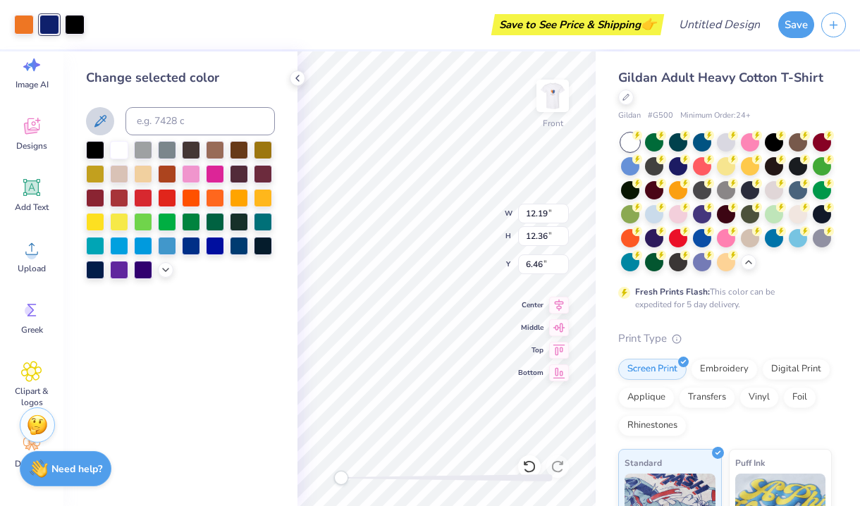
click at [105, 123] on icon at bounding box center [100, 121] width 17 height 17
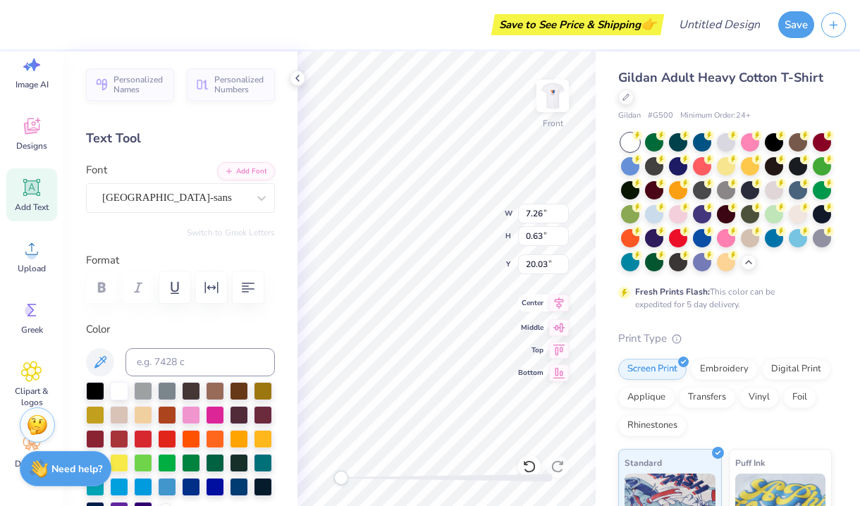
click at [558, 305] on icon at bounding box center [559, 303] width 20 height 17
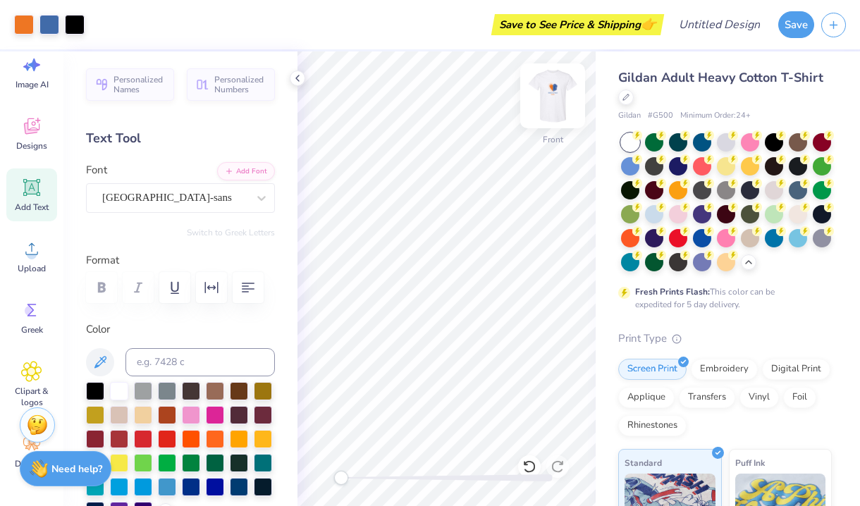
click at [562, 95] on img at bounding box center [552, 96] width 56 height 56
type input "1.80"
type input "3.32"
type input "3.81"
type input "2.97"
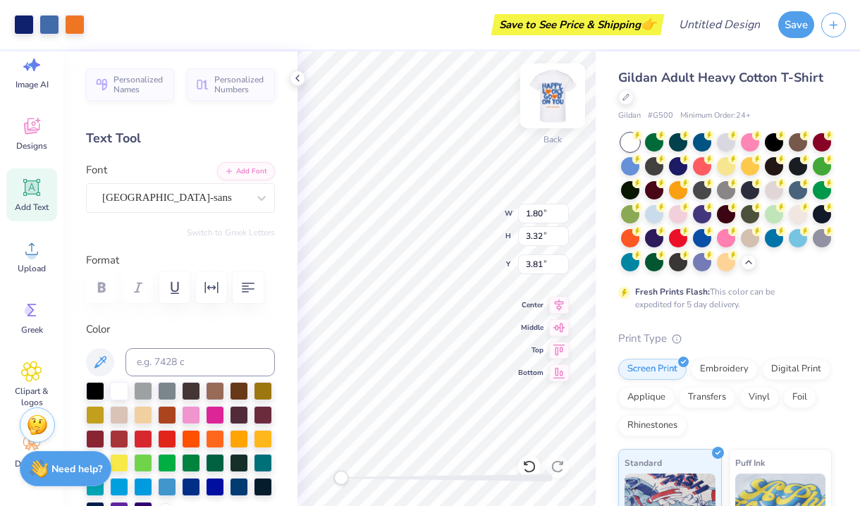
type input "4.60"
type input "3.00"
type input "4.05"
type input "5.68"
type input "2.73"
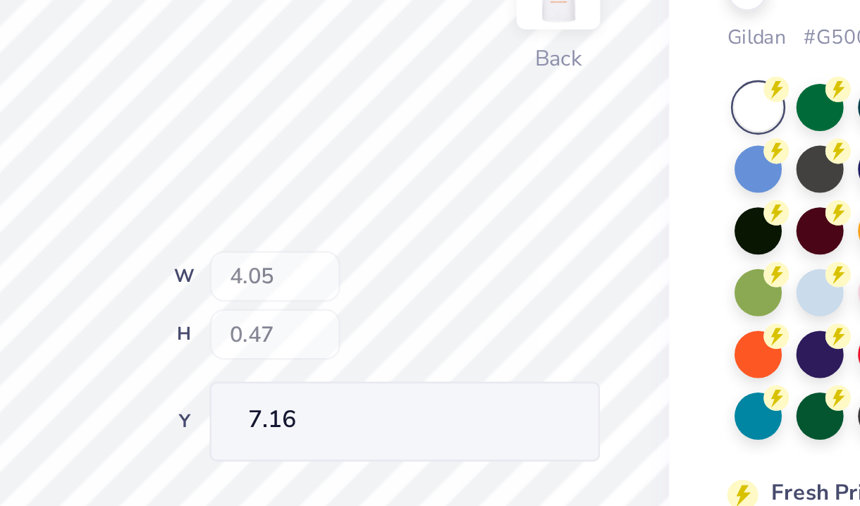
click at [297, 117] on div "Back W 4.05 H 0.47 Y 7.16 Center Middle Top Bottom" at bounding box center [446, 278] width 298 height 455
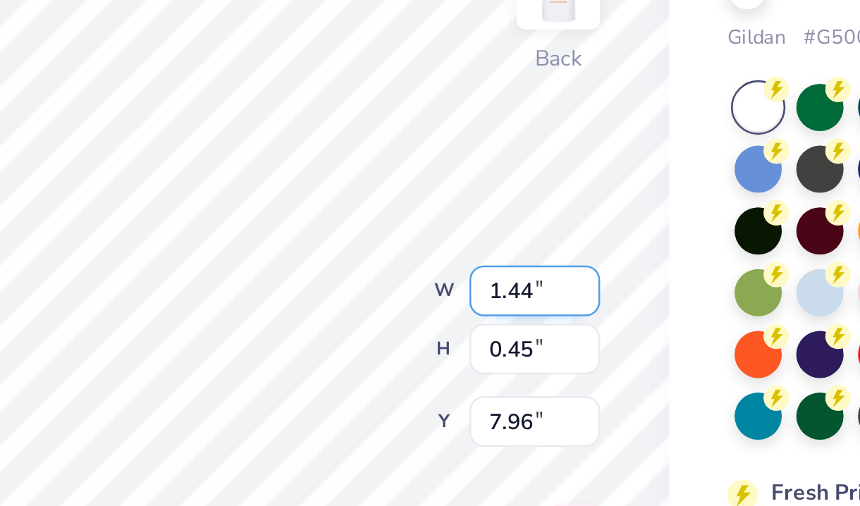
click at [297, 130] on div "Back W 1.44 1.44 " H 0.45 0.45 " Y 7.96 7.96 " Center Middle Top Bottom" at bounding box center [446, 278] width 298 height 455
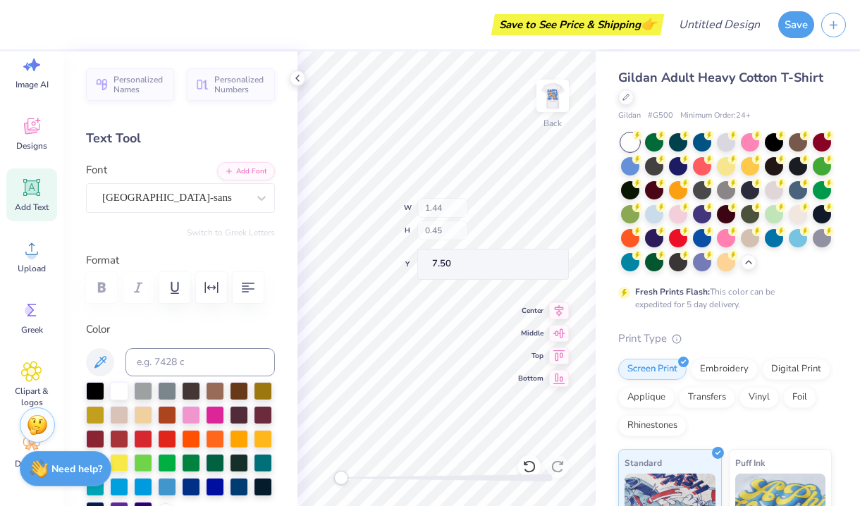
click at [452, 230] on div "Back W 1.44 H 0.45 Y 7.50 Center Middle Top Bottom" at bounding box center [446, 278] width 298 height 455
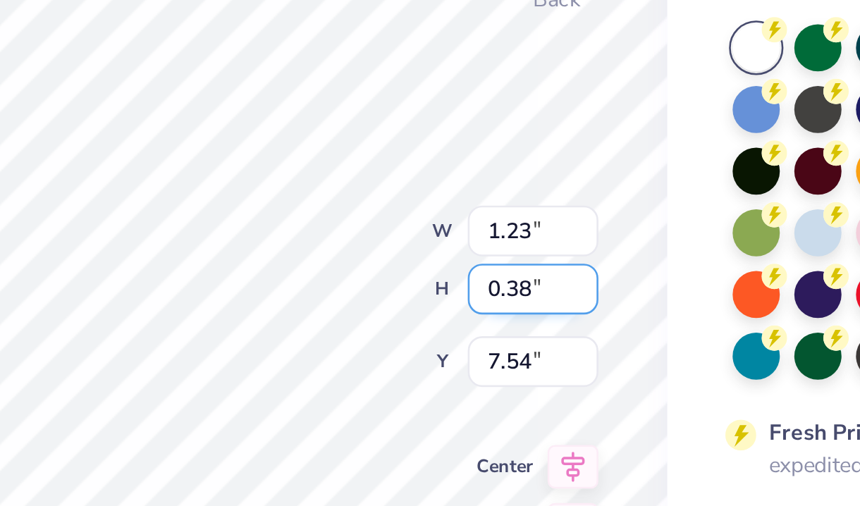
click at [297, 101] on div "Back W 1.23 1.23 " H 0.38 0.38 " Y 7.54 7.54 " Center Middle Top Bottom" at bounding box center [446, 278] width 298 height 455
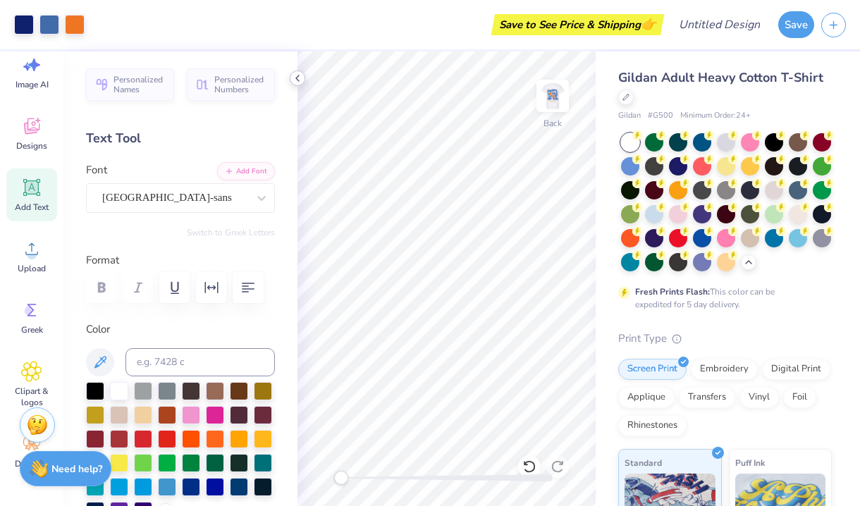
click at [302, 77] on div at bounding box center [298, 78] width 16 height 16
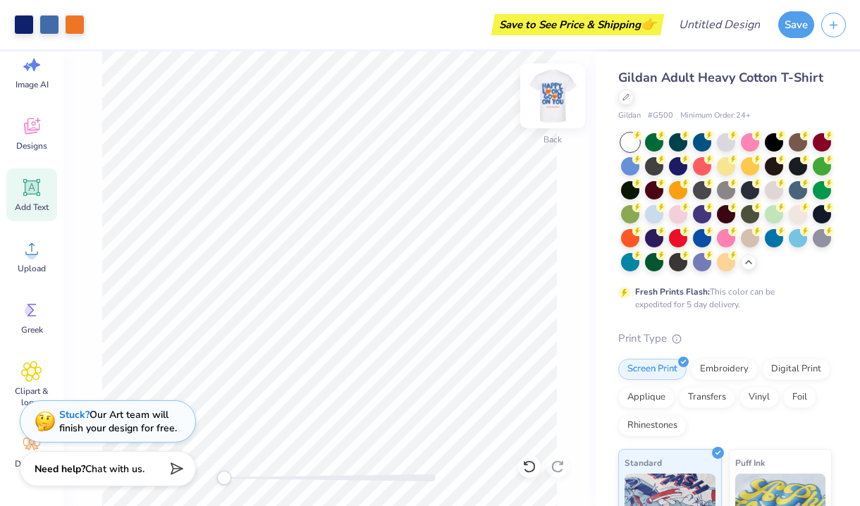
click at [562, 90] on img at bounding box center [552, 96] width 56 height 56
